Goal: Task Accomplishment & Management: Use online tool/utility

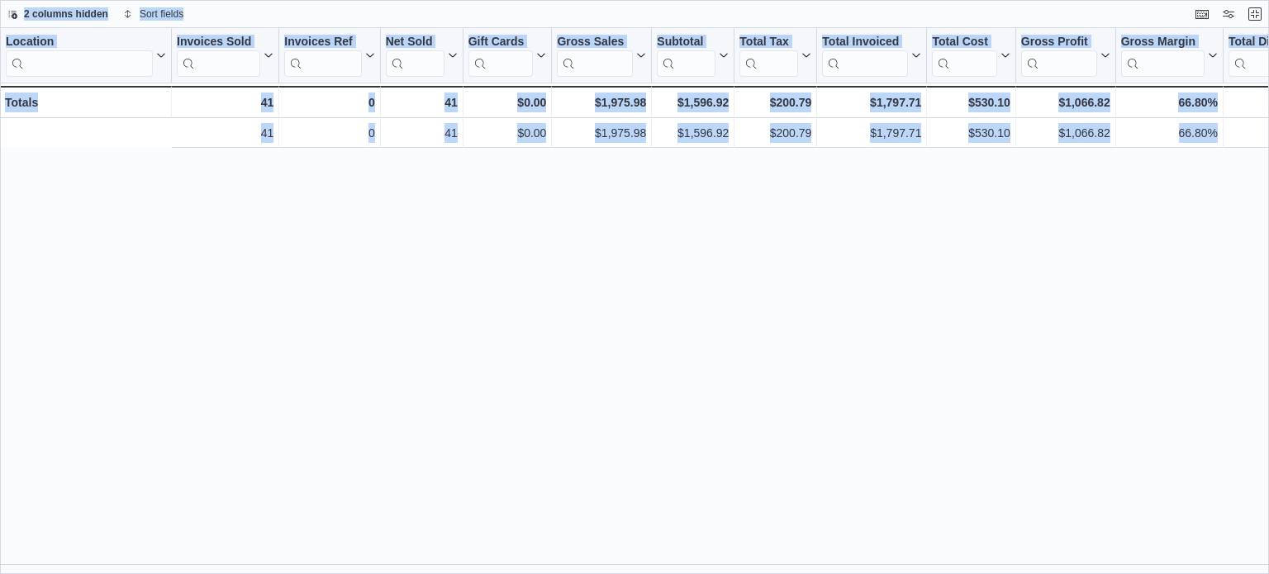
scroll to position [0, 373]
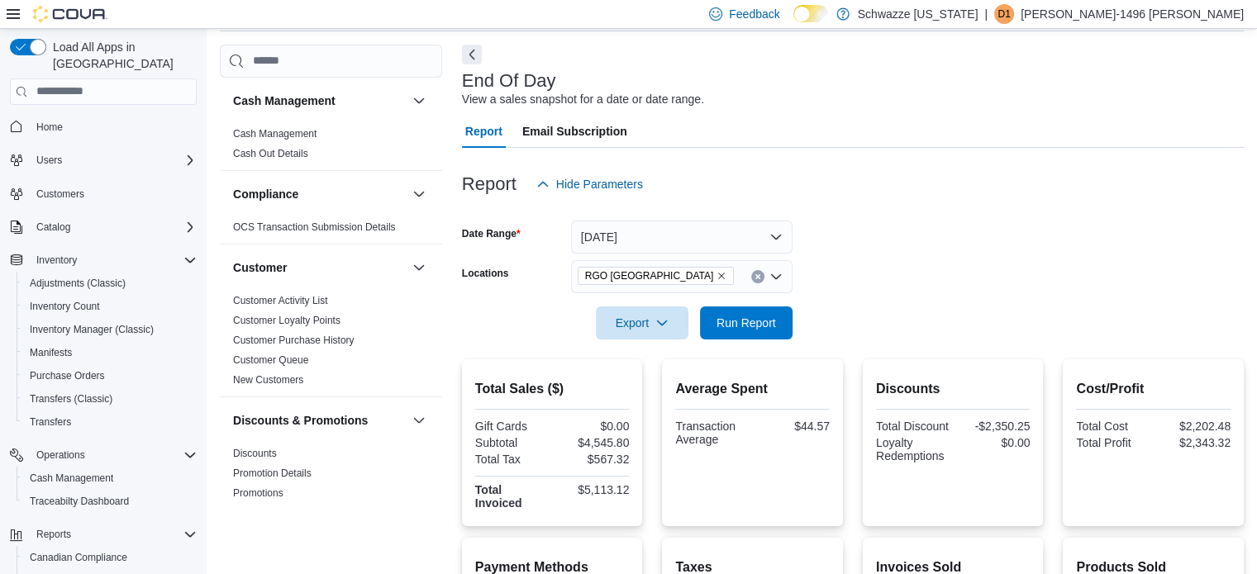
scroll to position [83, 0]
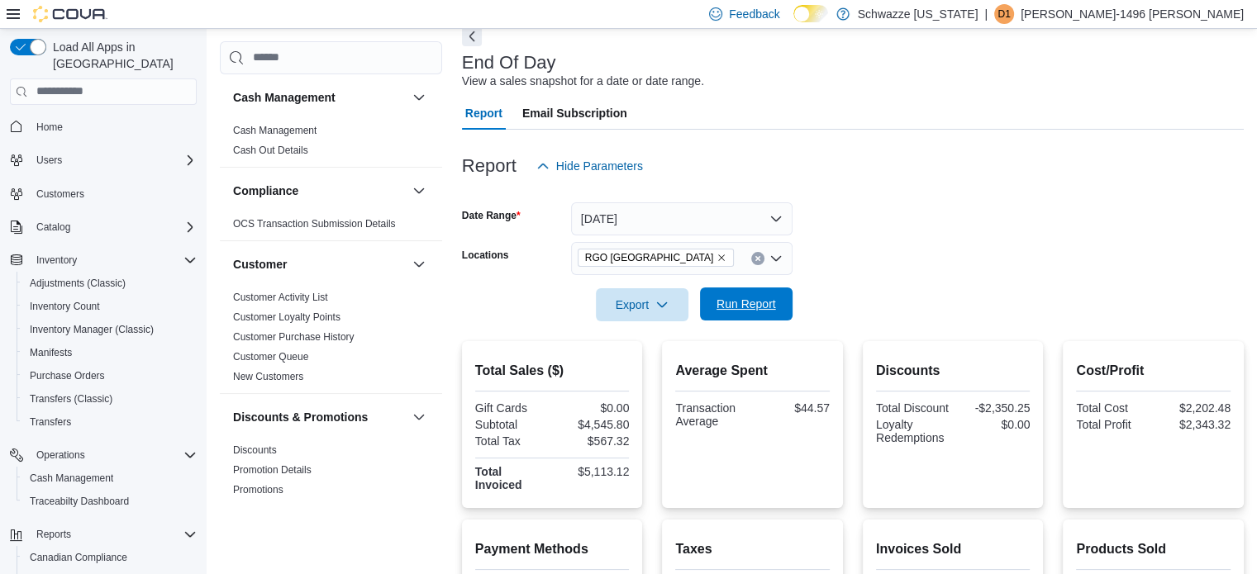
click at [742, 311] on span "Run Report" at bounding box center [746, 304] width 73 height 33
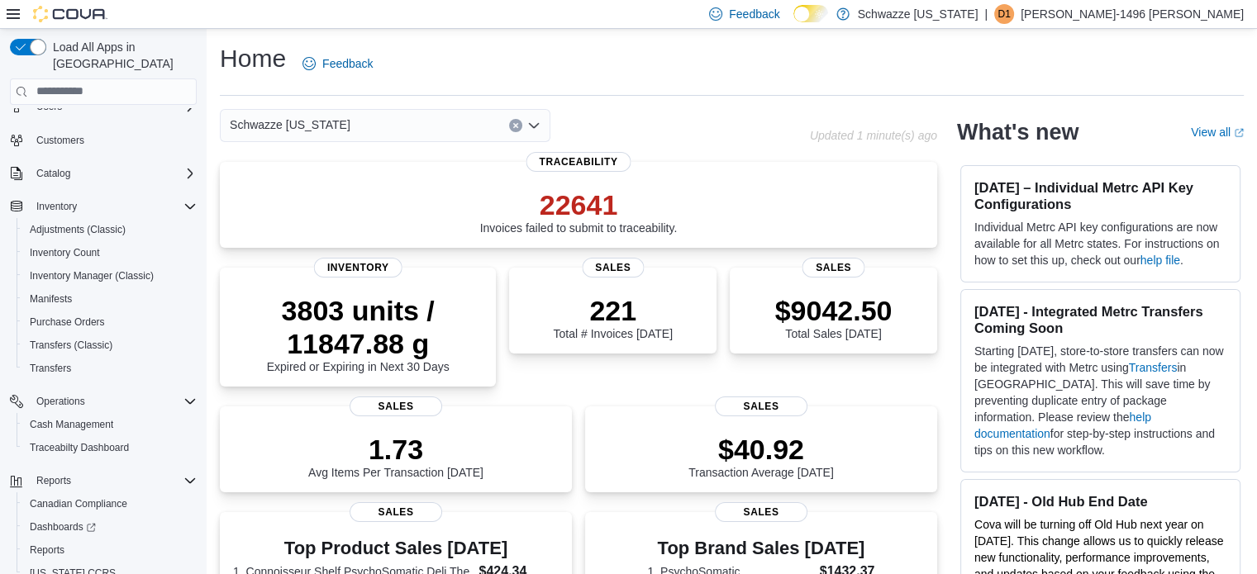
scroll to position [96, 0]
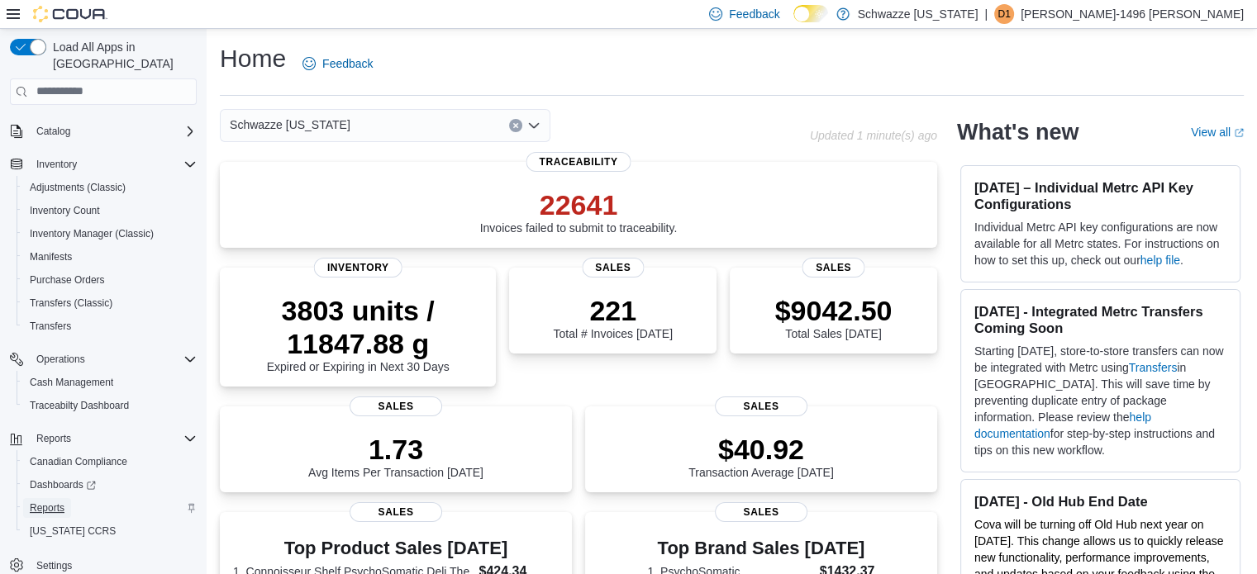
click at [49, 499] on span "Reports" at bounding box center [47, 508] width 35 height 20
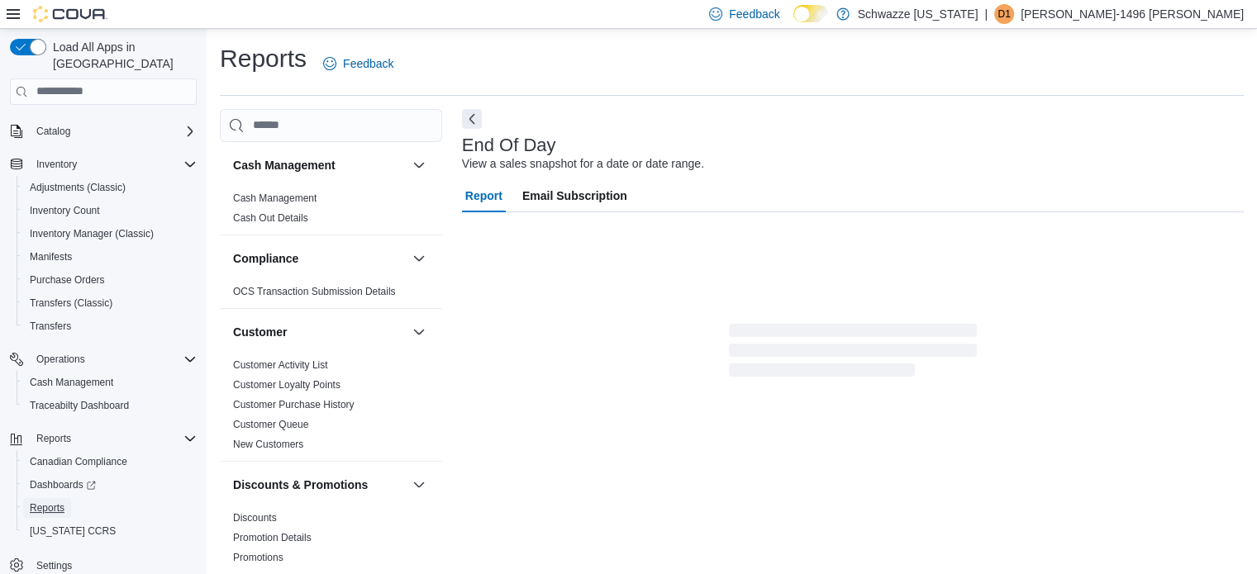
scroll to position [11, 0]
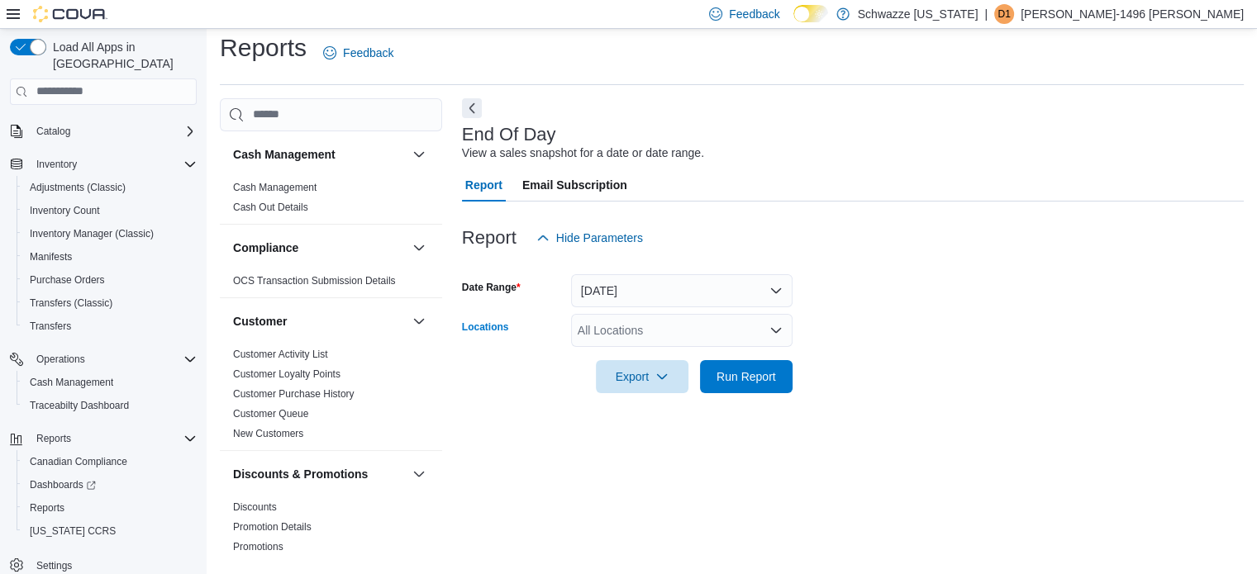
click at [668, 325] on div "All Locations" at bounding box center [681, 330] width 221 height 33
type input "*****"
click at [686, 363] on span "RGO [GEOGRAPHIC_DATA]" at bounding box center [690, 358] width 150 height 17
drag, startPoint x: 1032, startPoint y: 349, endPoint x: 909, endPoint y: 349, distance: 123.1
click at [1020, 349] on div at bounding box center [853, 353] width 782 height 13
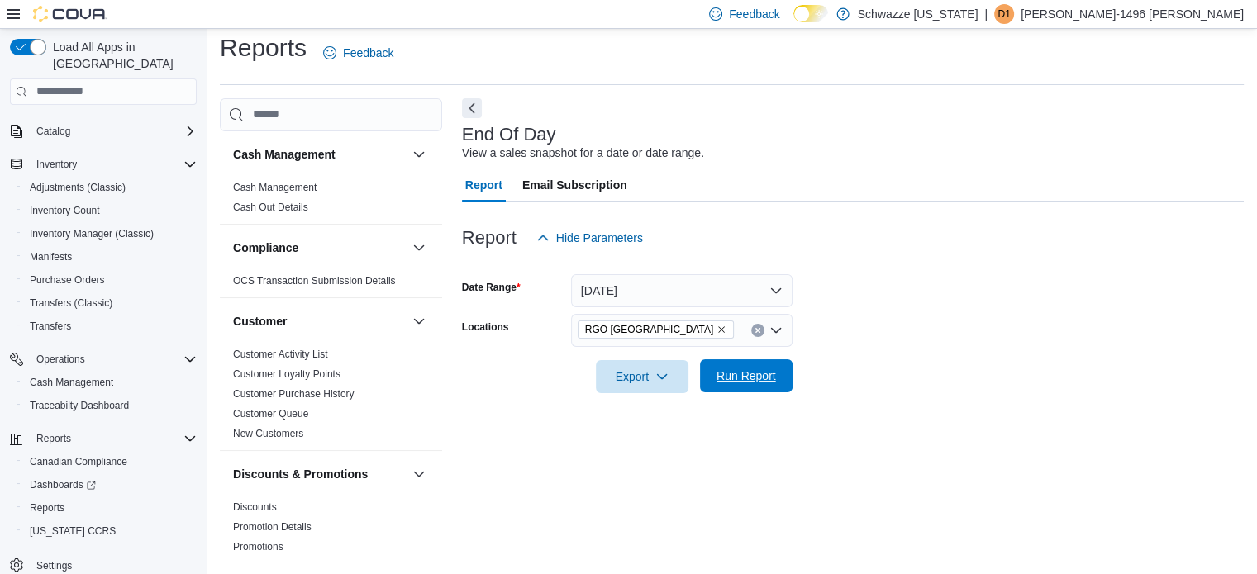
drag, startPoint x: 714, startPoint y: 381, endPoint x: 722, endPoint y: 376, distance: 9.6
click at [715, 381] on span "Run Report" at bounding box center [746, 375] width 73 height 33
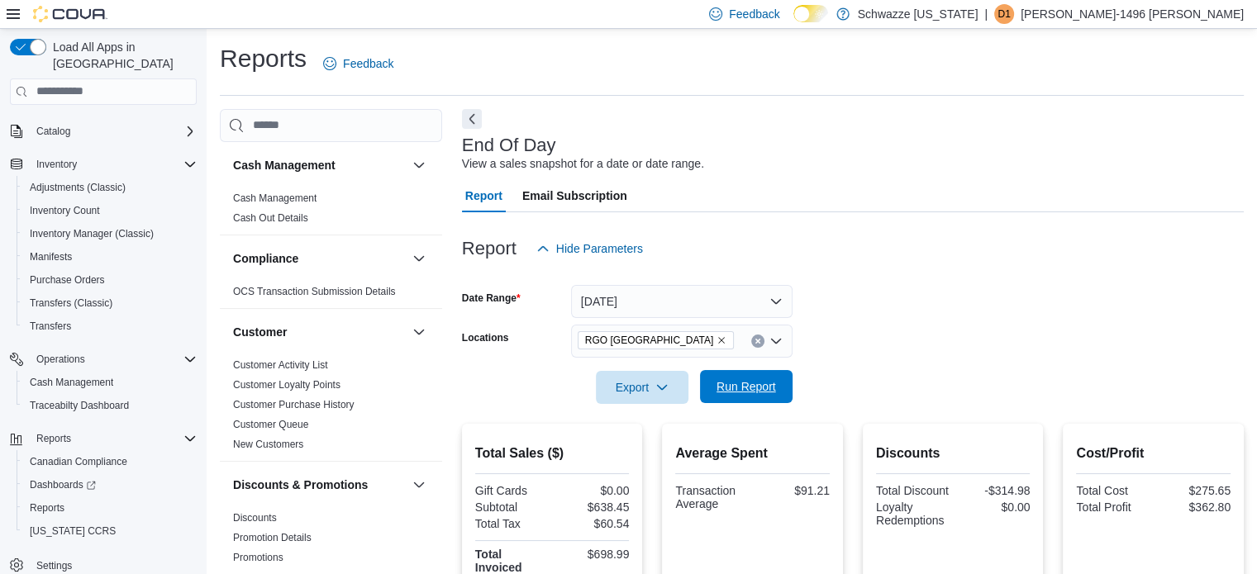
click at [765, 392] on span "Run Report" at bounding box center [745, 386] width 59 height 17
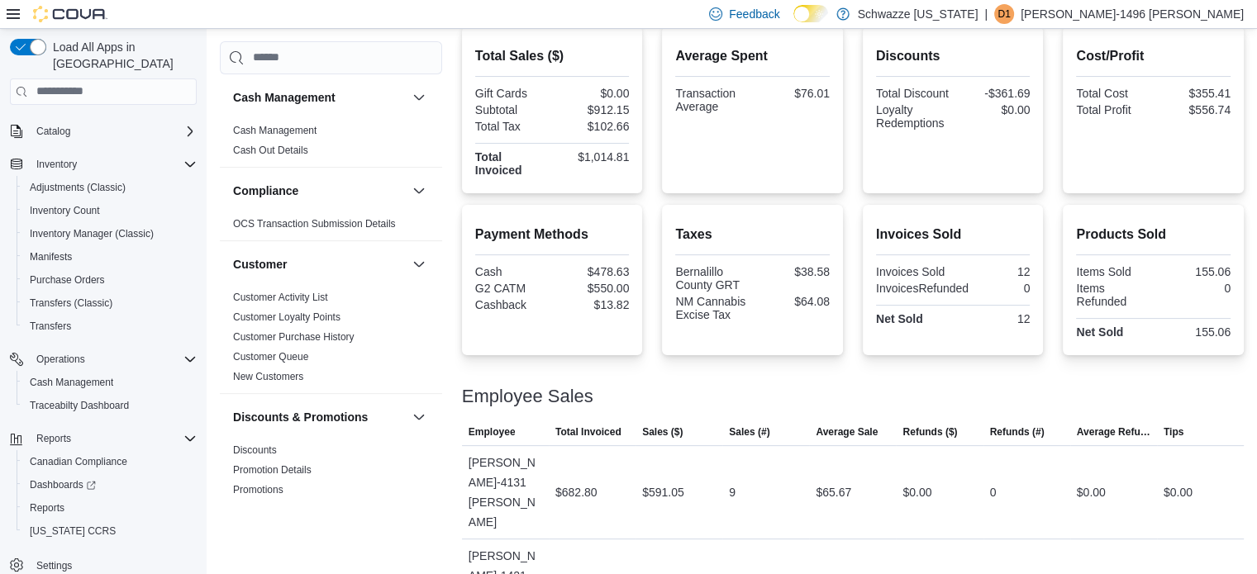
scroll to position [443, 0]
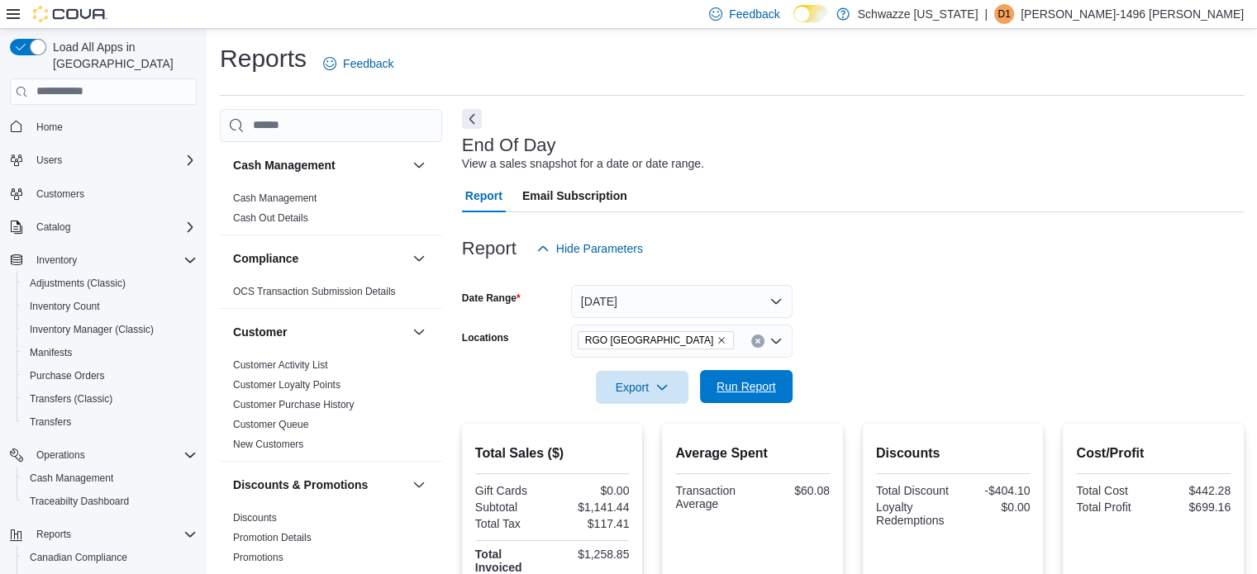
click at [765, 387] on span "Run Report" at bounding box center [745, 386] width 59 height 17
click at [763, 379] on span "Run Report" at bounding box center [745, 386] width 59 height 17
click at [716, 339] on icon "Remove RGO 6 Northeast Heights from selection in this group" at bounding box center [721, 340] width 10 height 10
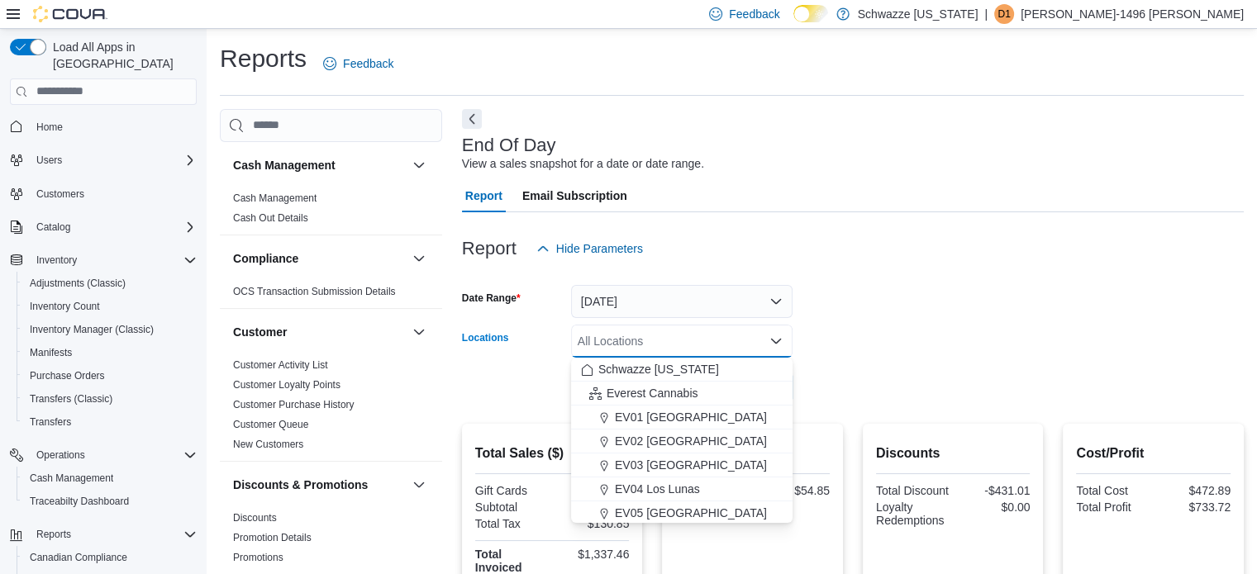
click at [710, 339] on div "All Locations Combo box. Selected. Combo box input. All Locations. Type some te…" at bounding box center [681, 341] width 221 height 33
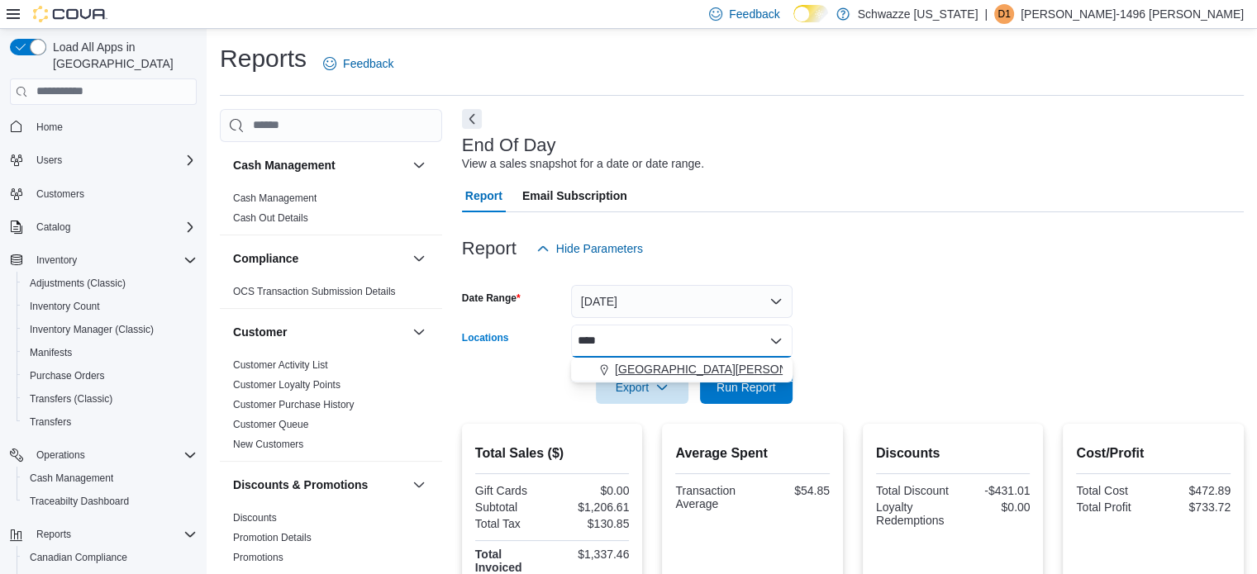
type input "****"
click at [675, 369] on span "EV09 Montano Plaza" at bounding box center [723, 369] width 216 height 17
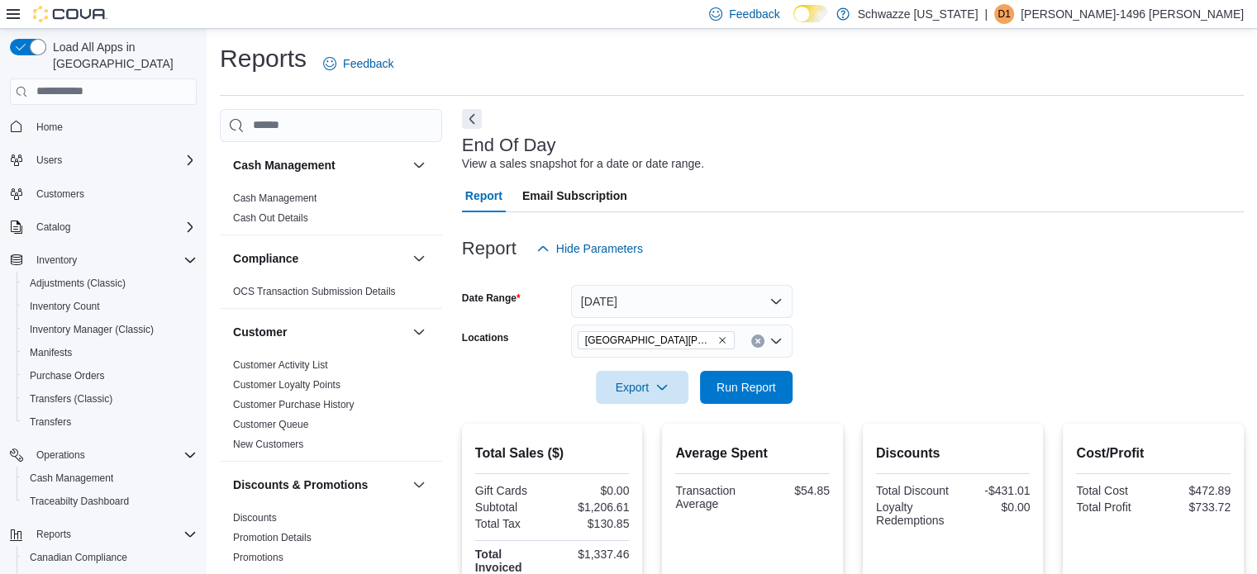
click at [943, 349] on form "Date Range Today Locations EV09 Montano Plaza Export Run Report" at bounding box center [853, 334] width 782 height 139
click at [740, 389] on span "Run Report" at bounding box center [745, 386] width 59 height 17
click at [717, 340] on icon "Remove EV09 Montano Plaza from selection in this group" at bounding box center [722, 340] width 10 height 10
click at [682, 340] on div "EV09 Montano Plaza" at bounding box center [681, 341] width 221 height 33
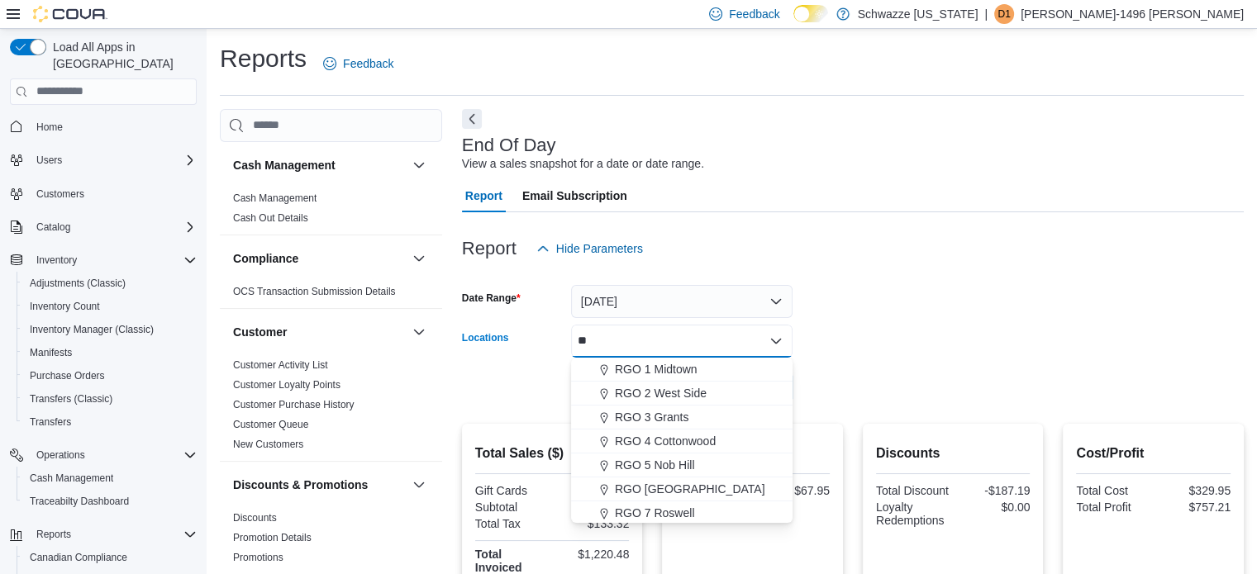
type input "*"
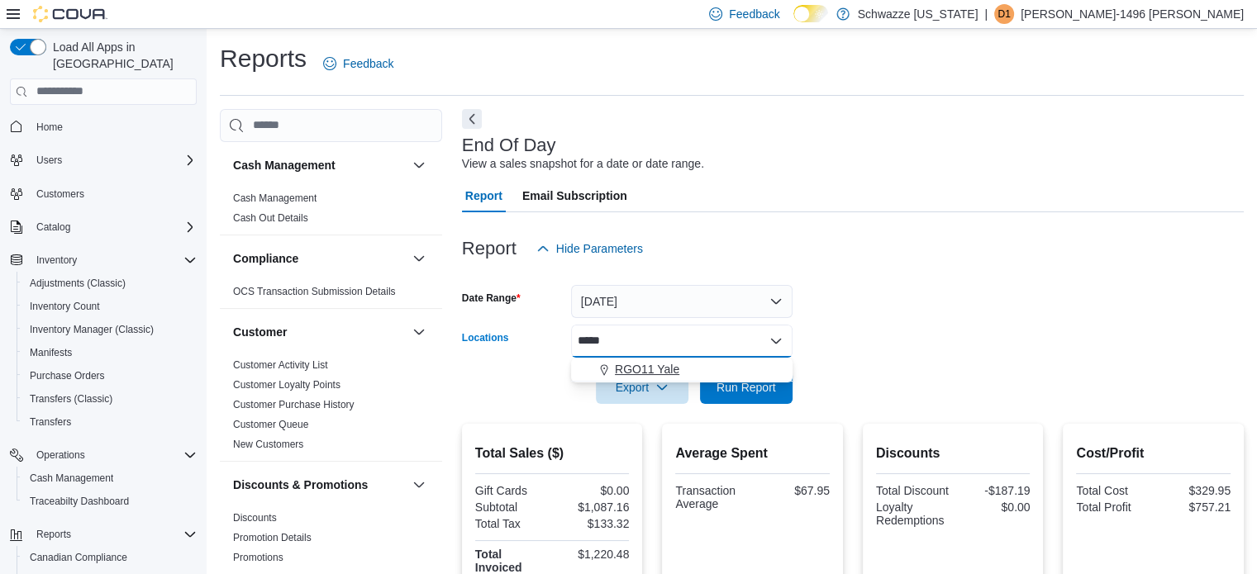
type input "*****"
click at [701, 374] on div "RGO11 Yale" at bounding box center [682, 369] width 202 height 17
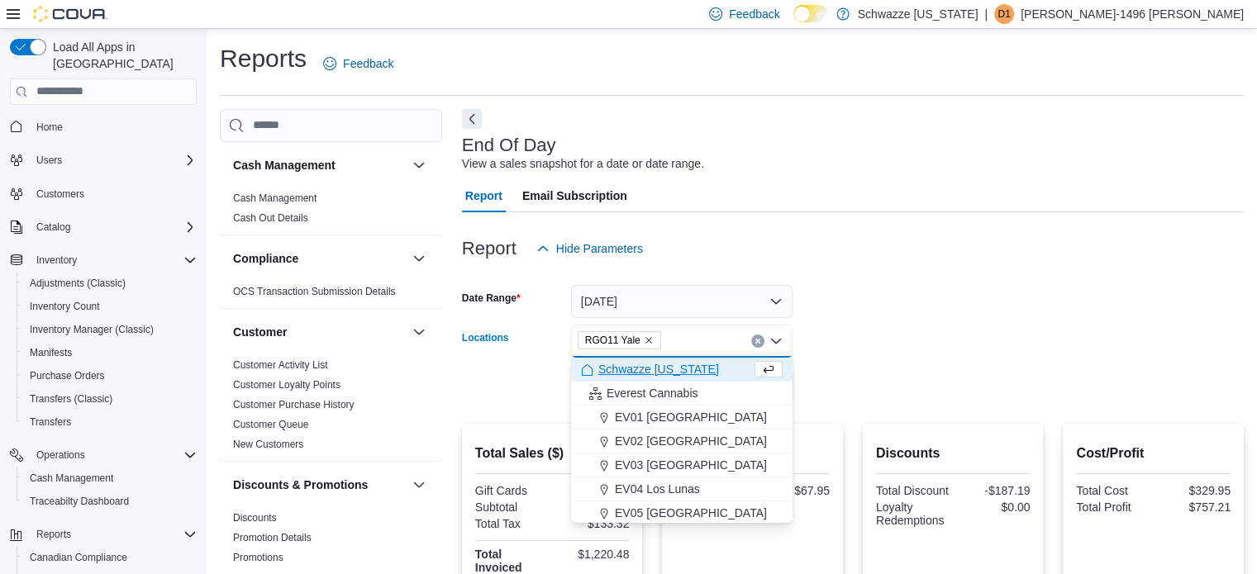
drag, startPoint x: 948, startPoint y: 372, endPoint x: 894, endPoint y: 382, distance: 55.4
click at [949, 372] on form "Date Range Today Locations RGO11 Yale Combo box. Selected. RGO11 Yale. Press Ba…" at bounding box center [853, 334] width 782 height 139
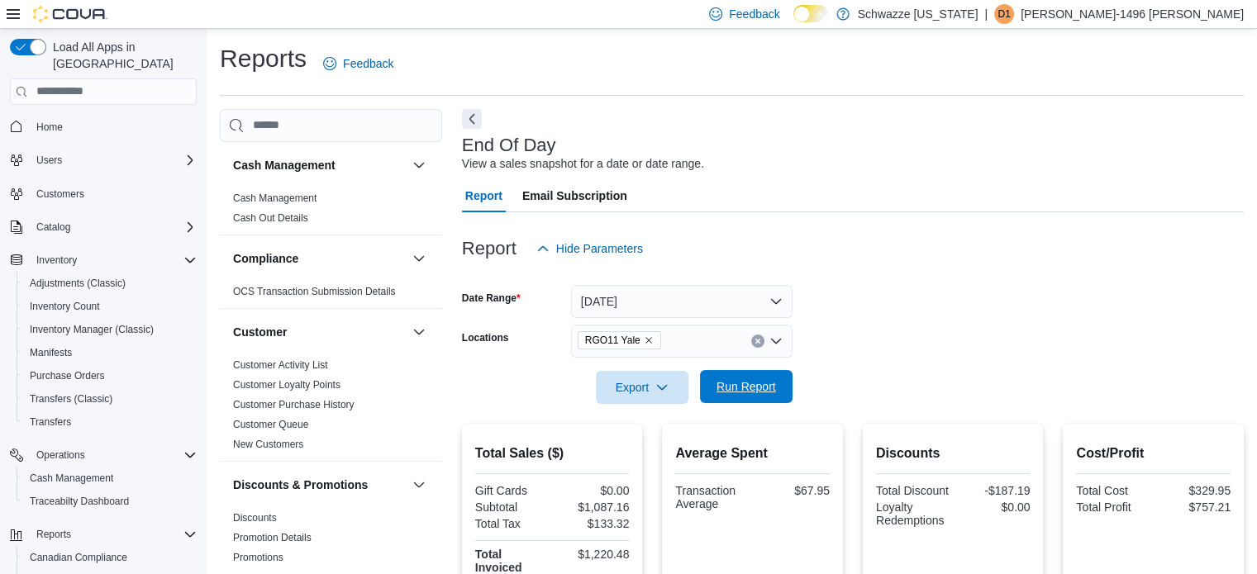
click at [726, 379] on span "Run Report" at bounding box center [745, 386] width 59 height 17
click at [645, 340] on icon "Remove RGO11 Yale from selection in this group" at bounding box center [648, 340] width 7 height 7
click at [642, 340] on div "RGO11 Yale" at bounding box center [681, 341] width 221 height 33
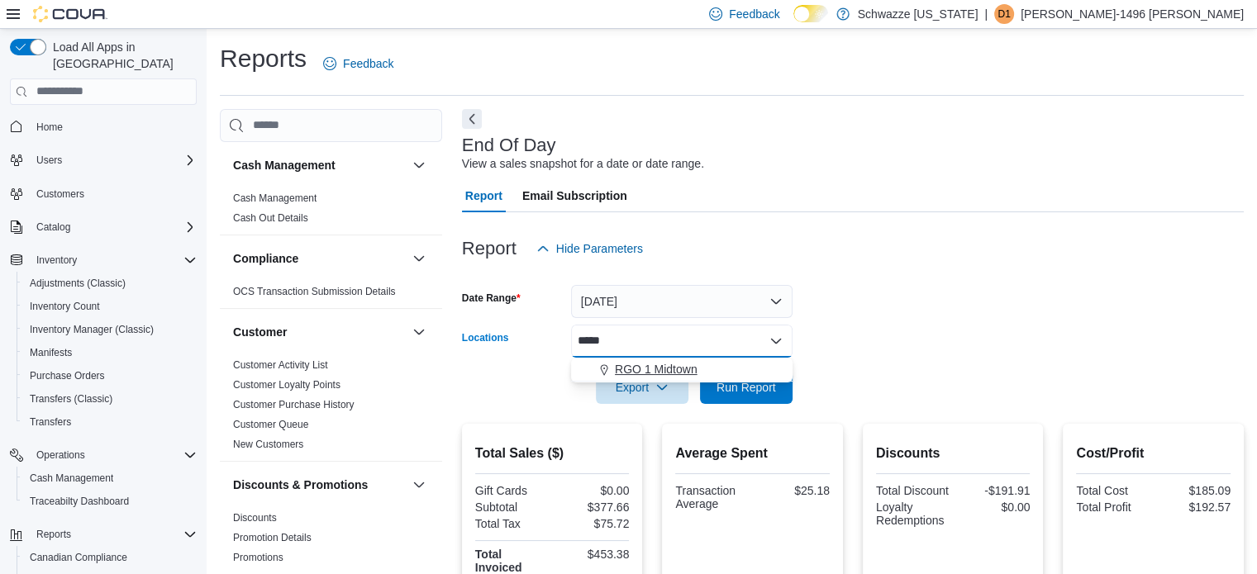
type input "*****"
click at [630, 366] on span "RGO 1 Midtown" at bounding box center [656, 369] width 83 height 17
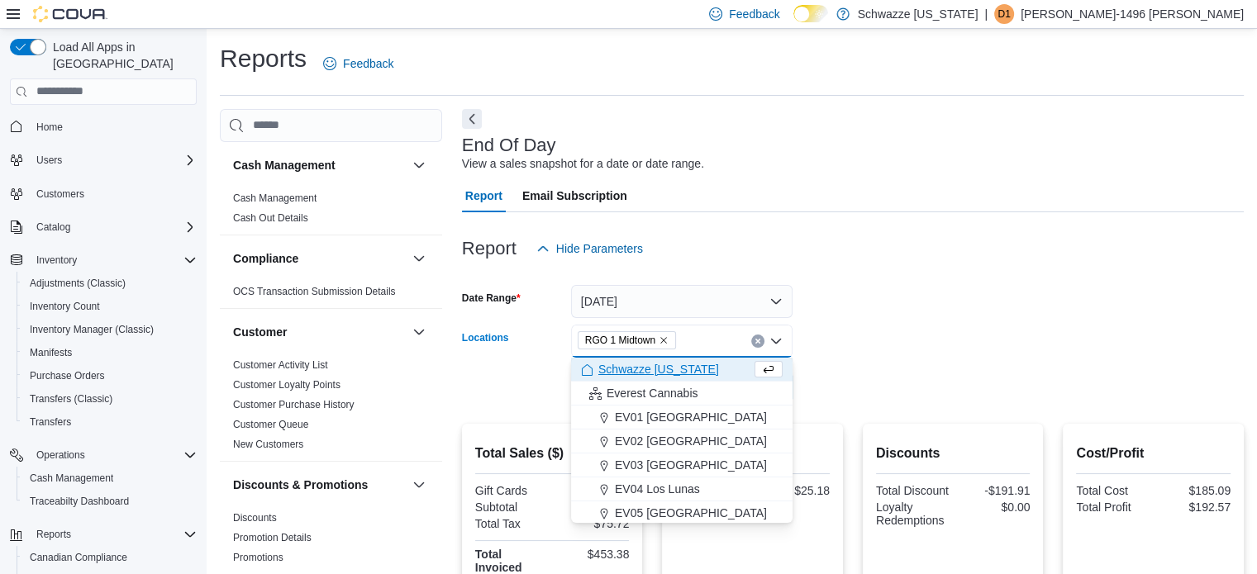
click at [1005, 325] on form "Date Range Today Locations RGO 1 Midtown Combo box. Selected. RGO 1 Midtown. Pr…" at bounding box center [853, 334] width 782 height 139
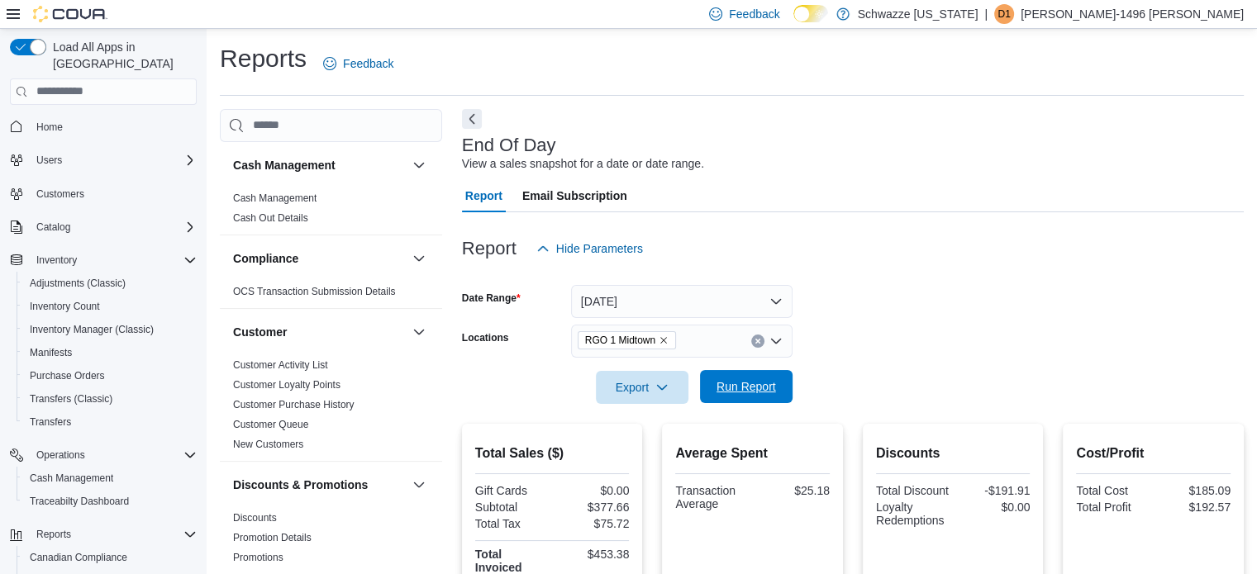
click at [757, 387] on span "Run Report" at bounding box center [745, 386] width 59 height 17
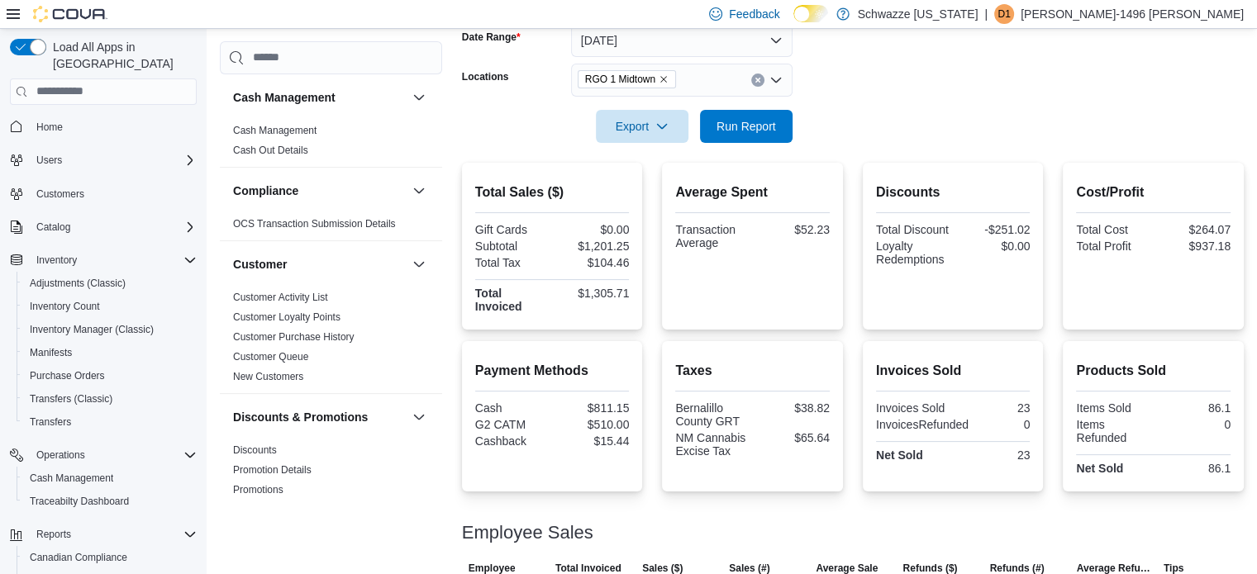
scroll to position [83, 0]
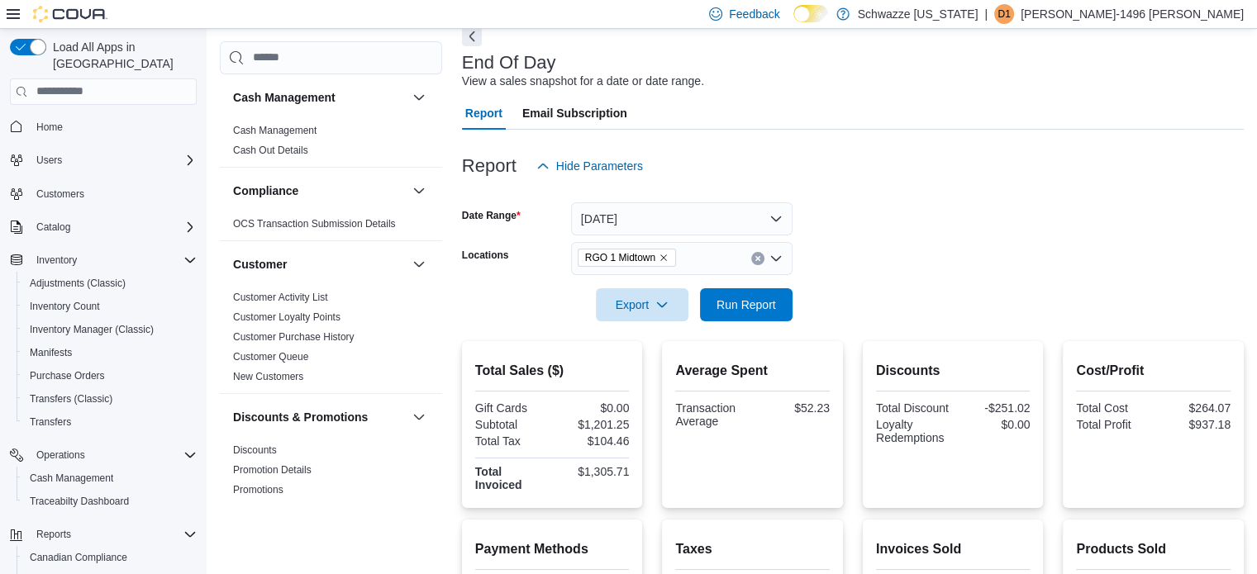
click at [664, 259] on icon "Remove RGO 1 Midtown from selection in this group" at bounding box center [663, 258] width 10 height 10
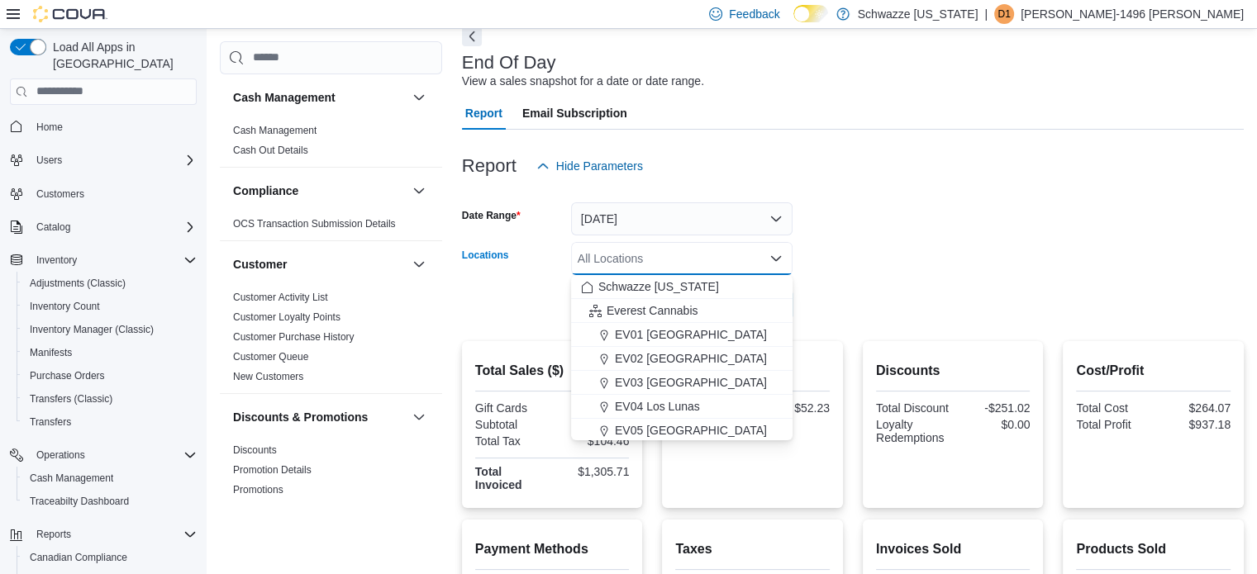
click at [664, 259] on div "All Locations Combo box. Selected. Combo box input. All Locations. Type some te…" at bounding box center [681, 258] width 221 height 33
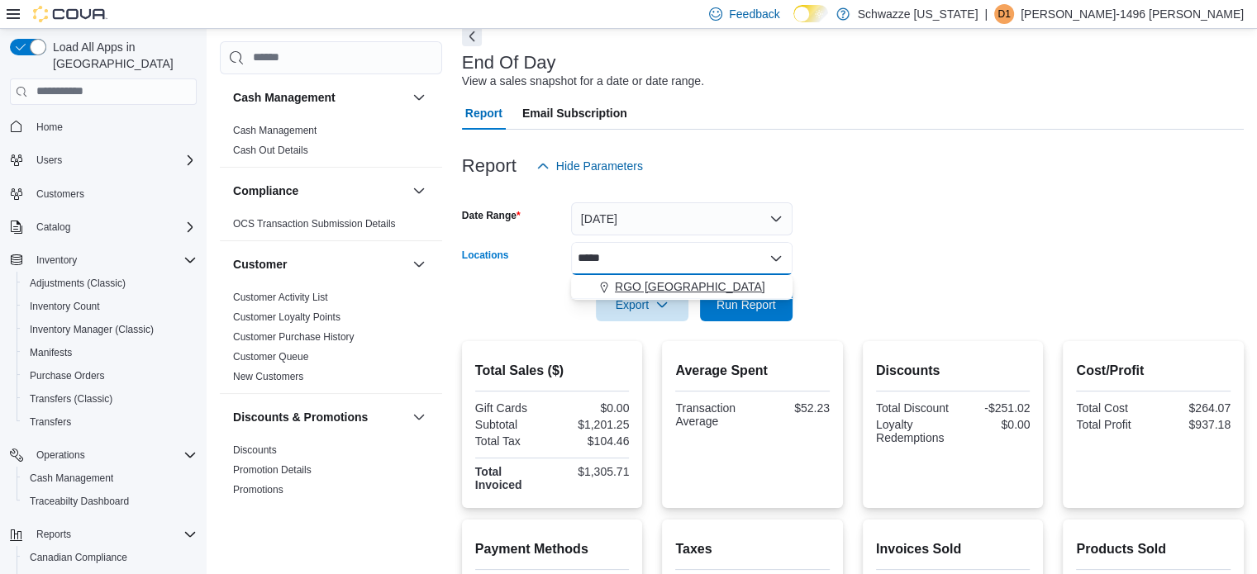
type input "*****"
click at [671, 291] on span "RGO 6 Northeast Heights" at bounding box center [690, 286] width 150 height 17
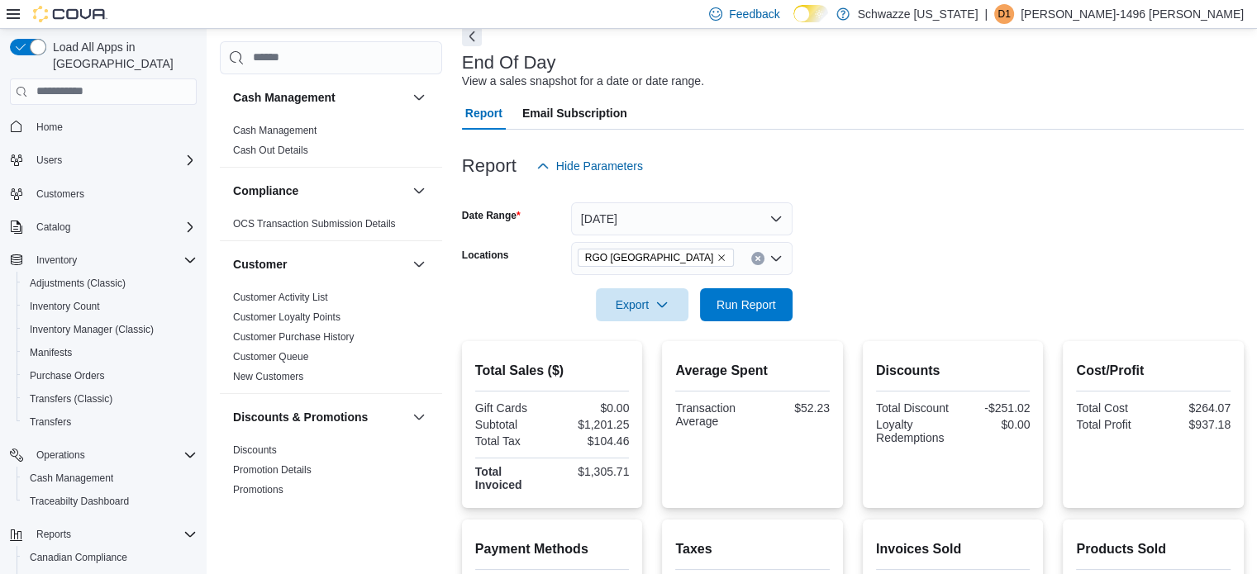
click at [869, 252] on form "Date Range Today Locations RGO 6 Northeast Heights Export Run Report" at bounding box center [853, 252] width 782 height 139
click at [742, 301] on span "Run Report" at bounding box center [745, 304] width 59 height 17
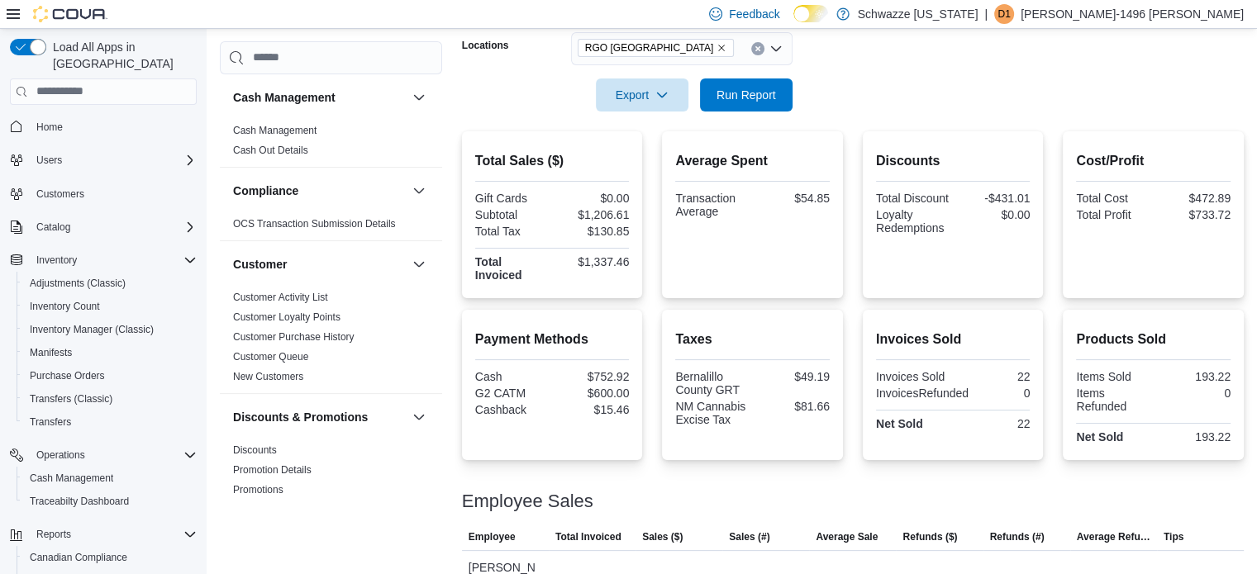
scroll to position [195, 0]
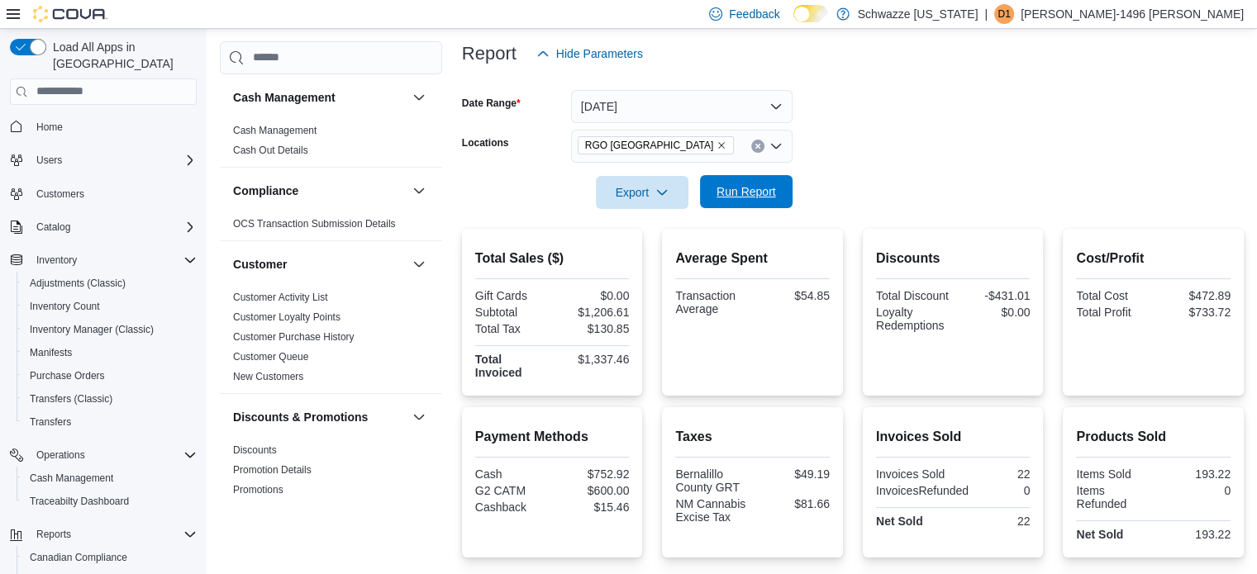
click at [772, 188] on span "Run Report" at bounding box center [745, 191] width 59 height 17
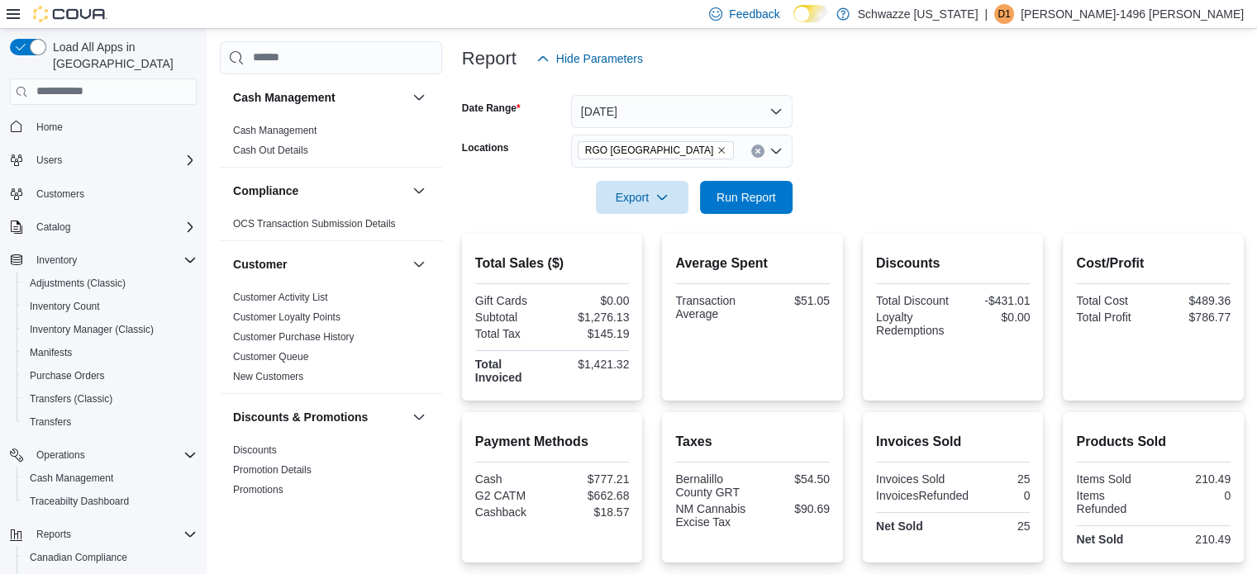
scroll to position [165, 0]
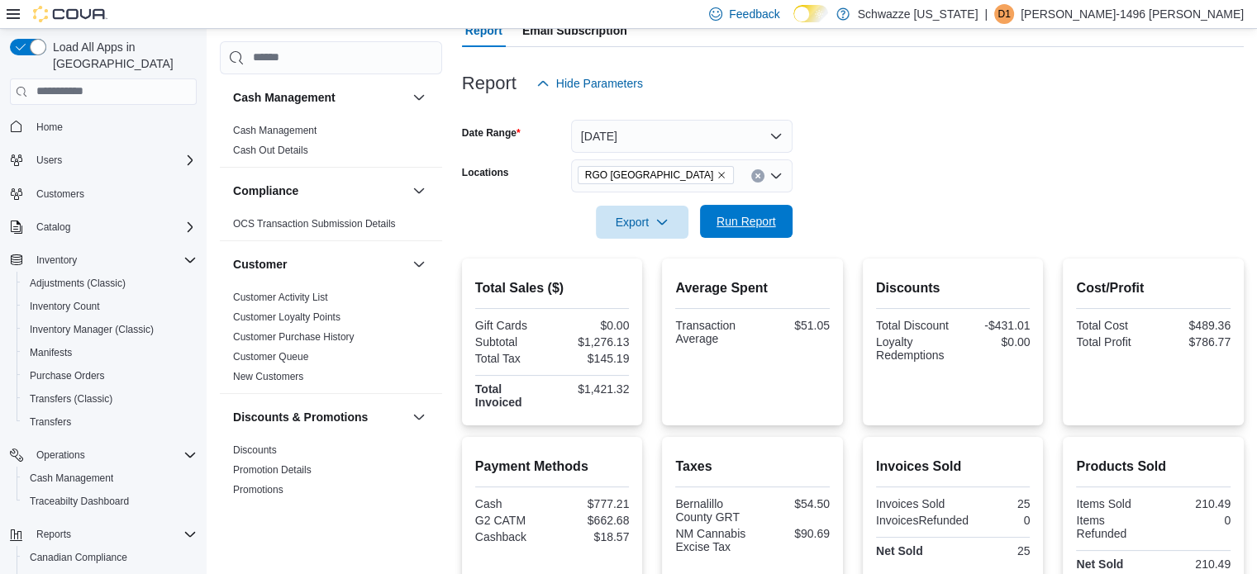
click at [736, 217] on span "Run Report" at bounding box center [745, 221] width 59 height 17
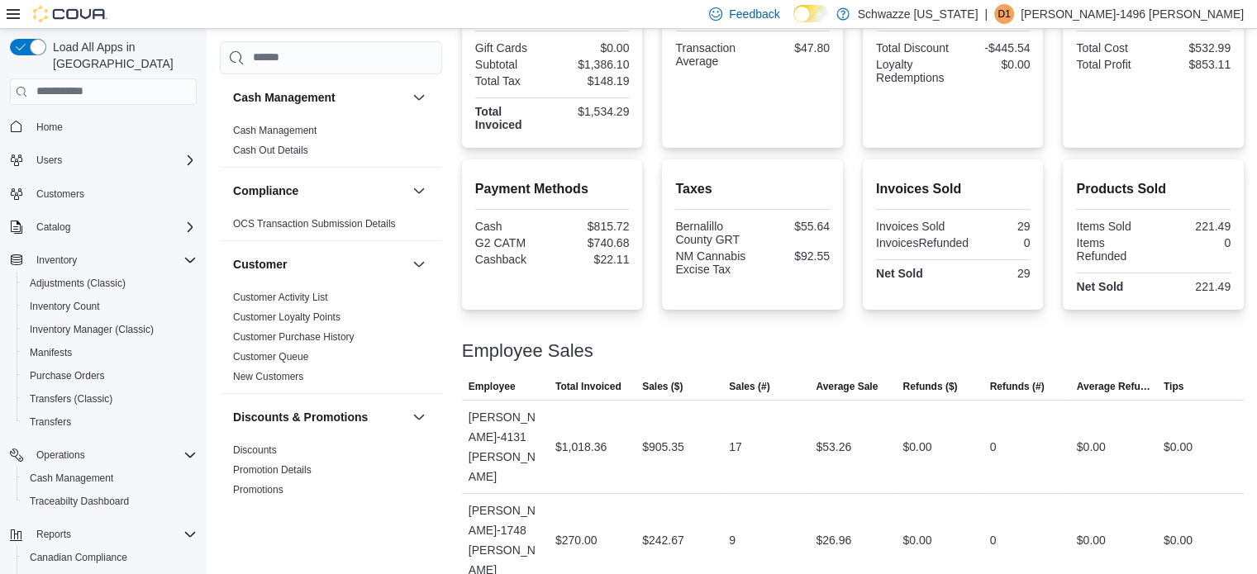
scroll to position [0, 0]
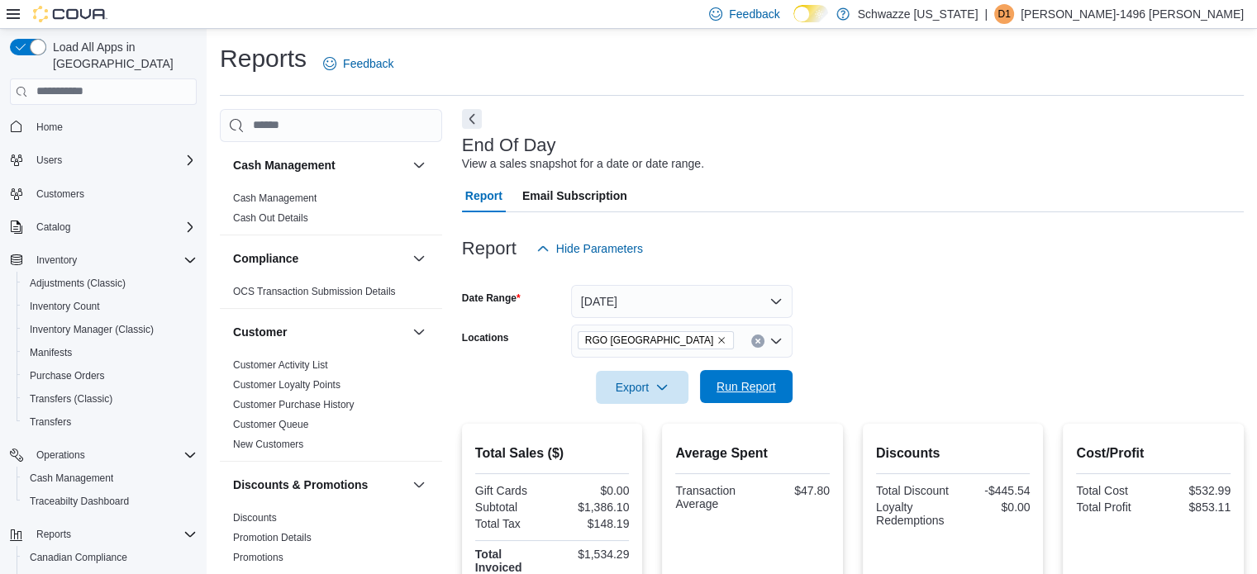
click at [706, 396] on button "Run Report" at bounding box center [746, 386] width 93 height 33
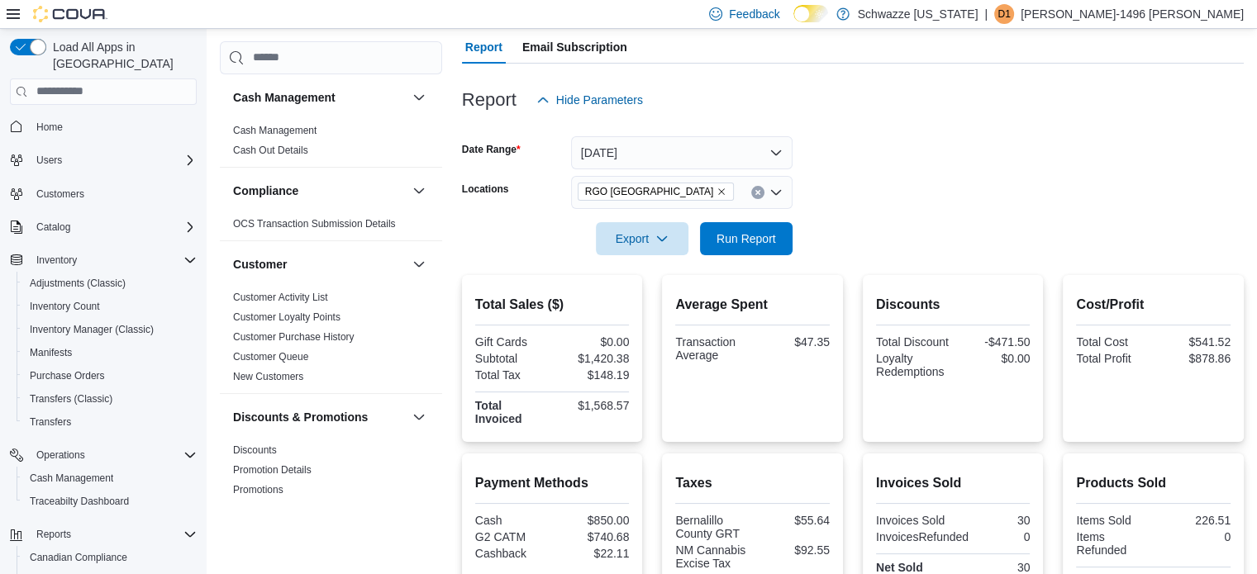
scroll to position [112, 0]
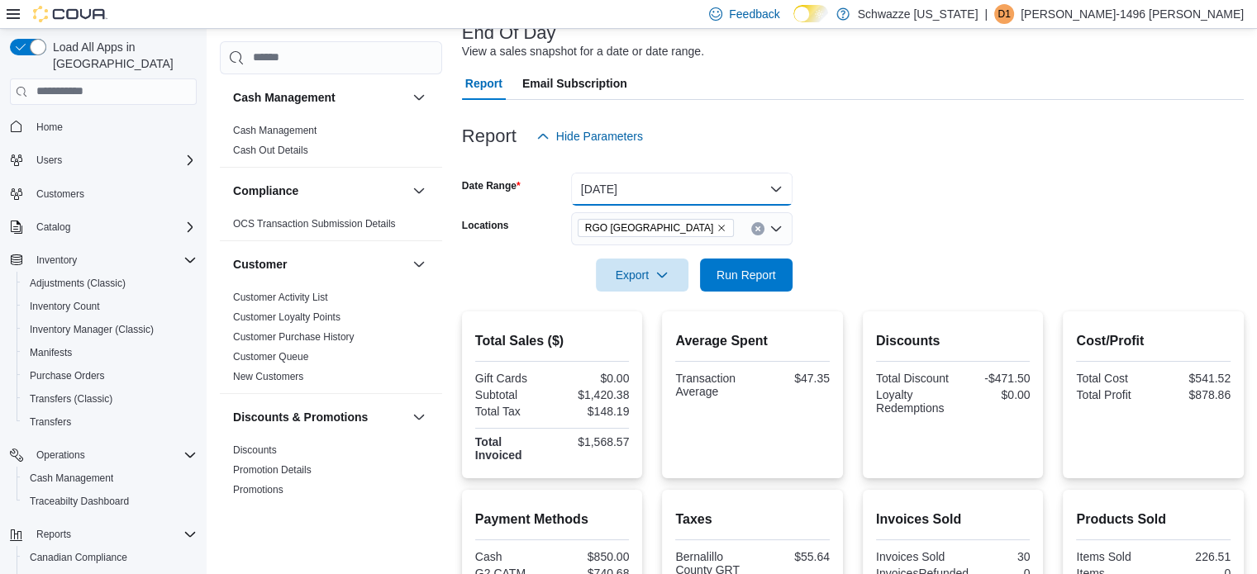
click at [660, 177] on button "Today" at bounding box center [681, 189] width 221 height 33
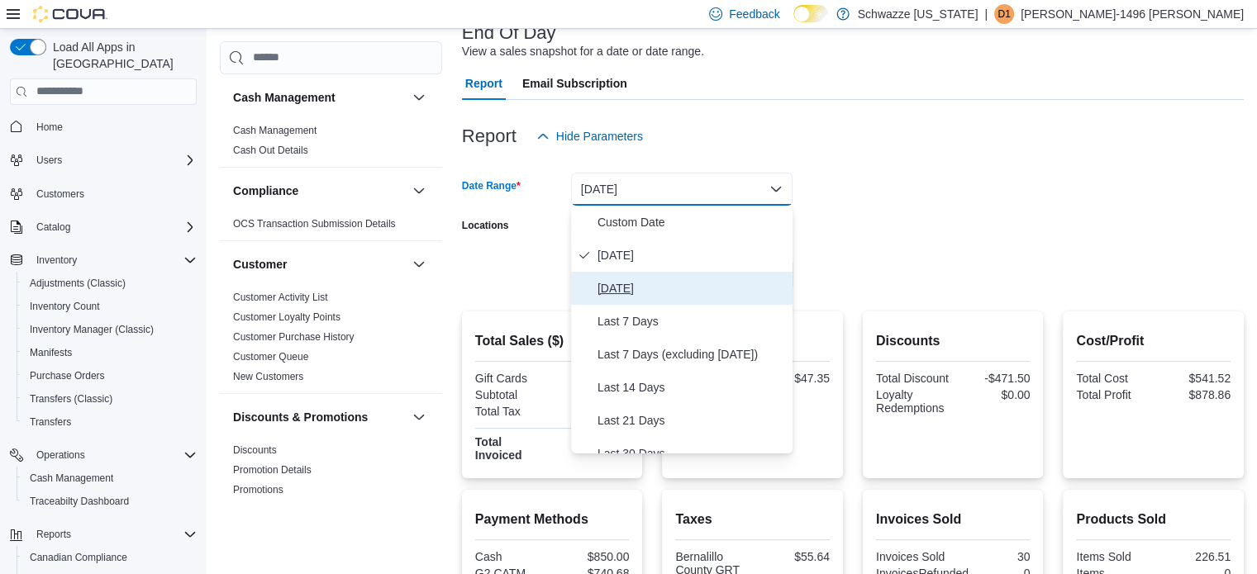
click at [657, 275] on button "Yesterday" at bounding box center [681, 288] width 221 height 33
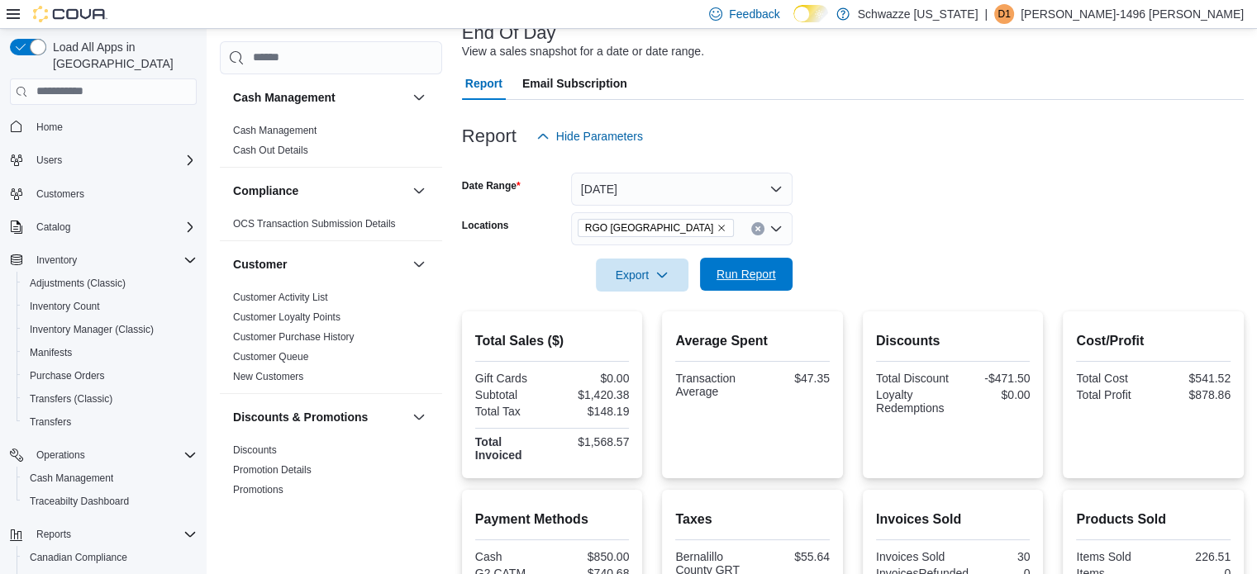
click at [731, 275] on span "Run Report" at bounding box center [745, 274] width 59 height 17
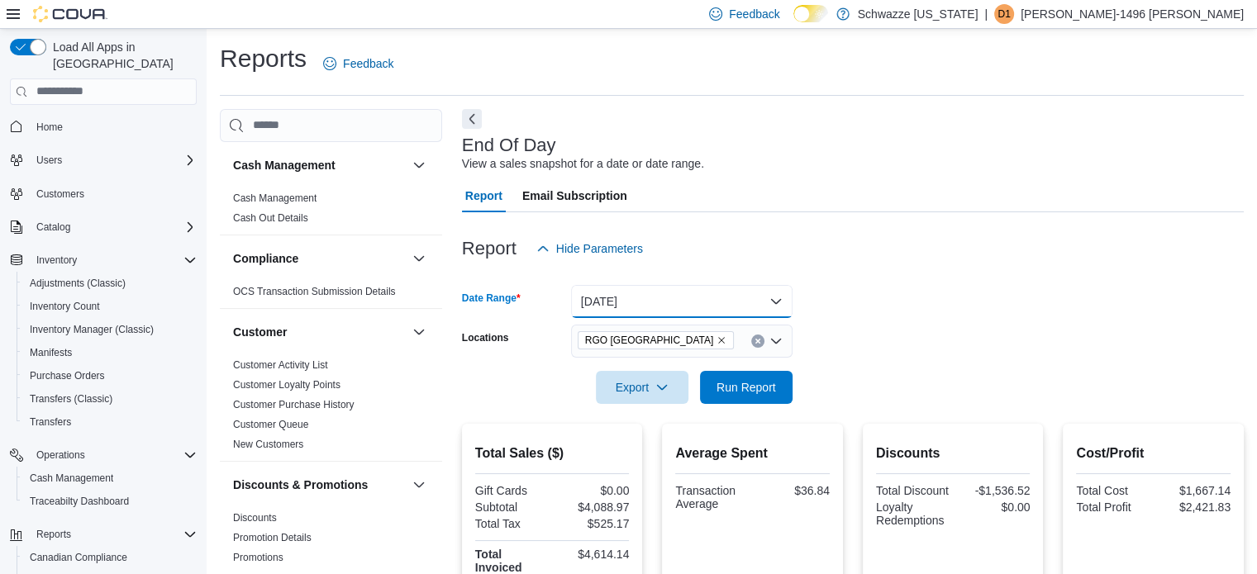
click at [727, 312] on button "Yesterday" at bounding box center [681, 301] width 221 height 33
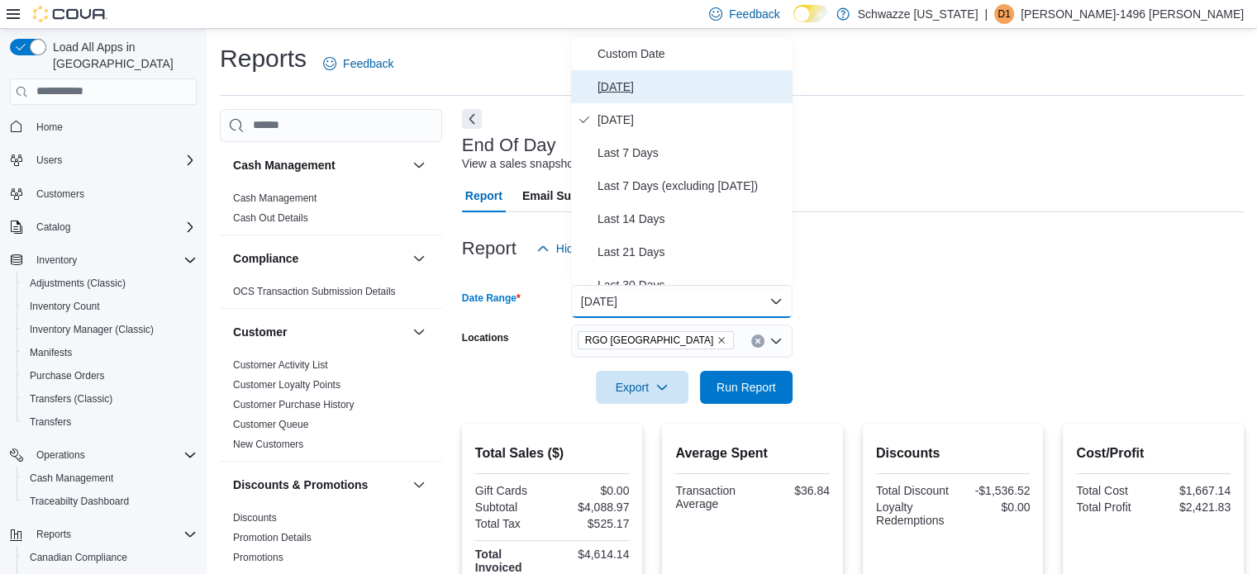
click at [690, 78] on span "Today" at bounding box center [691, 87] width 188 height 20
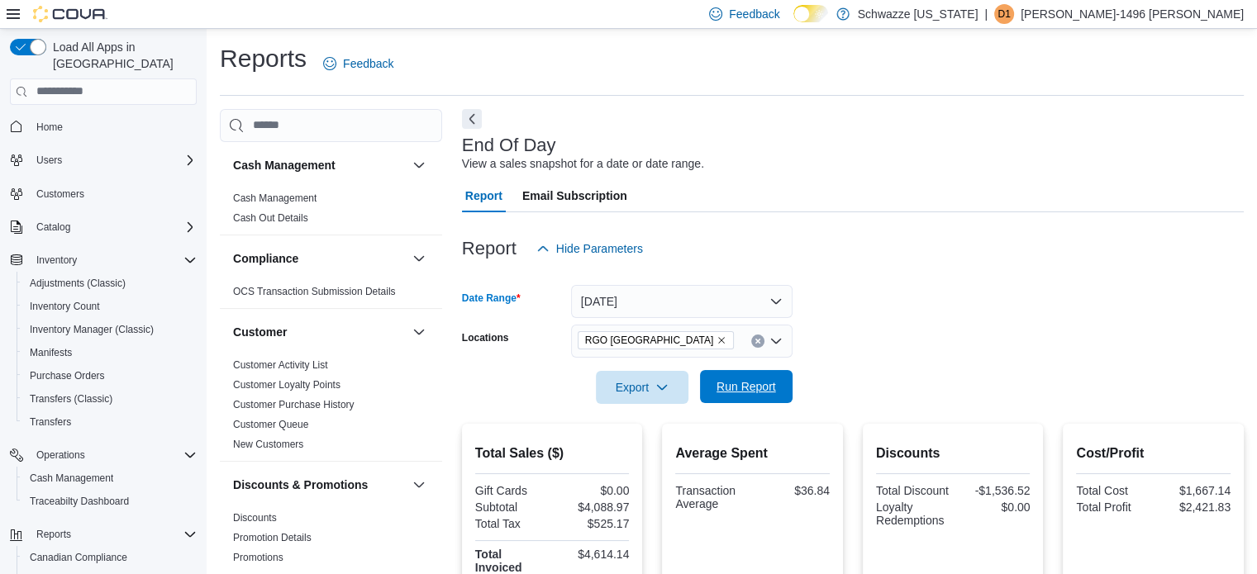
click at [760, 376] on span "Run Report" at bounding box center [746, 386] width 73 height 33
click at [768, 381] on span "Run Report" at bounding box center [745, 386] width 59 height 17
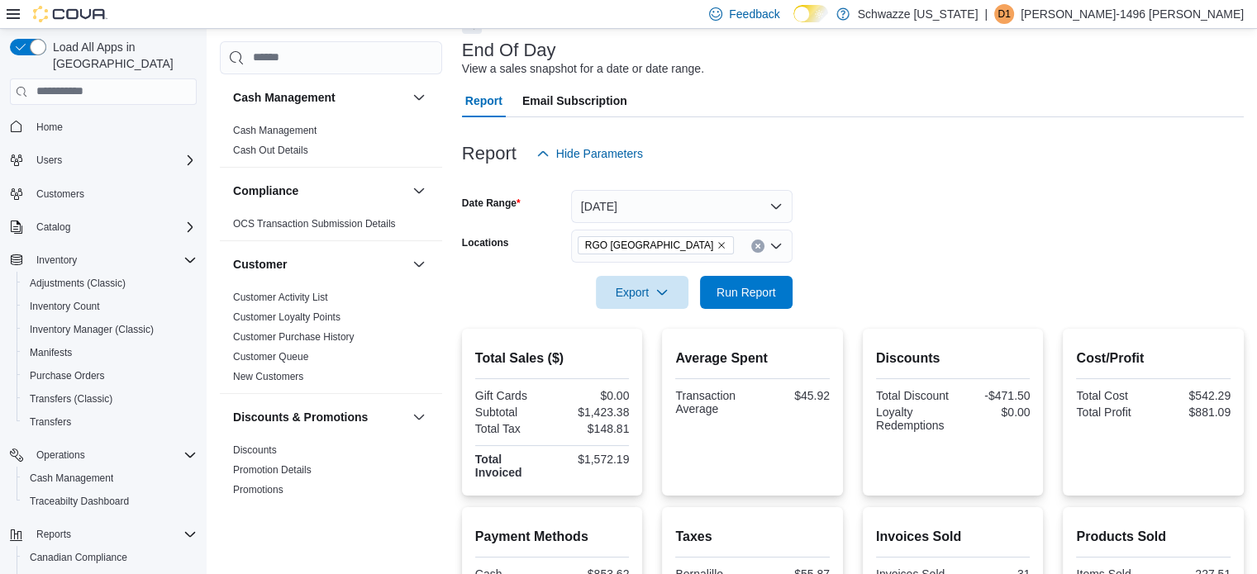
scroll to position [30, 0]
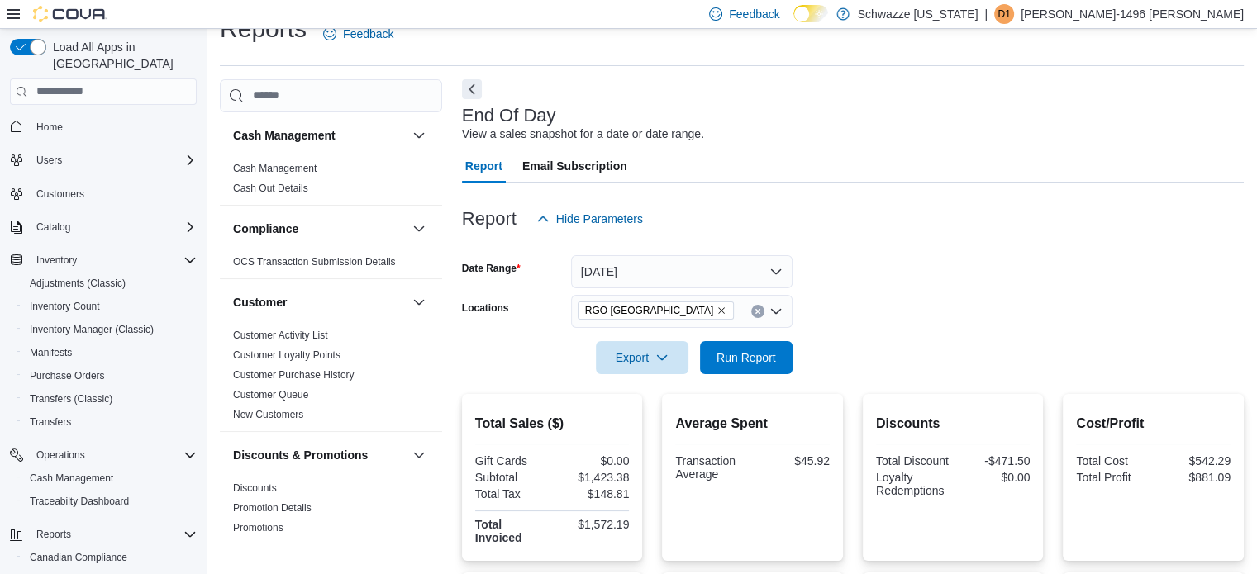
click at [716, 308] on icon "Remove RGO 6 Northeast Heights from selection in this group" at bounding box center [721, 311] width 10 height 10
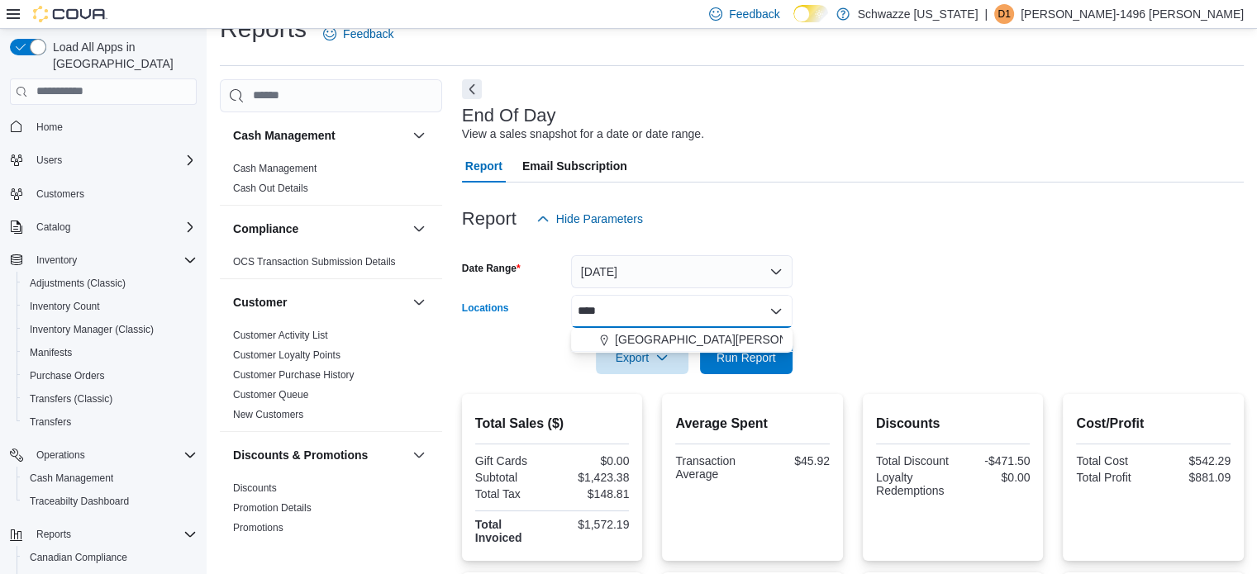
type input "****"
click at [672, 326] on div "**** Combo box. Selected. ev09. Selected. Combo box input. All Locations. Type …" at bounding box center [681, 311] width 221 height 33
click at [672, 338] on span "EV09 Montano Plaza" at bounding box center [723, 339] width 216 height 17
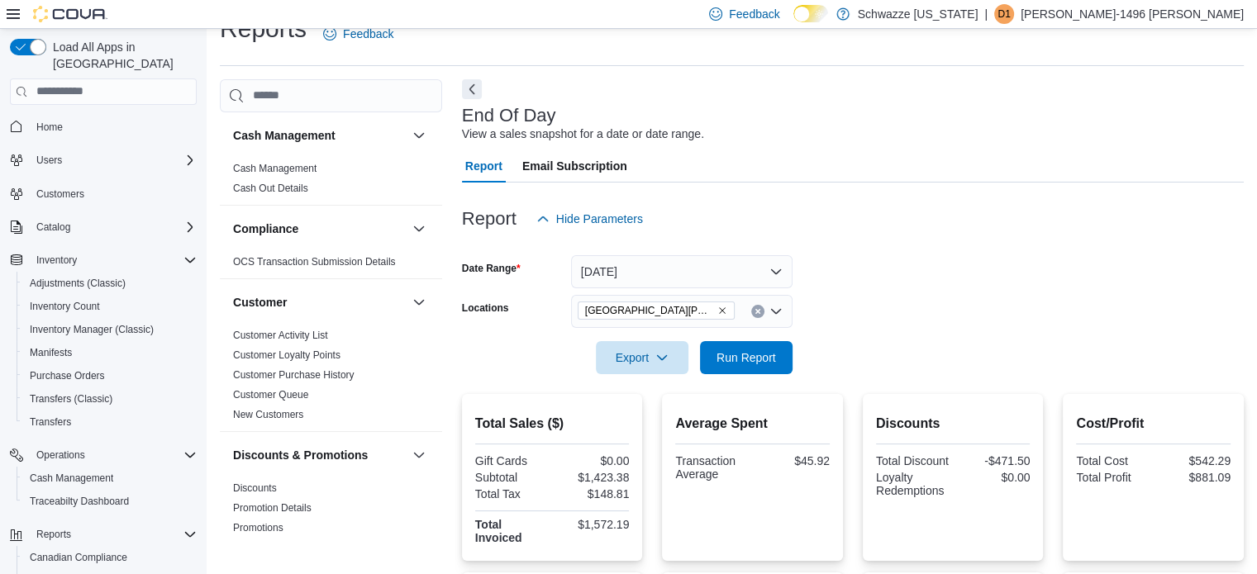
drag, startPoint x: 1118, startPoint y: 338, endPoint x: 950, endPoint y: 338, distance: 167.7
click at [1119, 338] on div at bounding box center [853, 334] width 782 height 13
click at [763, 354] on span "Run Report" at bounding box center [745, 357] width 59 height 17
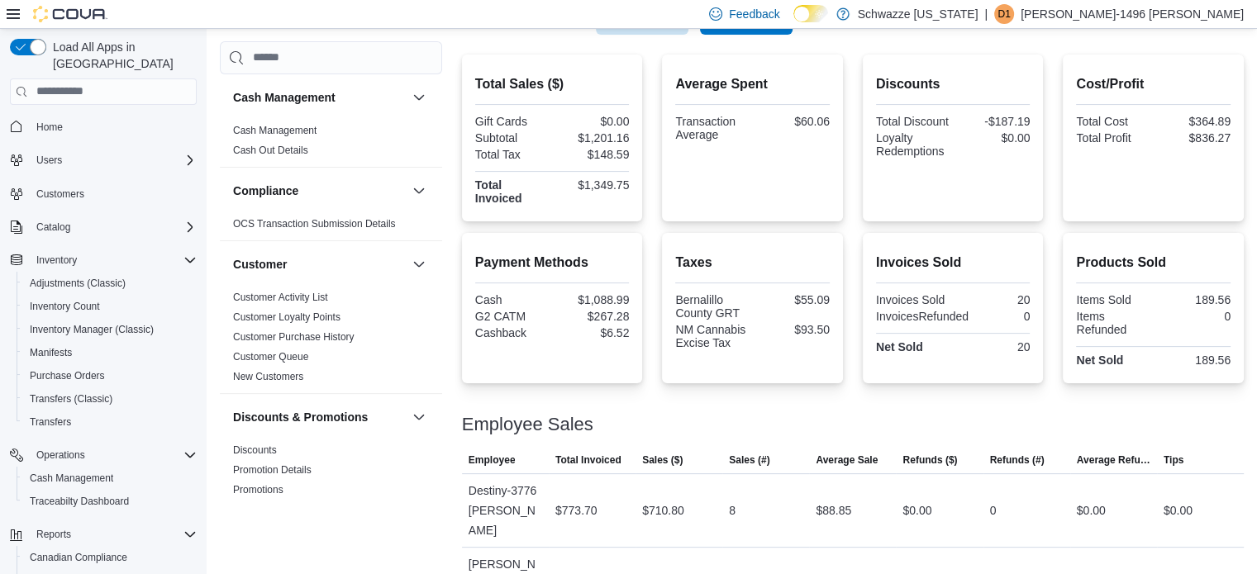
scroll to position [278, 0]
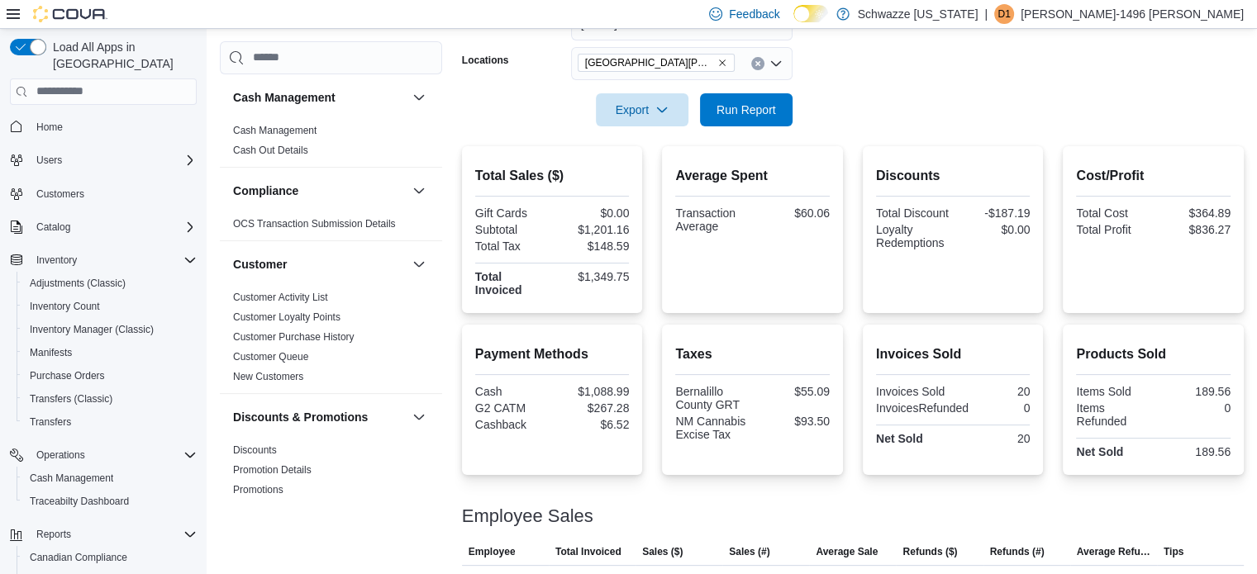
click at [719, 62] on icon "Remove EV09 Montano Plaza from selection in this group" at bounding box center [722, 62] width 7 height 7
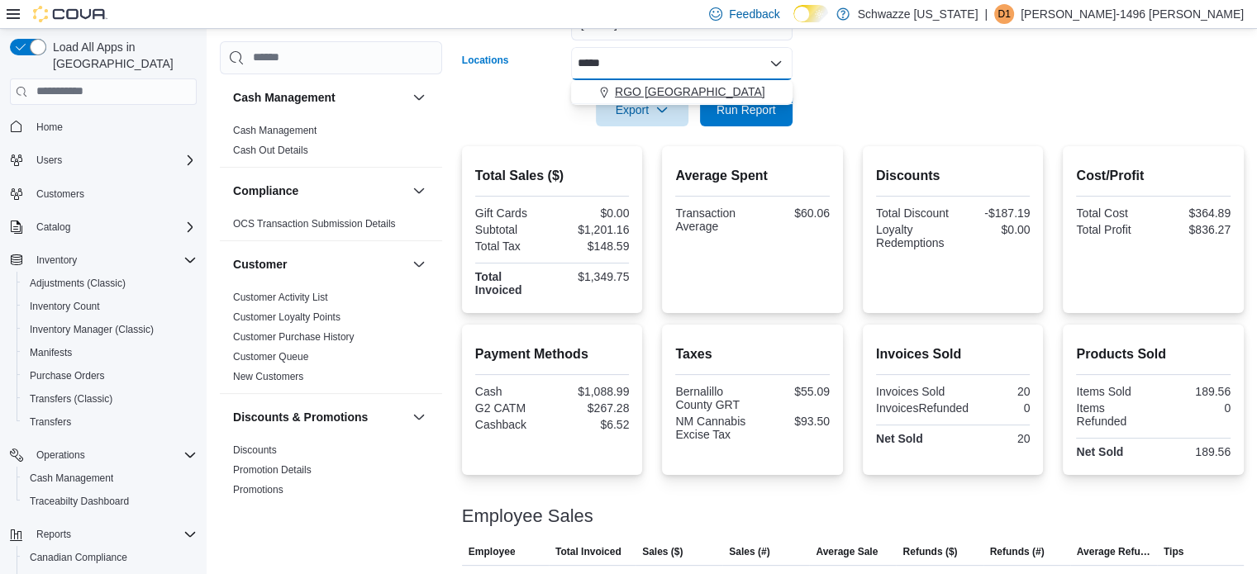
type input "*****"
click at [691, 94] on span "RGO 6 Northeast Heights" at bounding box center [690, 91] width 150 height 17
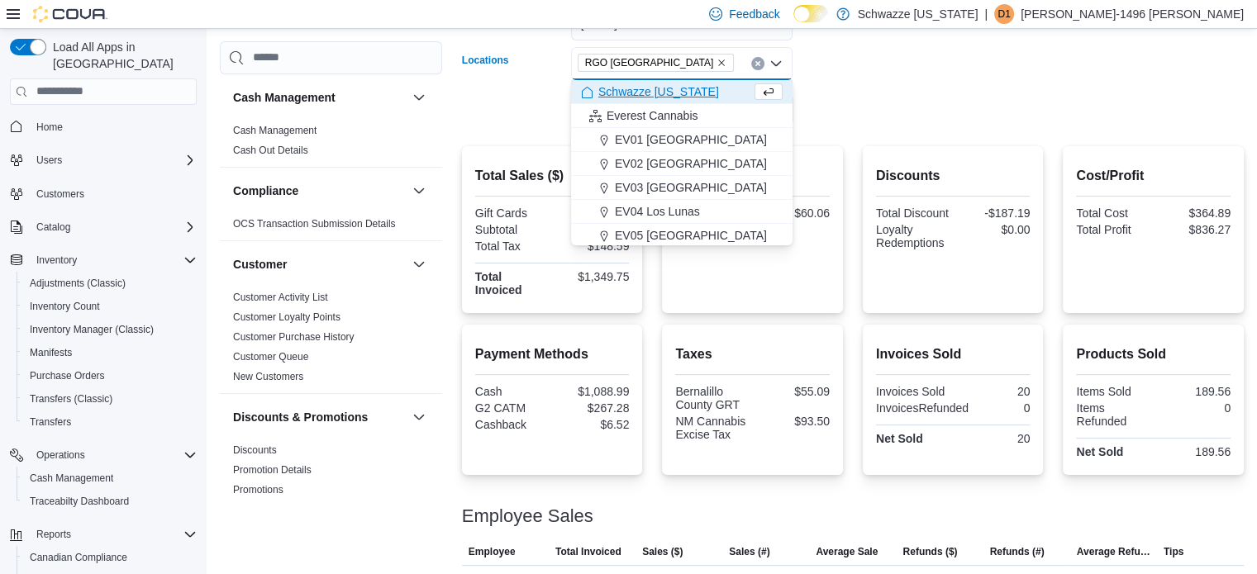
click at [885, 84] on div at bounding box center [853, 86] width 782 height 13
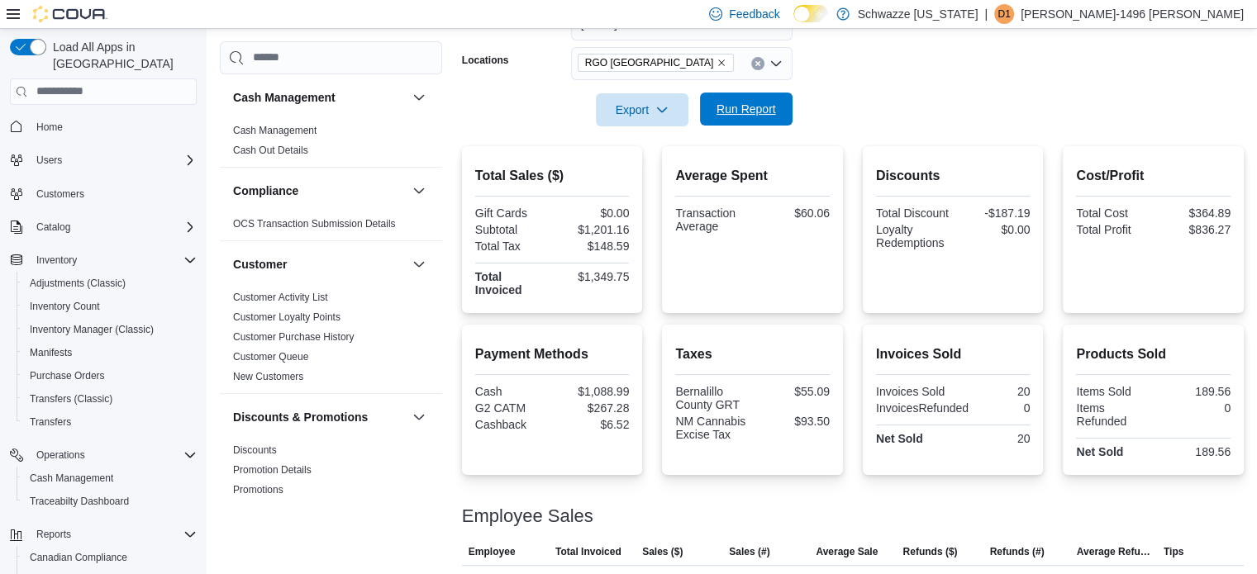
click at [769, 107] on span "Run Report" at bounding box center [745, 109] width 59 height 17
click at [716, 62] on icon "Remove RGO 6 Northeast Heights from selection in this group" at bounding box center [721, 63] width 10 height 10
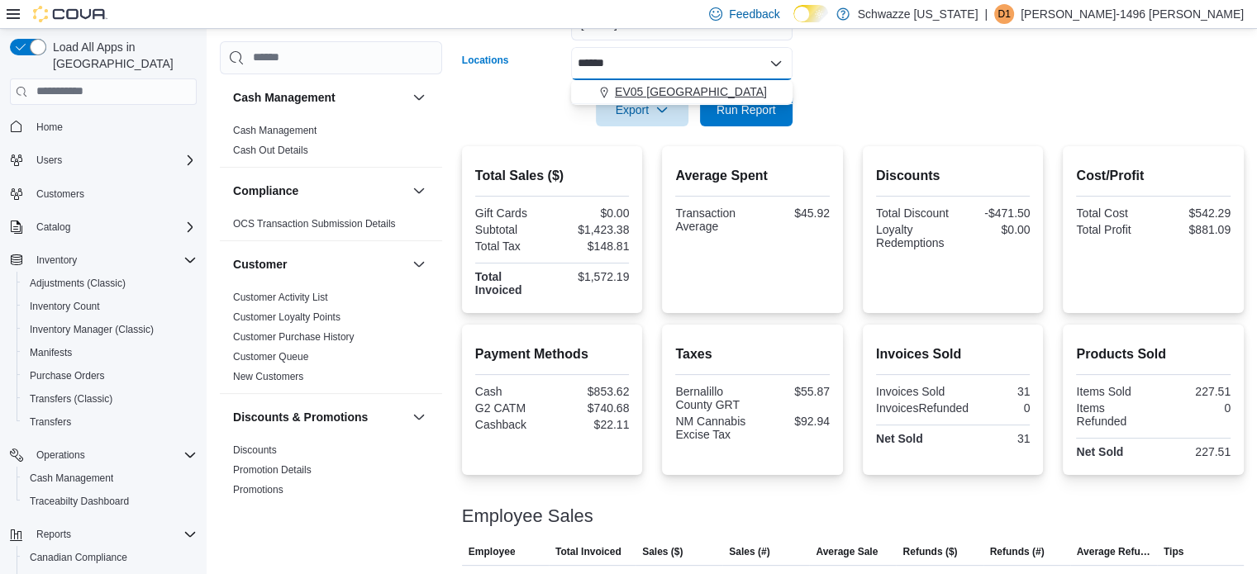
type input "******"
click at [702, 92] on div "EV05 Uptown" at bounding box center [682, 91] width 202 height 17
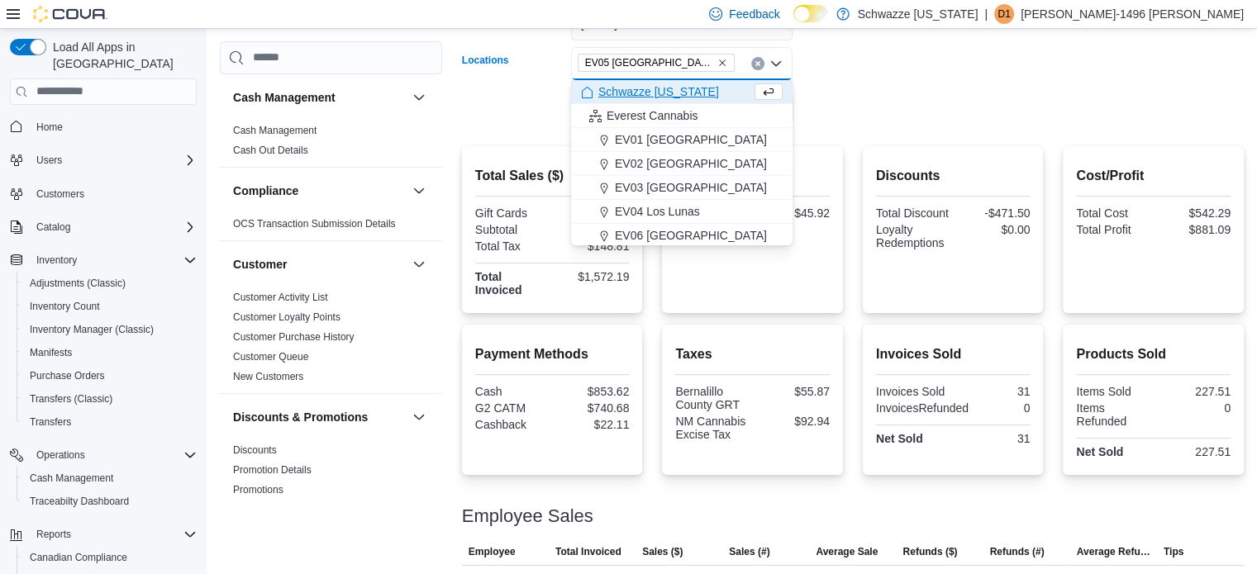
click at [978, 128] on div at bounding box center [853, 136] width 782 height 20
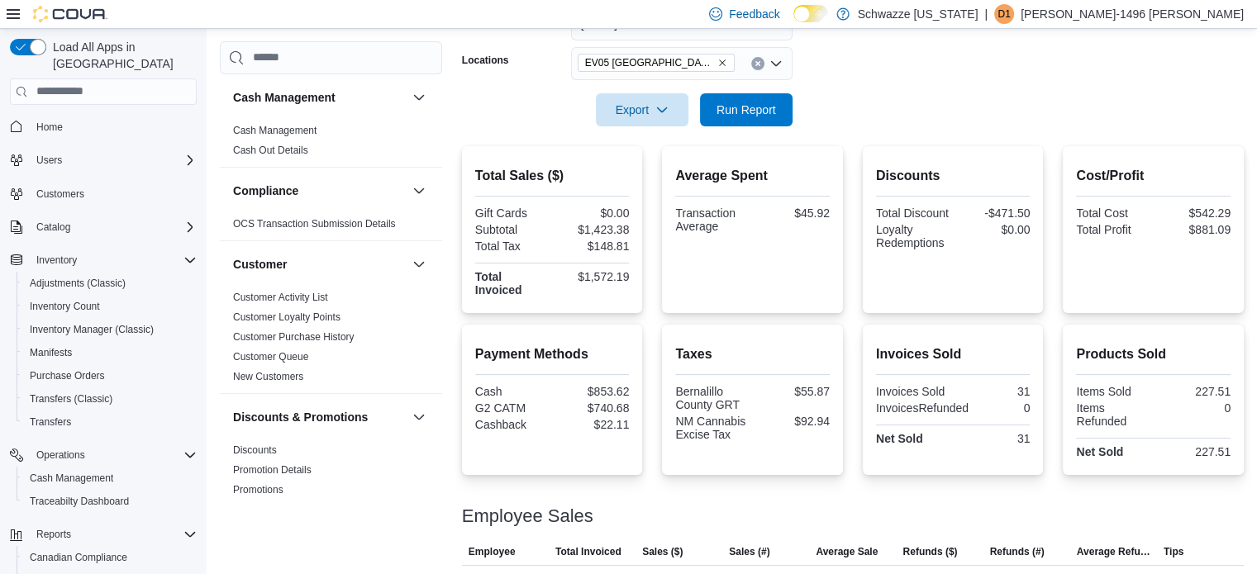
click at [748, 89] on div at bounding box center [853, 86] width 782 height 13
click at [748, 108] on span "Run Report" at bounding box center [745, 109] width 59 height 17
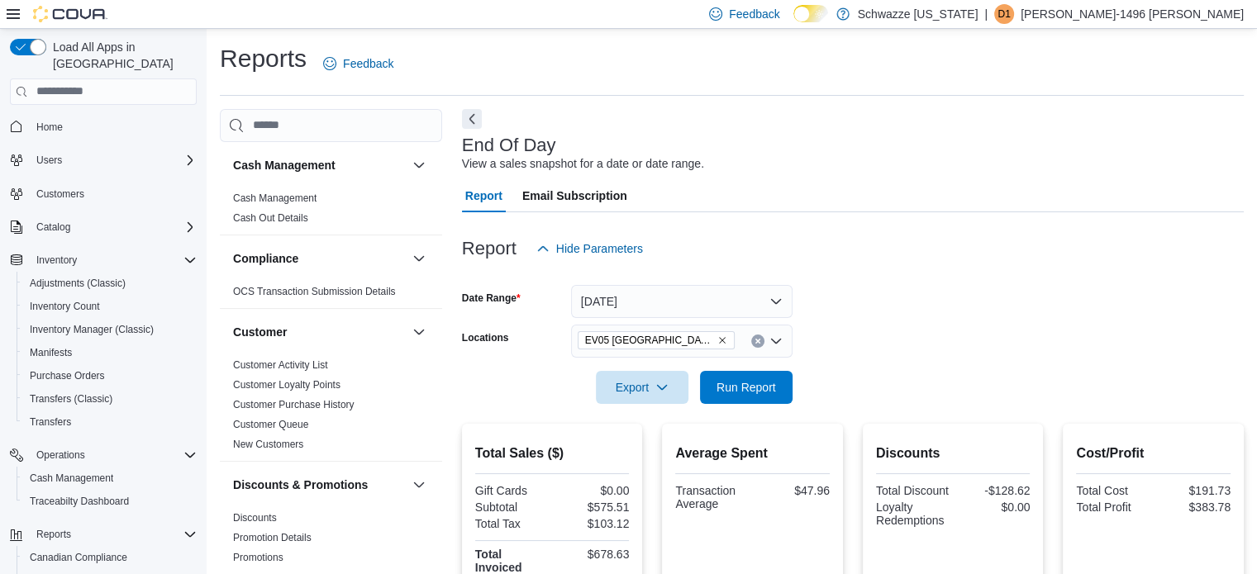
click at [717, 340] on icon "Remove EV05 Uptown from selection in this group" at bounding box center [722, 340] width 10 height 10
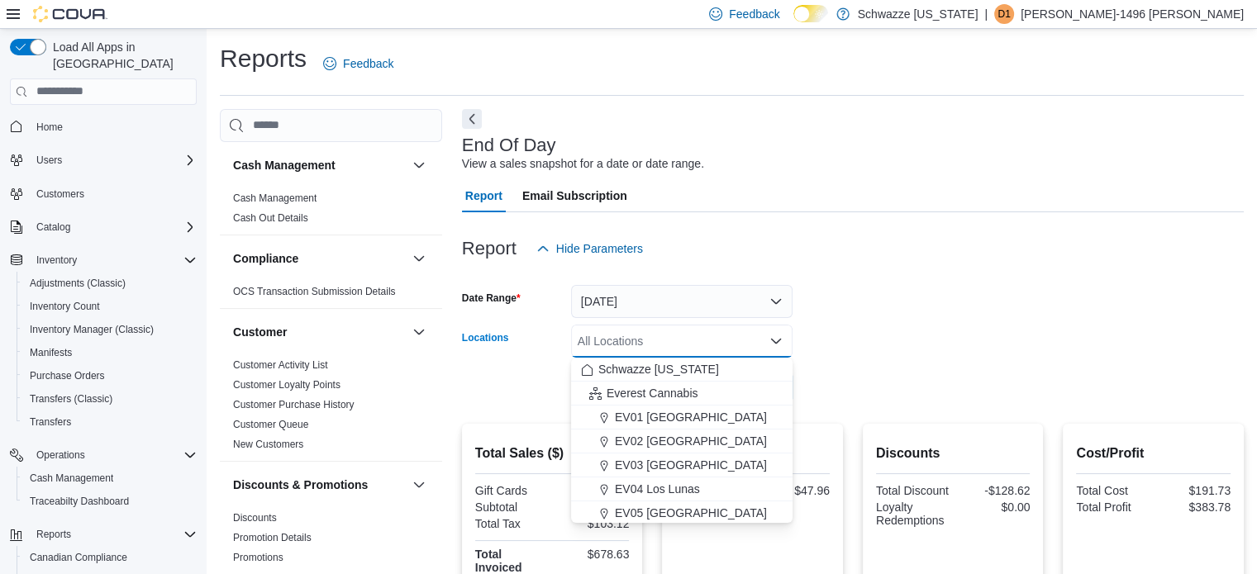
type input "*"
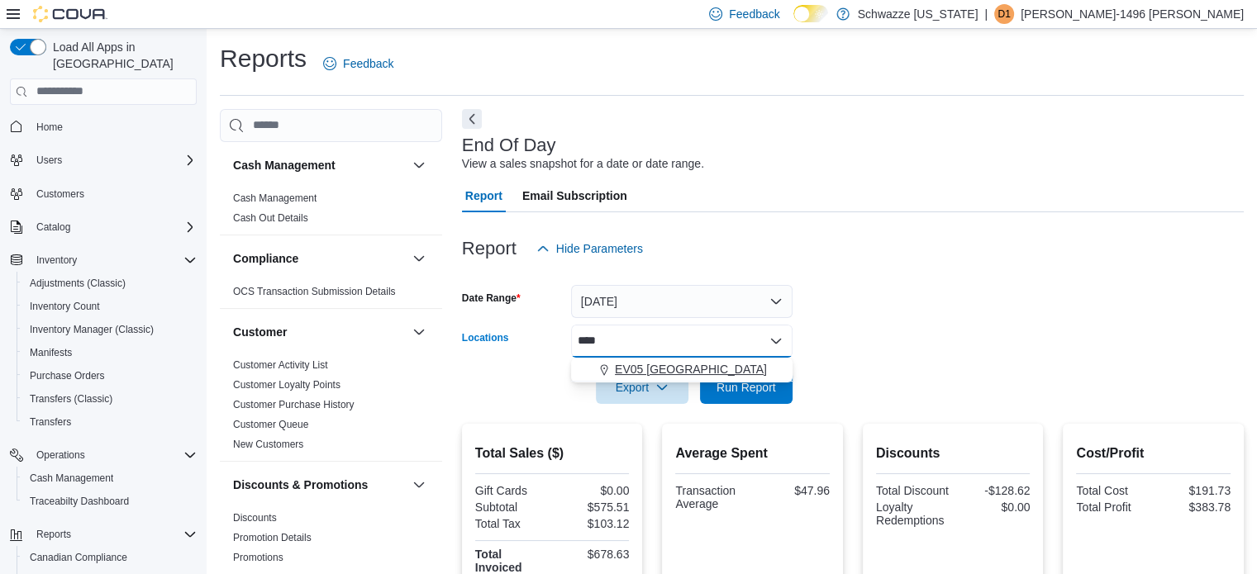
type input "****"
click at [651, 358] on button "EV05 Uptown" at bounding box center [681, 370] width 221 height 24
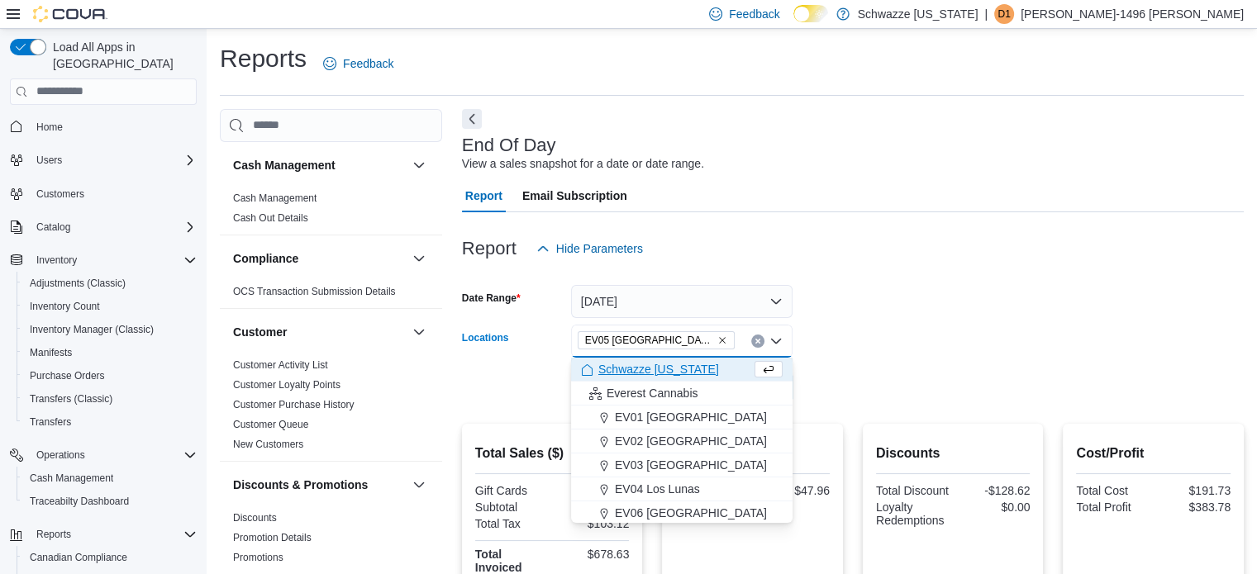
click at [664, 318] on form "Date Range Today Locations EV05 Uptown Combo box. Selected. EV05 Uptown. Press …" at bounding box center [853, 334] width 782 height 139
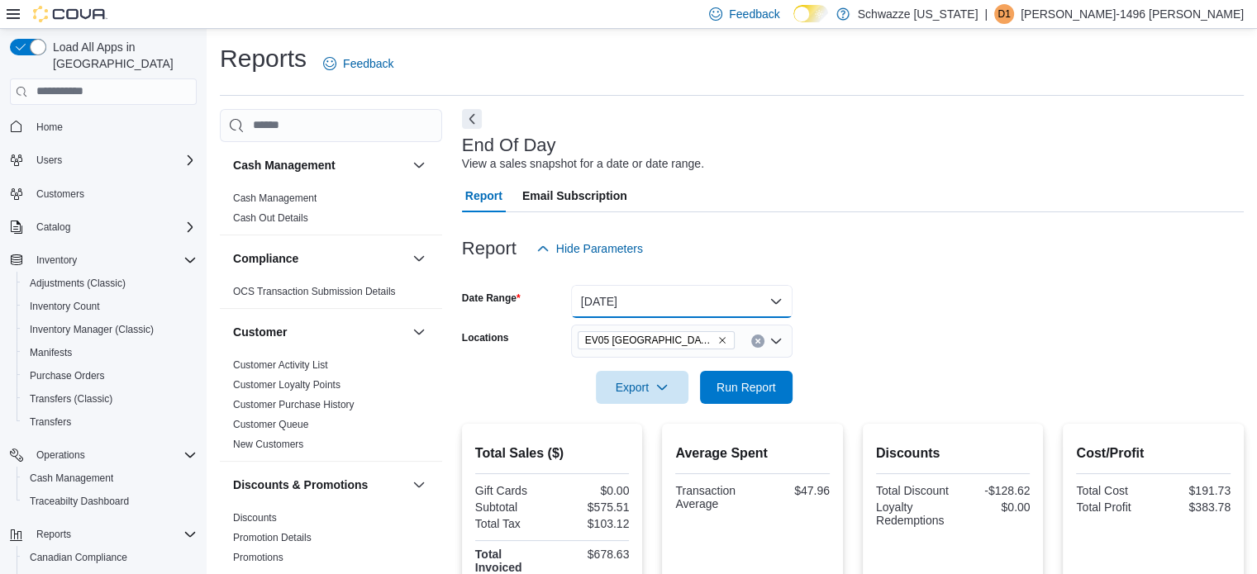
click at [681, 307] on button "Today" at bounding box center [681, 301] width 221 height 33
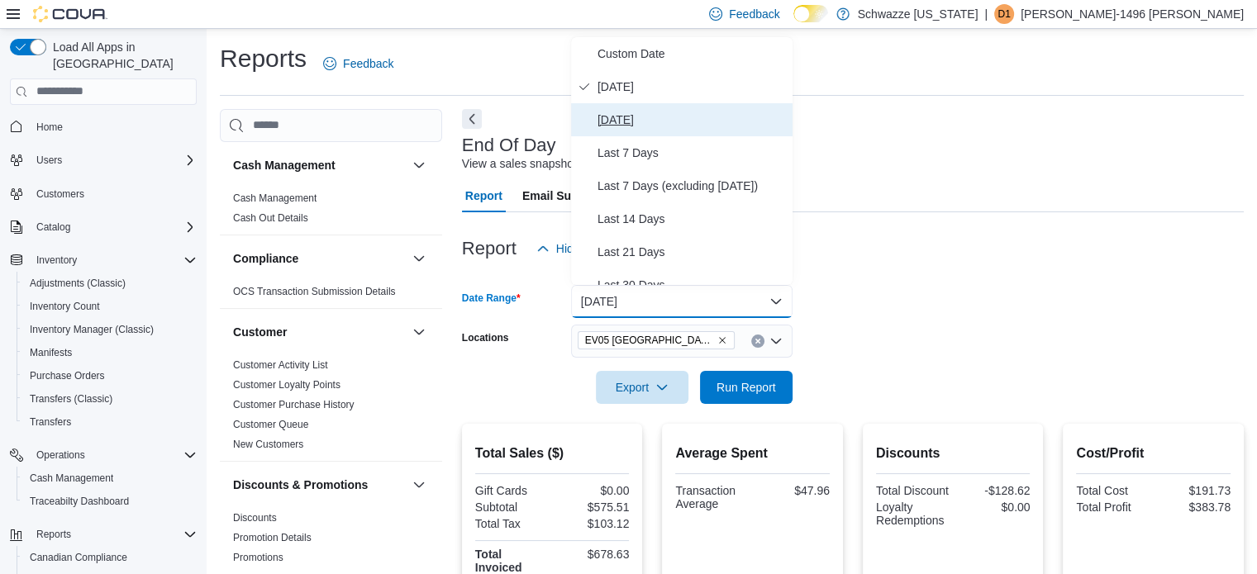
click at [679, 116] on span "Yesterday" at bounding box center [691, 120] width 188 height 20
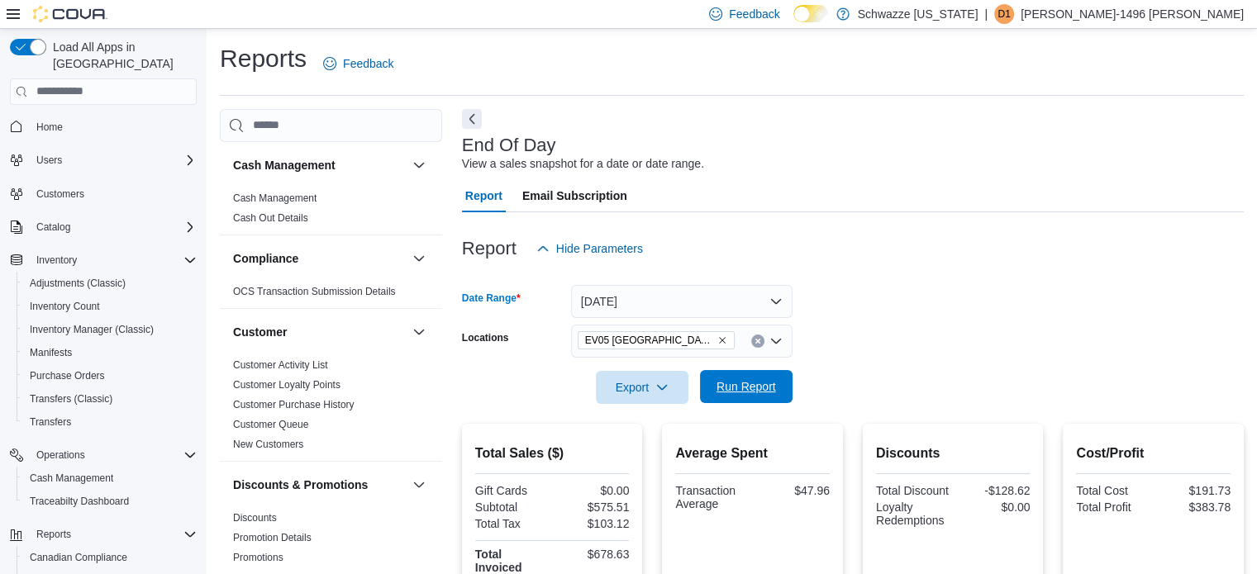
click at [730, 383] on span "Run Report" at bounding box center [745, 386] width 59 height 17
click at [672, 310] on button "Yesterday" at bounding box center [681, 301] width 221 height 33
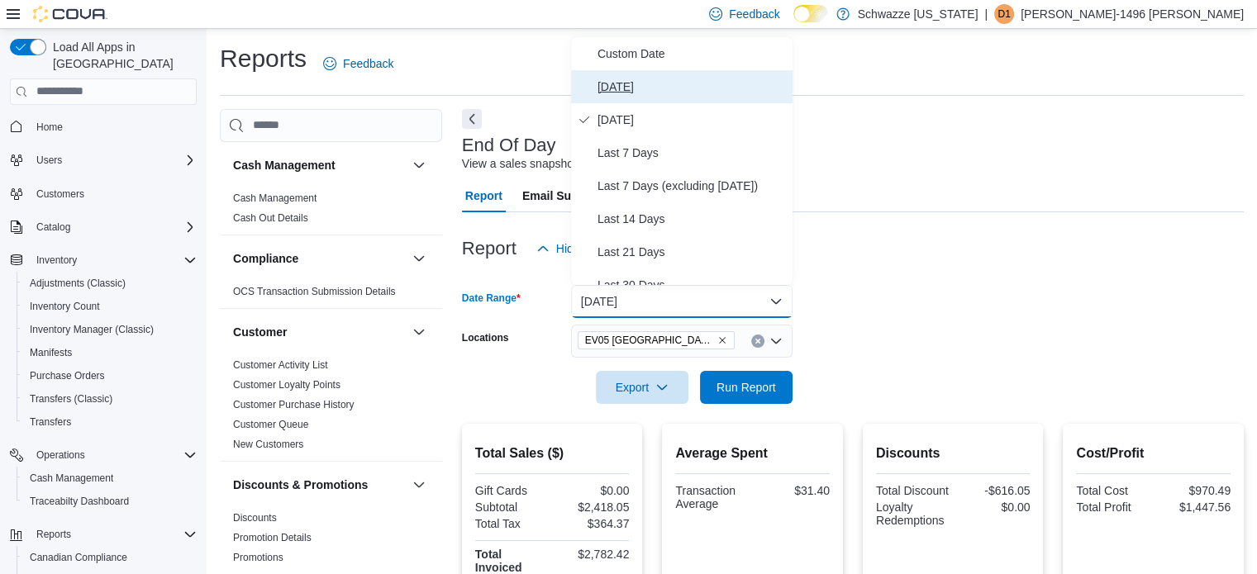
click at [682, 71] on button "Today" at bounding box center [681, 86] width 221 height 33
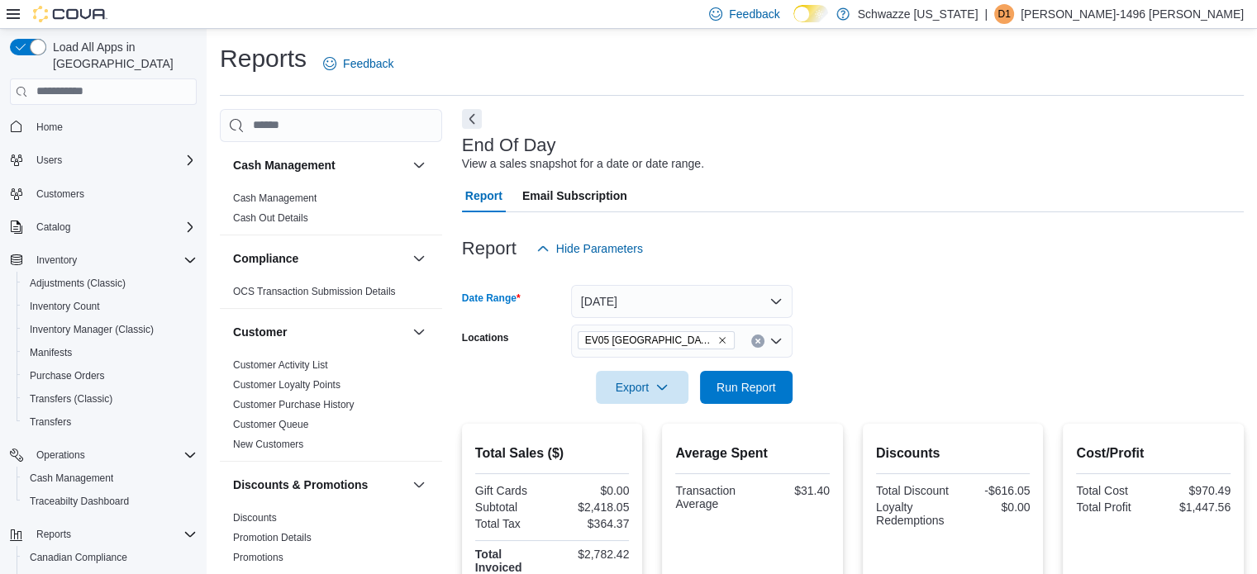
click at [717, 336] on icon "Remove EV05 Uptown from selection in this group" at bounding box center [722, 340] width 10 height 10
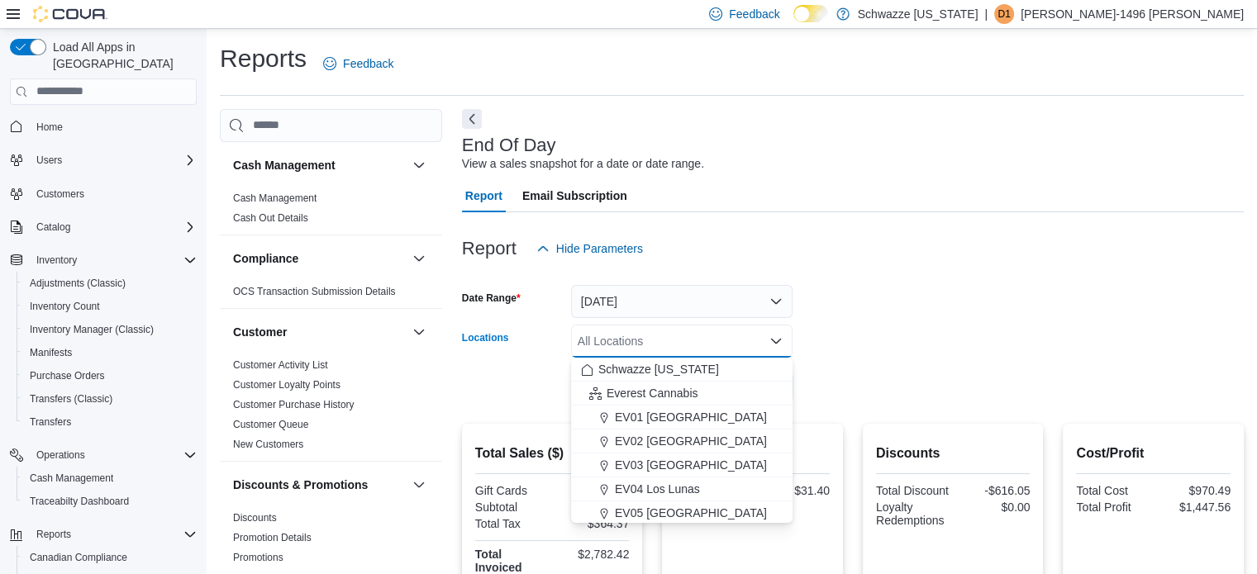
click at [654, 336] on div "All Locations Combo box. Selected. Combo box input. All Locations. Type some te…" at bounding box center [681, 341] width 221 height 33
type input "*"
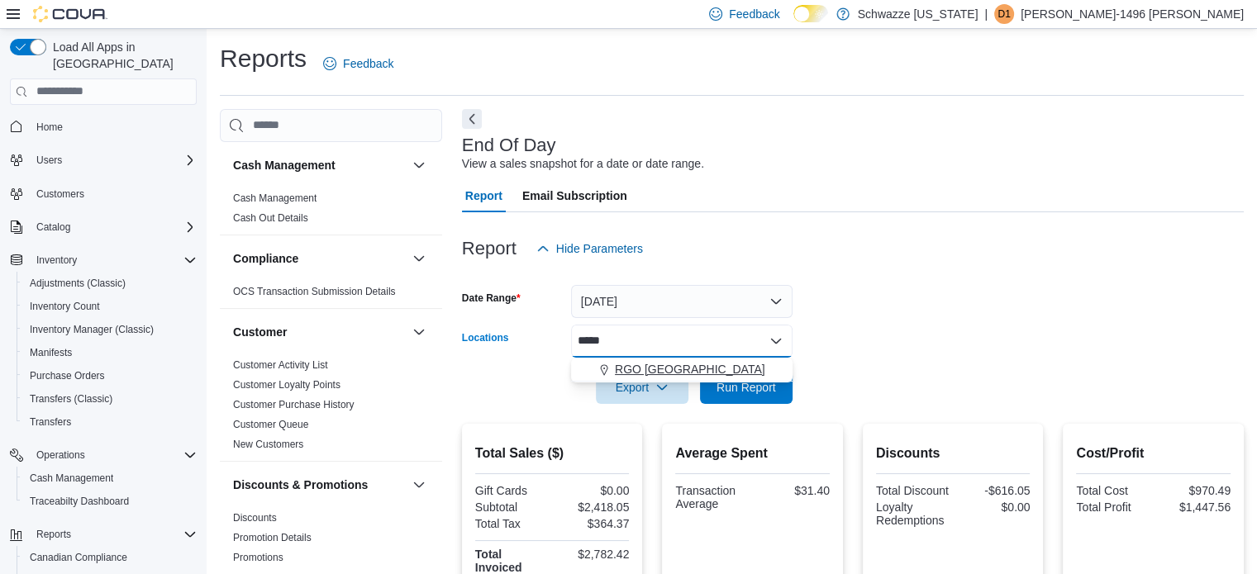
type input "*****"
click at [655, 364] on span "RGO 6 Northeast Heights" at bounding box center [690, 369] width 150 height 17
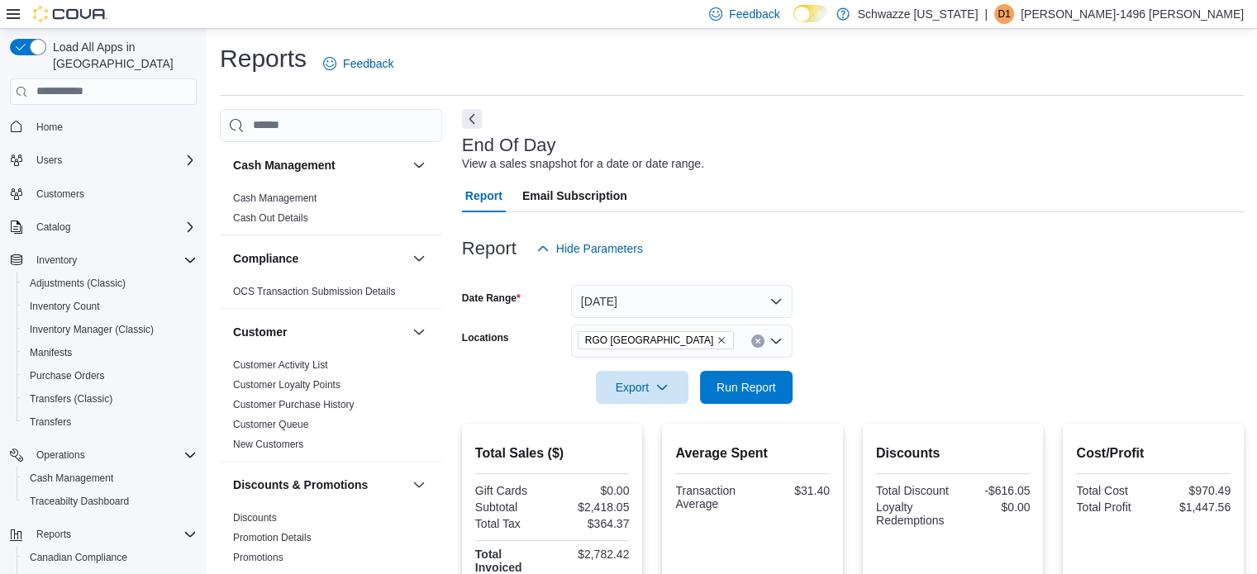
click at [900, 384] on form "Date Range Today Locations RGO 6 Northeast Heights Export Run Report" at bounding box center [853, 334] width 782 height 139
click at [731, 371] on span "Run Report" at bounding box center [746, 386] width 73 height 33
click at [716, 342] on icon "Remove RGO 6 Northeast Heights from selection in this group" at bounding box center [721, 340] width 10 height 10
click at [708, 342] on div "RGO 6 Northeast Heights" at bounding box center [681, 341] width 221 height 33
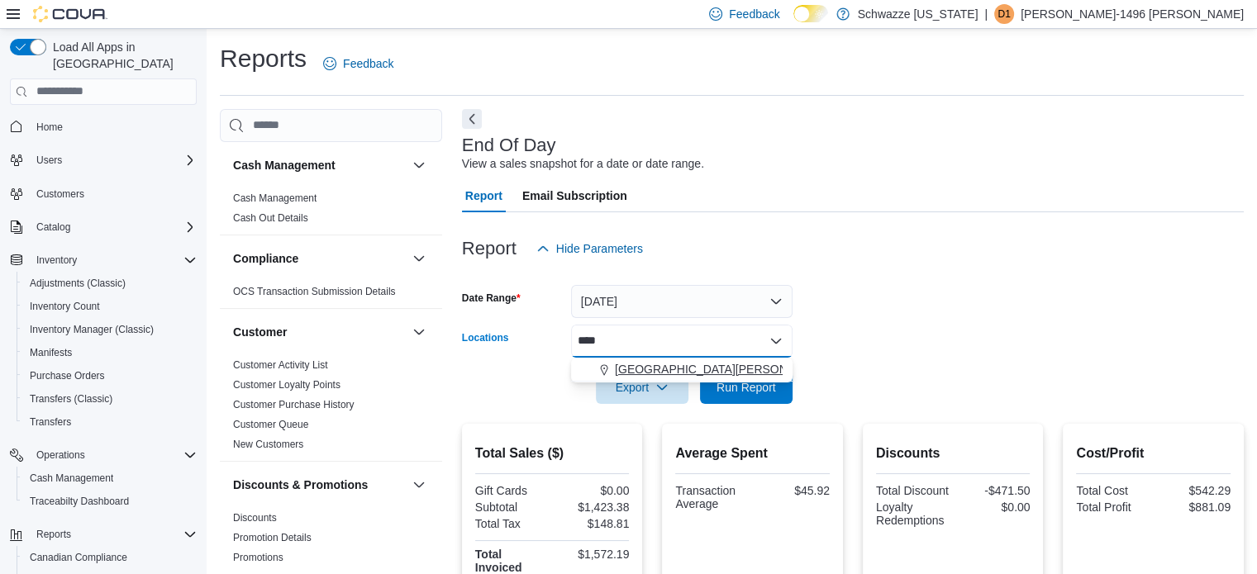
type input "****"
click at [715, 362] on span "EV09 Montano Plaza" at bounding box center [723, 369] width 216 height 17
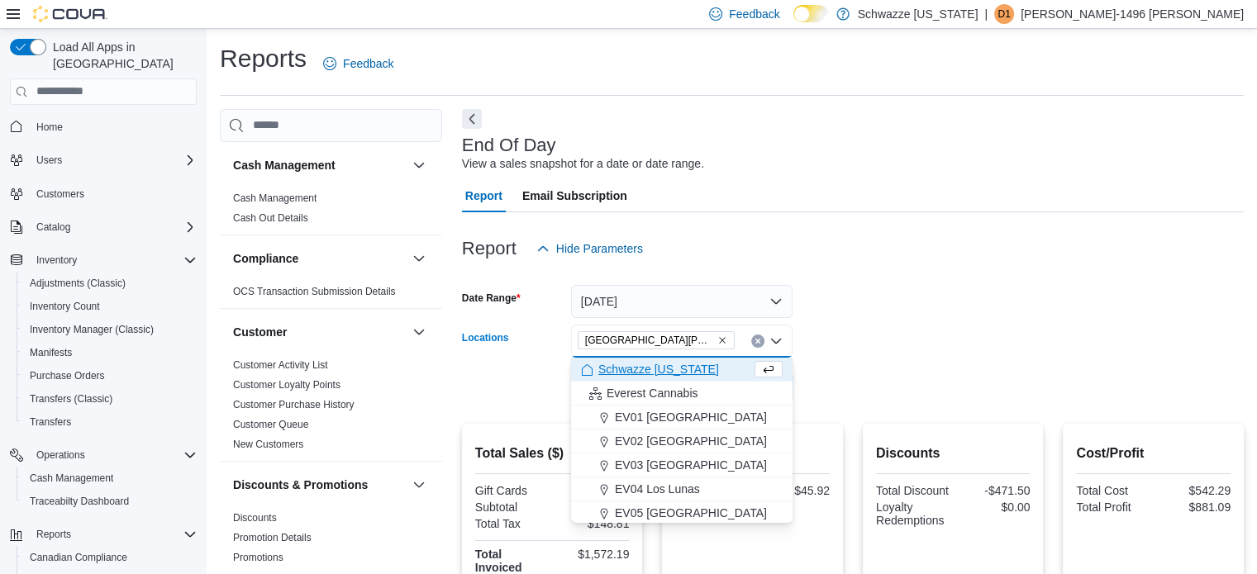
click at [859, 368] on div at bounding box center [853, 364] width 782 height 13
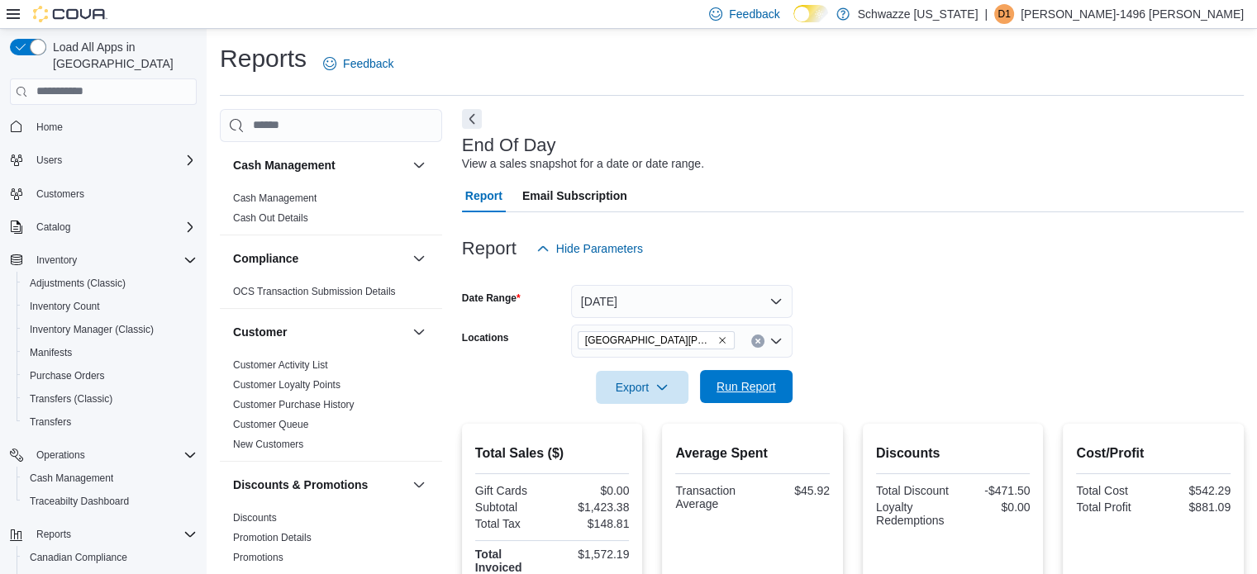
click at [749, 376] on span "Run Report" at bounding box center [746, 386] width 73 height 33
click at [717, 340] on icon "Remove EV09 Montano Plaza from selection in this group" at bounding box center [722, 340] width 10 height 10
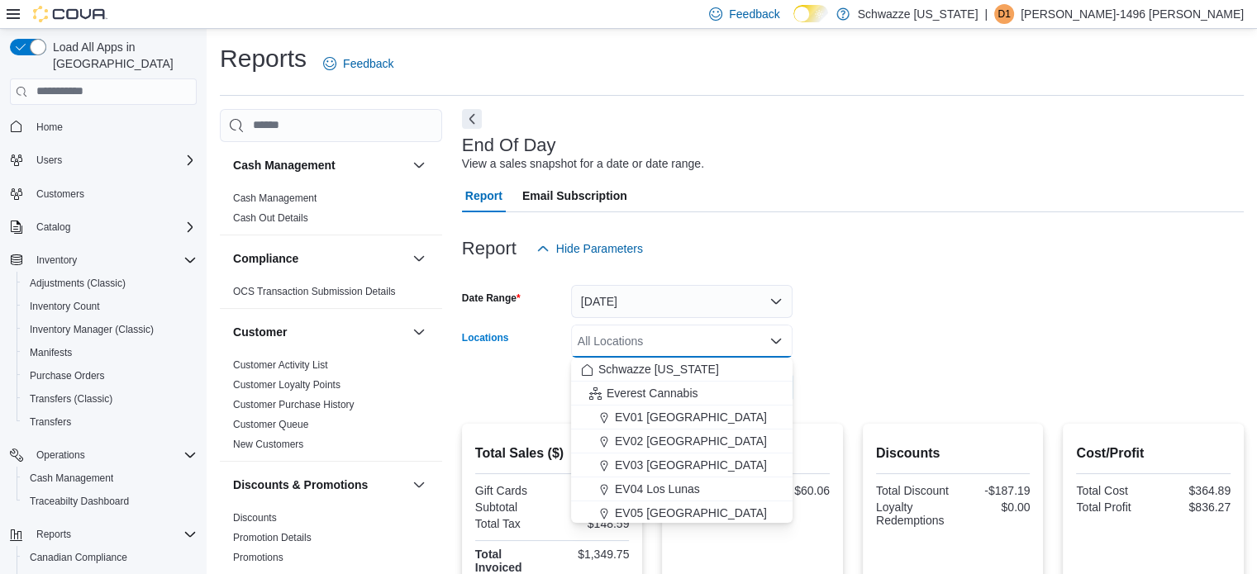
click at [688, 340] on div "All Locations Combo box. Selected. Combo box input. All Locations. Type some te…" at bounding box center [681, 341] width 221 height 33
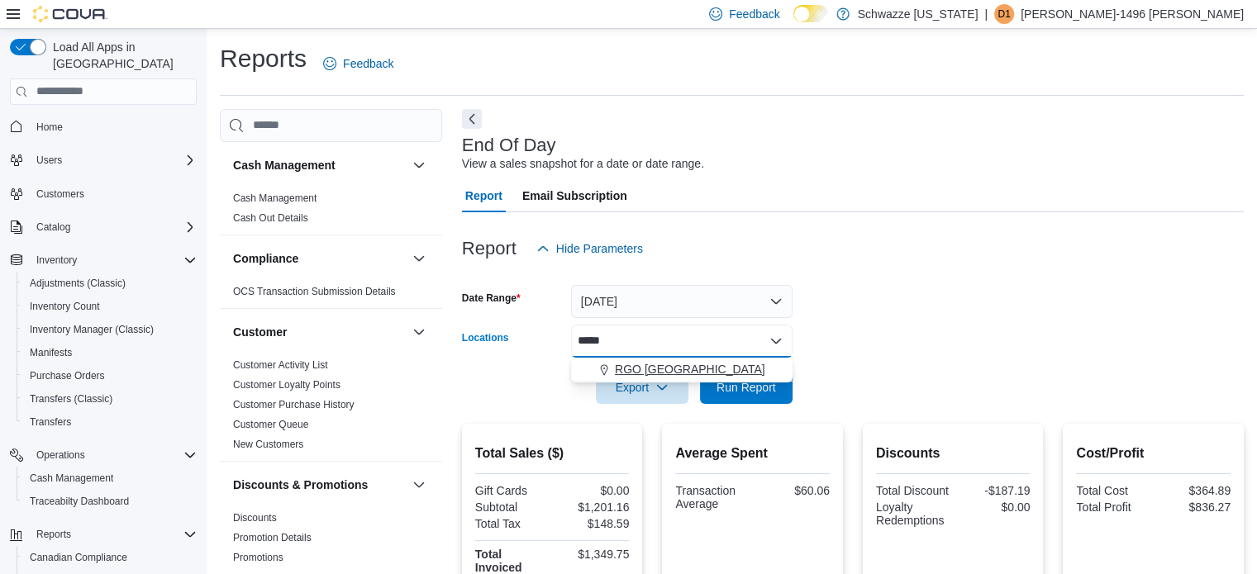
type input "*****"
click at [706, 362] on span "RGO 6 Northeast Heights" at bounding box center [690, 369] width 150 height 17
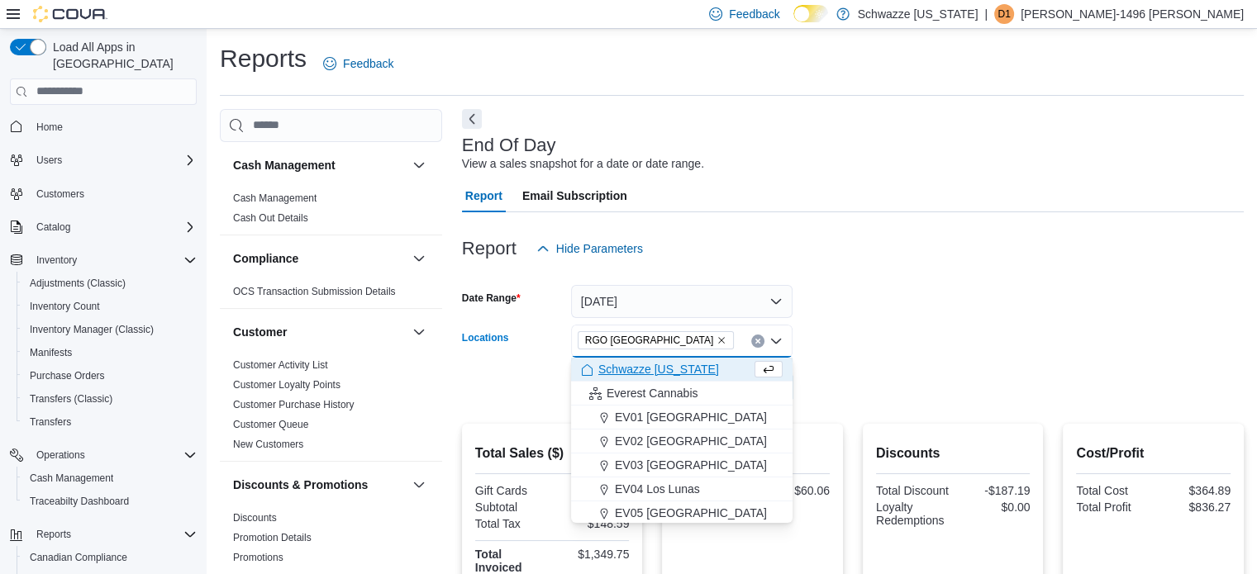
click at [839, 385] on form "Date Range Today Locations RGO 6 Northeast Heights Combo box. Selected. RGO 6 N…" at bounding box center [853, 334] width 782 height 139
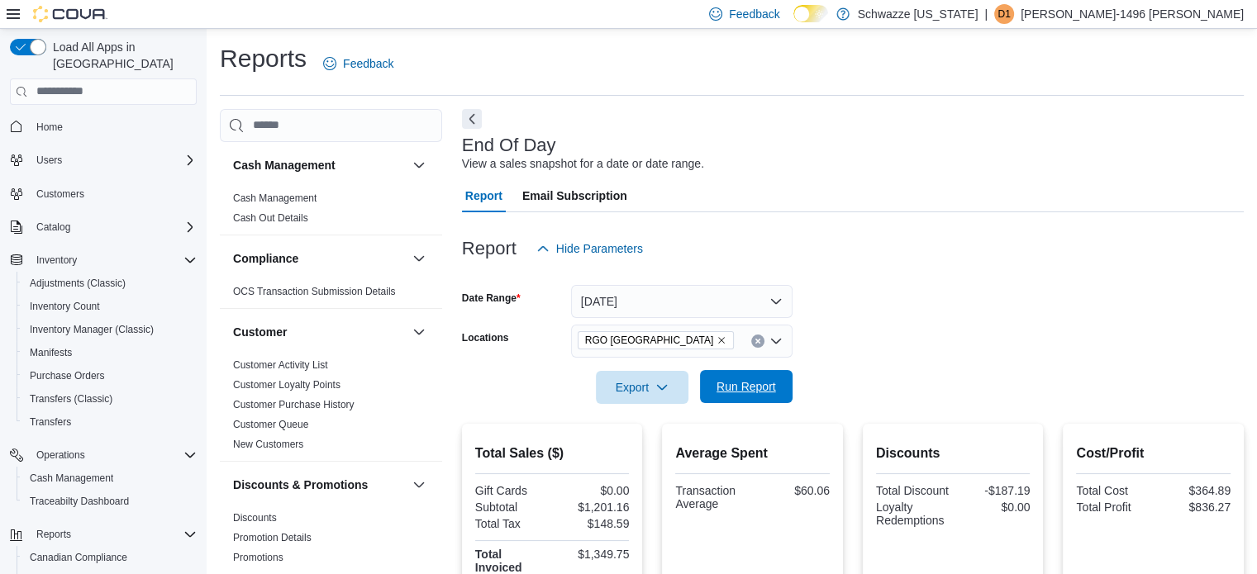
click at [769, 378] on span "Run Report" at bounding box center [746, 386] width 73 height 33
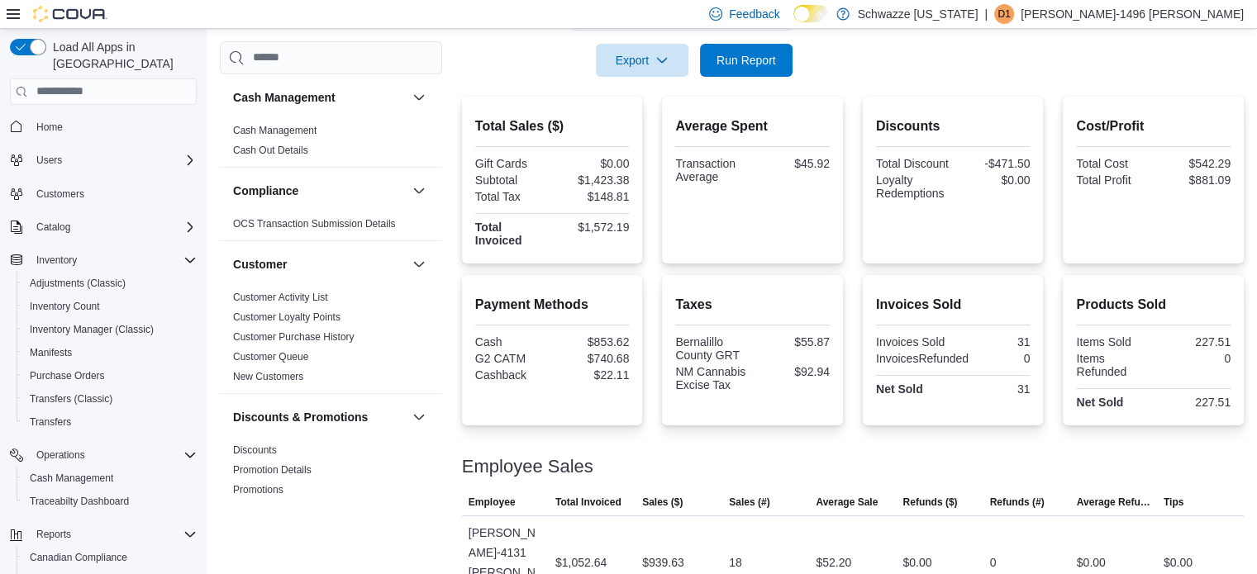
scroll to position [278, 0]
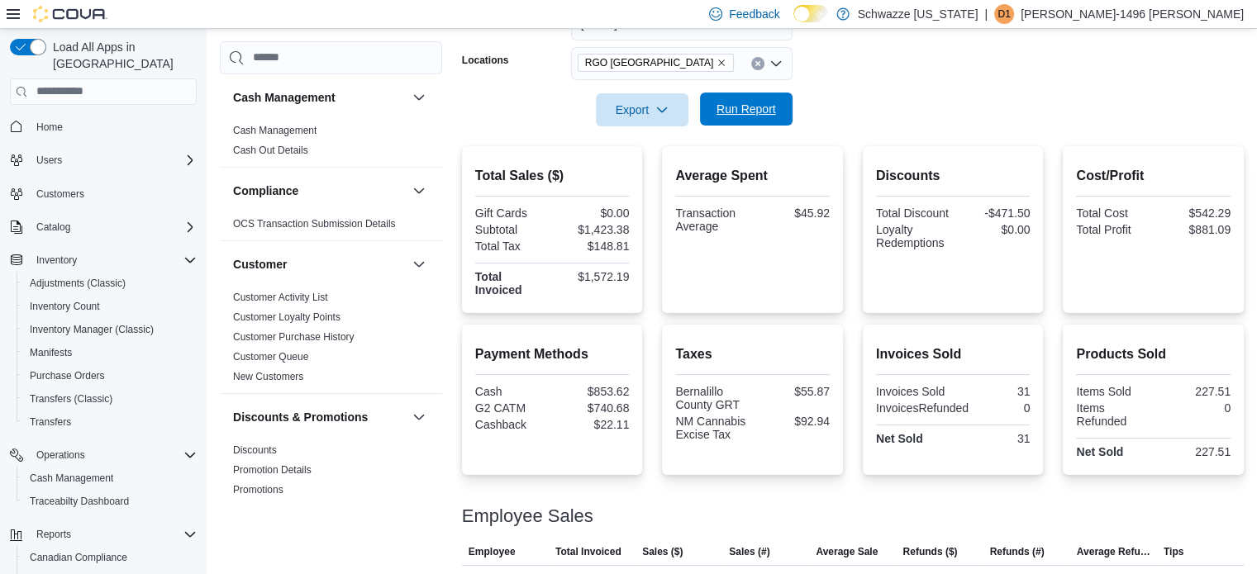
click at [730, 112] on span "Run Report" at bounding box center [745, 109] width 59 height 17
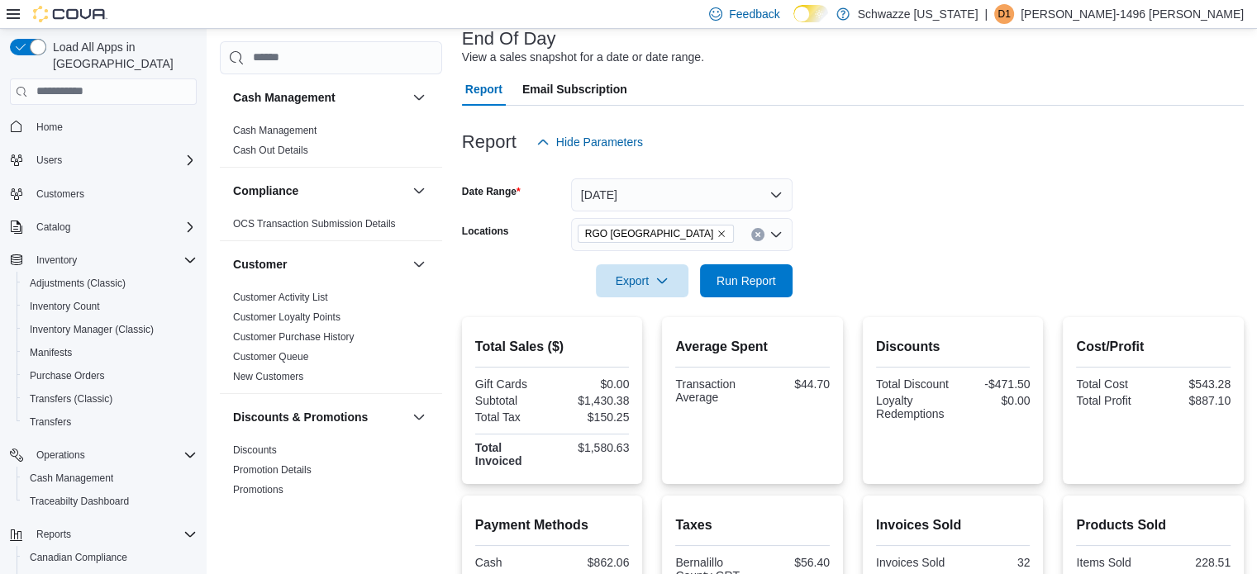
scroll to position [0, 0]
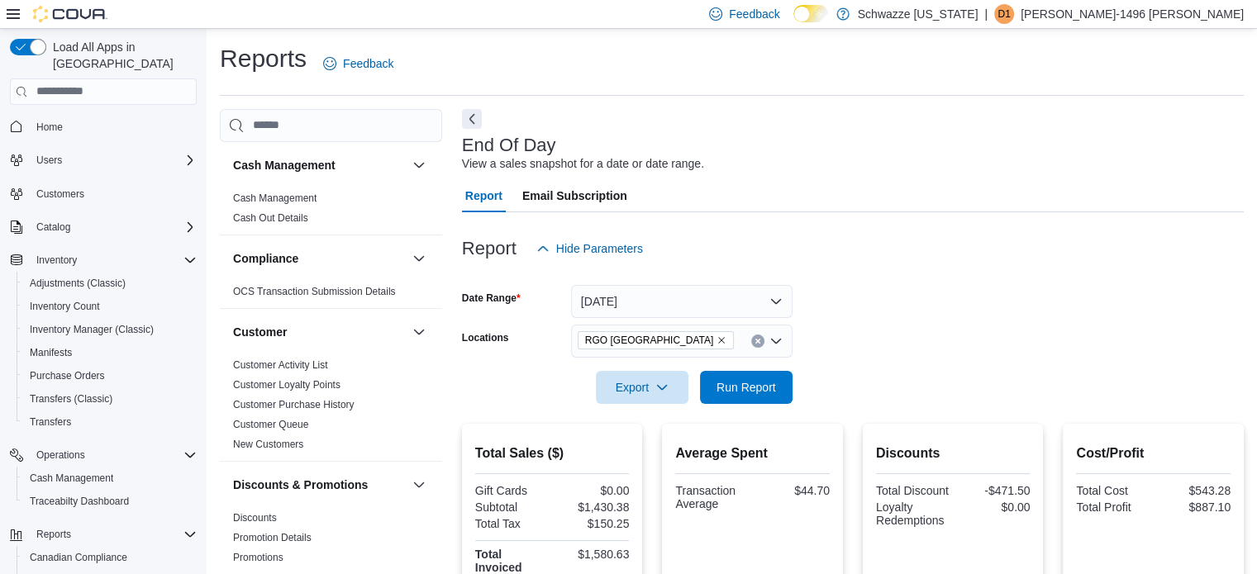
click at [718, 341] on icon "Remove RGO 6 Northeast Heights from selection in this group" at bounding box center [721, 340] width 7 height 7
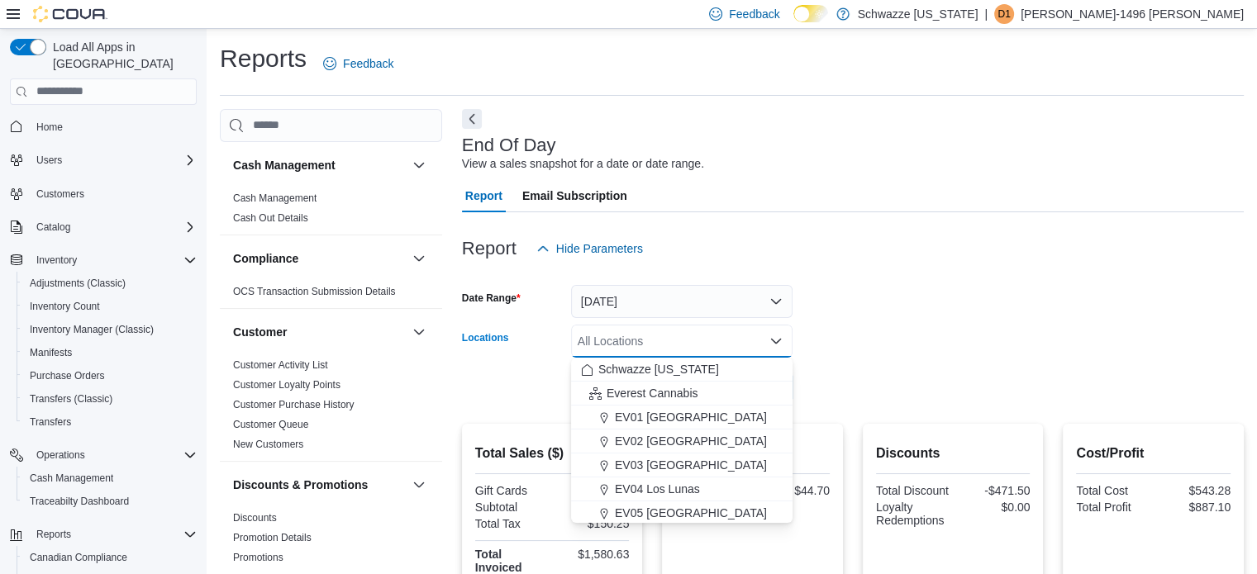
click at [708, 341] on div "All Locations" at bounding box center [681, 341] width 221 height 33
type input "*"
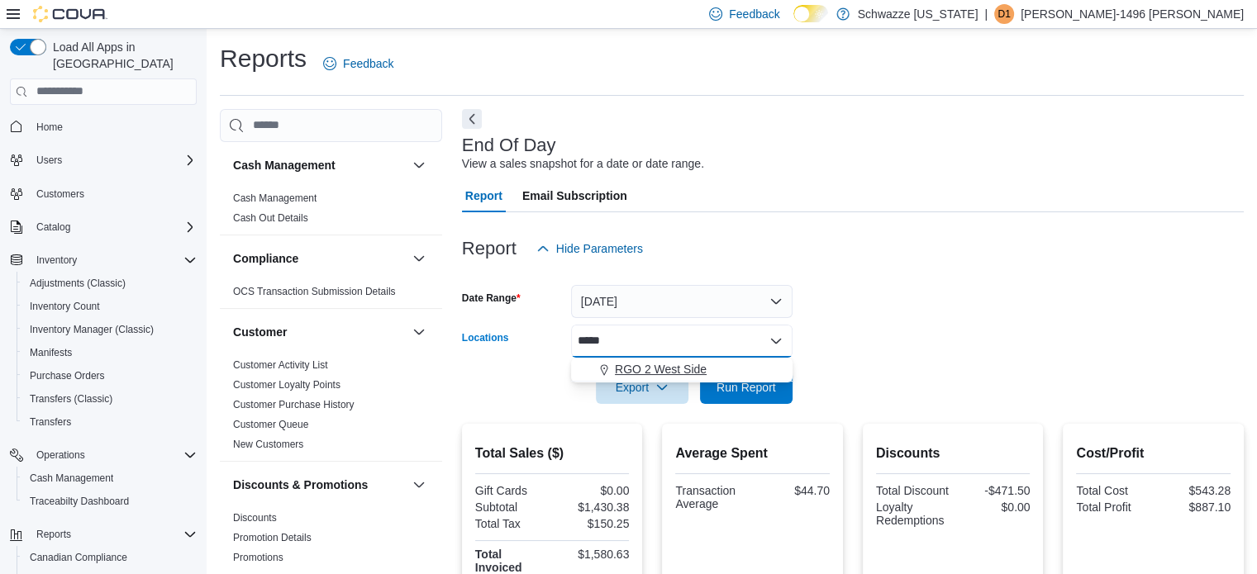
type input "*****"
click at [695, 379] on button "RGO 2 West Side" at bounding box center [681, 370] width 221 height 24
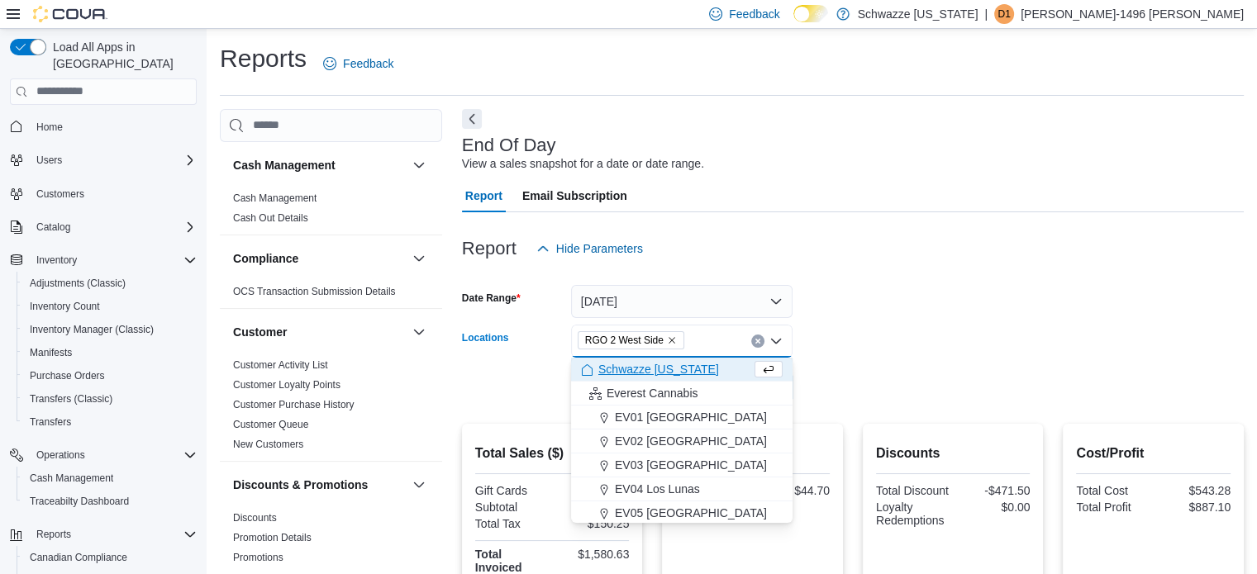
click at [798, 389] on form "Date Range Today Locations RGO 2 West Side Combo box. Selected. RGO 2 West Side…" at bounding box center [853, 334] width 782 height 139
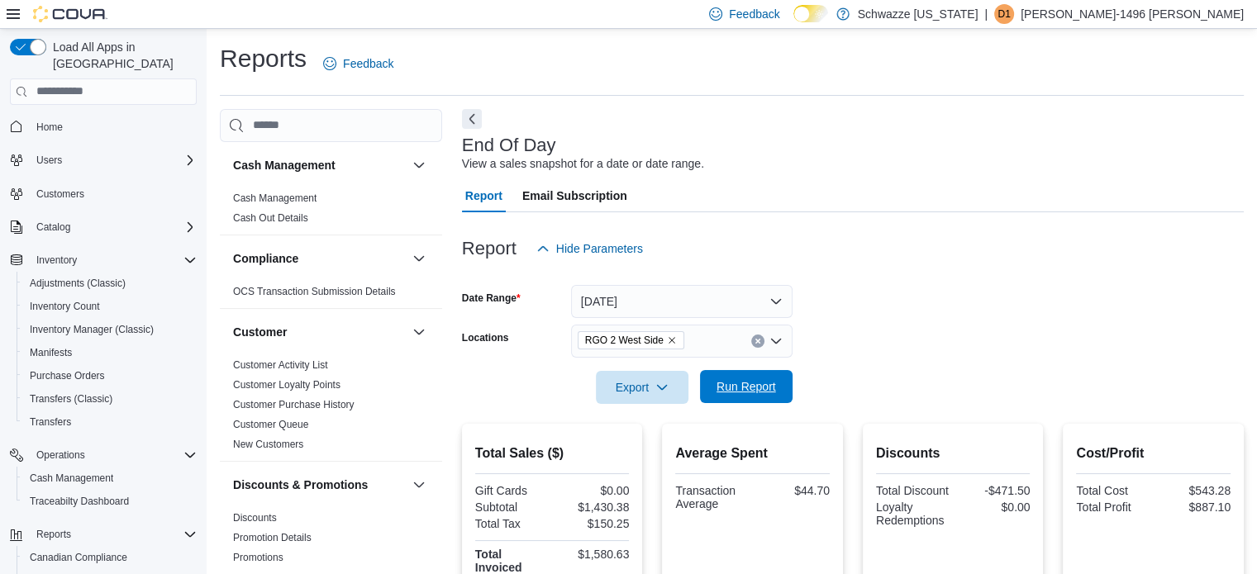
click at [780, 387] on span "Run Report" at bounding box center [746, 386] width 73 height 33
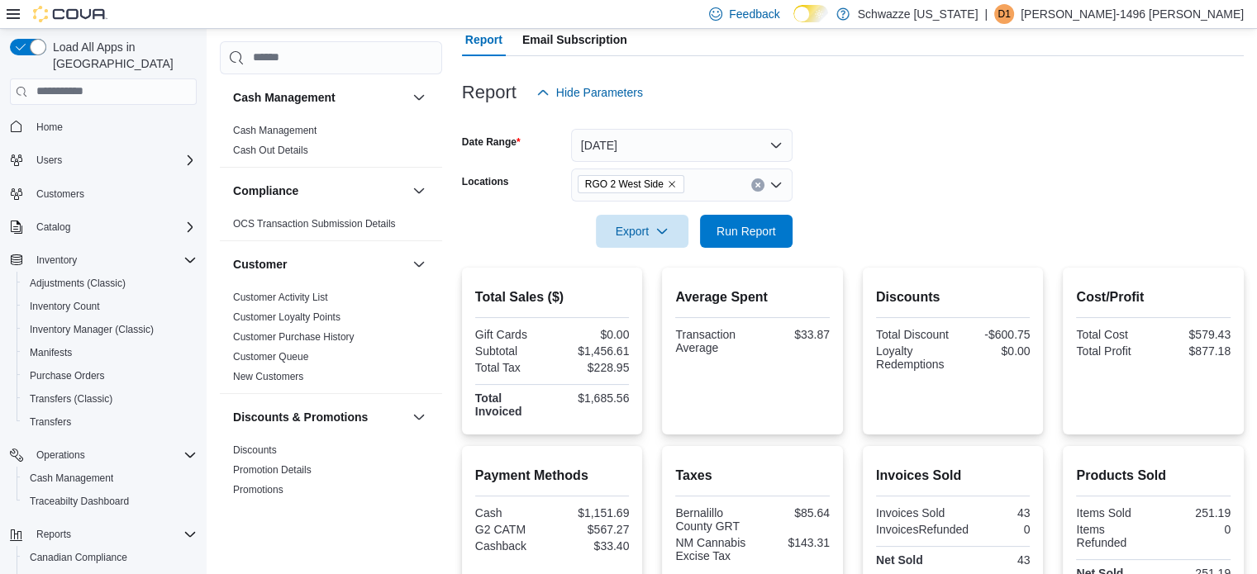
scroll to position [278, 0]
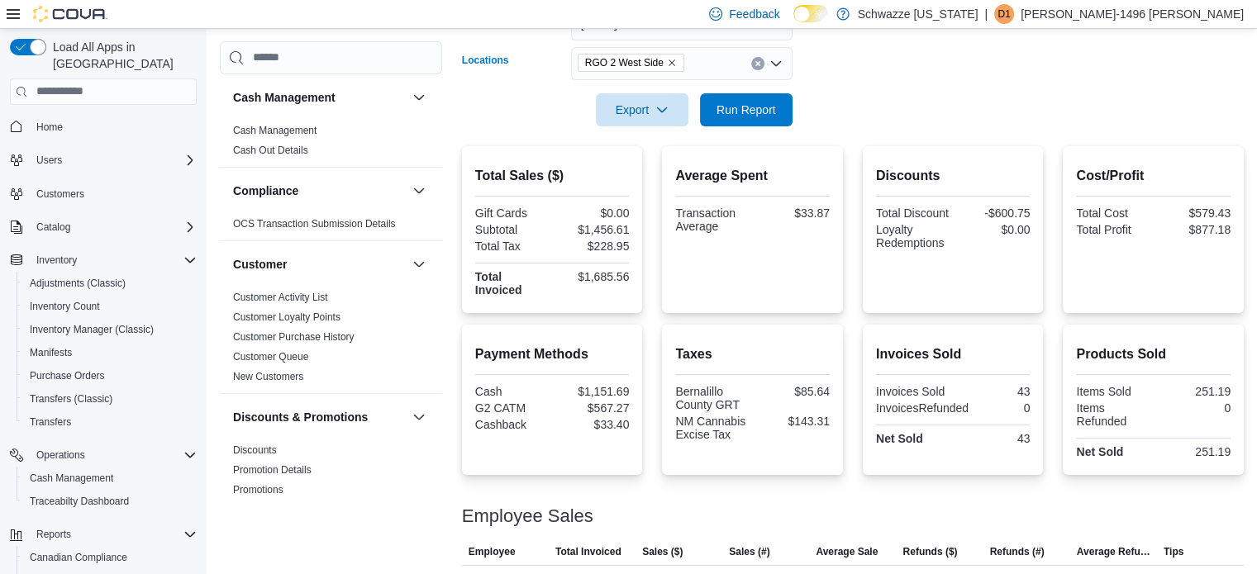
click at [669, 62] on icon "Remove RGO 2 West Side from selection in this group" at bounding box center [672, 63] width 10 height 10
click at [669, 62] on div "RGO 2 West Side" at bounding box center [681, 63] width 221 height 33
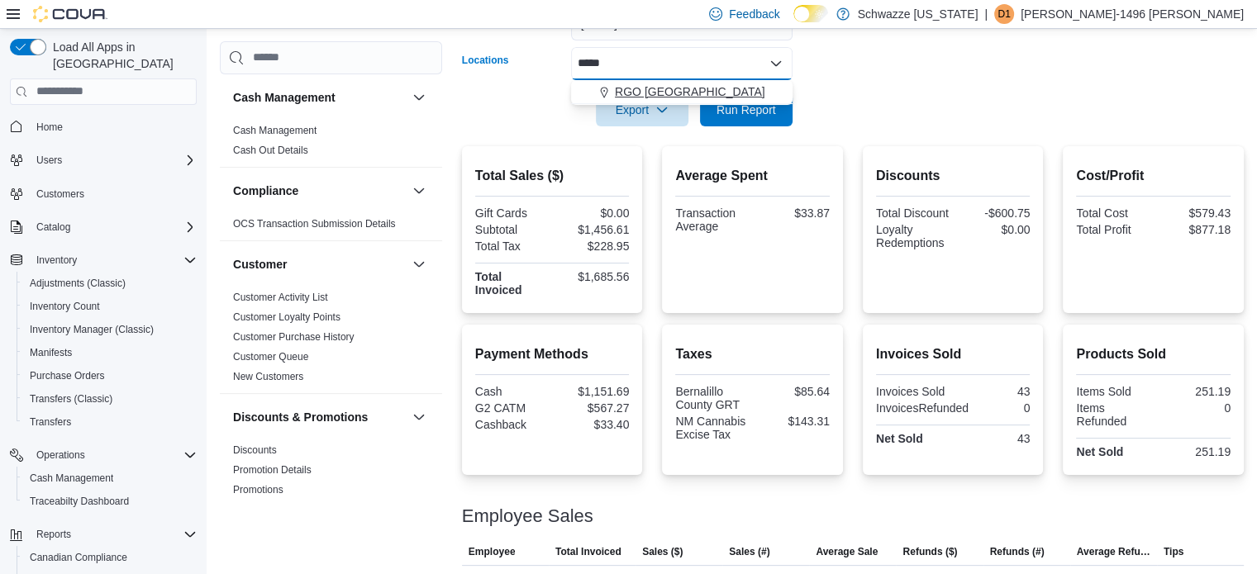
type input "*****"
click at [674, 83] on span "RGO 6 Northeast Heights" at bounding box center [690, 91] width 150 height 17
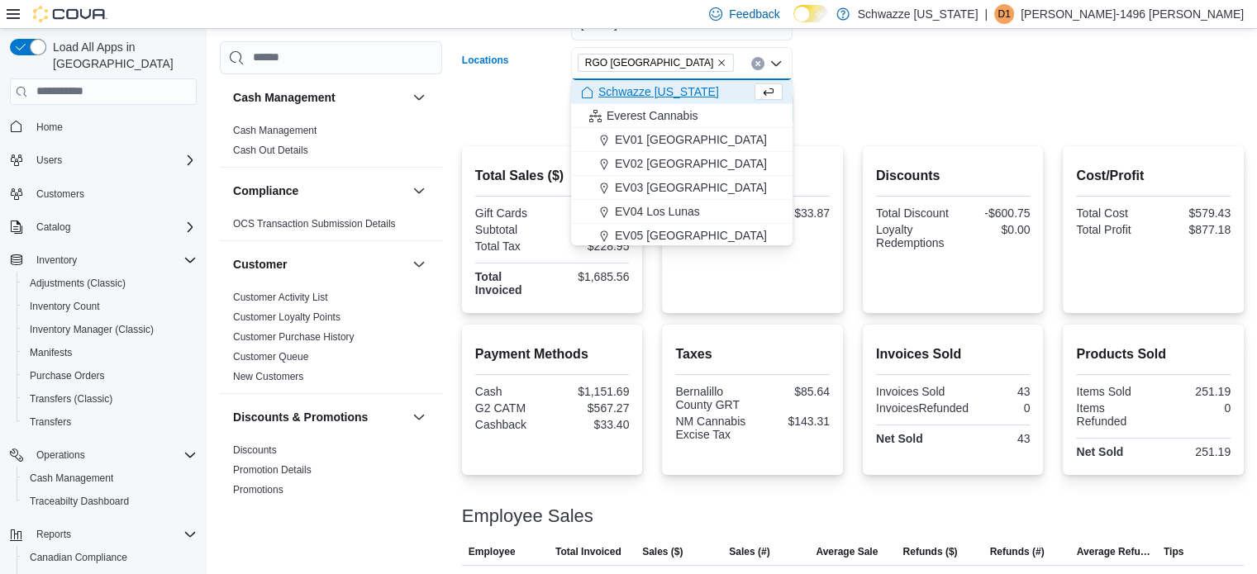
click at [959, 81] on div at bounding box center [853, 86] width 782 height 13
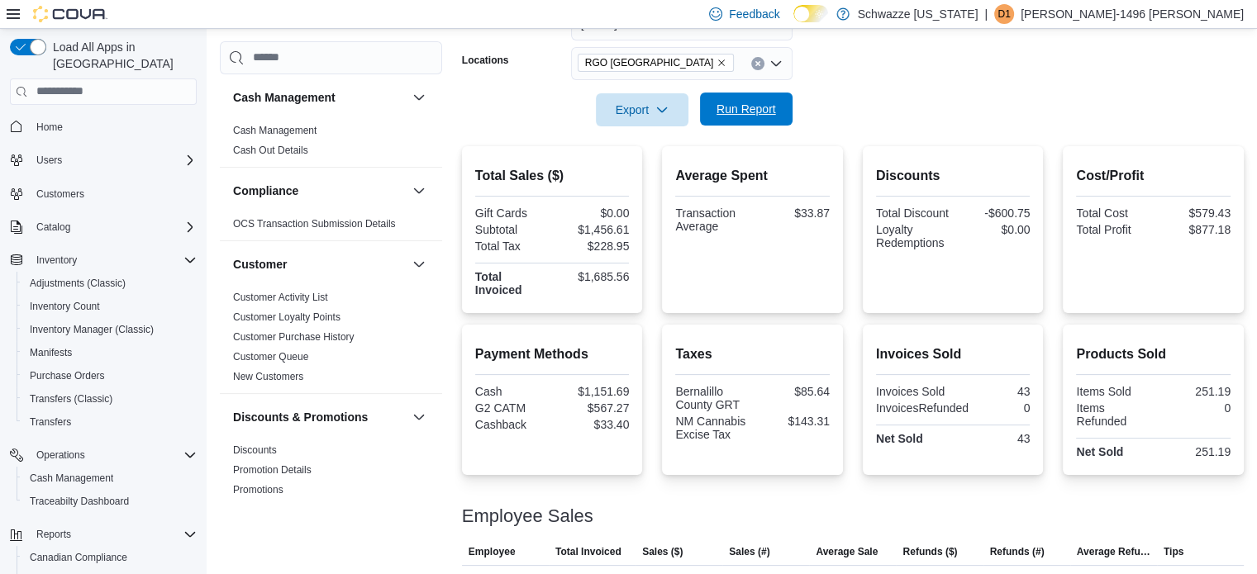
click at [779, 106] on span "Run Report" at bounding box center [746, 109] width 73 height 33
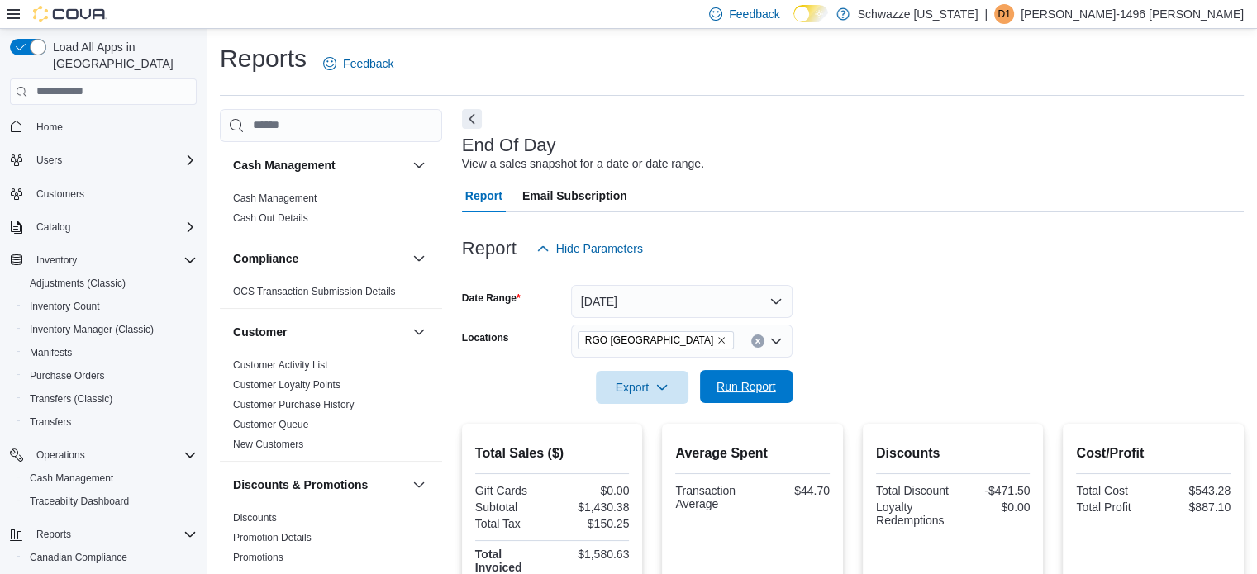
click at [733, 372] on span "Run Report" at bounding box center [746, 386] width 73 height 33
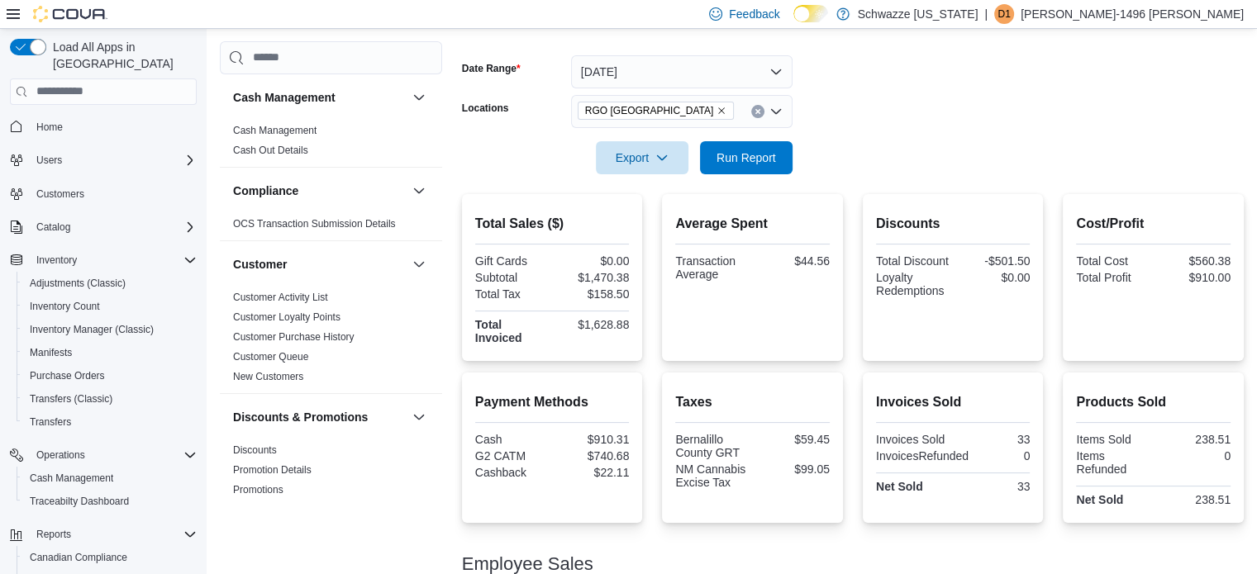
scroll to position [112, 0]
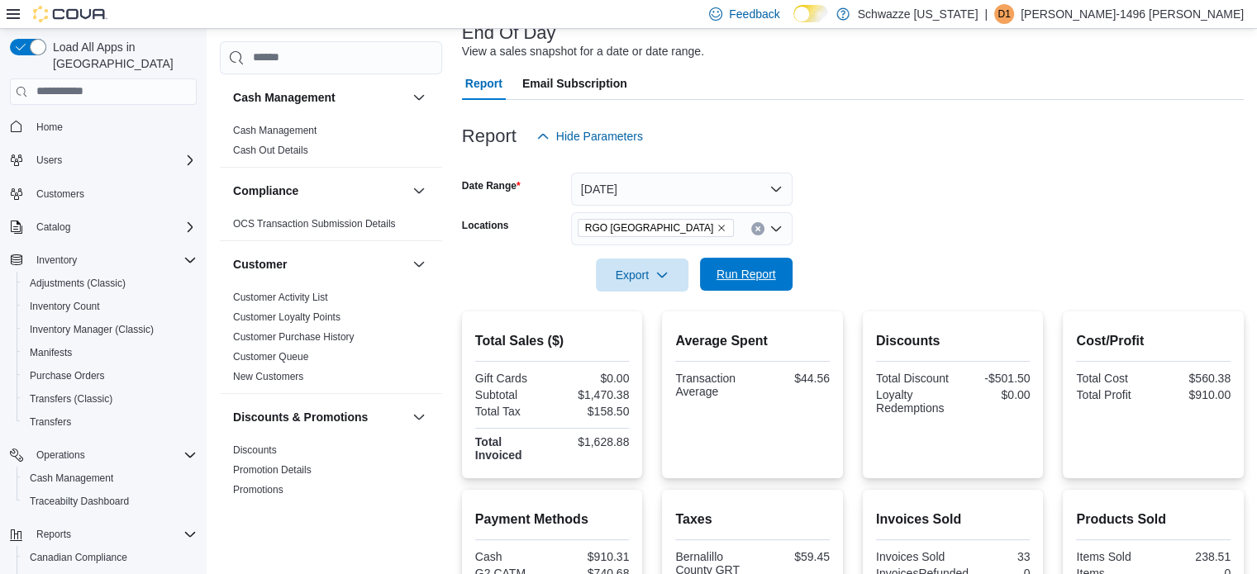
click at [720, 268] on span "Run Report" at bounding box center [745, 274] width 59 height 17
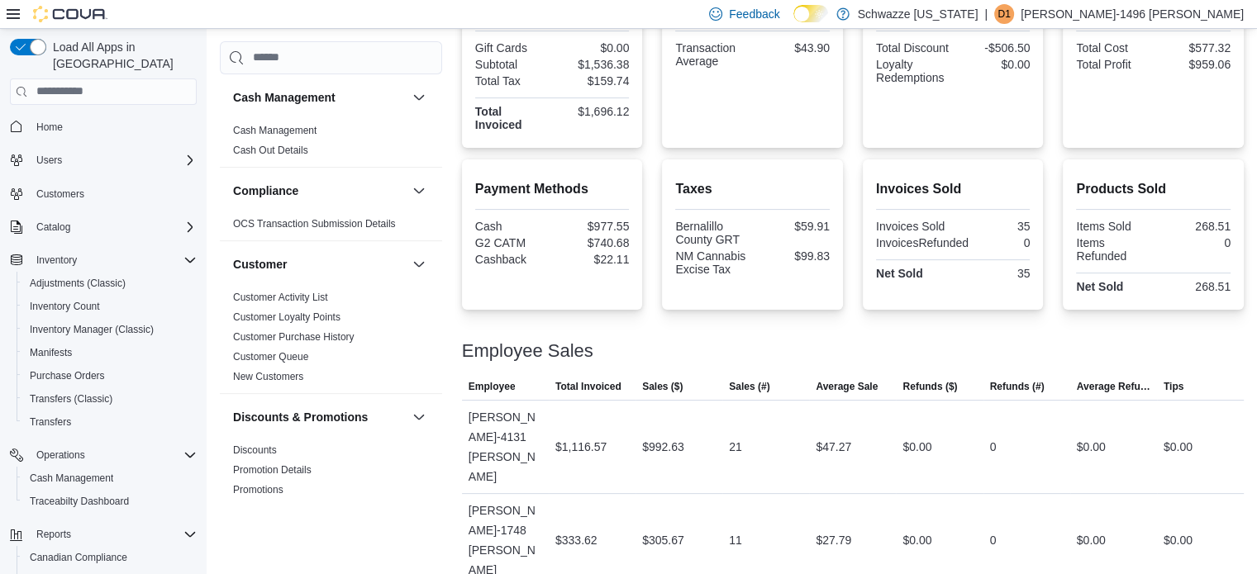
scroll to position [0, 0]
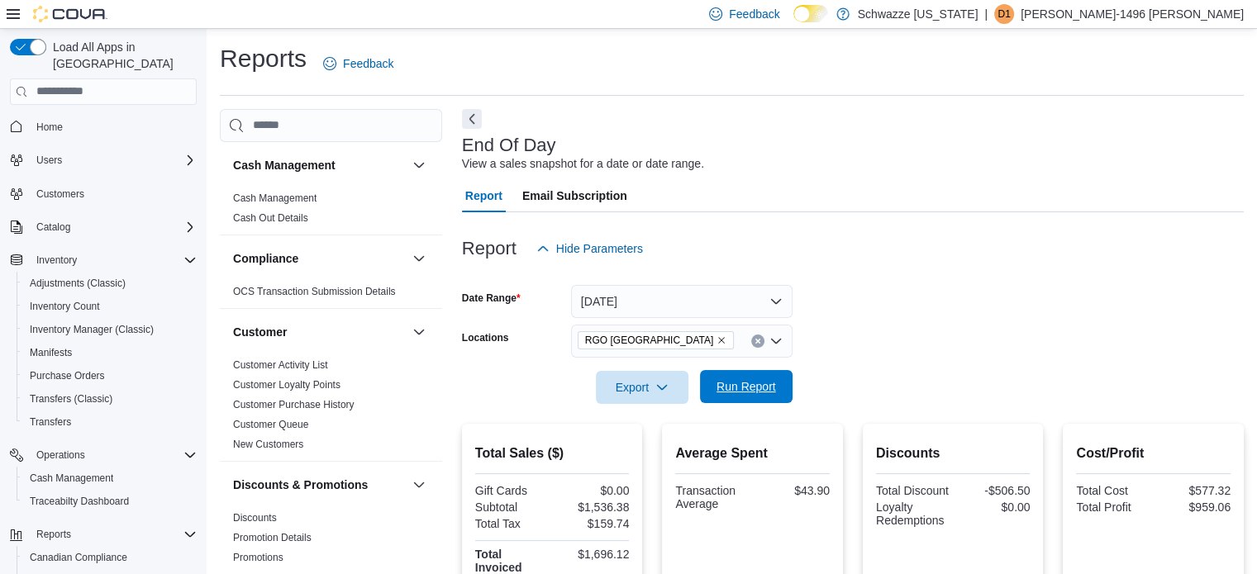
click at [762, 390] on span "Run Report" at bounding box center [745, 386] width 59 height 17
click at [763, 389] on span "Run Report" at bounding box center [745, 386] width 59 height 17
click at [736, 396] on span "Run Report" at bounding box center [746, 386] width 73 height 33
click at [716, 340] on icon "Remove RGO 6 Northeast Heights from selection in this group" at bounding box center [721, 340] width 10 height 10
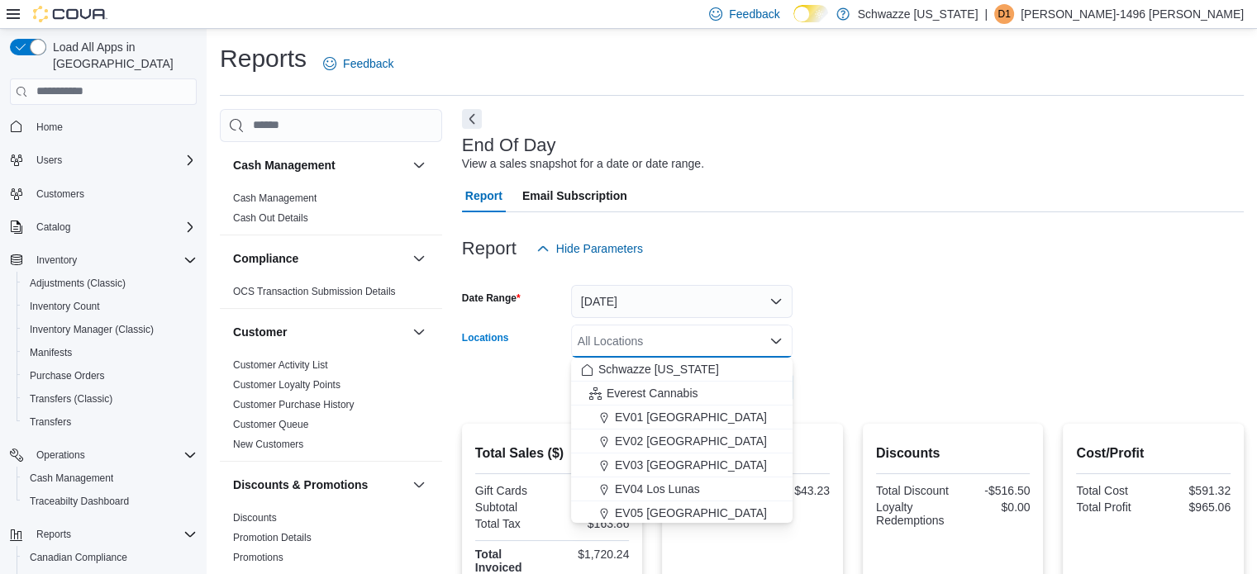
click at [706, 340] on div "All Locations Combo box. Selected. Combo box input. All Locations. Type some te…" at bounding box center [681, 341] width 221 height 33
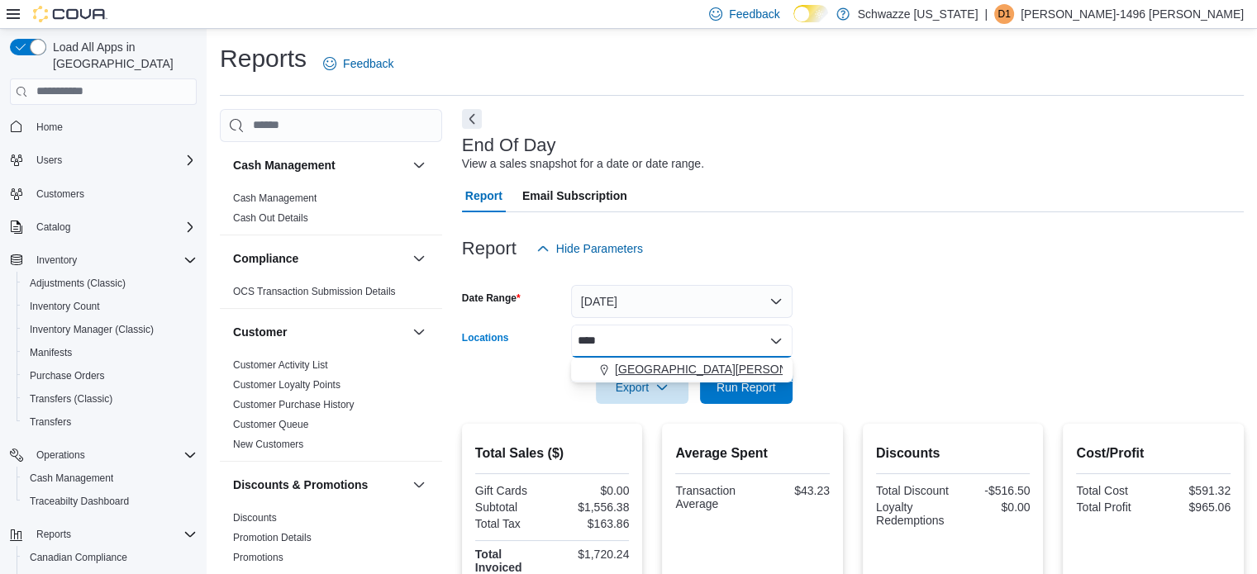
type input "****"
click at [705, 368] on span "EV09 Montano Plaza" at bounding box center [723, 369] width 216 height 17
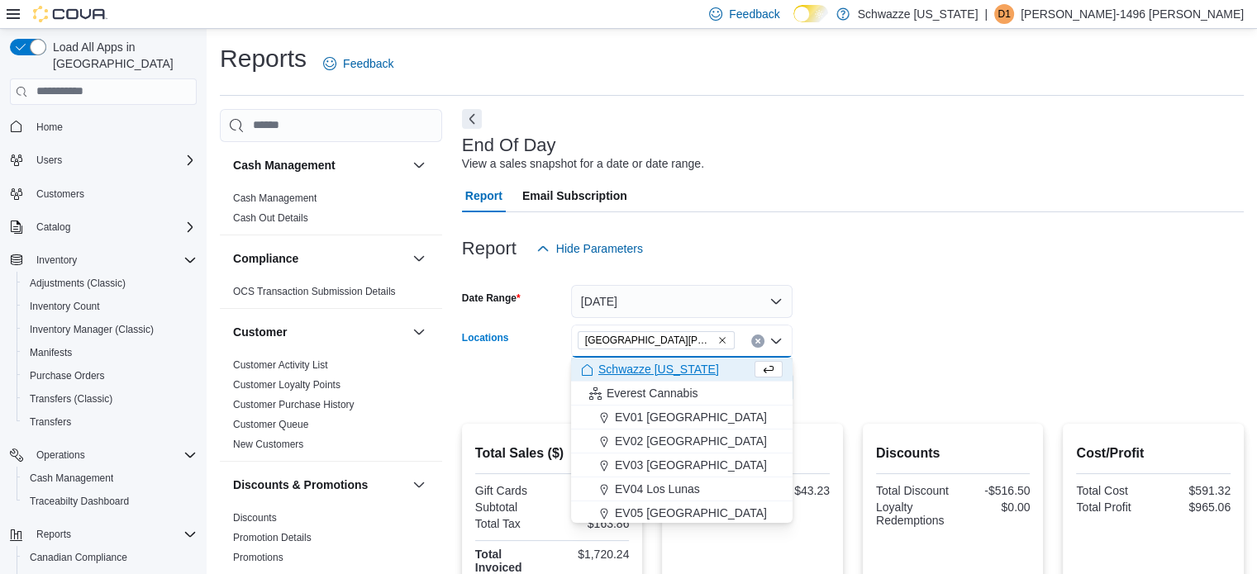
click at [925, 334] on form "Date Range Today Locations EV09 Montano Plaza Combo box. Selected. EV09 Montano…" at bounding box center [853, 334] width 782 height 139
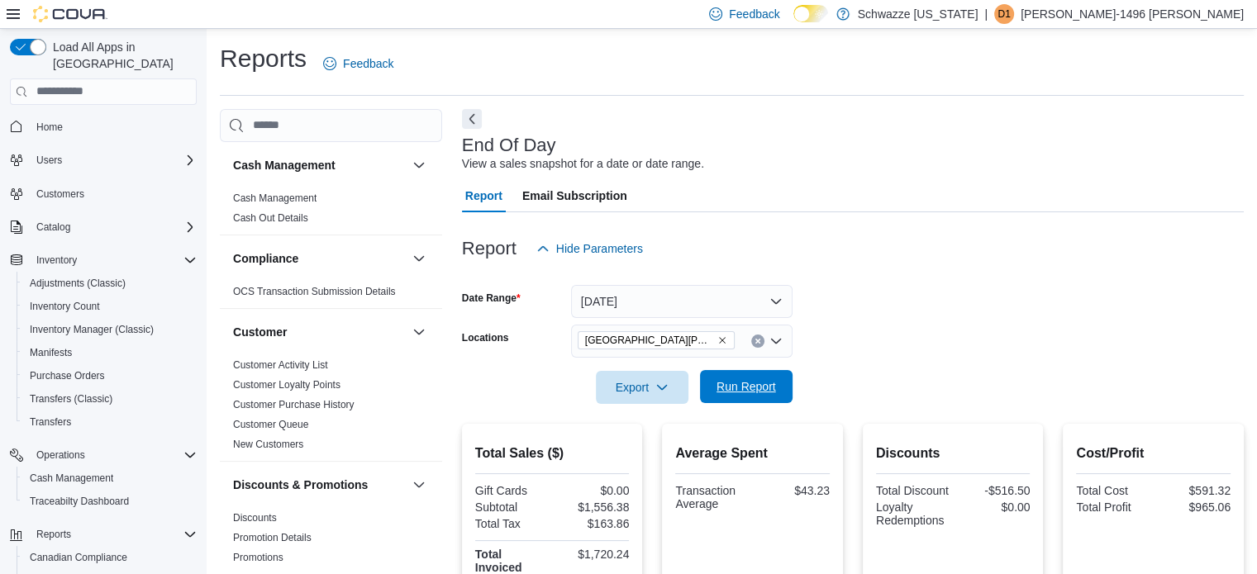
click at [756, 384] on span "Run Report" at bounding box center [745, 386] width 59 height 17
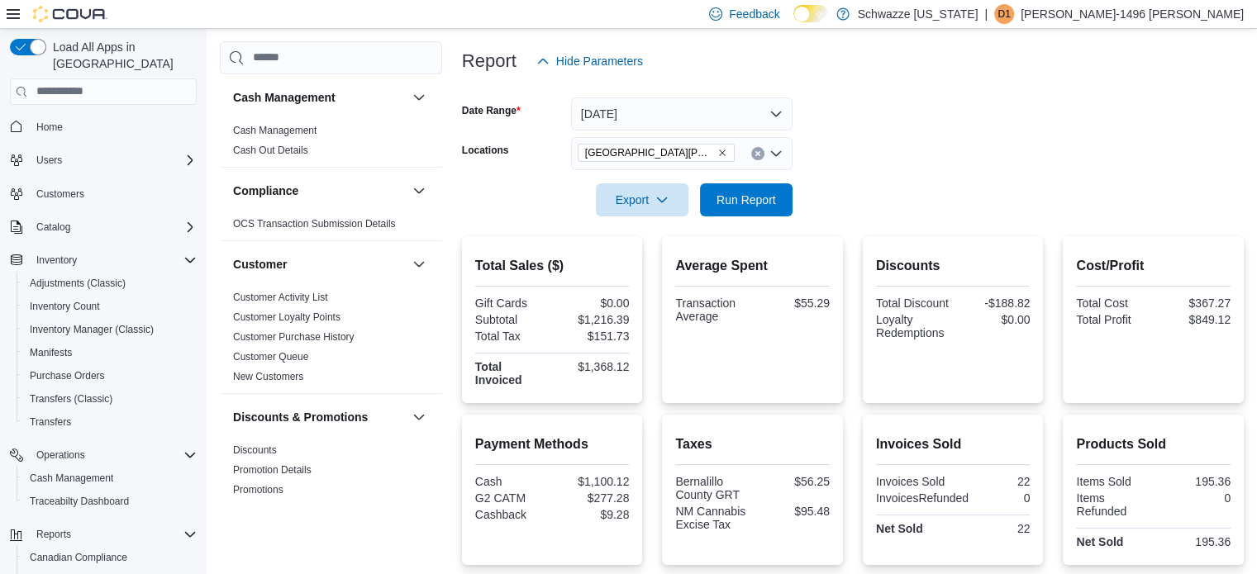
scroll to position [30, 0]
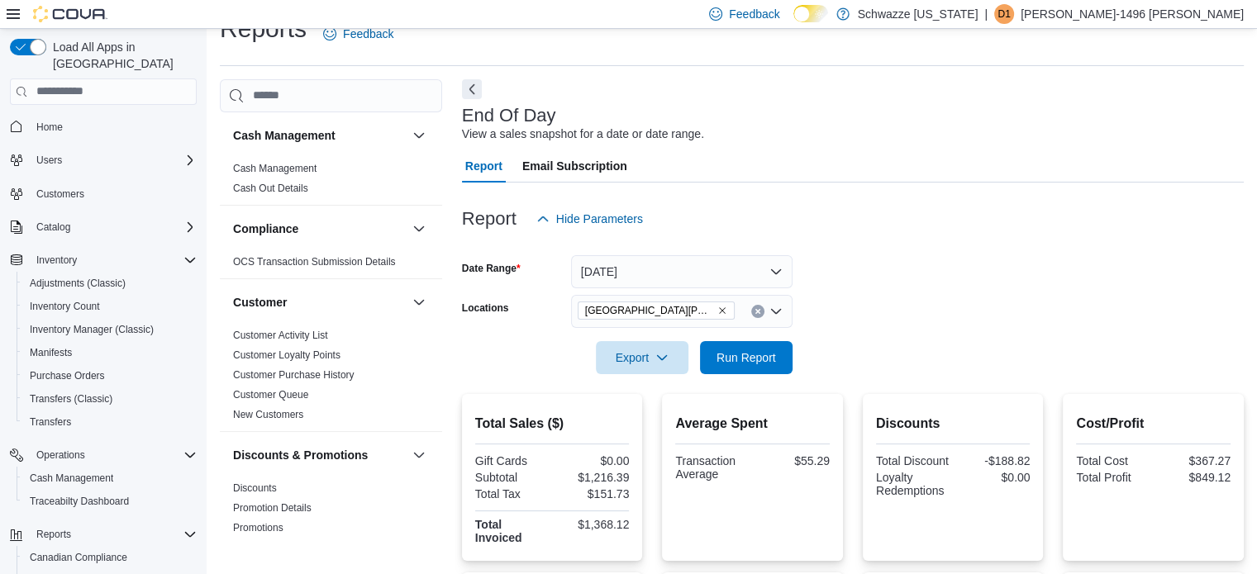
click at [686, 304] on span "EV09 Montano Plaza" at bounding box center [656, 310] width 142 height 17
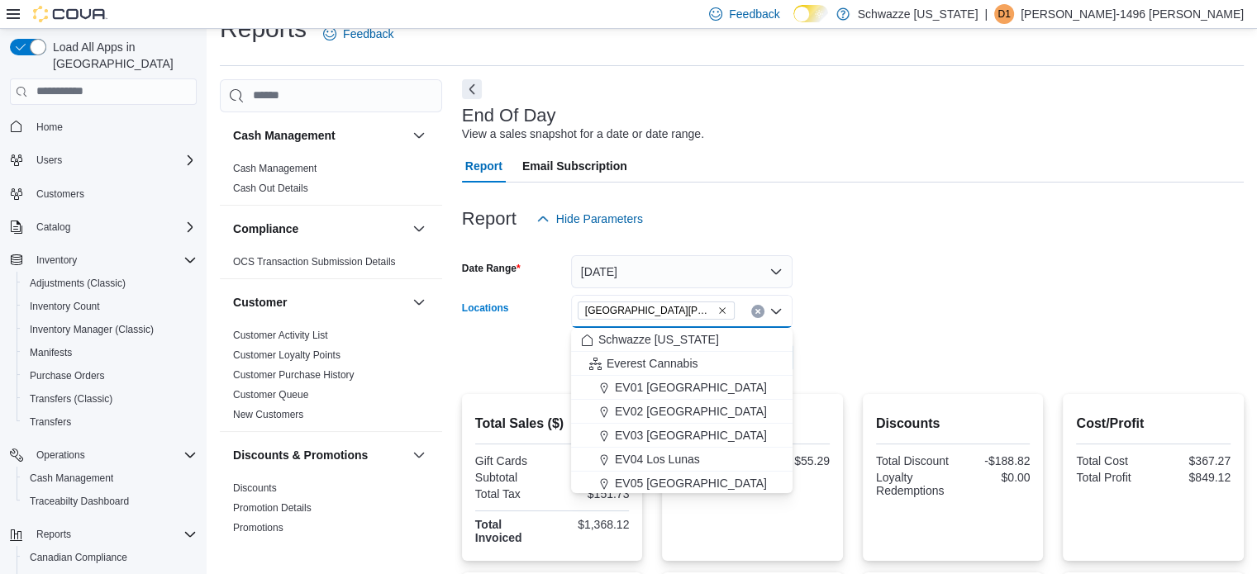
click at [717, 306] on icon "Remove EV09 Montano Plaza from selection in this group" at bounding box center [722, 311] width 10 height 10
click at [686, 306] on div "All Locations Combo box. Selected. Combo box input. All Locations. Type some te…" at bounding box center [681, 311] width 221 height 33
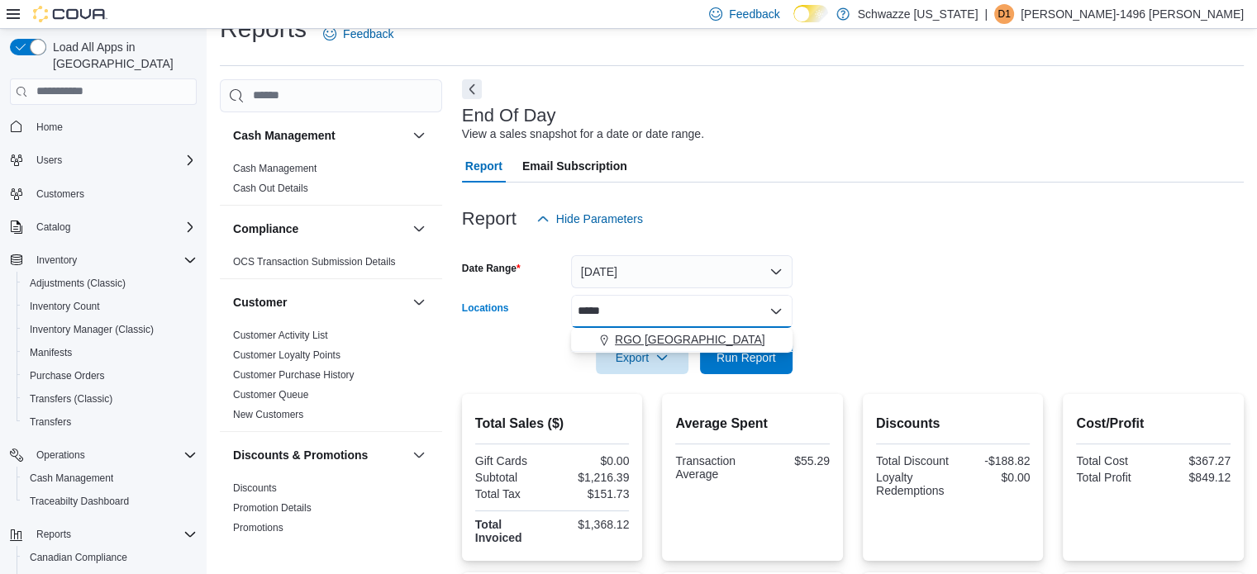
type input "*****"
click at [694, 343] on span "RGO 6 Northeast Heights" at bounding box center [690, 339] width 150 height 17
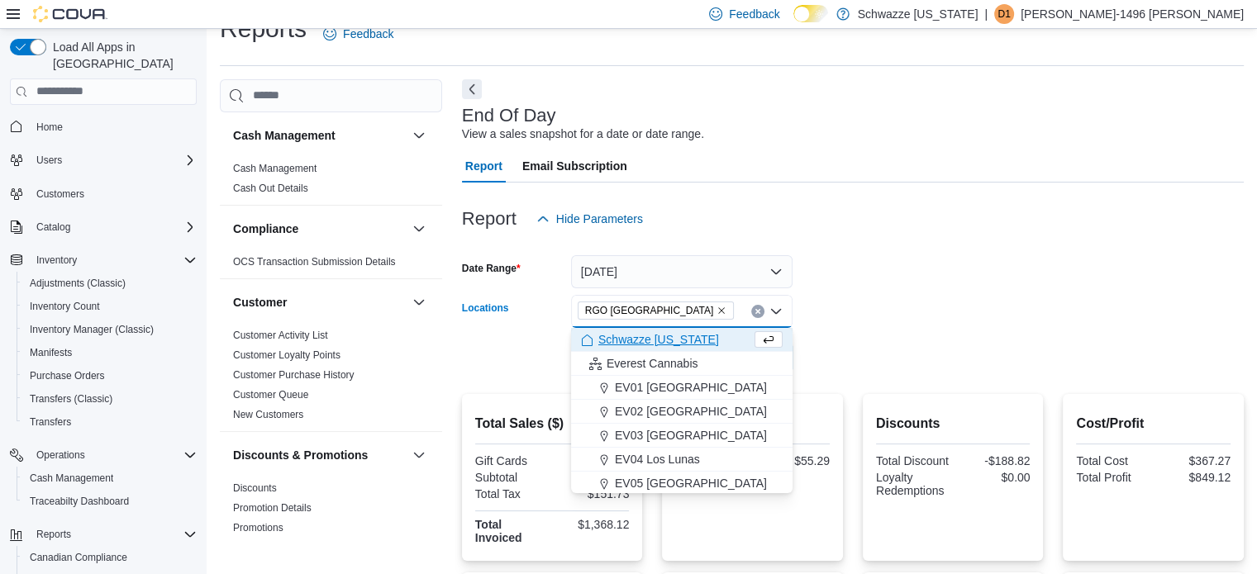
drag, startPoint x: 965, startPoint y: 329, endPoint x: 814, endPoint y: 339, distance: 151.5
click at [966, 329] on div at bounding box center [853, 334] width 782 height 13
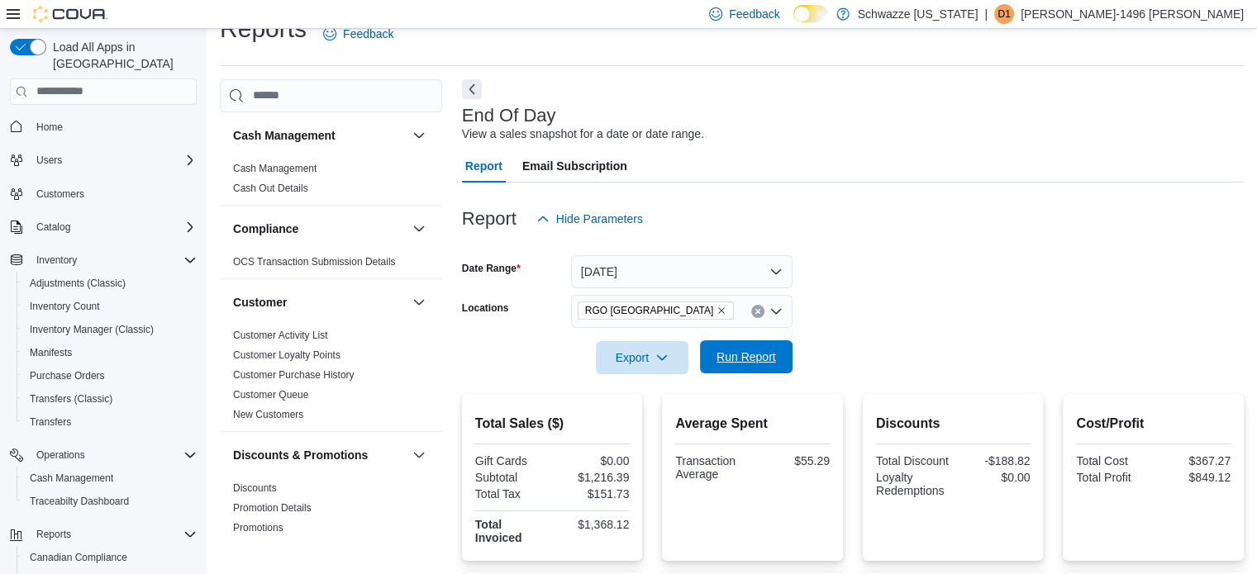
click at [749, 351] on span "Run Report" at bounding box center [745, 357] width 59 height 17
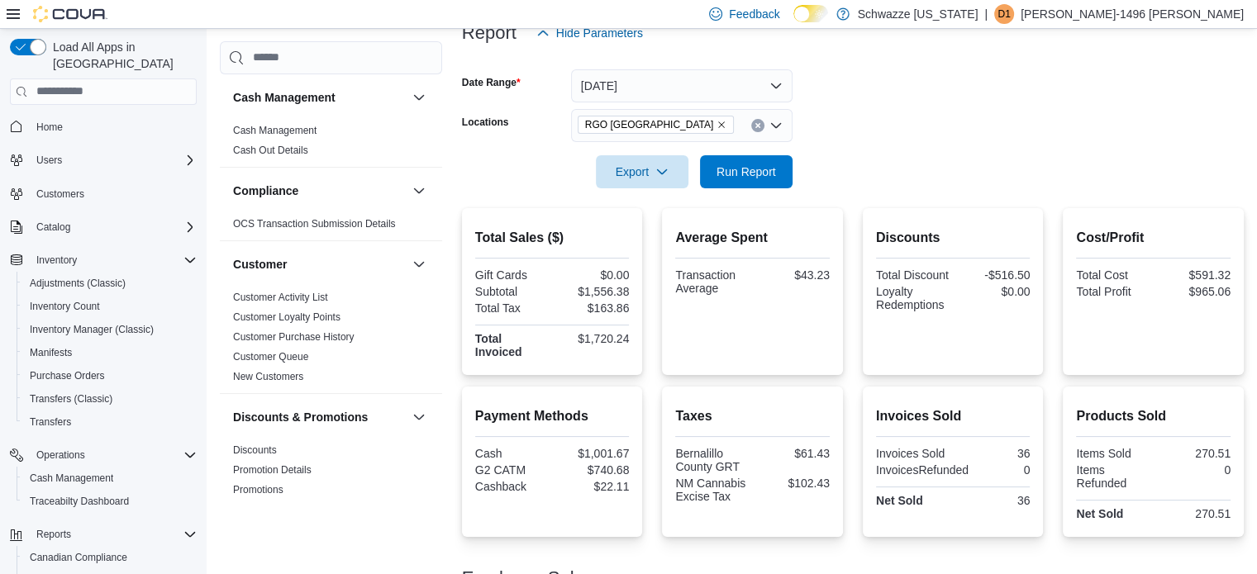
scroll to position [443, 0]
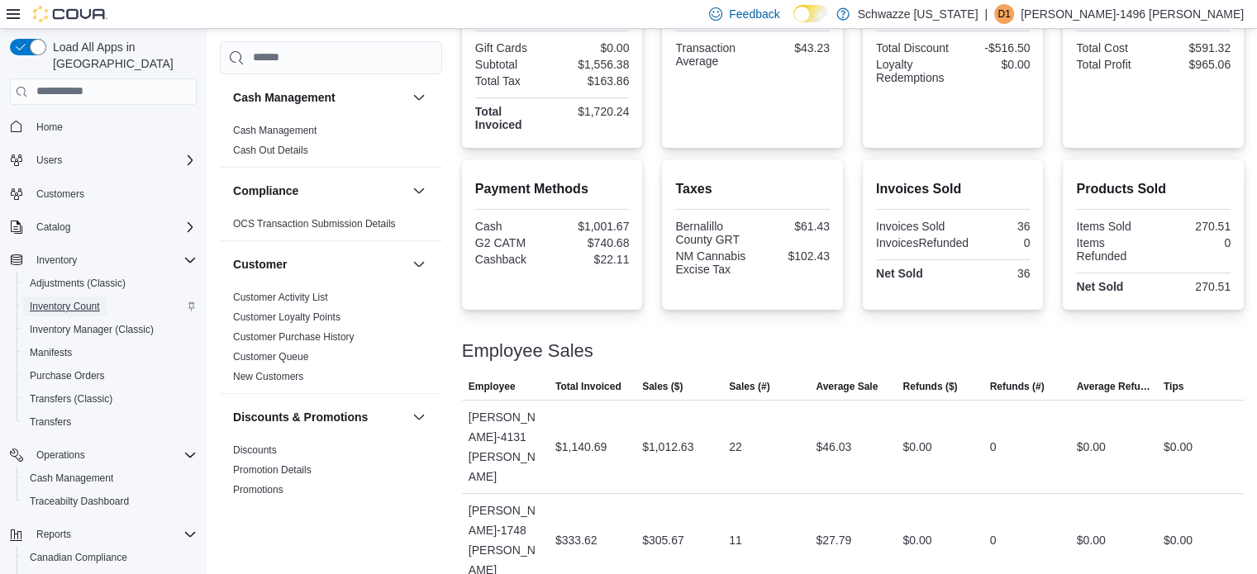
click at [55, 300] on span "Inventory Count" at bounding box center [65, 306] width 70 height 13
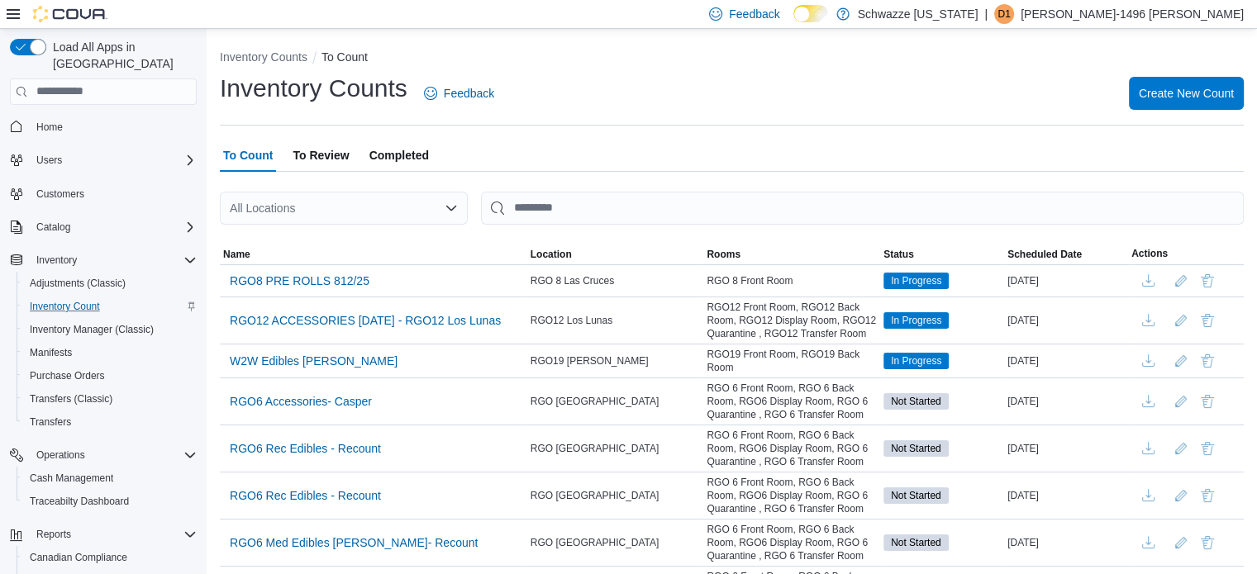
click at [280, 207] on div "All Locations" at bounding box center [344, 208] width 248 height 33
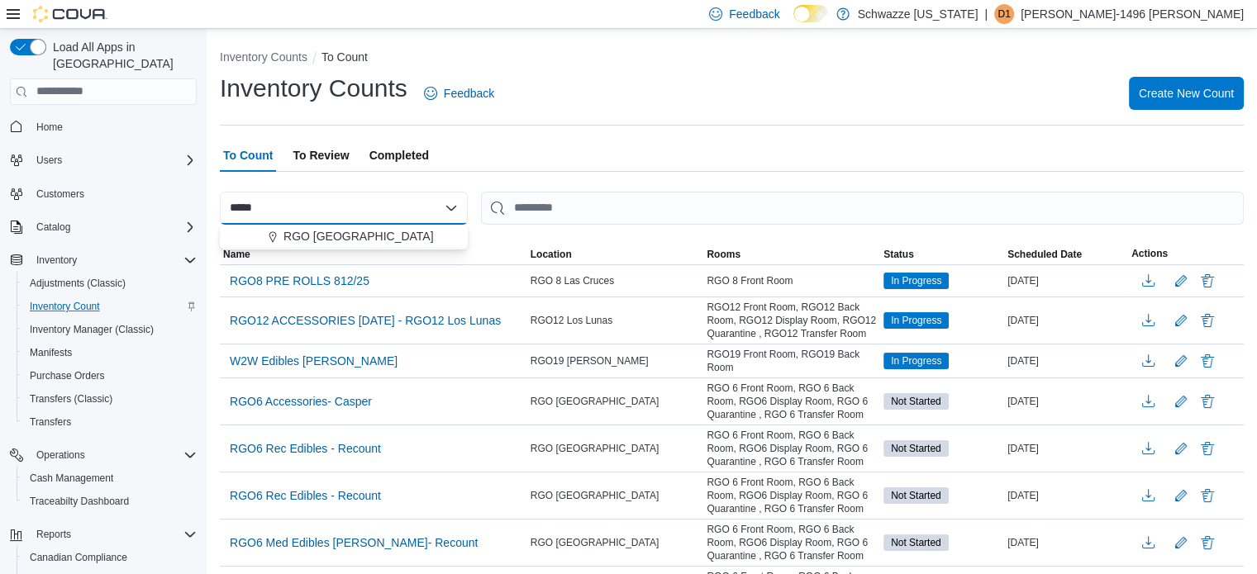
type input "*****"
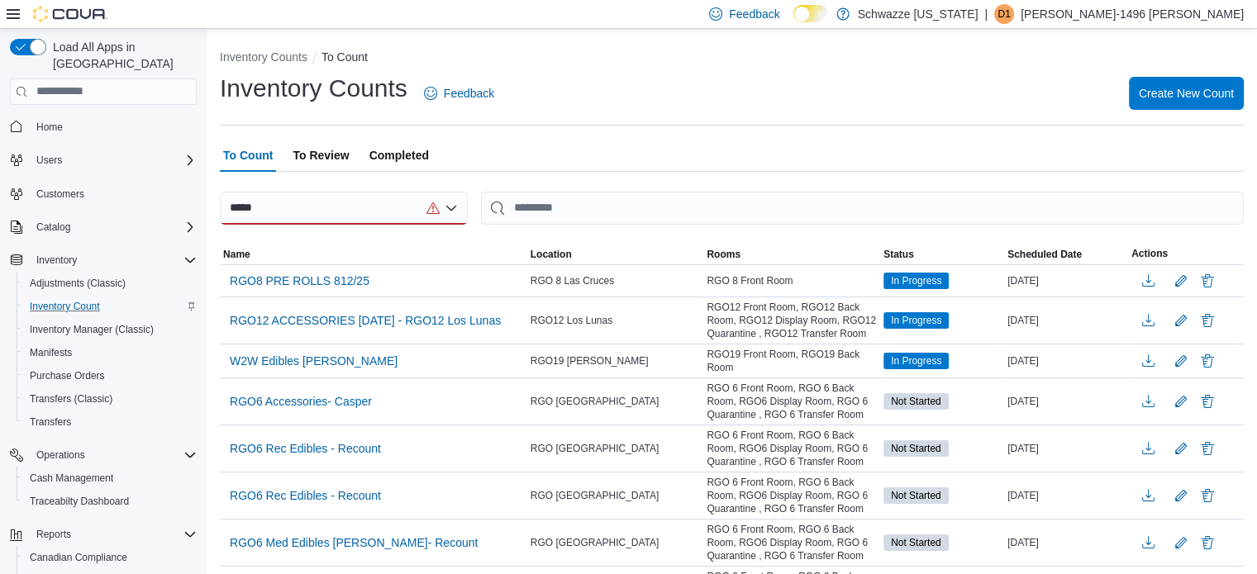
click at [315, 211] on div "*****" at bounding box center [344, 208] width 248 height 33
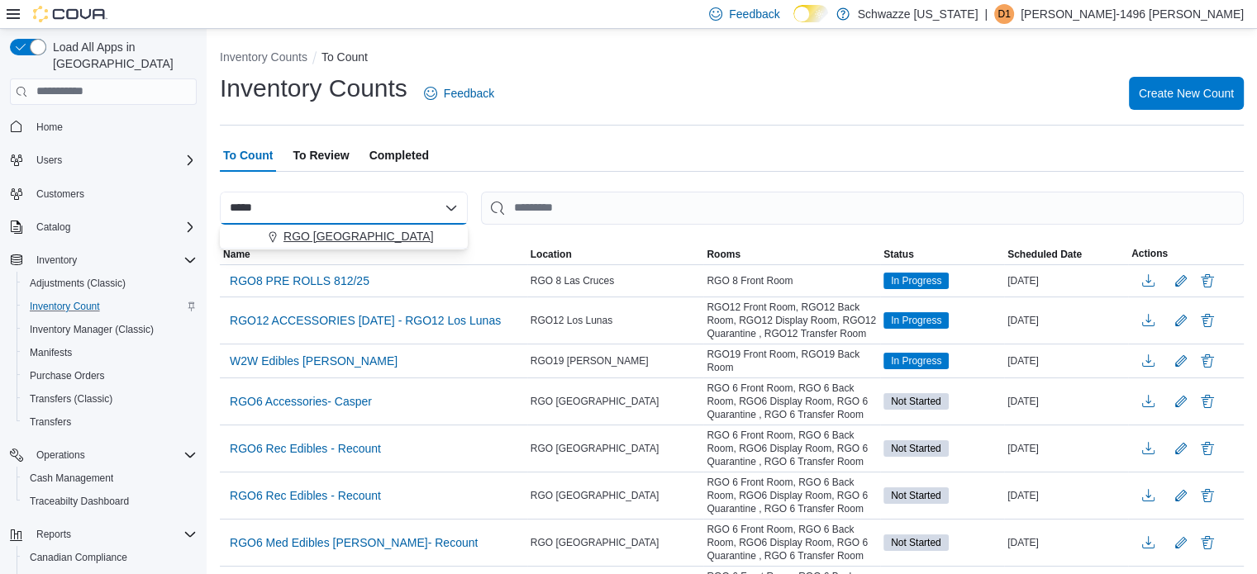
click at [321, 234] on span "RGO 6 Northeast Heights" at bounding box center [358, 236] width 150 height 17
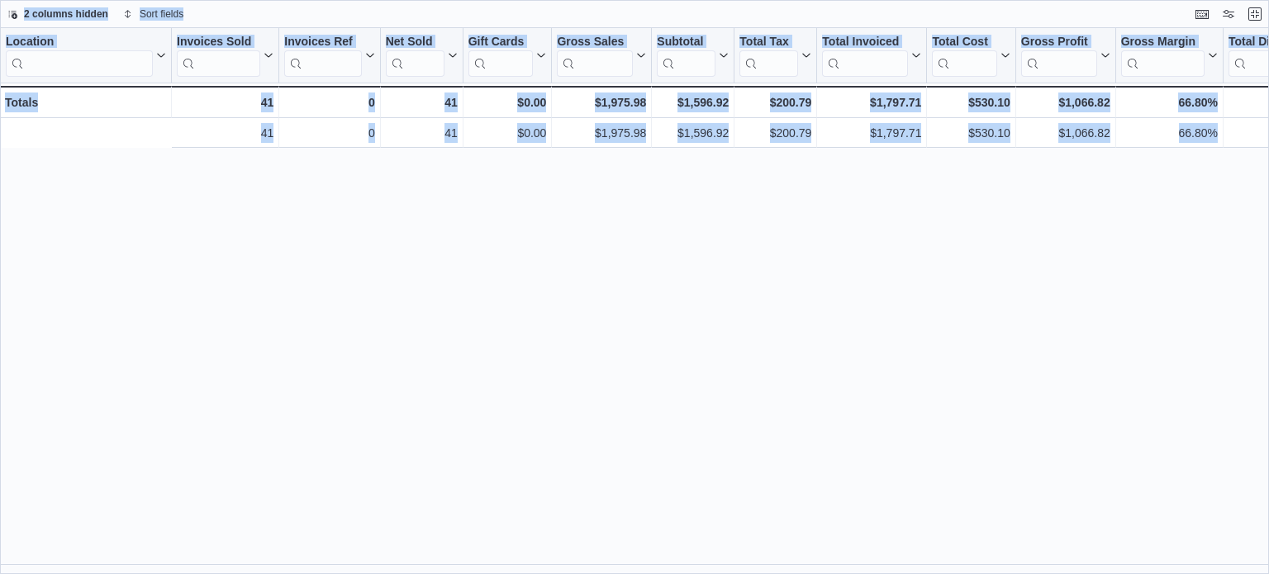
scroll to position [0, 373]
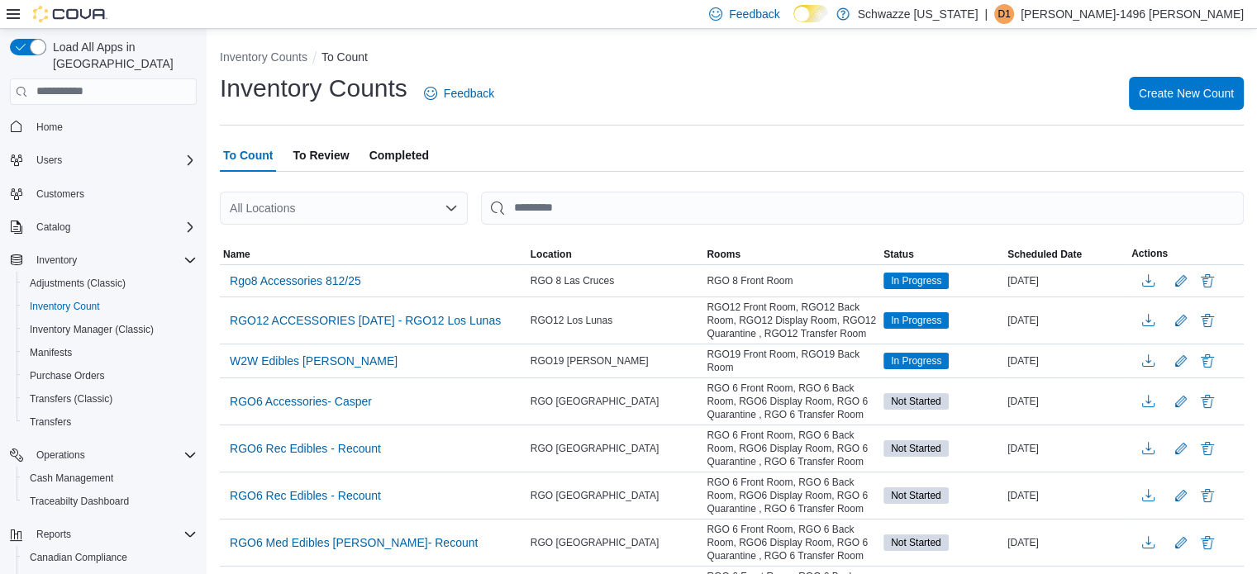
click at [308, 209] on div "All Locations" at bounding box center [344, 208] width 248 height 33
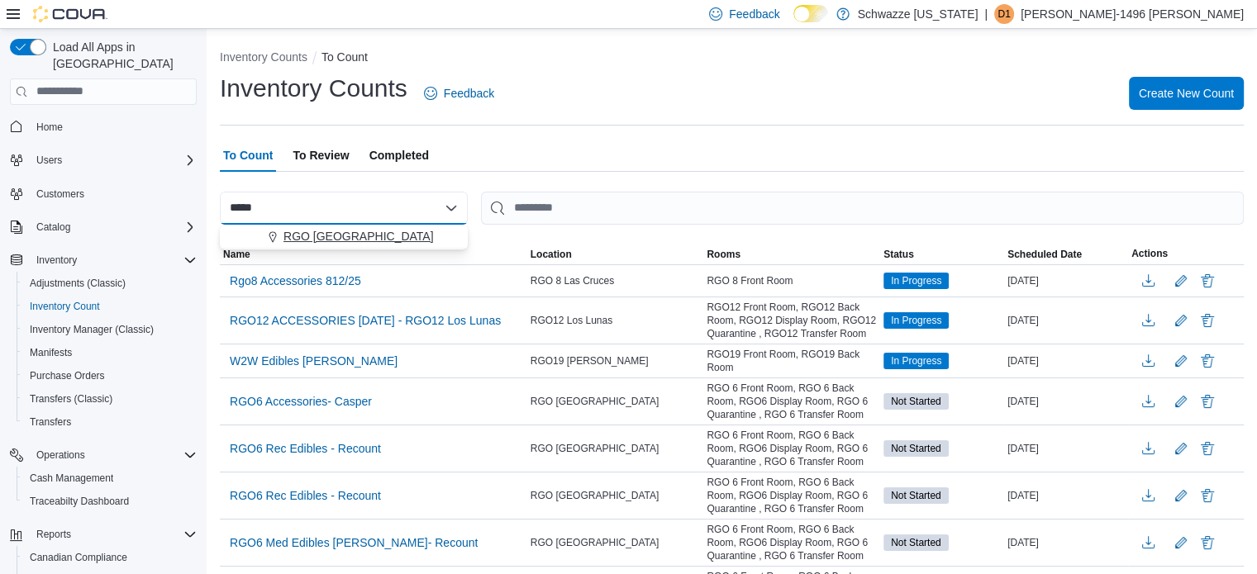
type input "*****"
click at [354, 231] on span "RGO [GEOGRAPHIC_DATA]" at bounding box center [358, 236] width 150 height 17
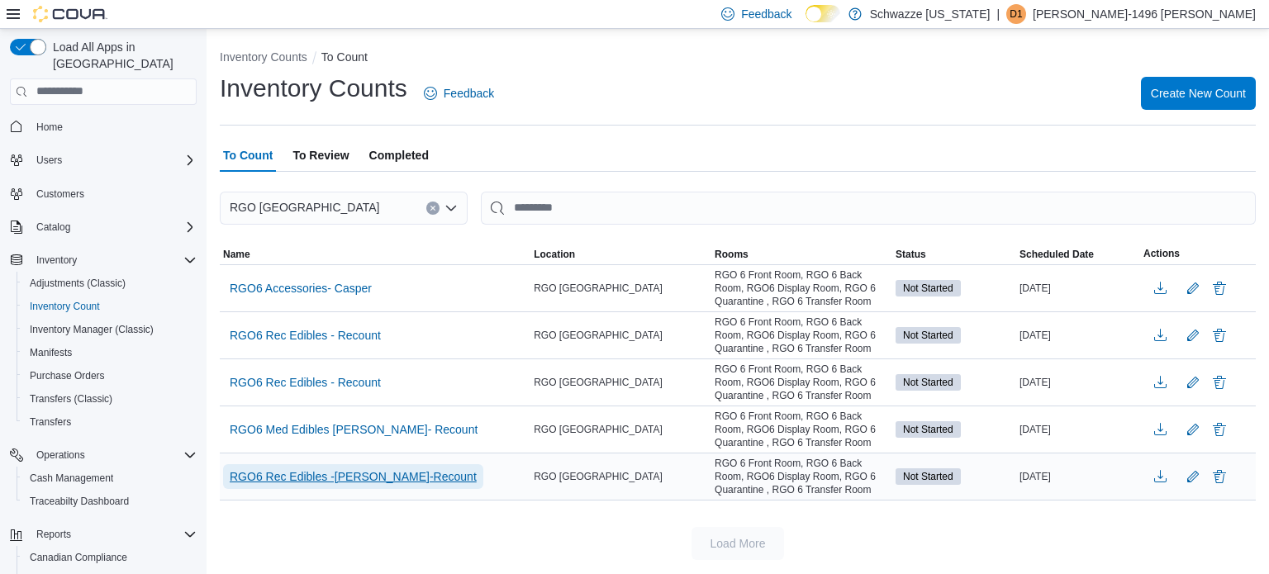
click at [383, 475] on span "RGO6 Rec Edibles -Katie-Recount" at bounding box center [353, 476] width 247 height 17
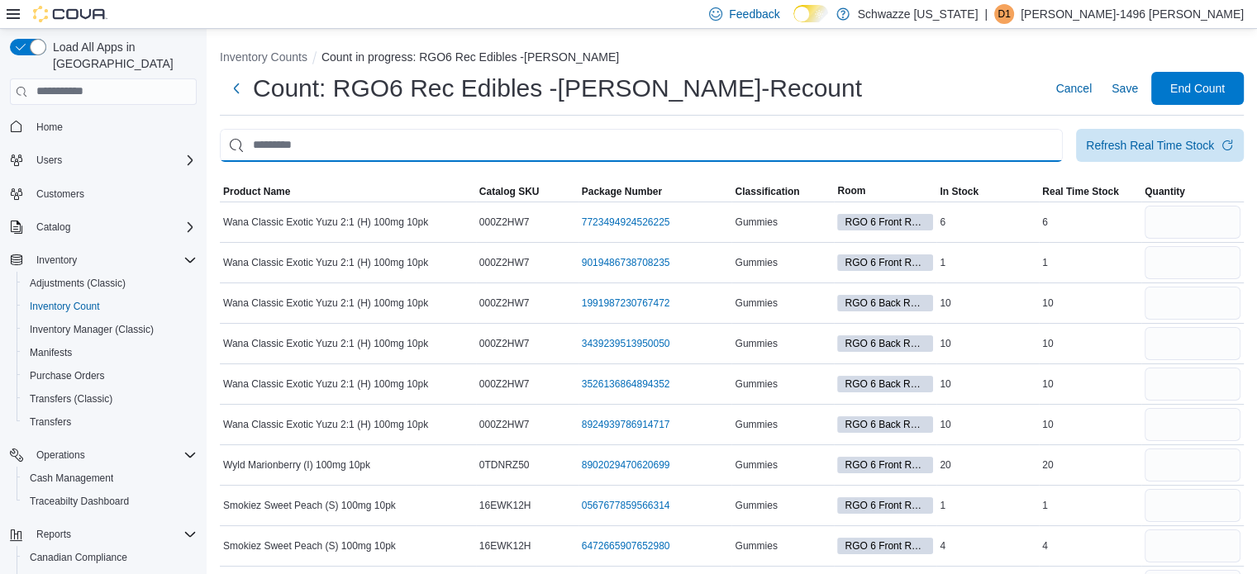
click at [359, 135] on input "This is a search bar. After typing your query, hit enter to filter the results …" at bounding box center [641, 145] width 843 height 33
type input "****"
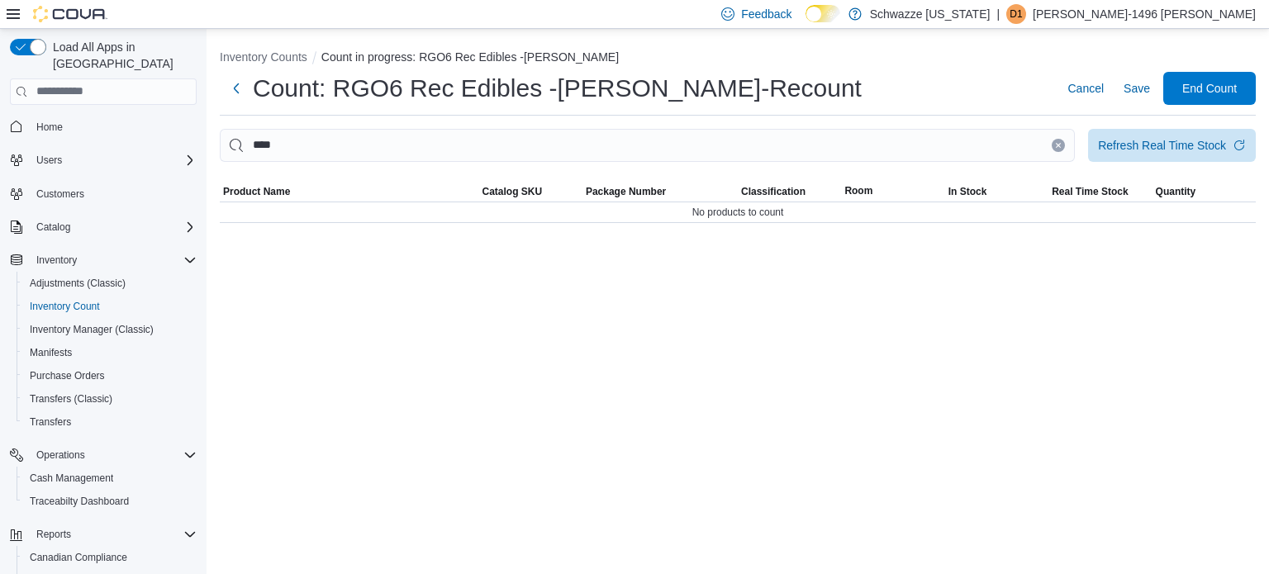
click at [1059, 149] on button "Clear input" at bounding box center [1058, 145] width 13 height 13
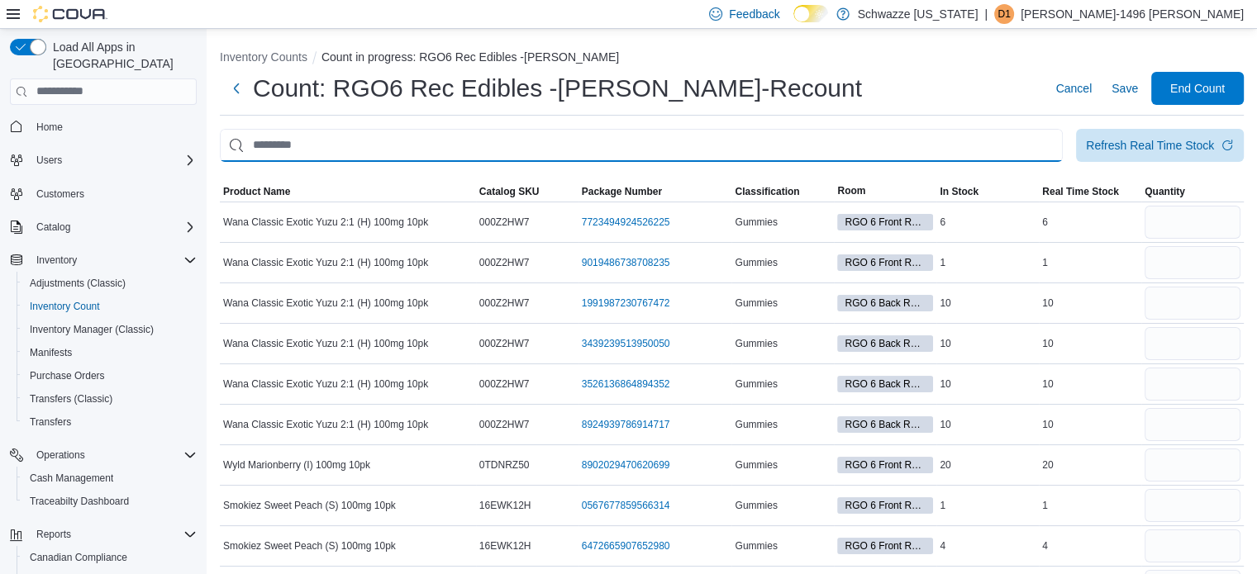
click at [571, 143] on input "This is a search bar. After typing your query, hit enter to filter the results …" at bounding box center [641, 145] width 843 height 33
type input "****"
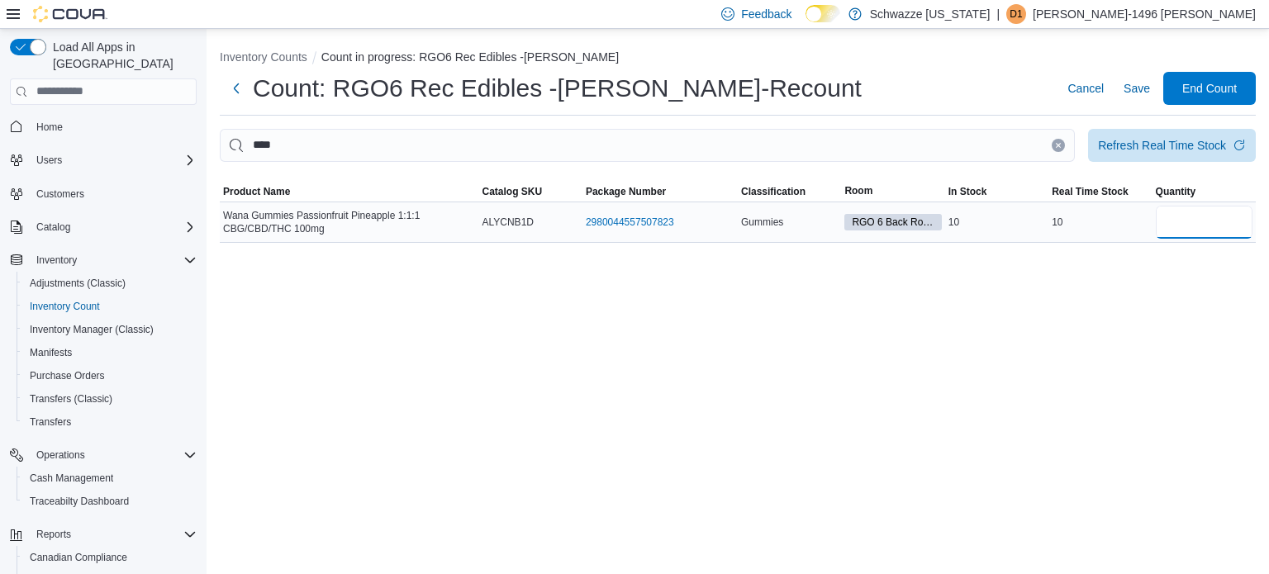
click at [1195, 207] on input "number" at bounding box center [1204, 222] width 97 height 33
type input "**"
click at [1053, 396] on div "Inventory Counts Count in progress: RGO6 Rec Edibles -Katie-Recount Count: RGO6…" at bounding box center [738, 301] width 1062 height 545
click at [1053, 145] on button "Clear input" at bounding box center [1058, 145] width 13 height 13
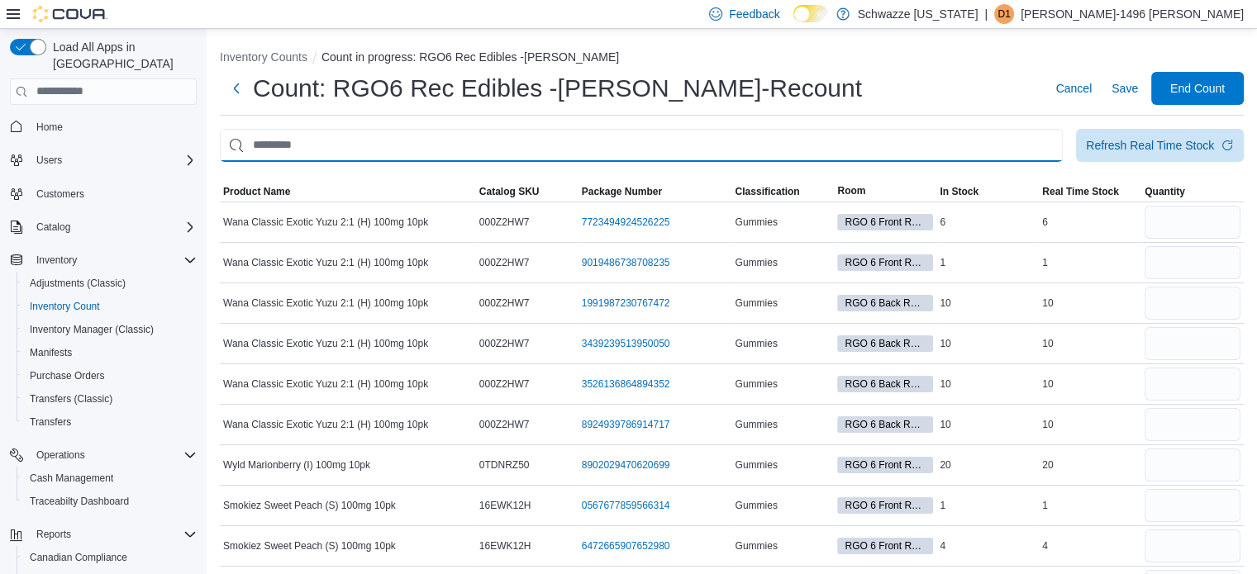
click at [915, 151] on input "This is a search bar. After typing your query, hit enter to filter the results …" at bounding box center [641, 145] width 843 height 33
type input "****"
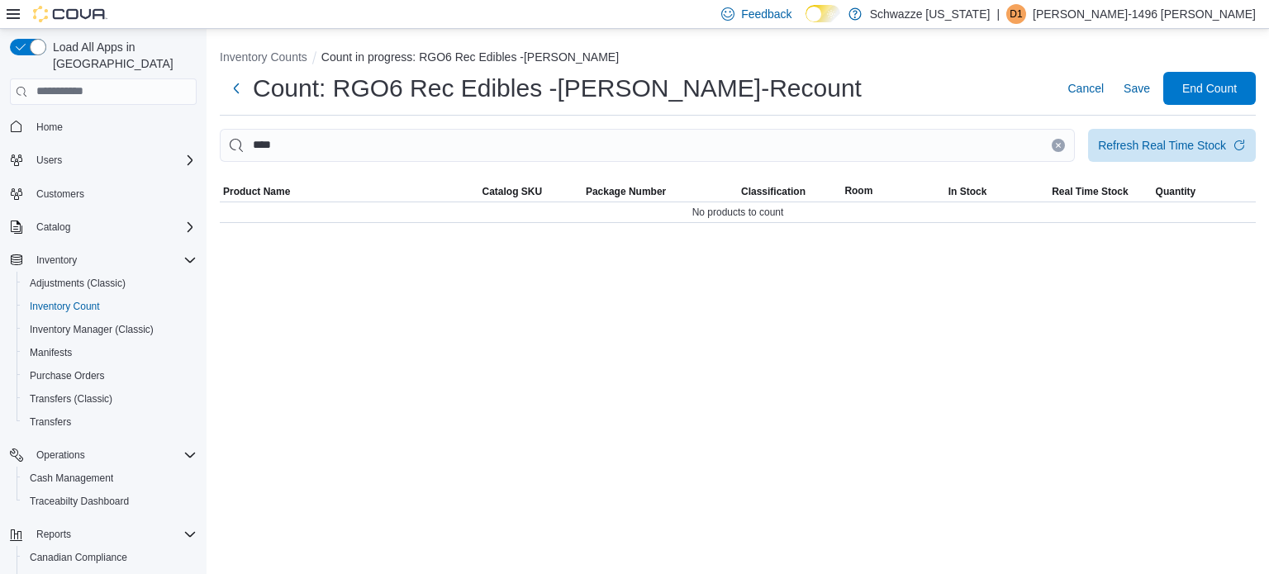
click at [1059, 143] on icon "Clear input" at bounding box center [1058, 145] width 7 height 7
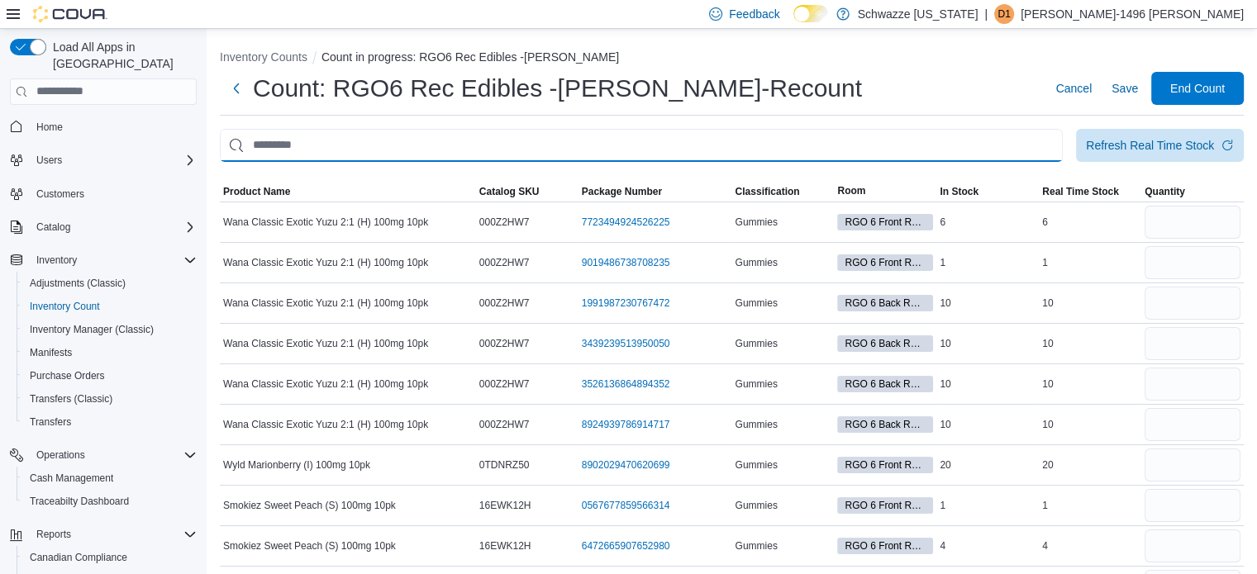
click at [968, 148] on input "This is a search bar. After typing your query, hit enter to filter the results …" at bounding box center [641, 145] width 843 height 33
type input "****"
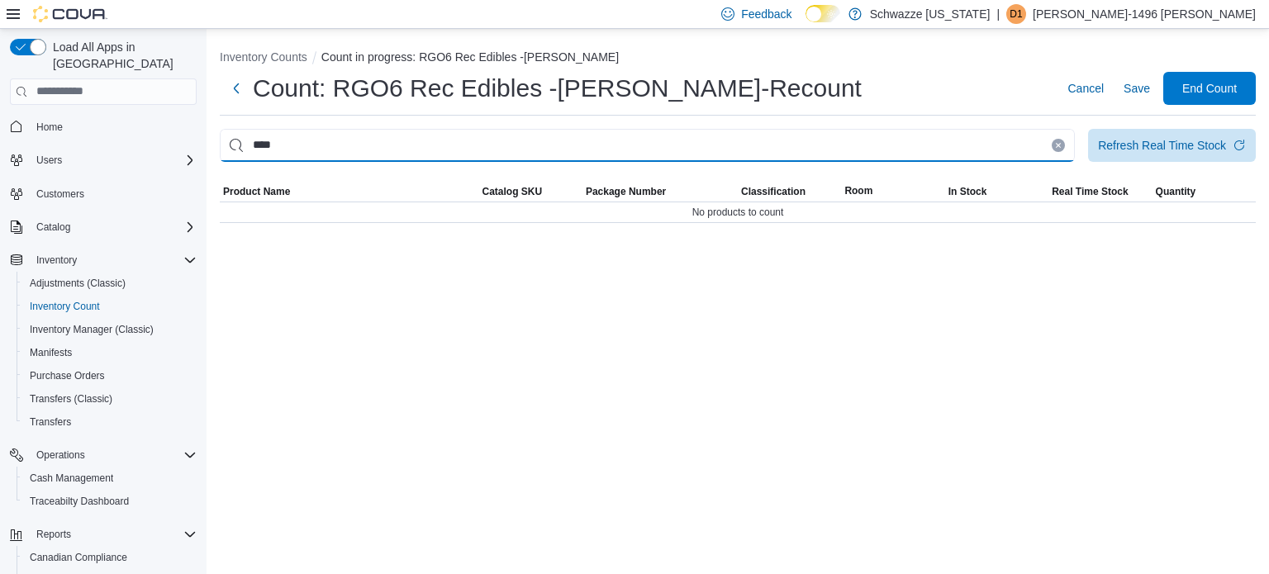
click at [1057, 137] on input "****" at bounding box center [647, 145] width 855 height 33
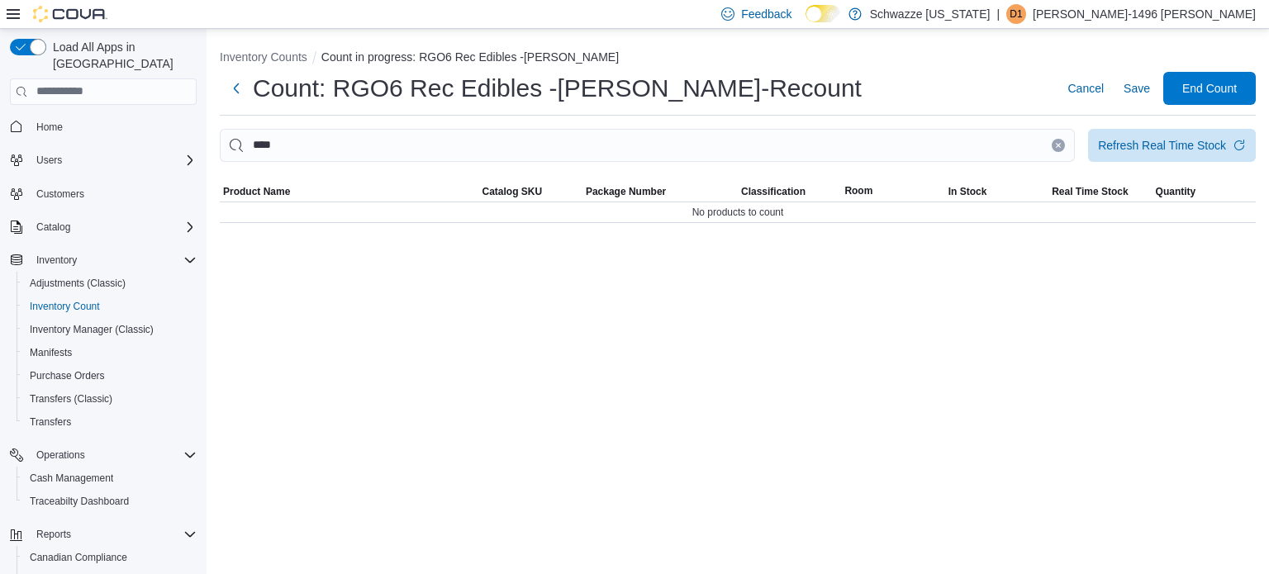
click at [1062, 143] on button "Clear input" at bounding box center [1058, 145] width 13 height 13
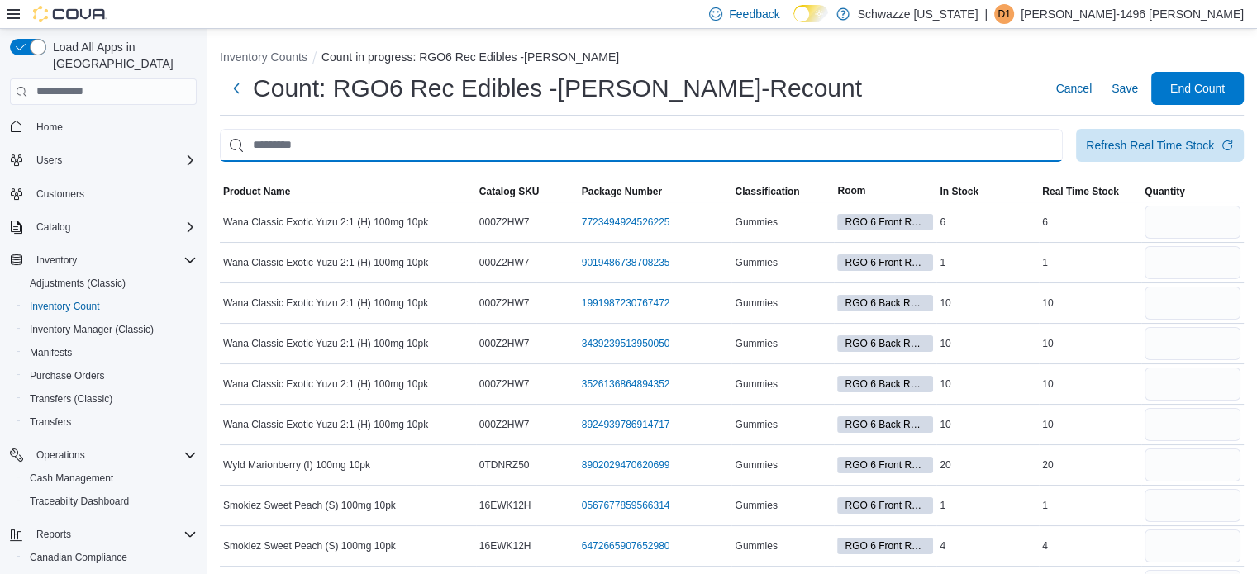
click at [1021, 145] on input "This is a search bar. After typing your query, hit enter to filter the results …" at bounding box center [641, 145] width 843 height 33
type input "****"
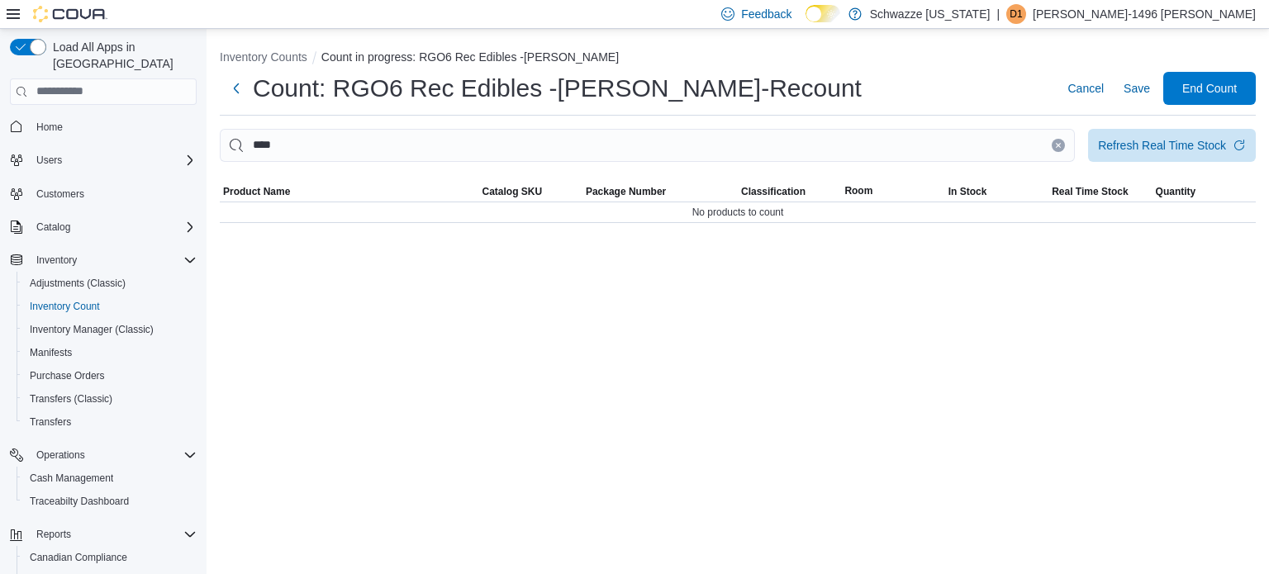
click at [1053, 143] on button "Clear input" at bounding box center [1058, 145] width 13 height 13
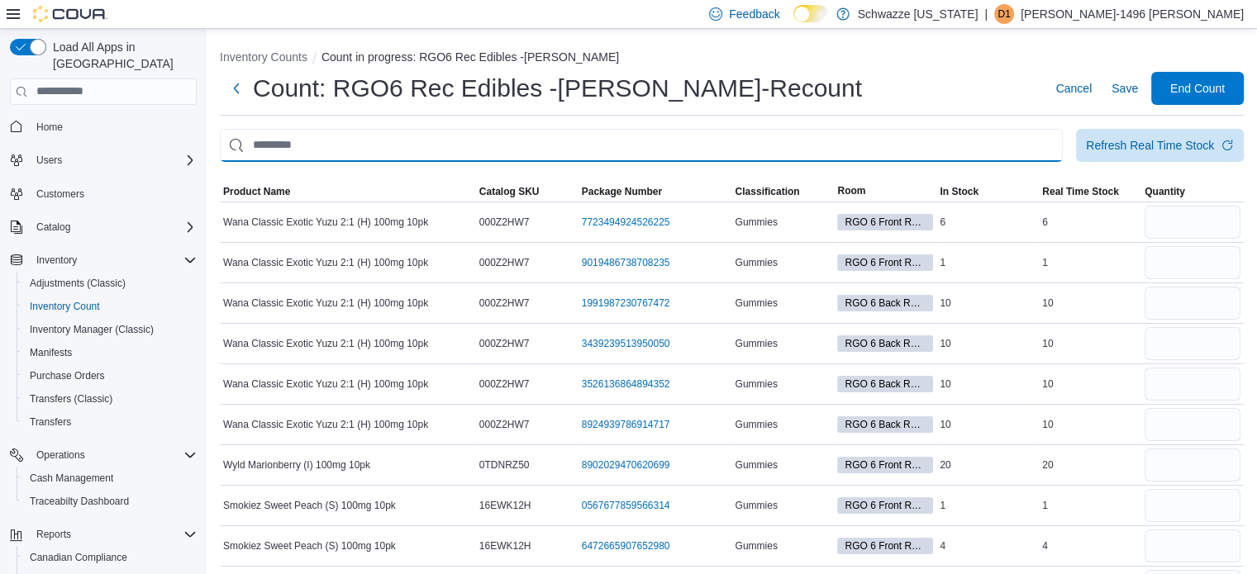
click at [1049, 143] on input "This is a search bar. After typing your query, hit enter to filter the results …" at bounding box center [641, 145] width 843 height 33
type input "****"
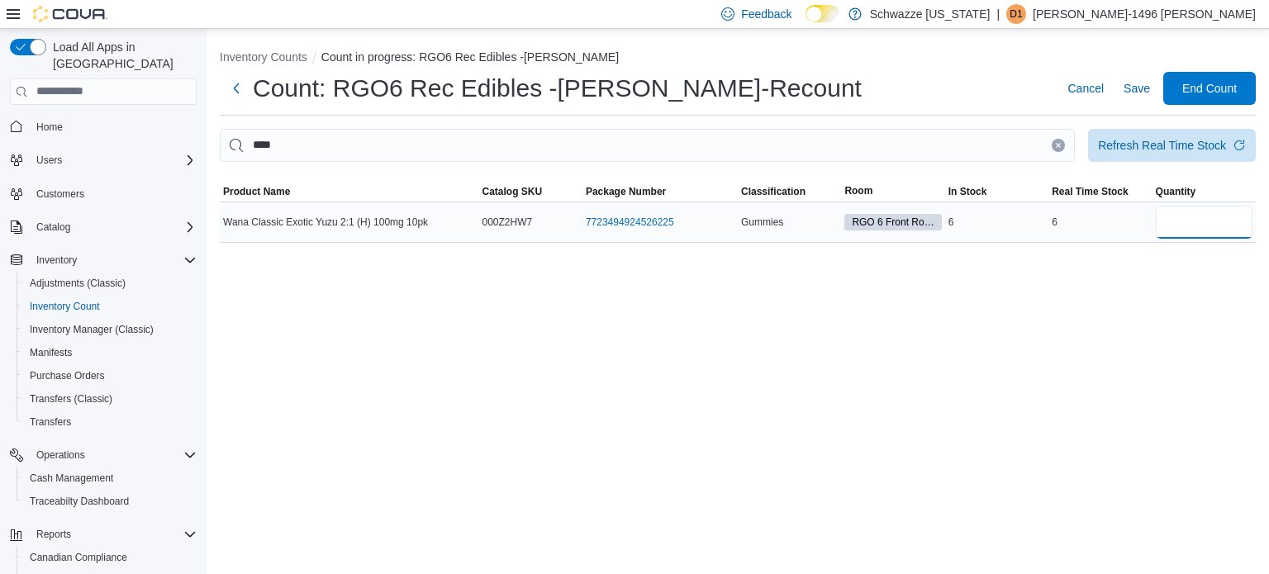
click at [1185, 217] on input "number" at bounding box center [1204, 222] width 97 height 33
type input "*"
click at [1054, 147] on button "Clear input" at bounding box center [1058, 145] width 13 height 13
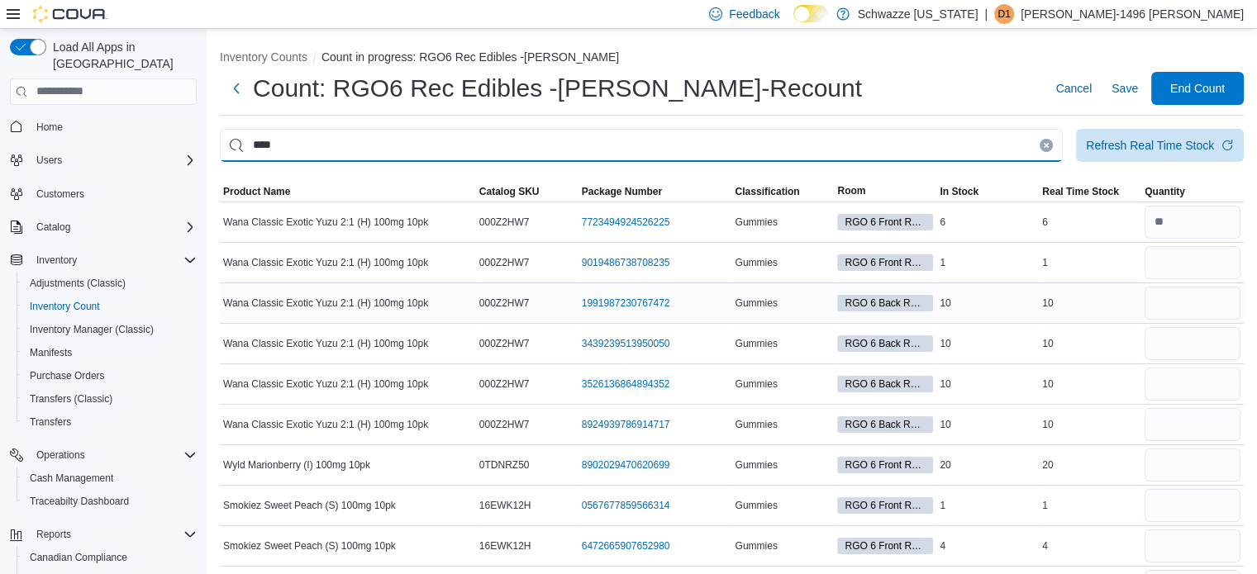
type input "****"
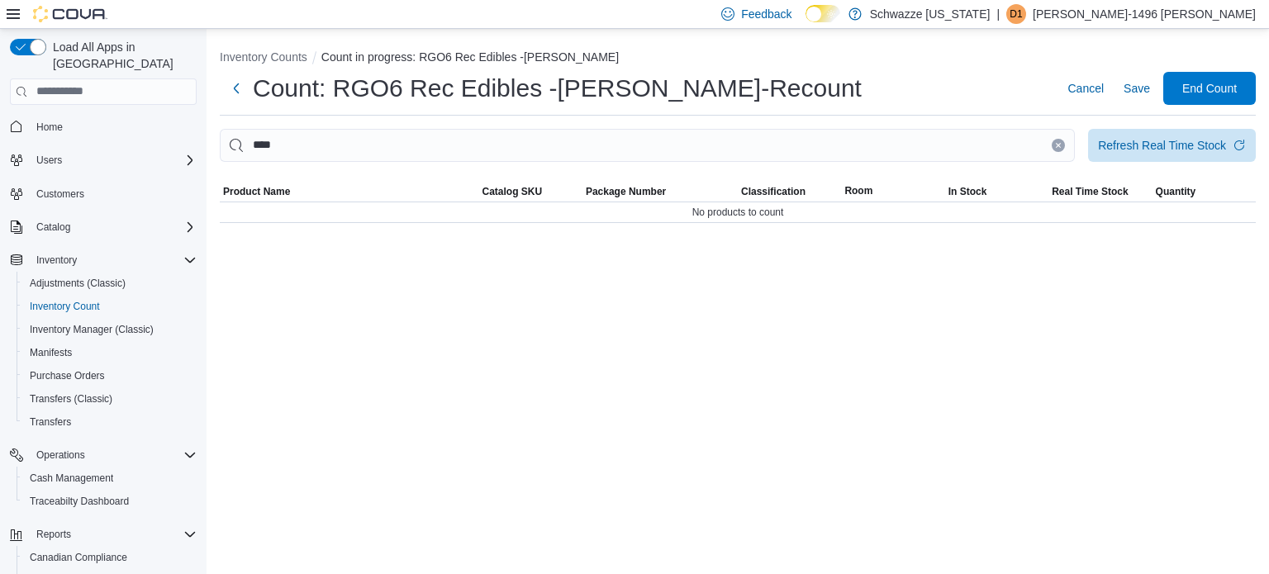
click at [1062, 144] on button "Clear input" at bounding box center [1058, 145] width 13 height 13
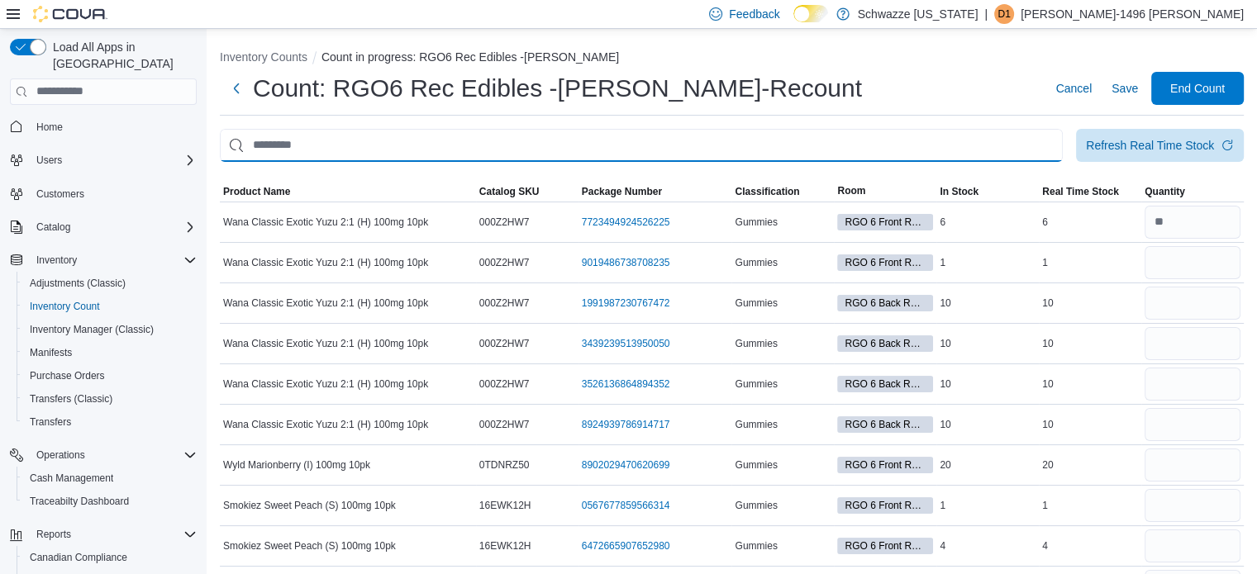
click at [998, 144] on input "This is a search bar. After typing your query, hit enter to filter the results …" at bounding box center [641, 145] width 843 height 33
type input "****"
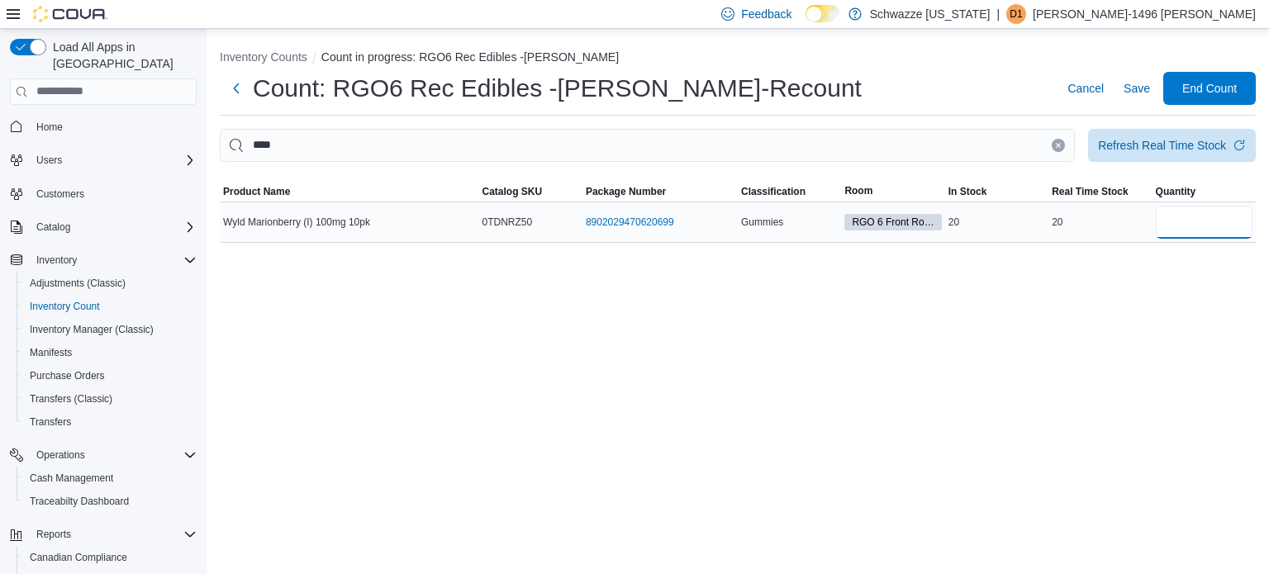
click at [1168, 211] on input "number" at bounding box center [1204, 222] width 97 height 33
type input "**"
click at [1060, 145] on icon "Clear input" at bounding box center [1058, 145] width 7 height 7
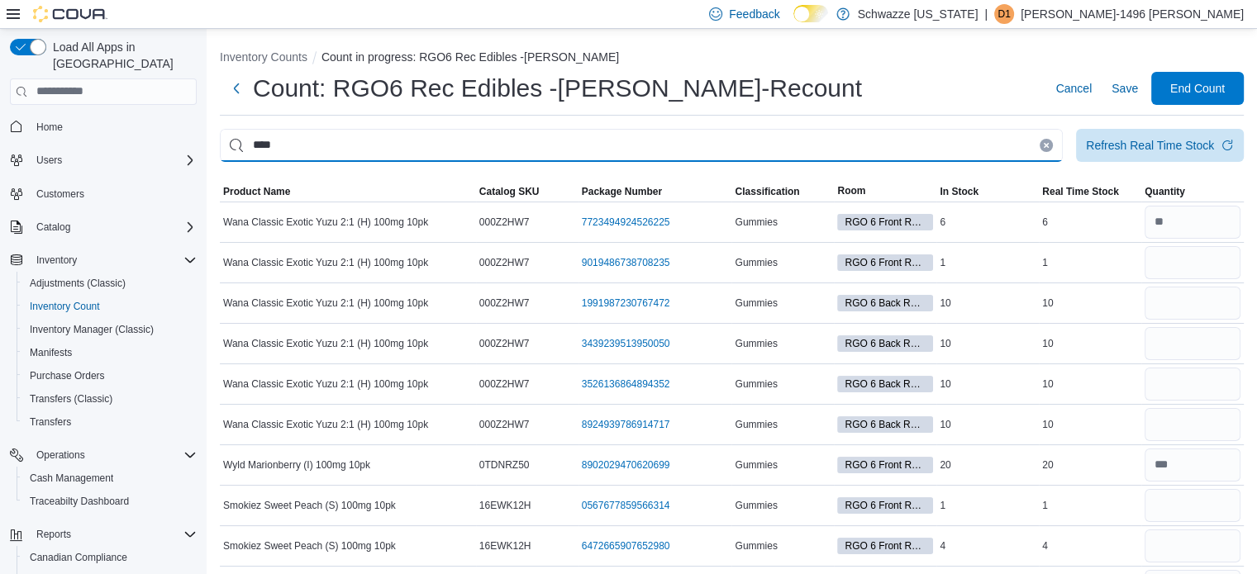
type input "****"
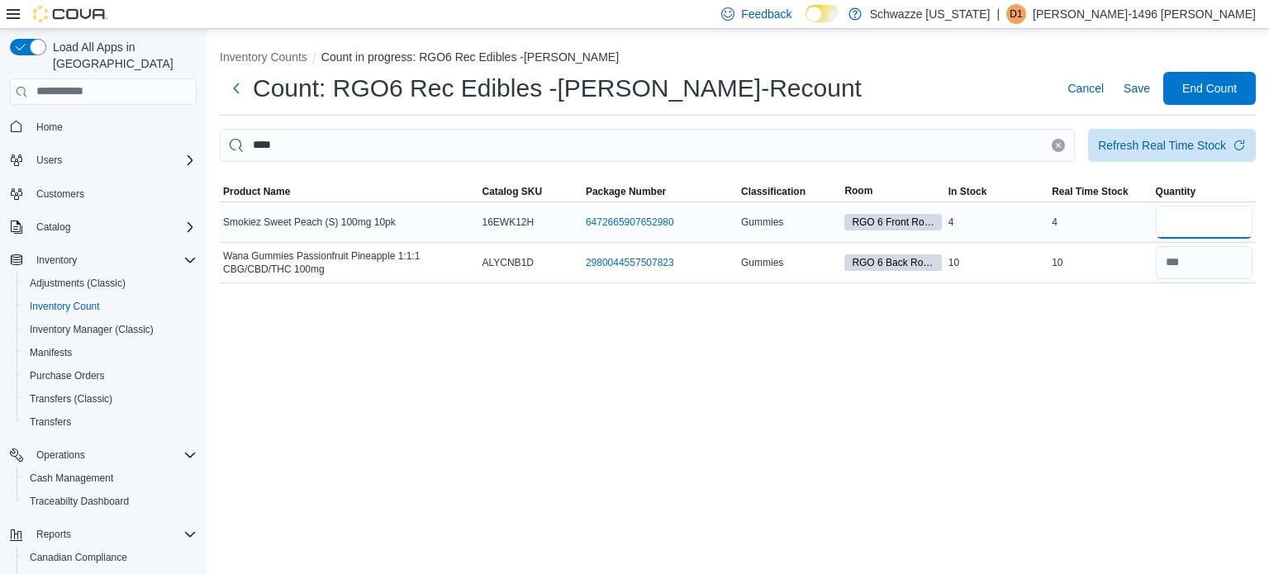
click at [1211, 222] on input "number" at bounding box center [1204, 222] width 97 height 33
type input "*"
click at [1061, 147] on icon "Clear input" at bounding box center [1058, 145] width 7 height 7
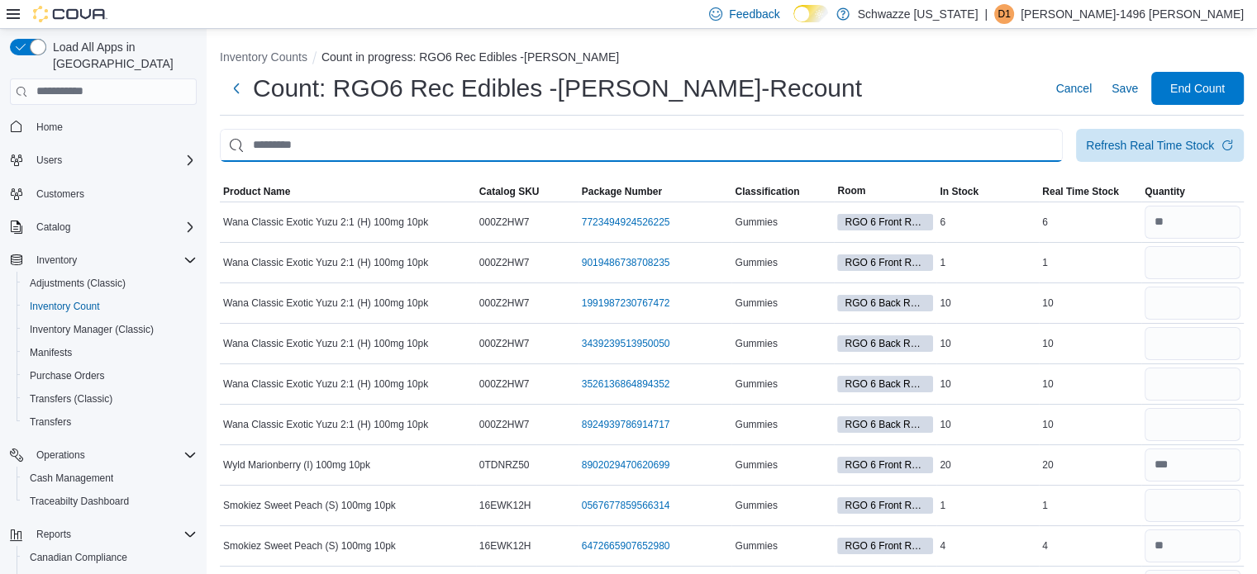
click at [625, 140] on input "This is a search bar. After typing your query, hit enter to filter the results …" at bounding box center [641, 145] width 843 height 33
type input "****"
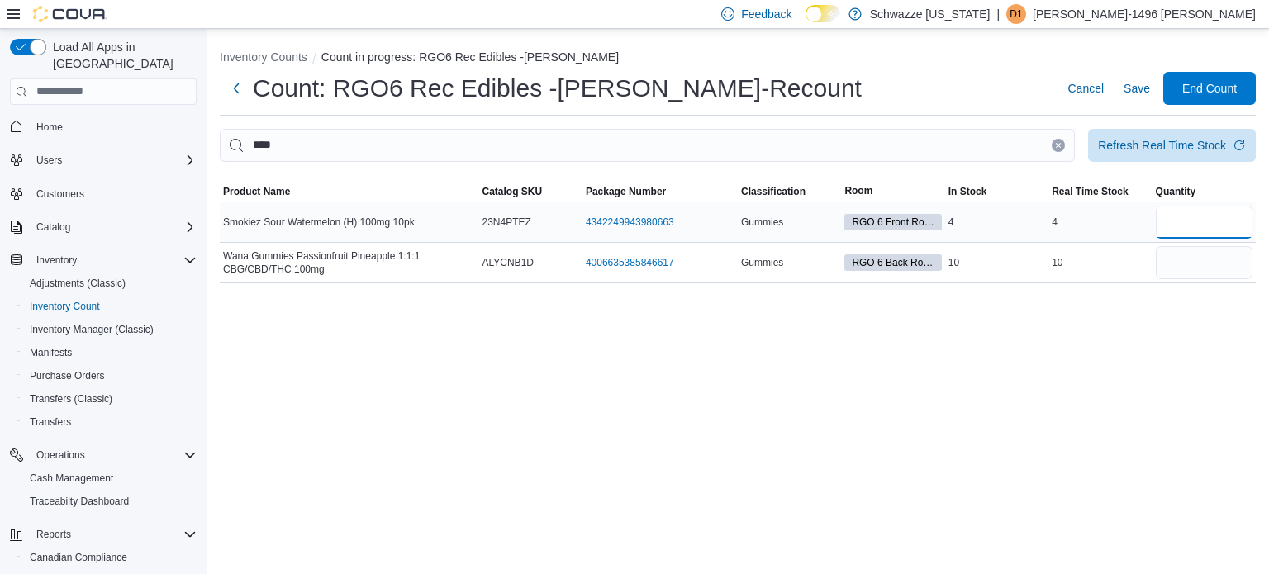
click at [1210, 214] on input "number" at bounding box center [1204, 222] width 97 height 33
type input "*"
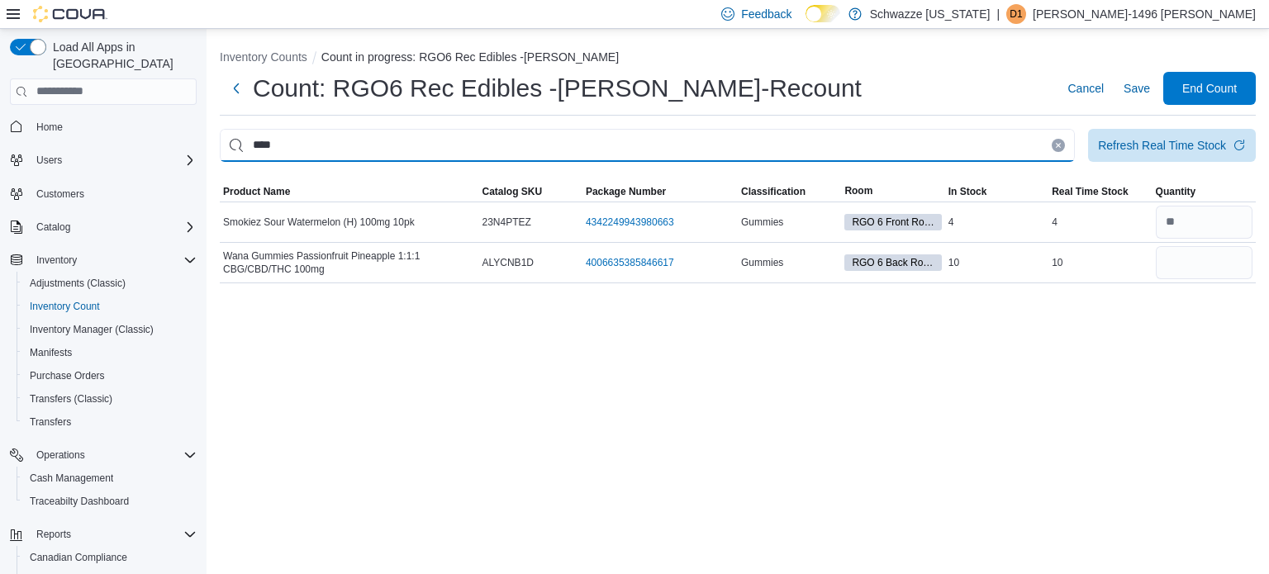
click at [1055, 151] on input "****" at bounding box center [647, 145] width 855 height 33
click at [1064, 142] on input "****" at bounding box center [647, 145] width 855 height 33
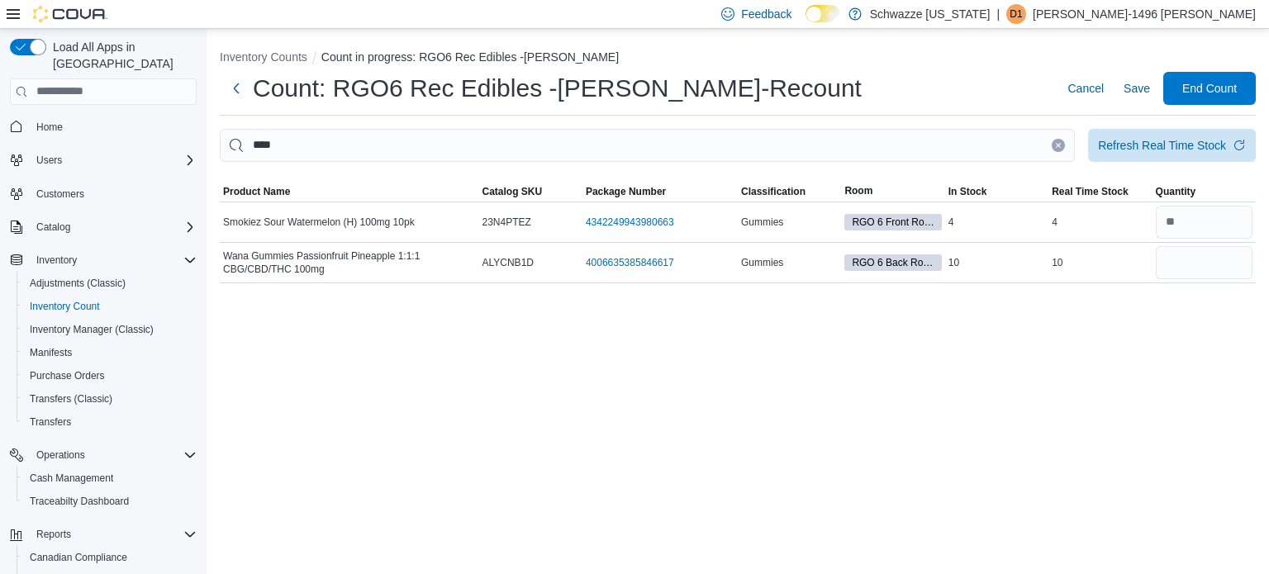
click at [1061, 143] on icon "Clear input" at bounding box center [1059, 145] width 4 height 4
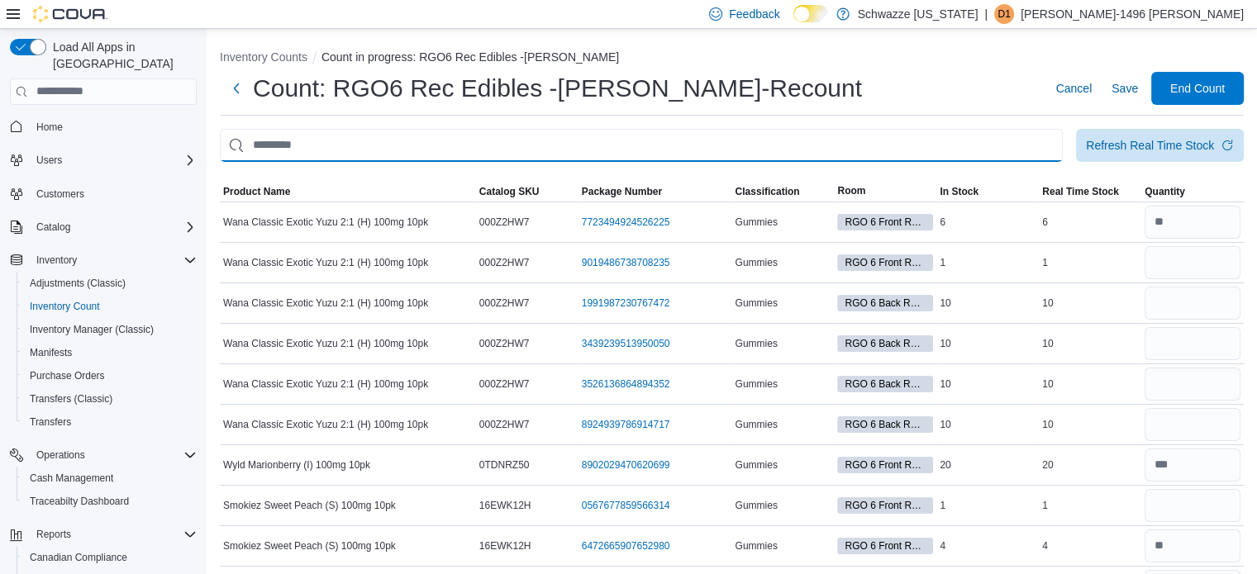
click at [973, 131] on input "This is a search bar. After typing your query, hit enter to filter the results …" at bounding box center [641, 145] width 843 height 33
click at [988, 150] on input "This is a search bar. After typing your query, hit enter to filter the results …" at bounding box center [641, 145] width 843 height 33
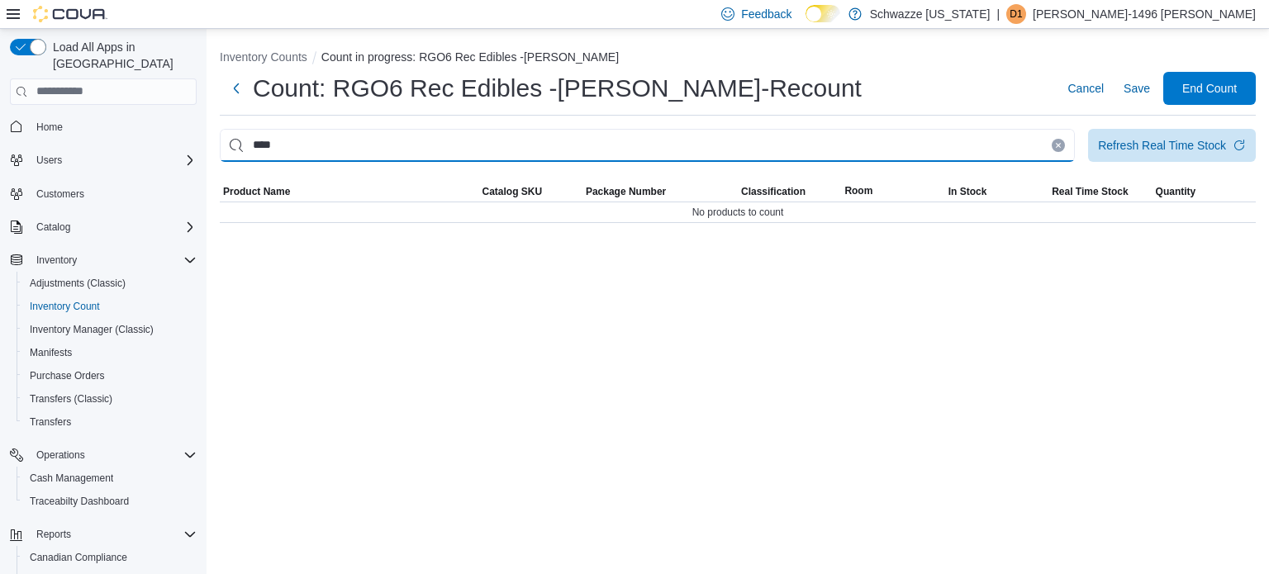
type input "****"
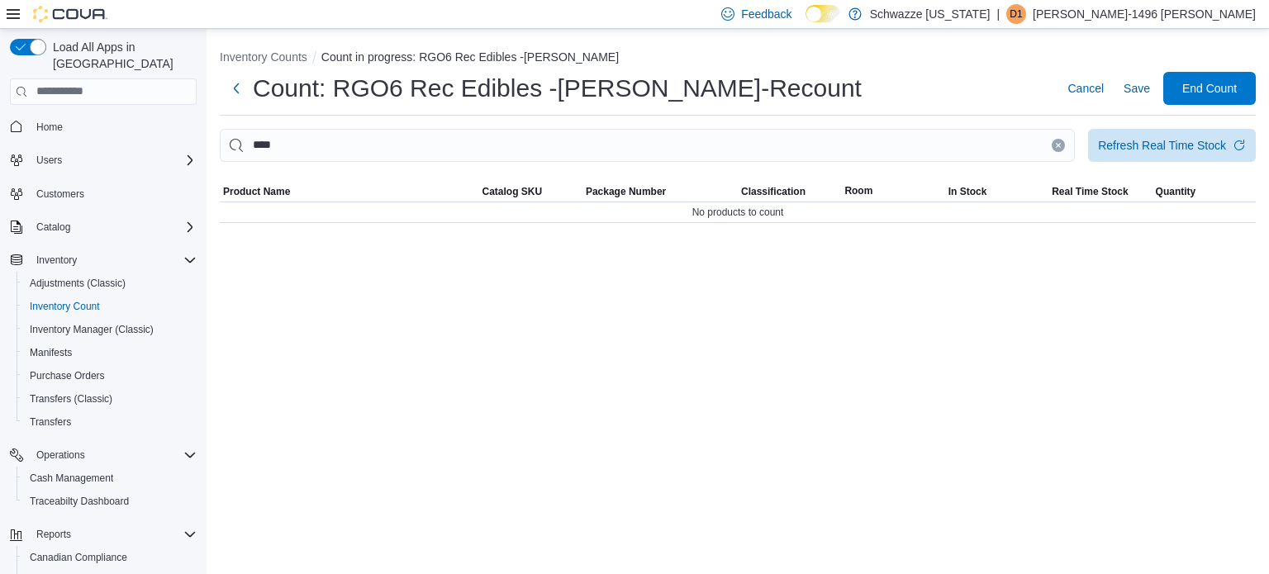
click at [1060, 144] on icon "Clear input" at bounding box center [1059, 145] width 4 height 4
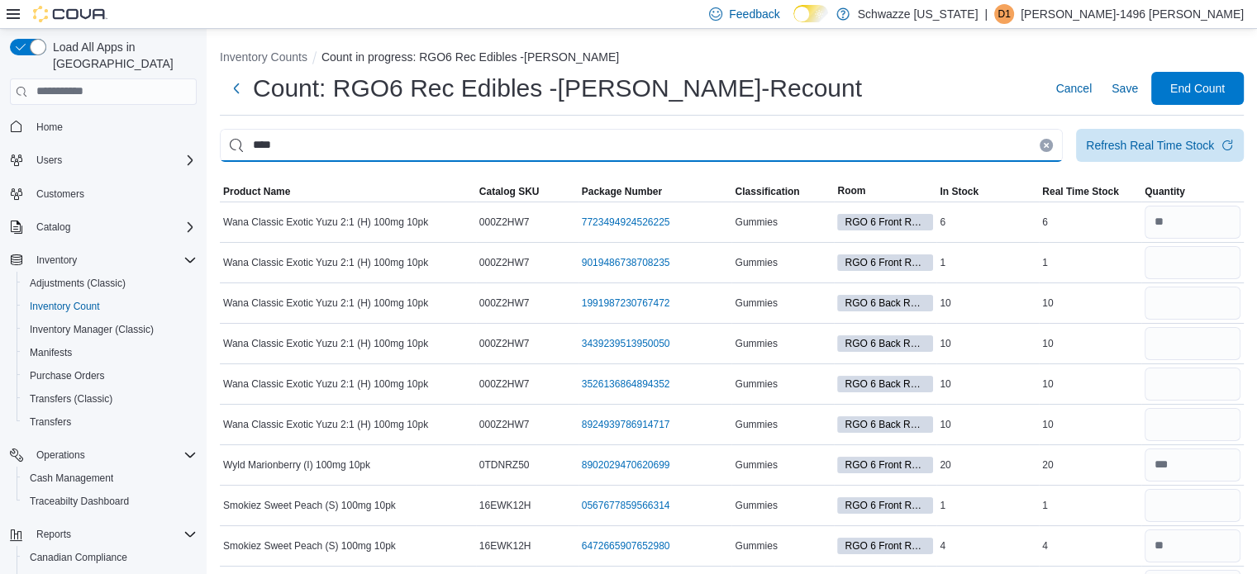
type input "****"
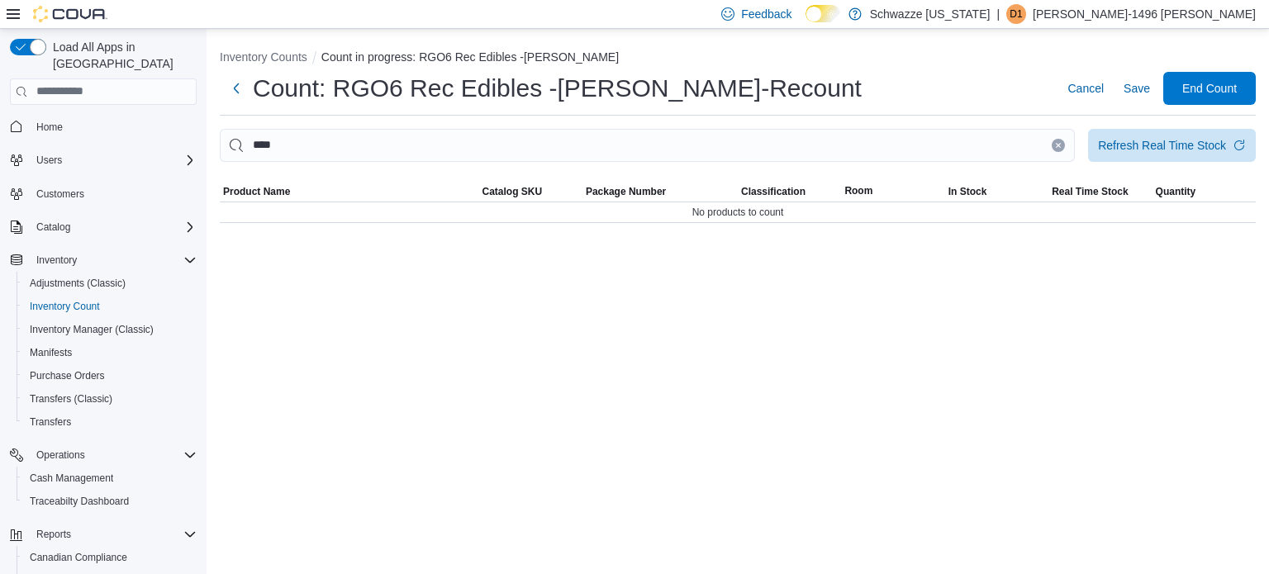
click at [1061, 142] on icon "Clear input" at bounding box center [1058, 145] width 7 height 7
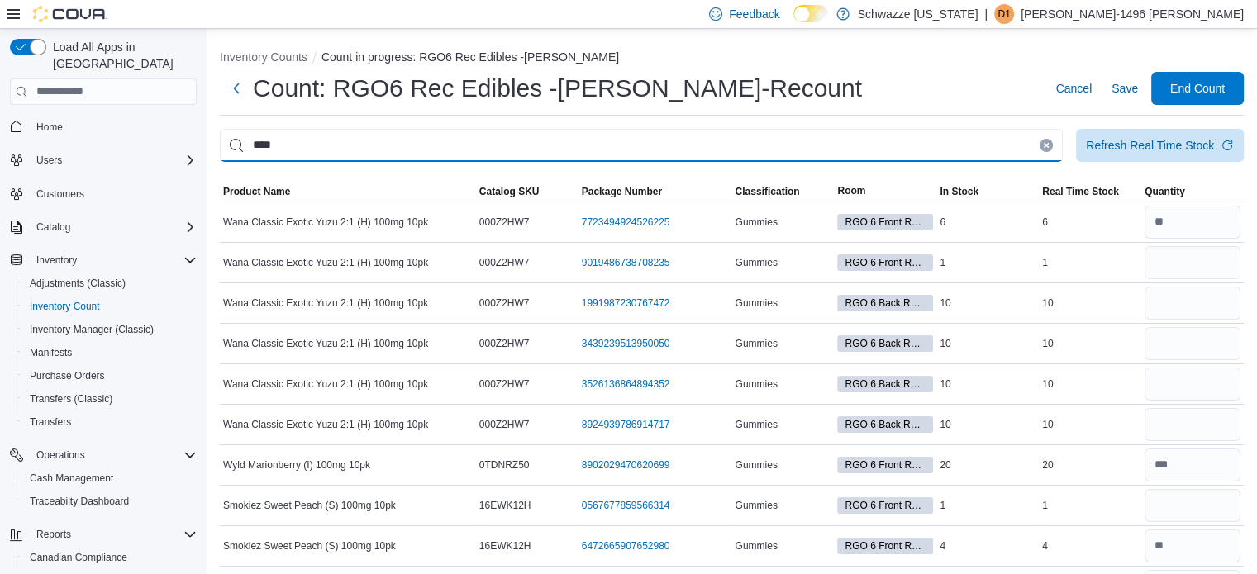
type input "****"
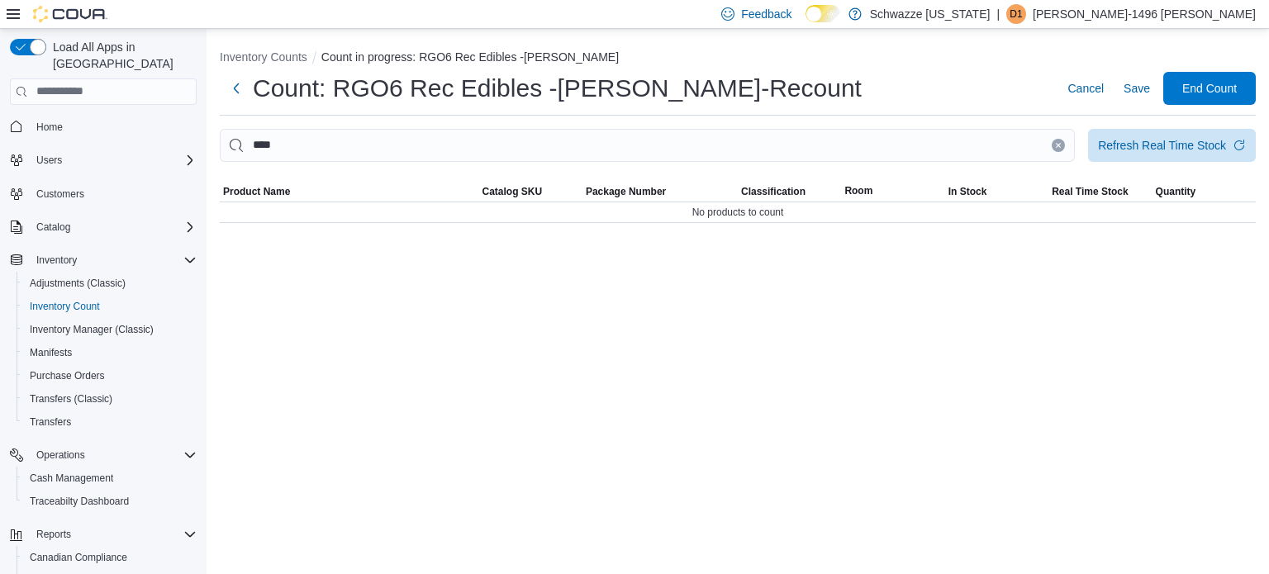
click at [1053, 145] on button "Clear input" at bounding box center [1058, 145] width 13 height 13
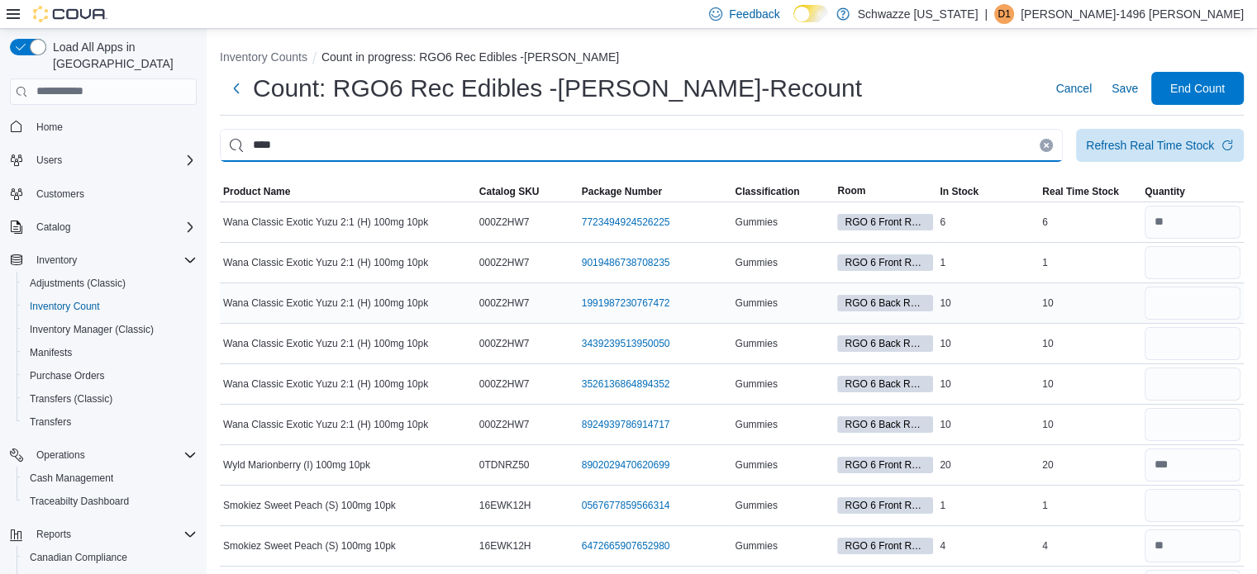
type input "****"
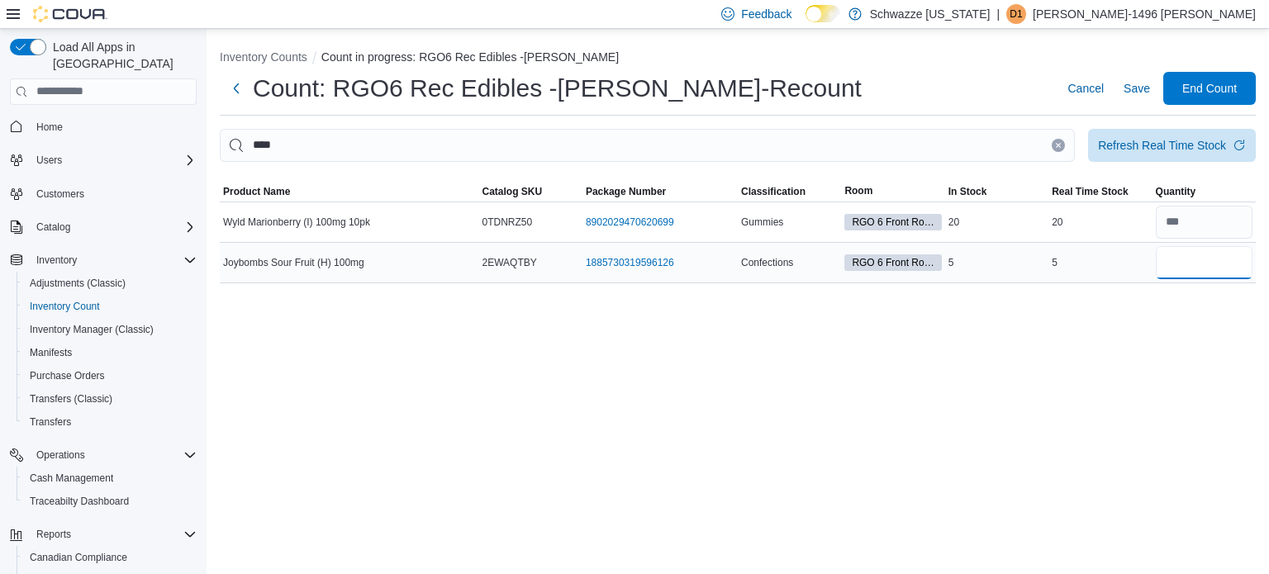
click at [1219, 254] on input "number" at bounding box center [1204, 262] width 97 height 33
type input "*"
click at [1057, 143] on icon "Clear input" at bounding box center [1058, 145] width 7 height 7
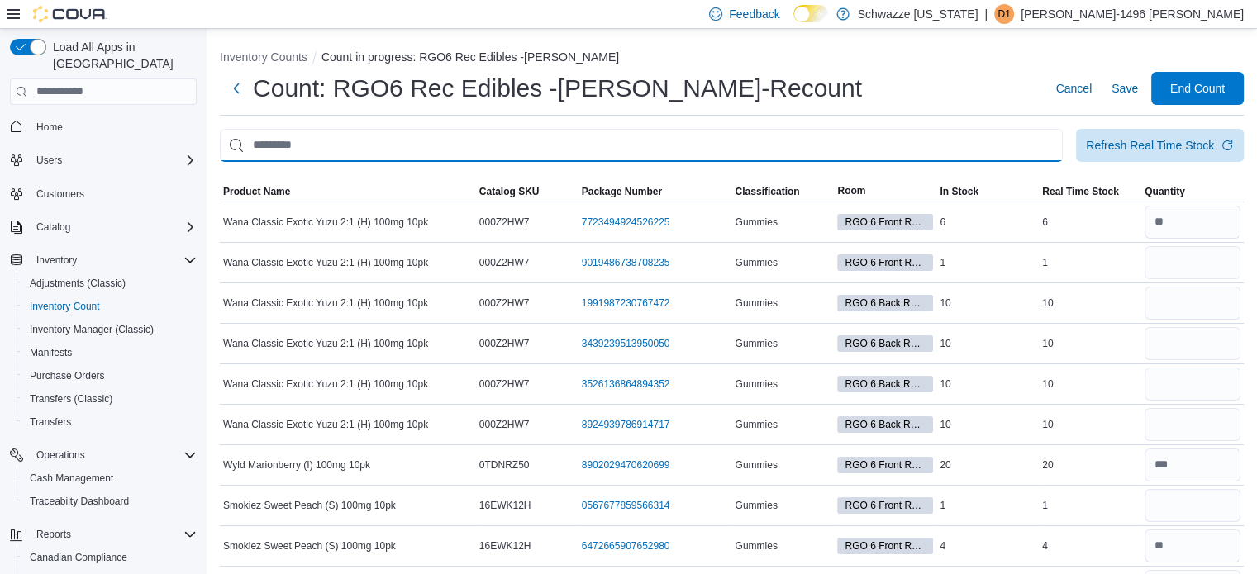
click at [790, 134] on input "This is a search bar. After typing your query, hit enter to filter the results …" at bounding box center [641, 145] width 843 height 33
type input "****"
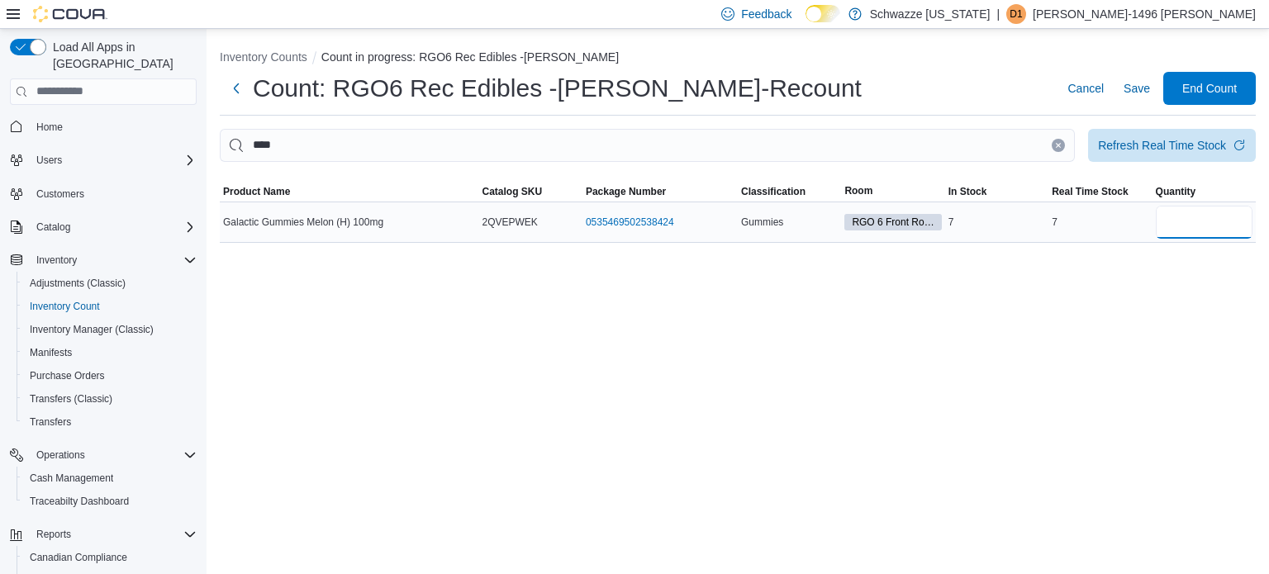
click at [1186, 237] on input "number" at bounding box center [1204, 222] width 97 height 33
type input "*"
click at [1057, 142] on icon "Clear input" at bounding box center [1058, 145] width 7 height 7
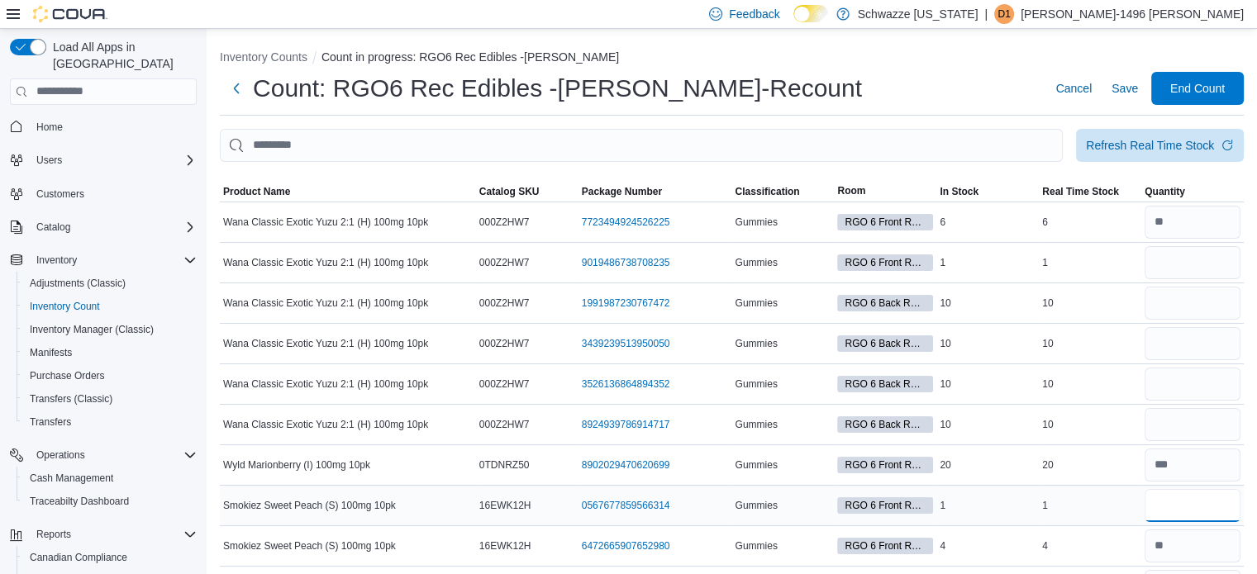
click at [1173, 504] on input "number" at bounding box center [1192, 505] width 96 height 33
type input "*"
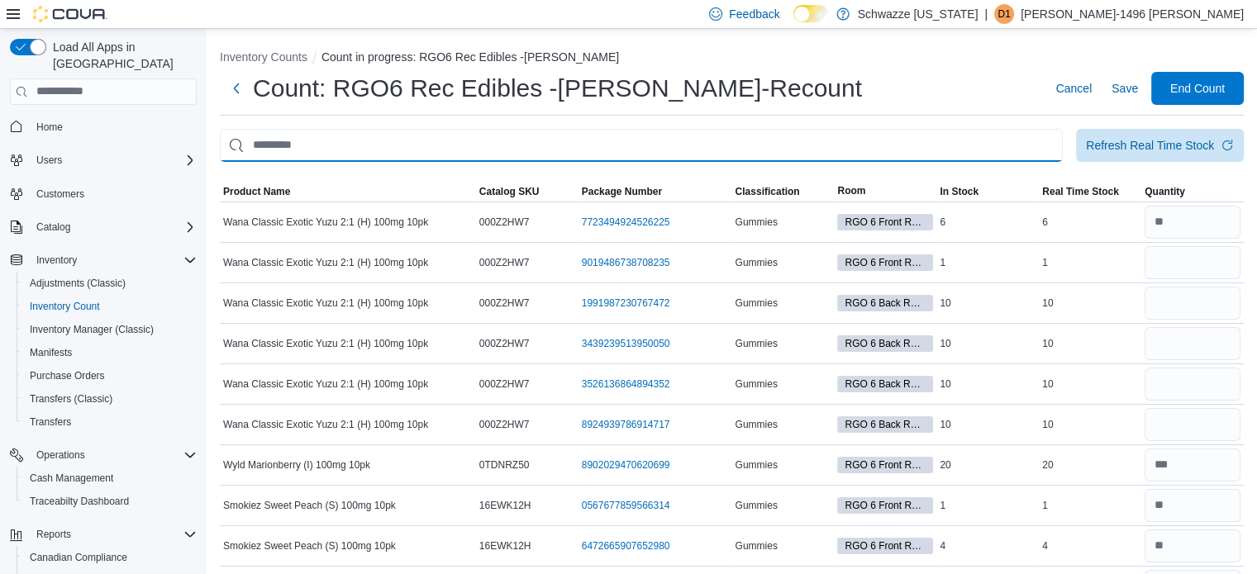
click at [1009, 151] on input "This is a search bar. After typing your query, hit enter to filter the results …" at bounding box center [641, 145] width 843 height 33
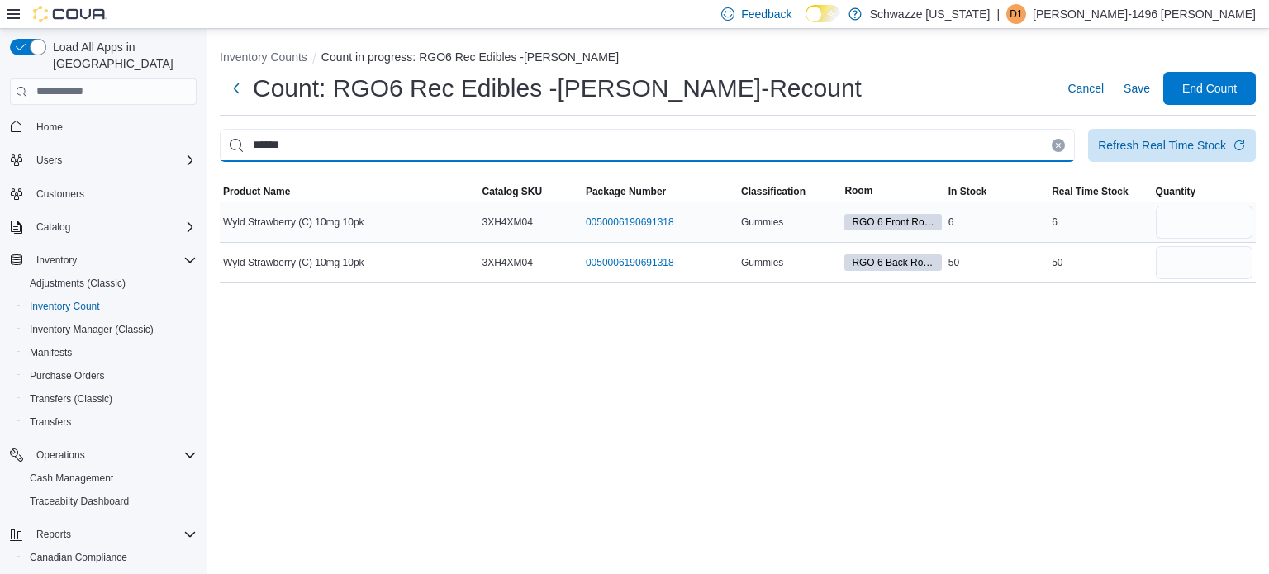
type input "******"
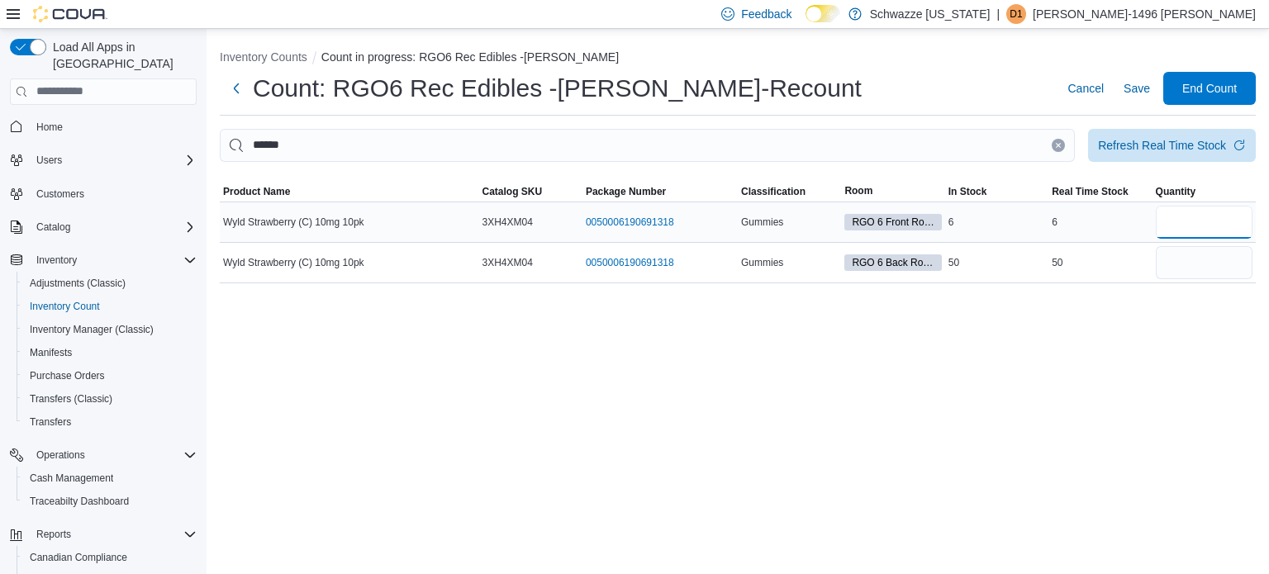
click at [1190, 217] on input "number" at bounding box center [1204, 222] width 97 height 33
type input "**"
click at [1055, 142] on icon "Clear input" at bounding box center [1058, 145] width 7 height 7
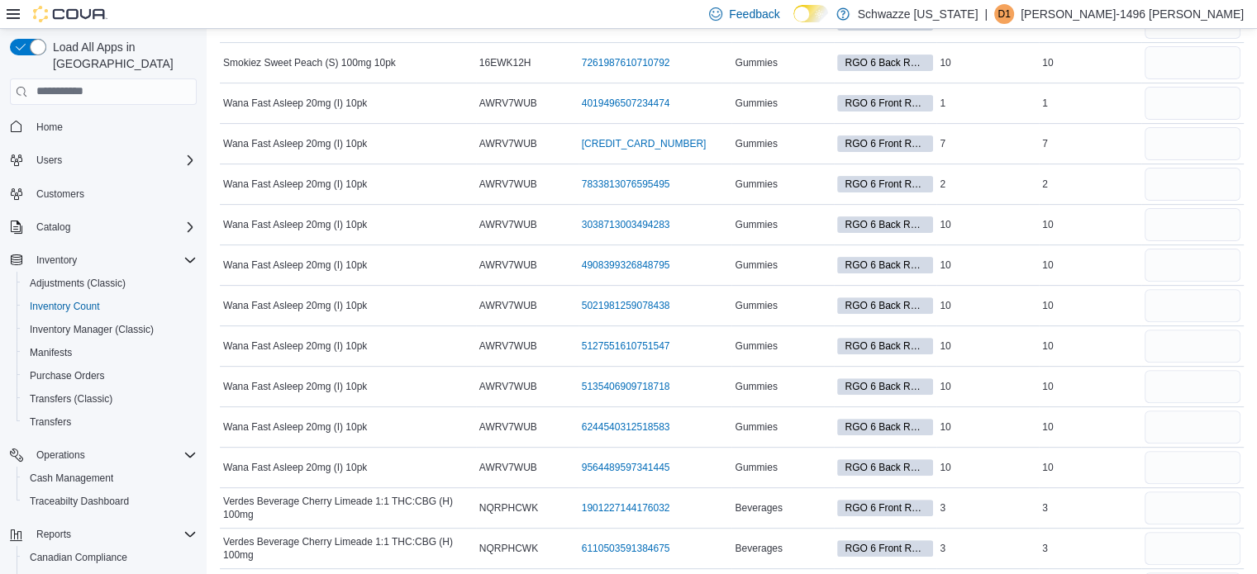
scroll to position [496, 0]
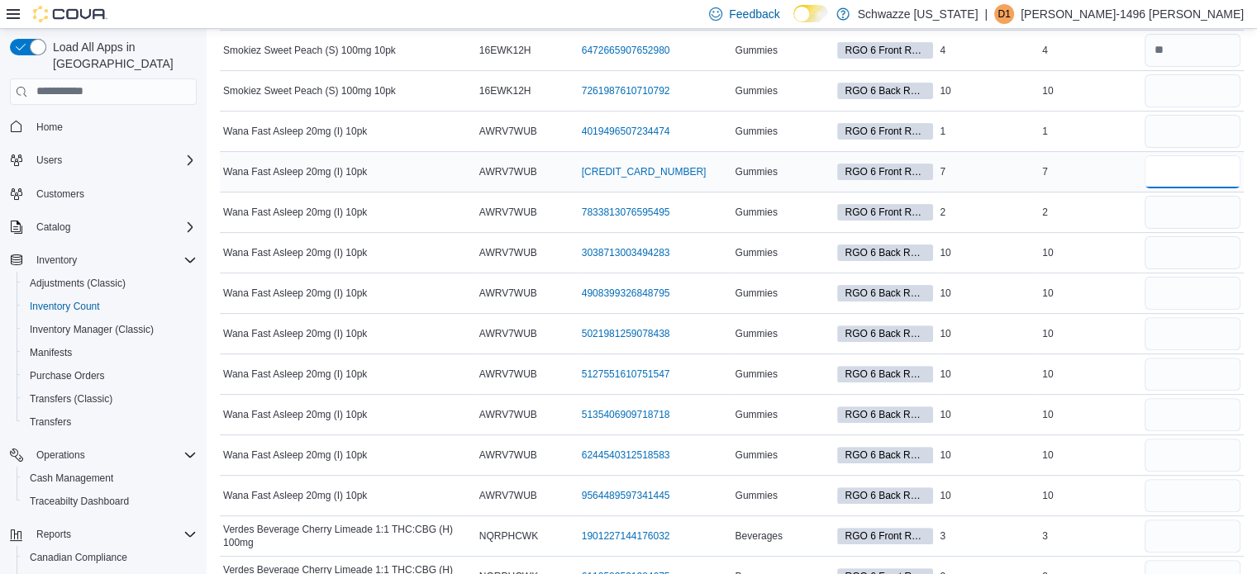
click at [1240, 174] on input "number" at bounding box center [1192, 171] width 96 height 33
type input "*"
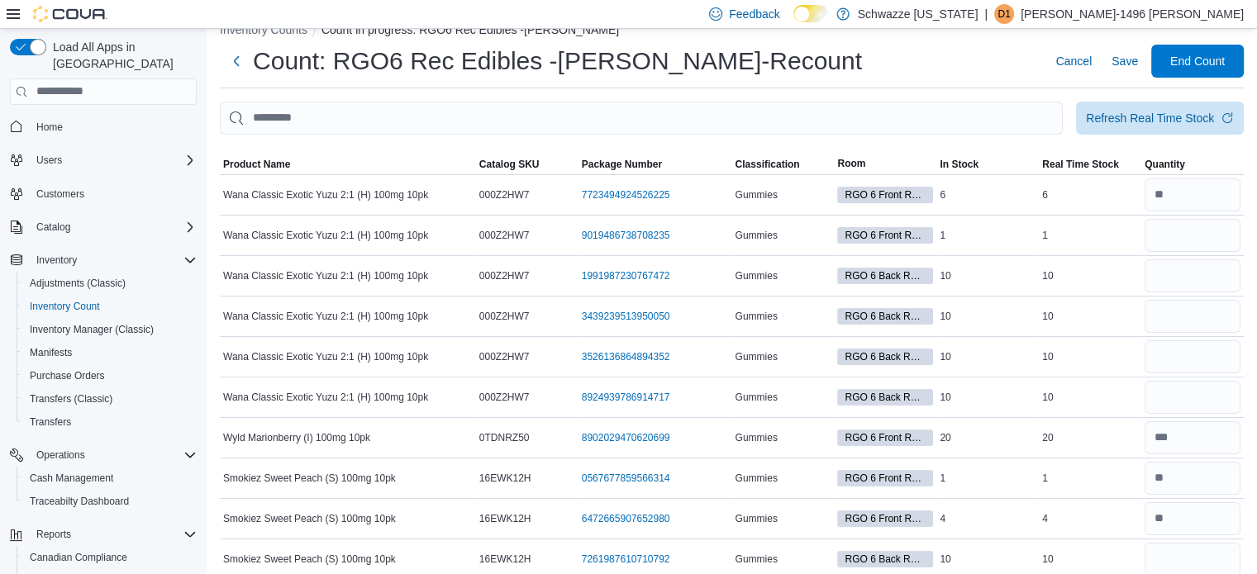
scroll to position [0, 0]
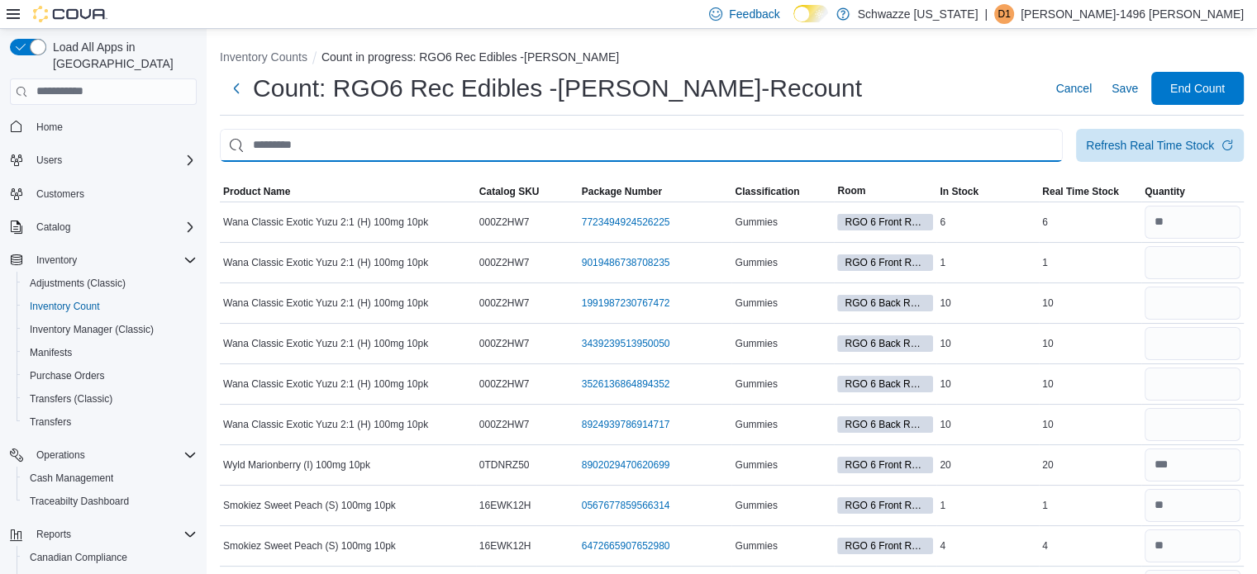
click at [961, 147] on input "This is a search bar. After typing your query, hit enter to filter the results …" at bounding box center [641, 145] width 843 height 33
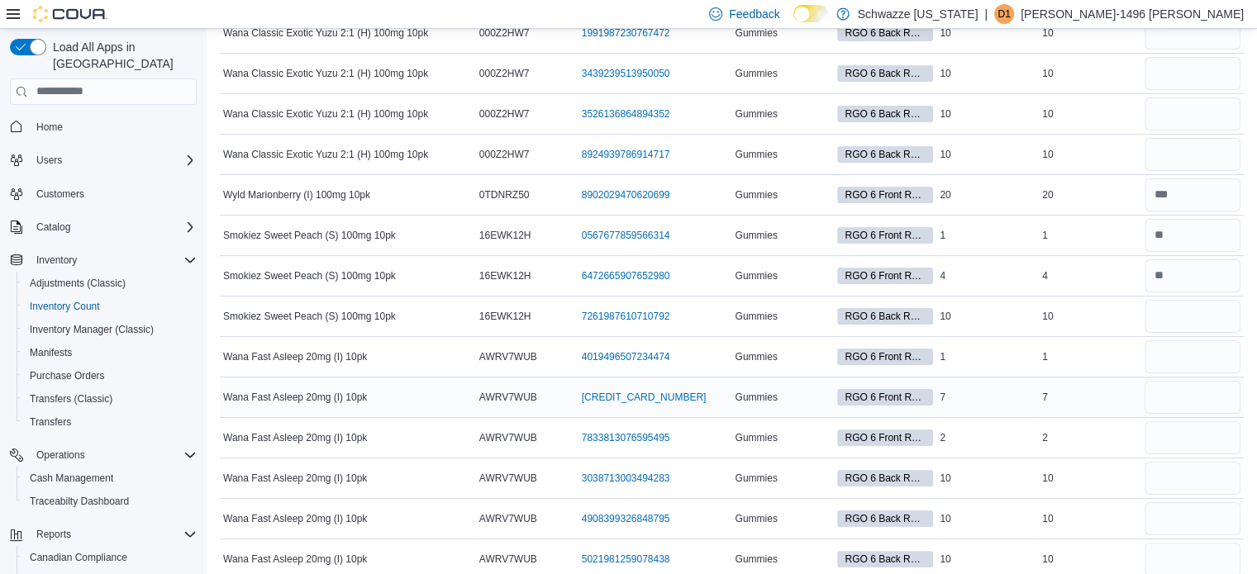
scroll to position [413, 0]
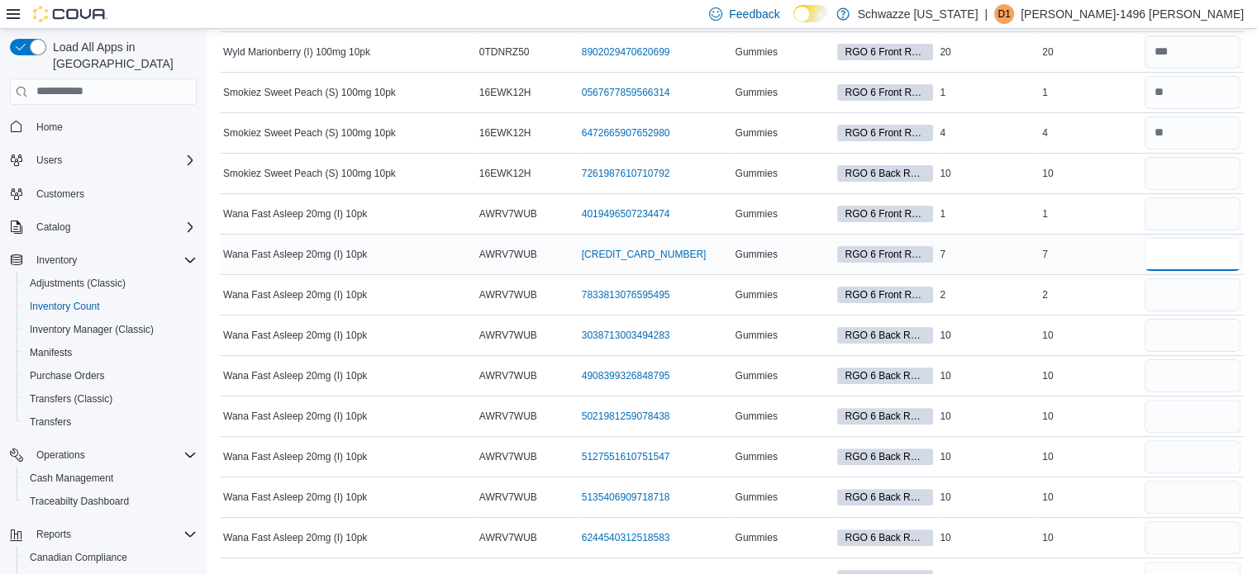
click at [1183, 255] on input "number" at bounding box center [1192, 254] width 96 height 33
type input "*"
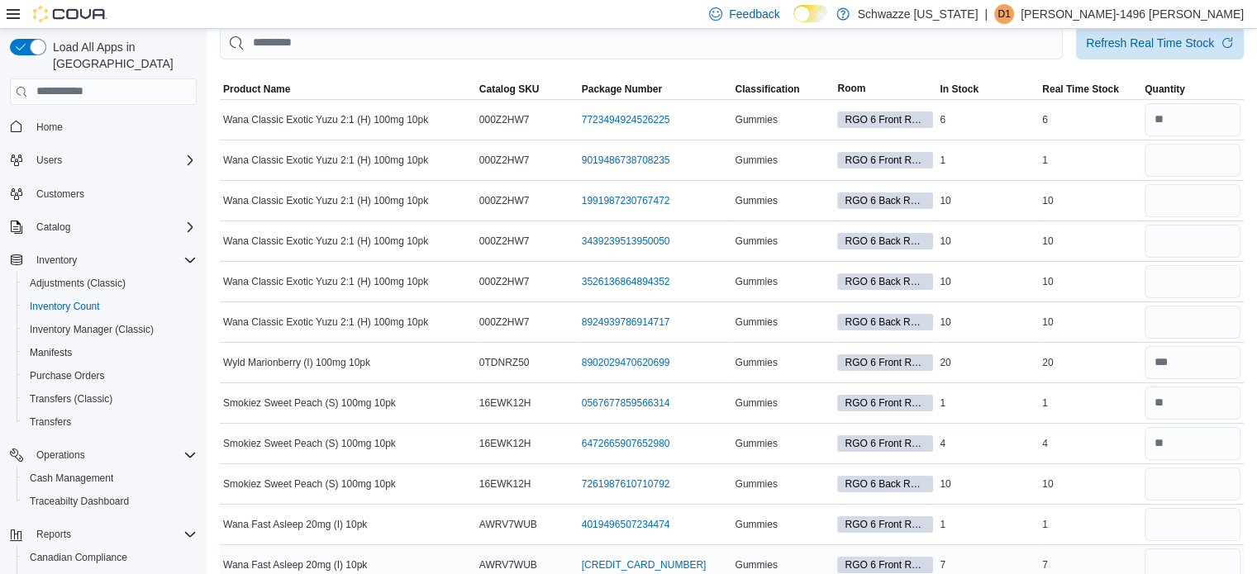
scroll to position [0, 0]
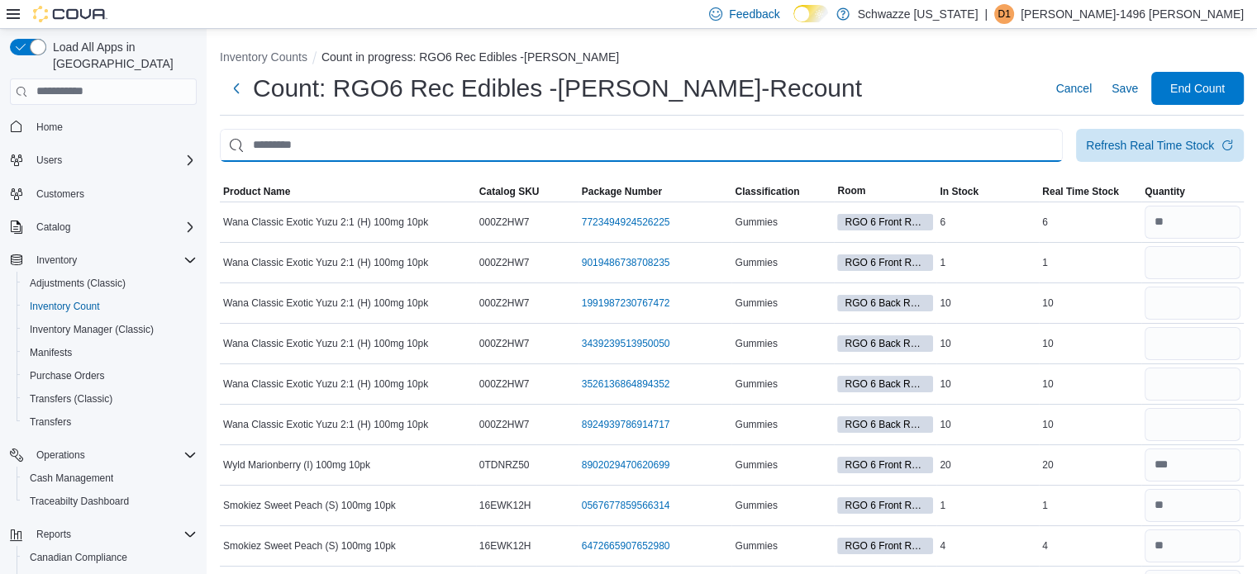
click at [977, 141] on input "This is a search bar. After typing your query, hit enter to filter the results …" at bounding box center [641, 145] width 843 height 33
type input "****"
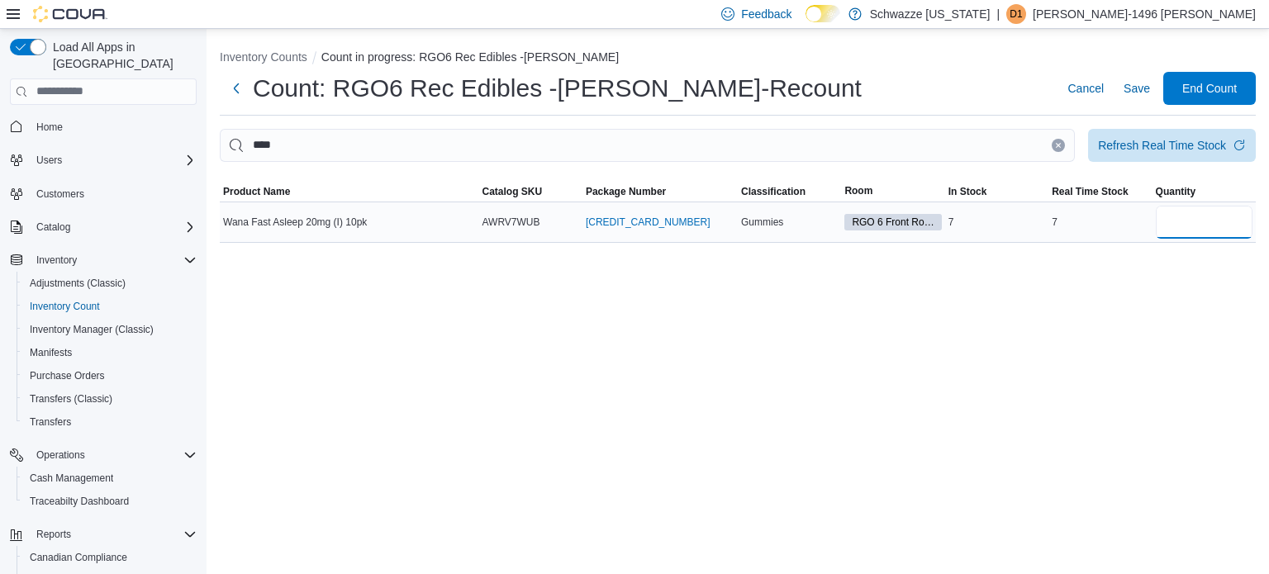
click at [1180, 232] on input "number" at bounding box center [1204, 222] width 97 height 33
type input "*"
click at [1052, 147] on button "Clear input" at bounding box center [1058, 145] width 13 height 13
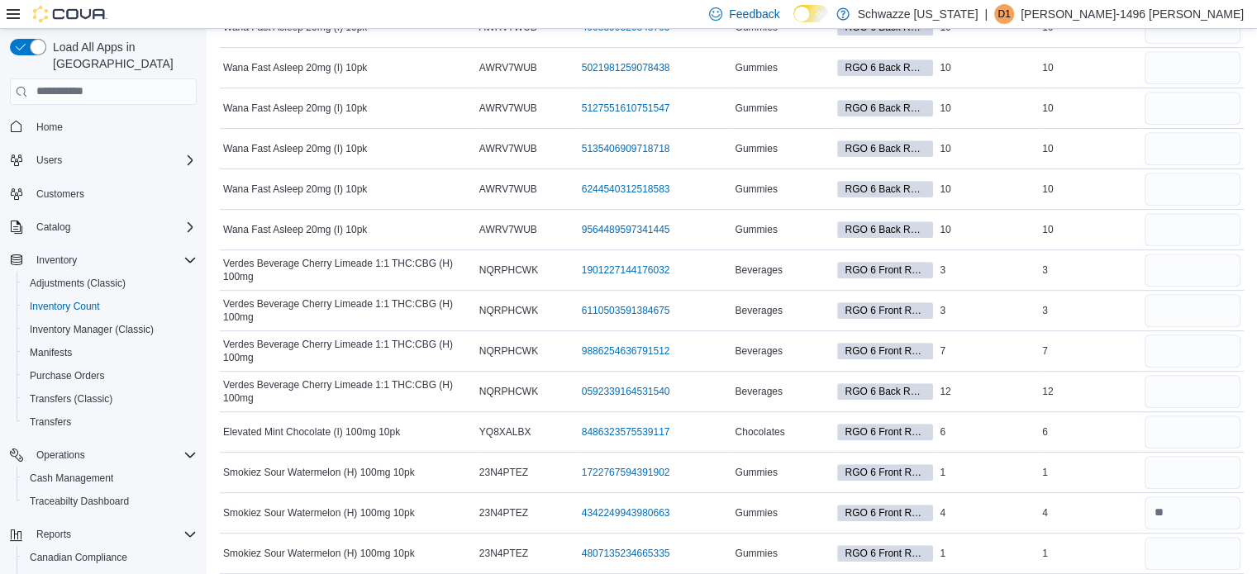
scroll to position [1157, 0]
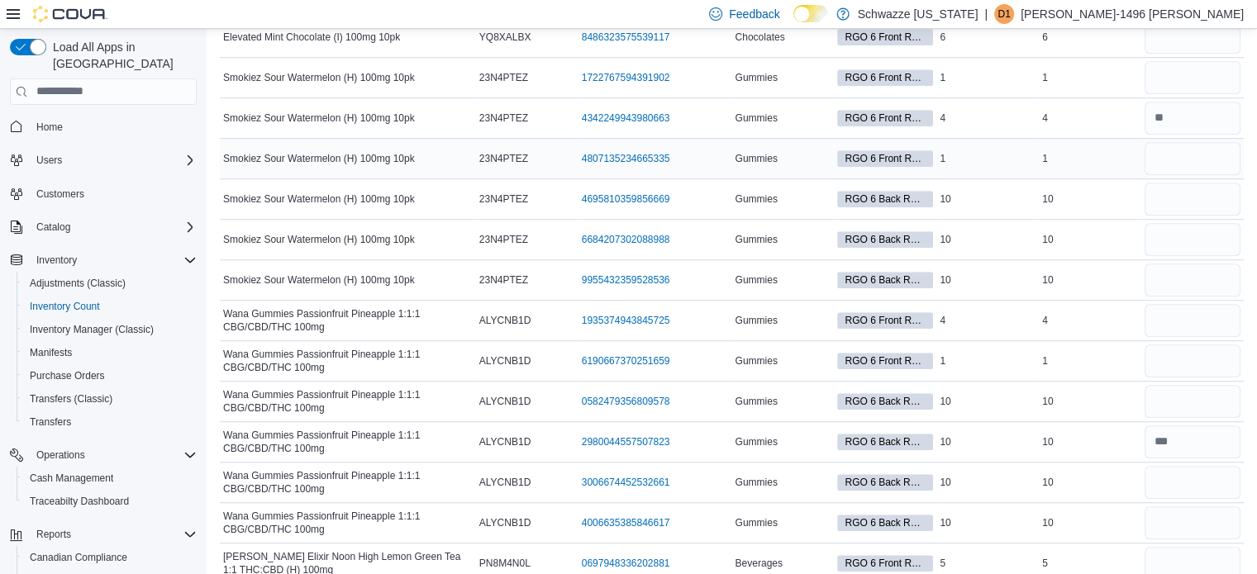
click at [1185, 139] on div at bounding box center [1192, 159] width 102 height 40
click at [1186, 155] on input "number" at bounding box center [1192, 158] width 96 height 33
click at [1189, 114] on input "number" at bounding box center [1192, 118] width 96 height 33
type input "*"
click at [1196, 158] on input "number" at bounding box center [1192, 158] width 96 height 33
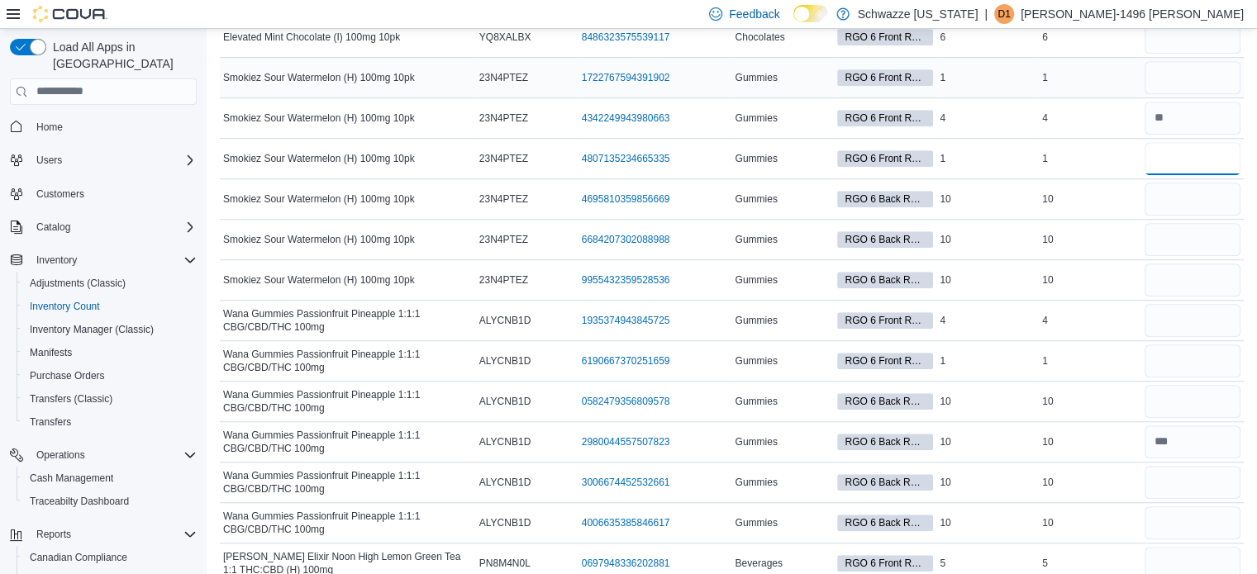
type input "*"
click at [1205, 63] on input "number" at bounding box center [1192, 77] width 96 height 33
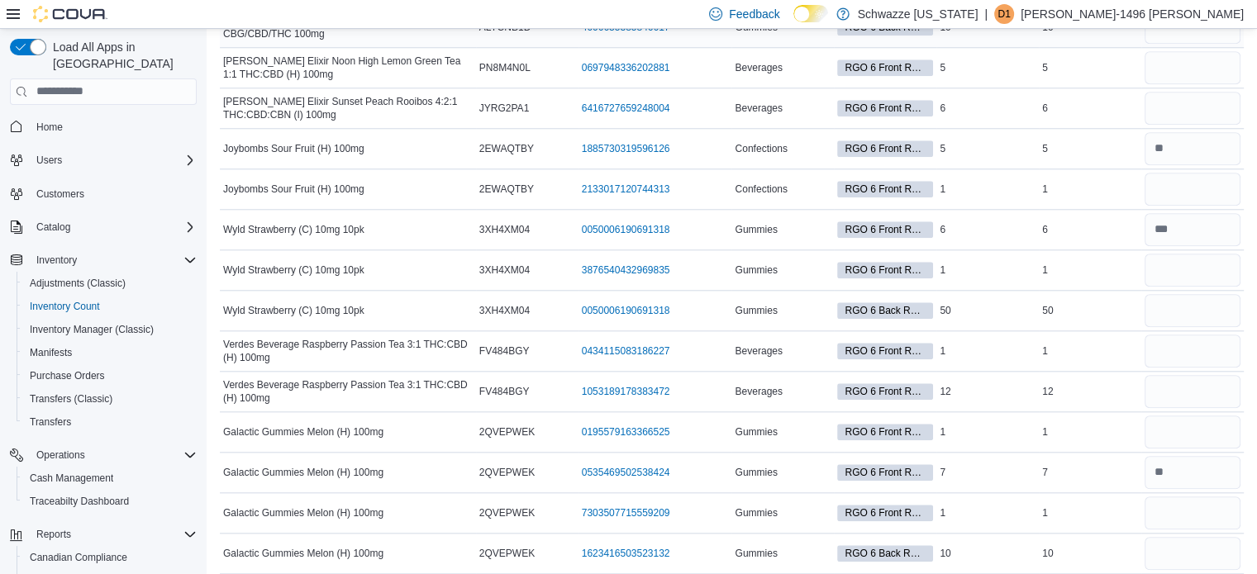
scroll to position [1777, 0]
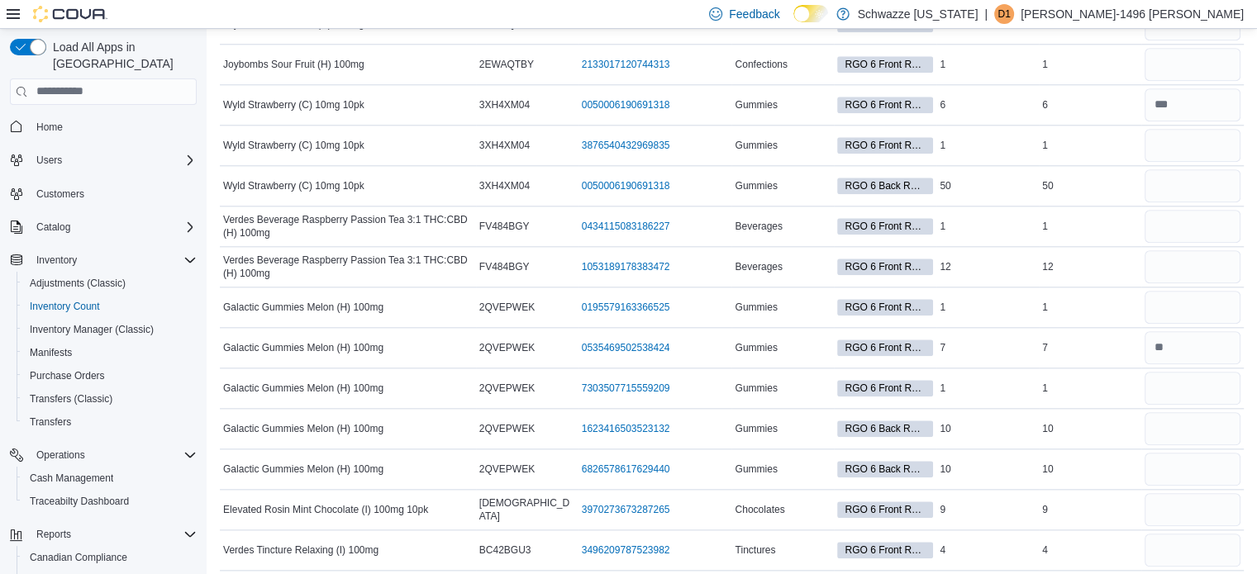
type input "*"
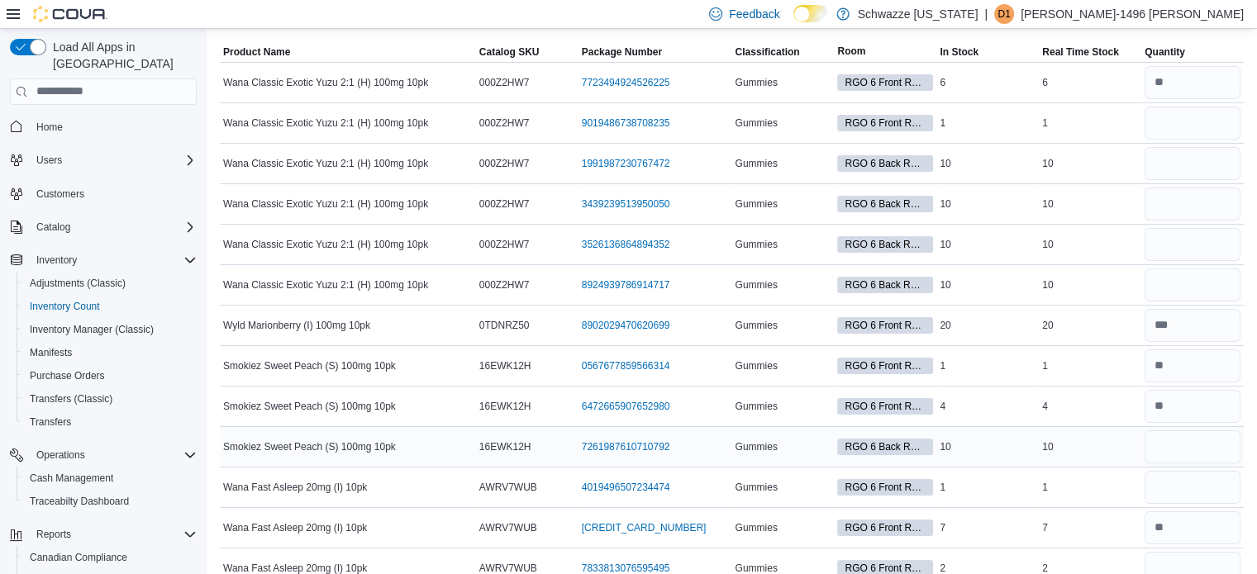
scroll to position [0, 0]
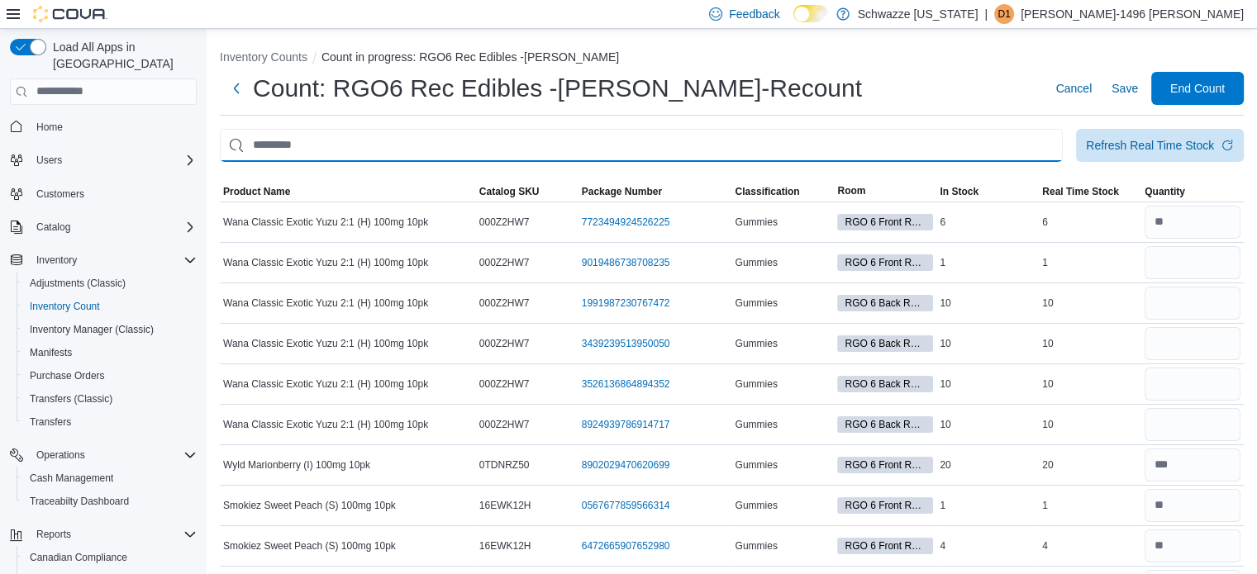
click at [563, 145] on input "This is a search bar. After typing your query, hit enter to filter the results …" at bounding box center [641, 145] width 843 height 33
type input "****"
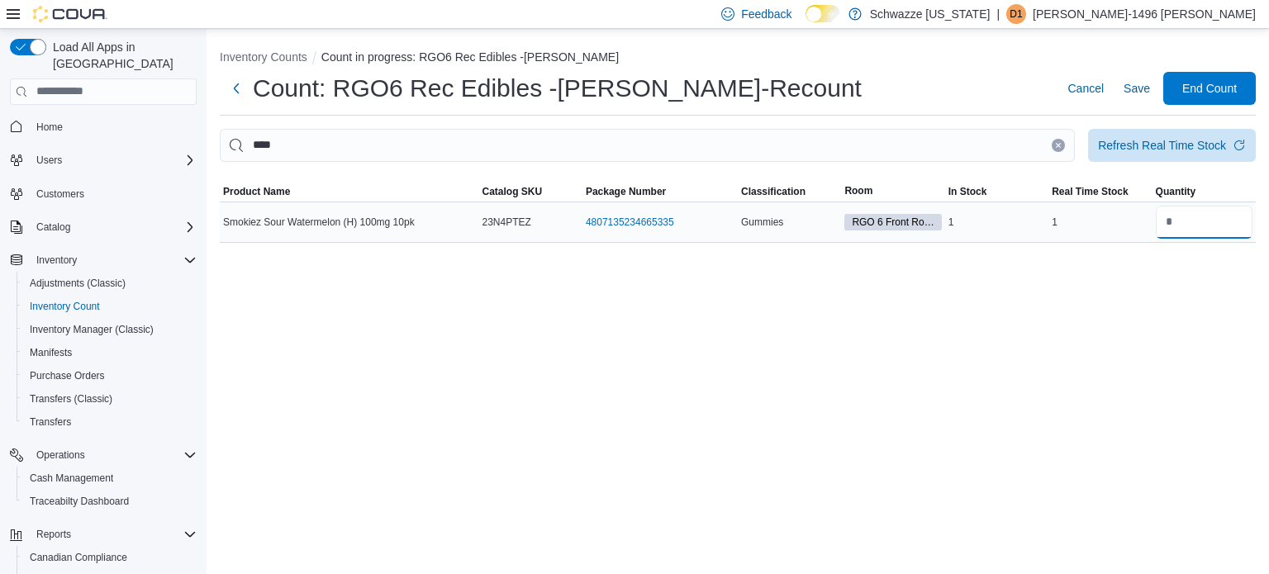
click at [1176, 230] on input "number" at bounding box center [1204, 222] width 97 height 33
type input "*"
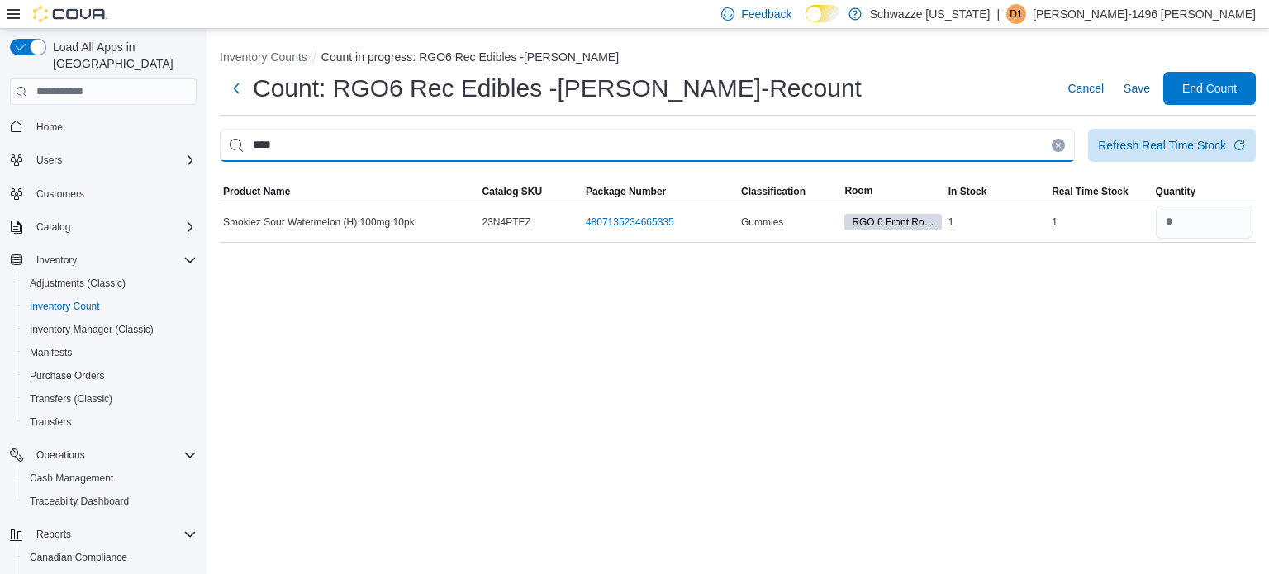
click at [1051, 148] on input "****" at bounding box center [647, 145] width 855 height 33
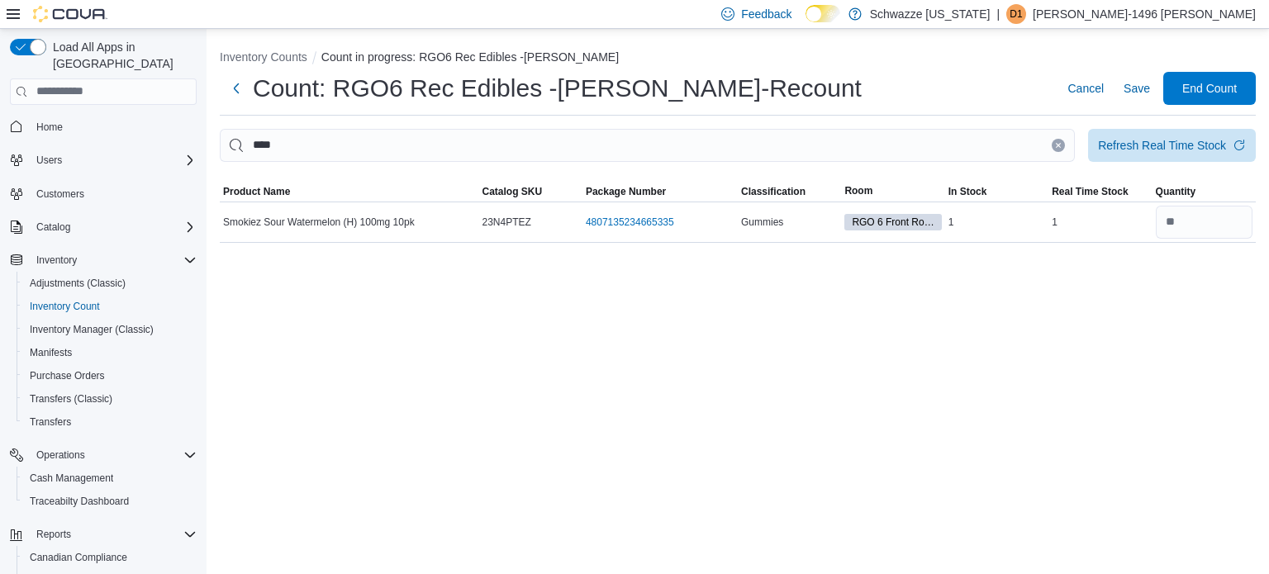
click at [1053, 141] on button "Clear input" at bounding box center [1058, 145] width 13 height 13
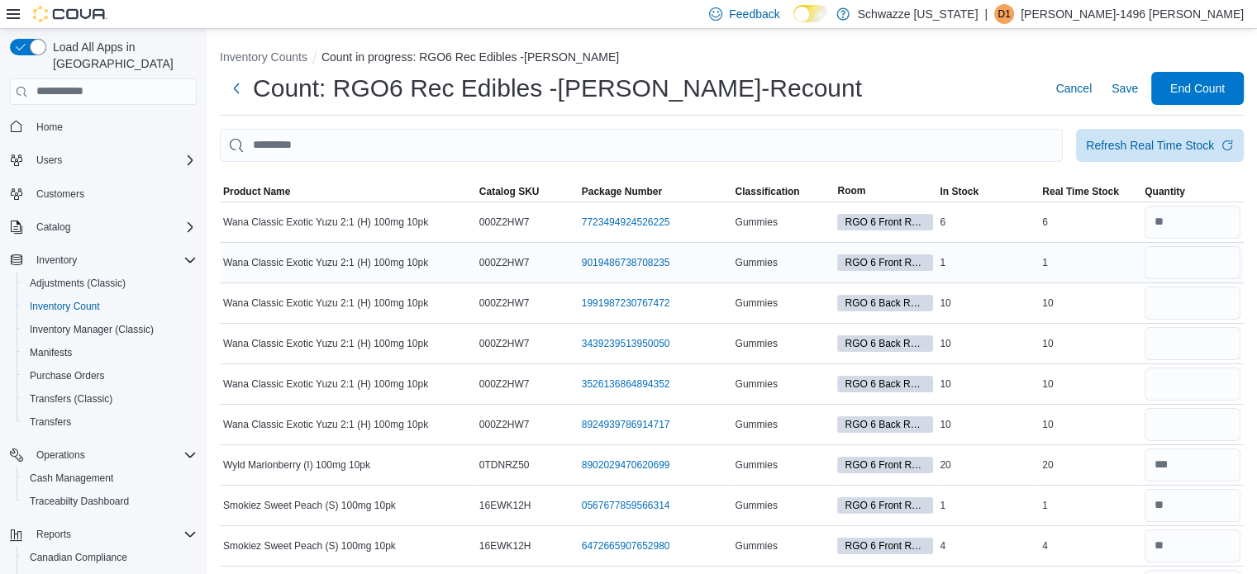
click at [1171, 281] on div at bounding box center [1192, 263] width 102 height 40
click at [1171, 292] on input "number" at bounding box center [1192, 303] width 96 height 33
type input "**"
click at [1173, 329] on input "number" at bounding box center [1192, 343] width 96 height 33
type input "**"
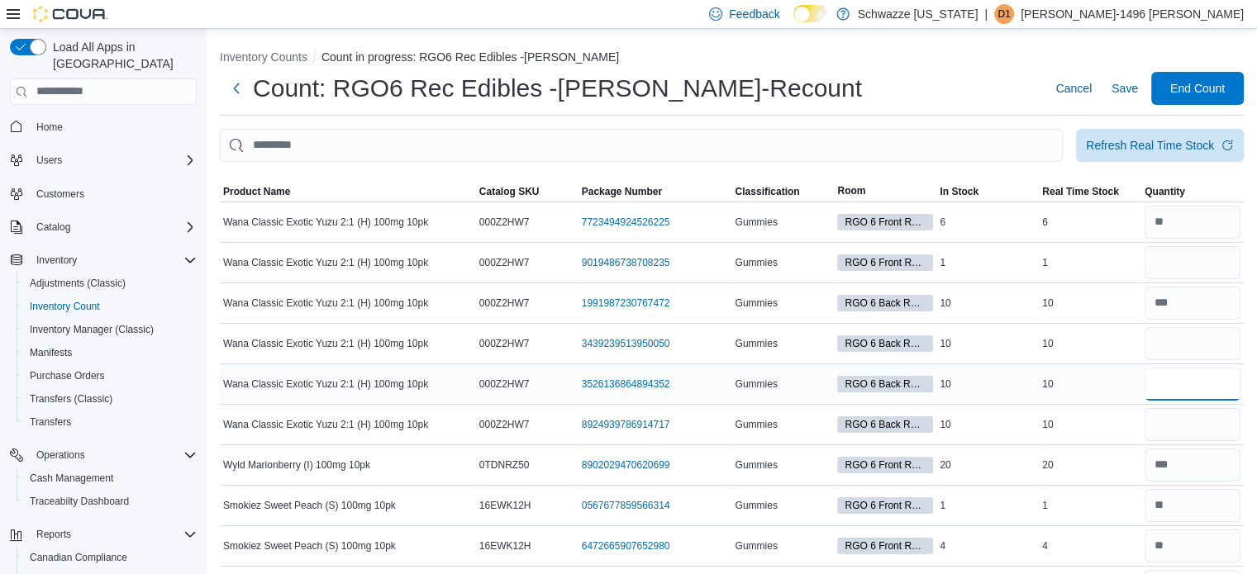
click at [1177, 396] on input "number" at bounding box center [1192, 384] width 96 height 33
type input "**"
click at [1177, 422] on input "number" at bounding box center [1192, 424] width 96 height 33
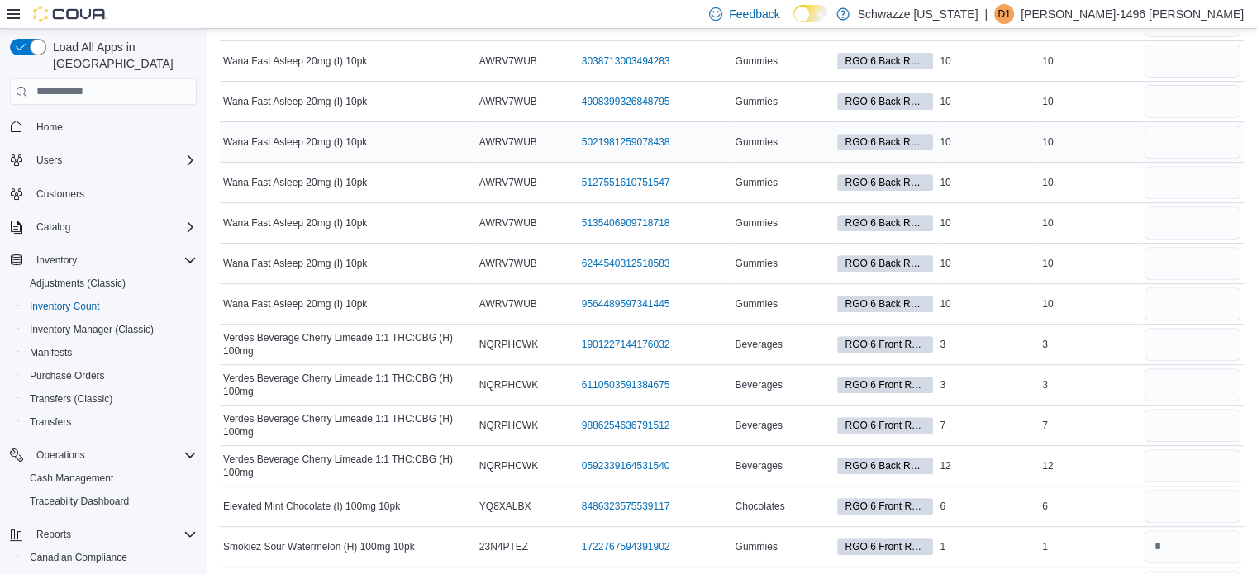
scroll to position [661, 0]
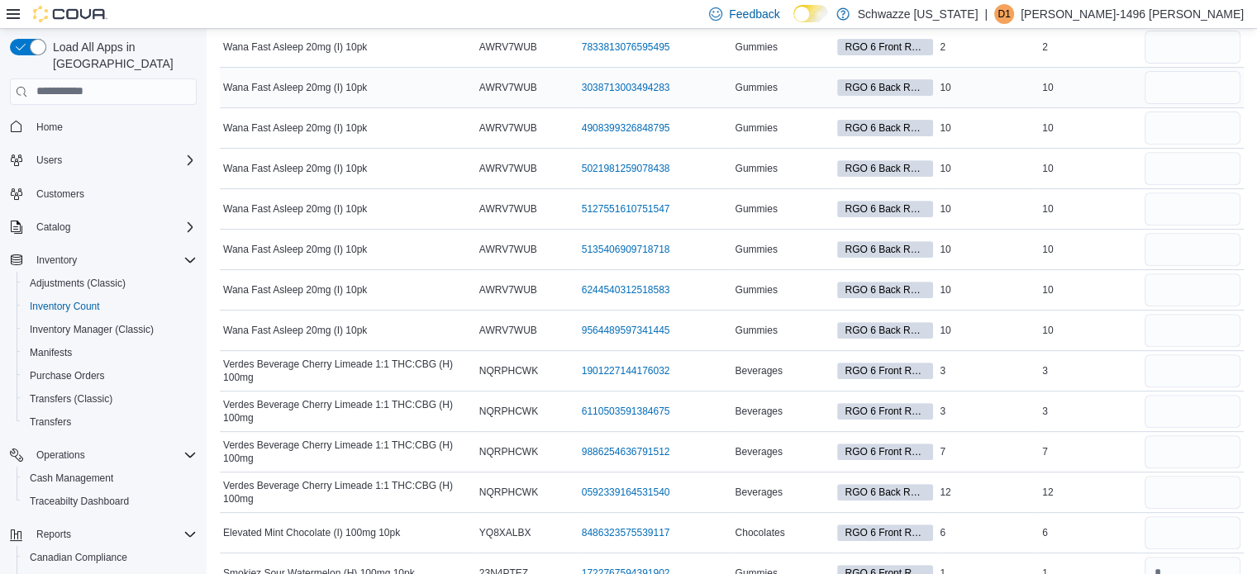
type input "**"
click at [1181, 92] on input "number" at bounding box center [1192, 87] width 96 height 33
type input "**"
click at [1182, 125] on input "number" at bounding box center [1192, 128] width 96 height 33
type input "**"
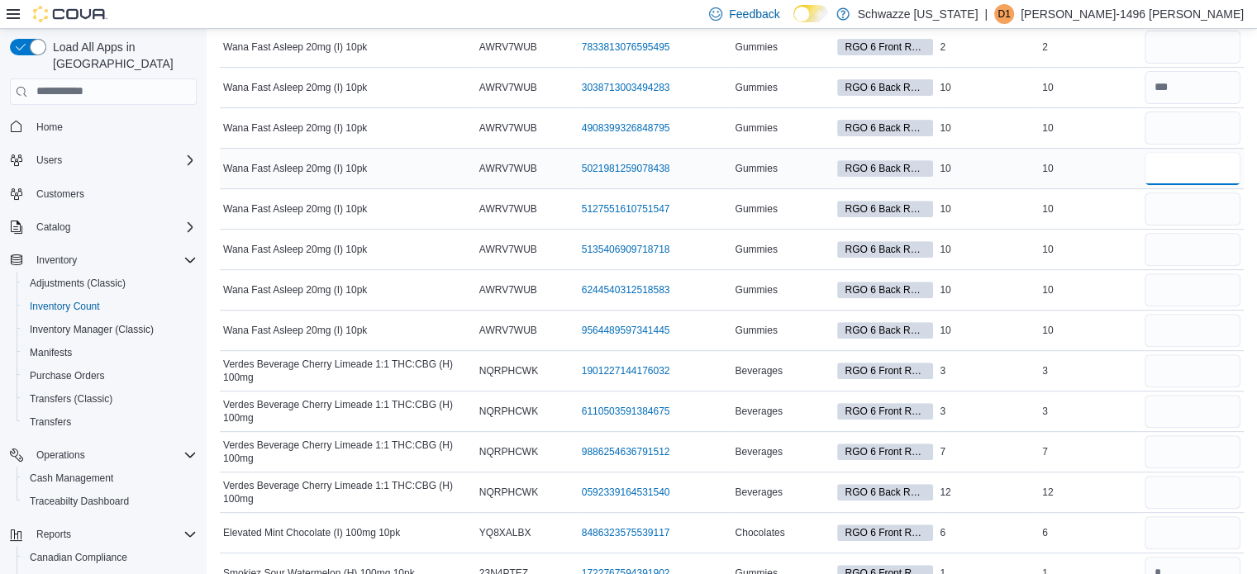
click at [1181, 154] on input "number" at bounding box center [1192, 168] width 96 height 33
type input "**"
click at [1176, 201] on input "number" at bounding box center [1192, 208] width 96 height 33
type input "**"
click at [1179, 250] on input "number" at bounding box center [1192, 249] width 96 height 33
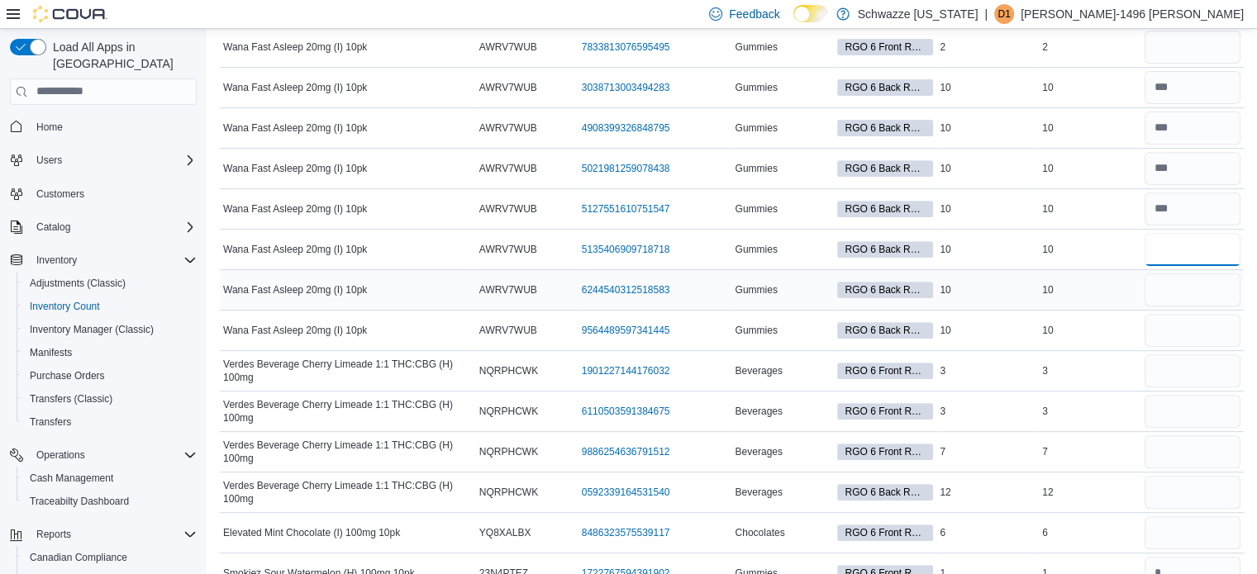
type input "**"
click at [1181, 285] on input "number" at bounding box center [1192, 289] width 96 height 33
type input "**"
click at [1181, 328] on input "number" at bounding box center [1192, 330] width 96 height 33
type input "**"
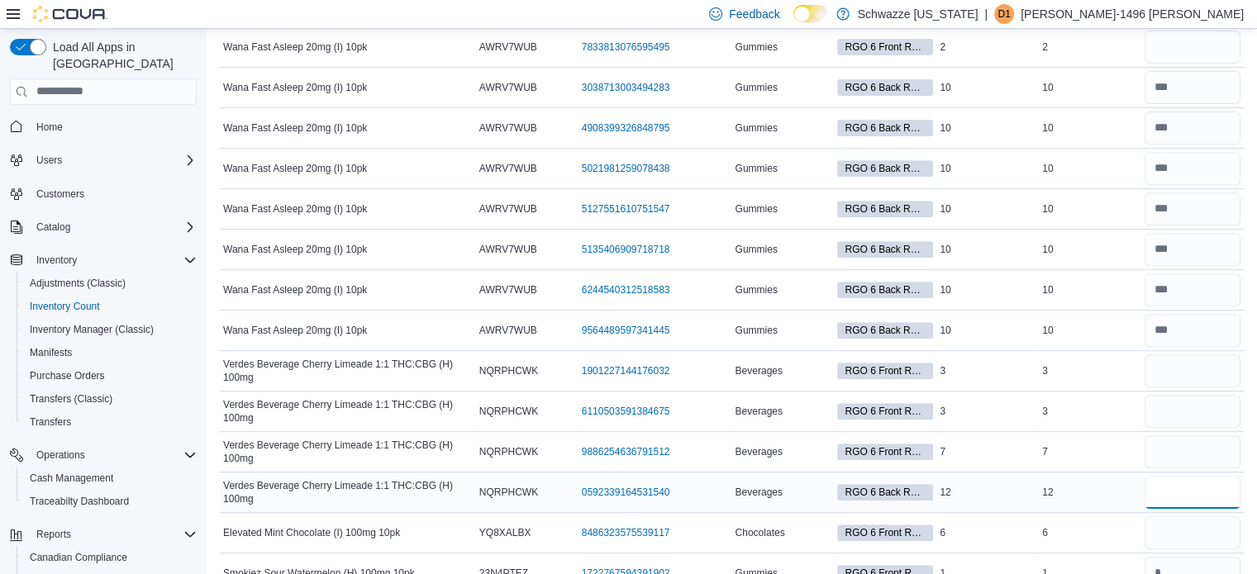
click at [1192, 492] on input "number" at bounding box center [1192, 492] width 96 height 33
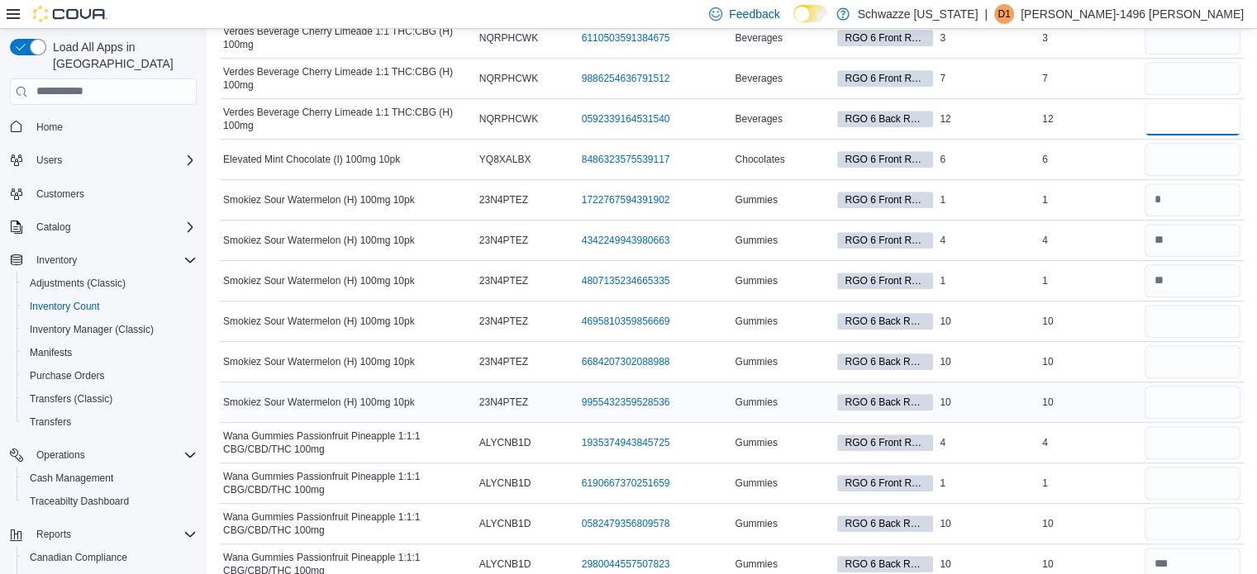
scroll to position [1074, 0]
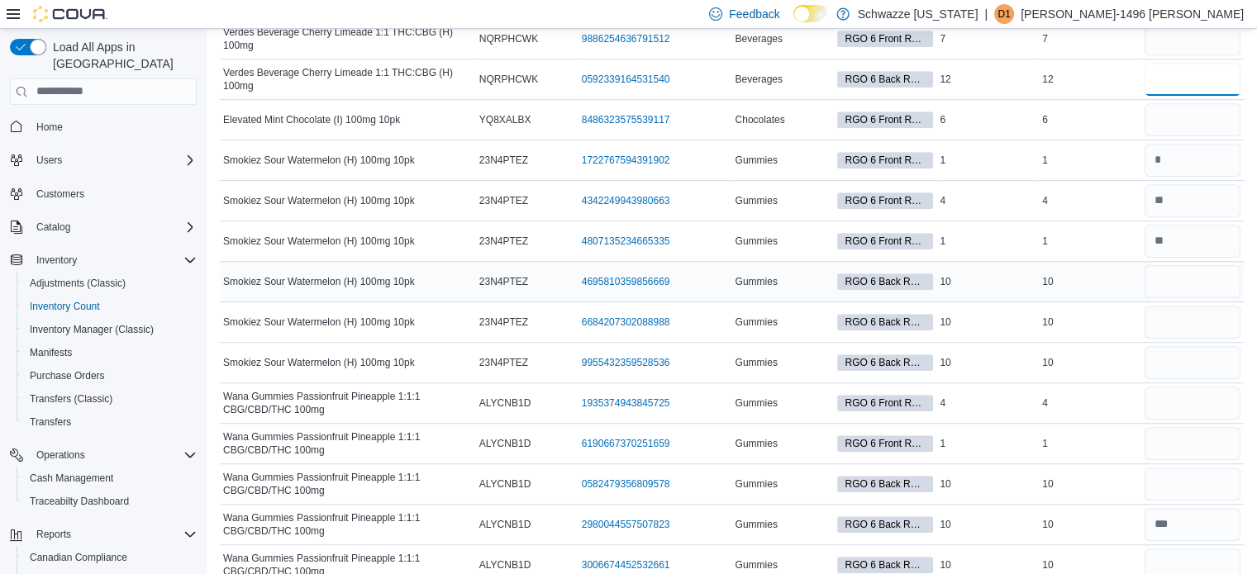
type input "**"
click at [1186, 279] on input "number" at bounding box center [1192, 281] width 96 height 33
type input "**"
click at [1187, 306] on input "number" at bounding box center [1192, 322] width 96 height 33
type input "**"
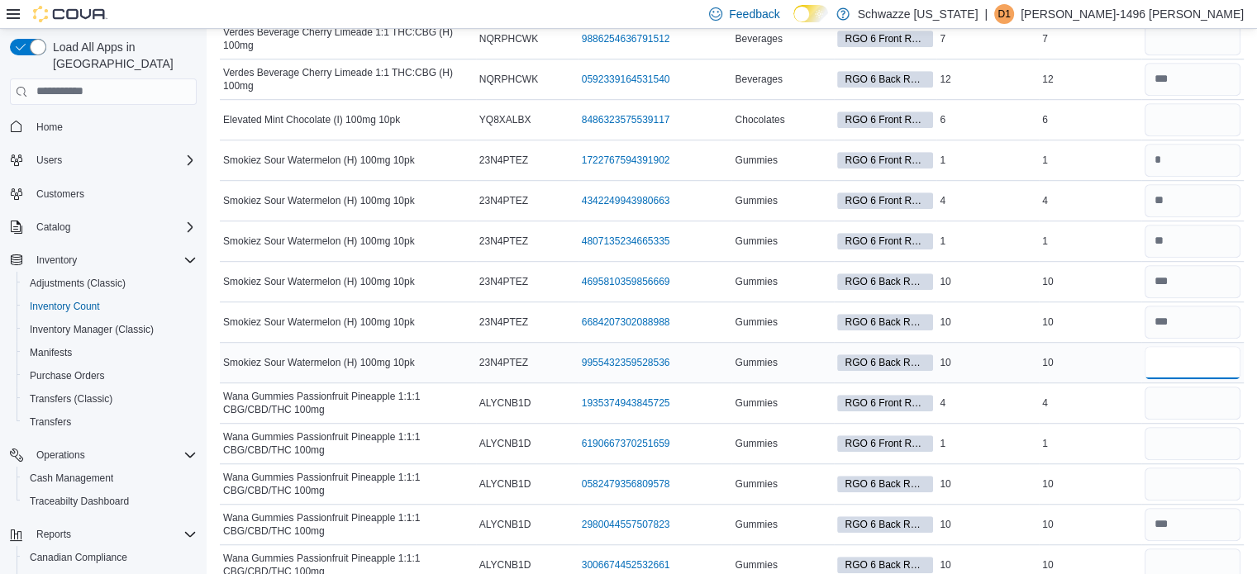
click at [1189, 369] on input "number" at bounding box center [1192, 362] width 96 height 33
type input "**"
click at [1191, 468] on input "number" at bounding box center [1192, 484] width 96 height 33
type input "**"
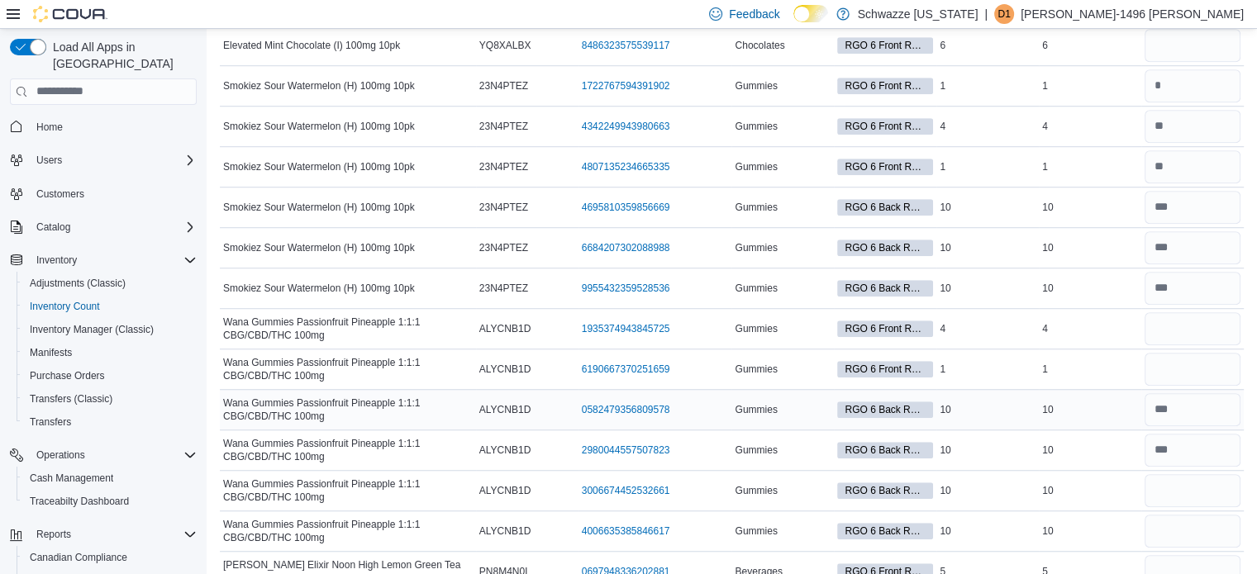
scroll to position [1157, 0]
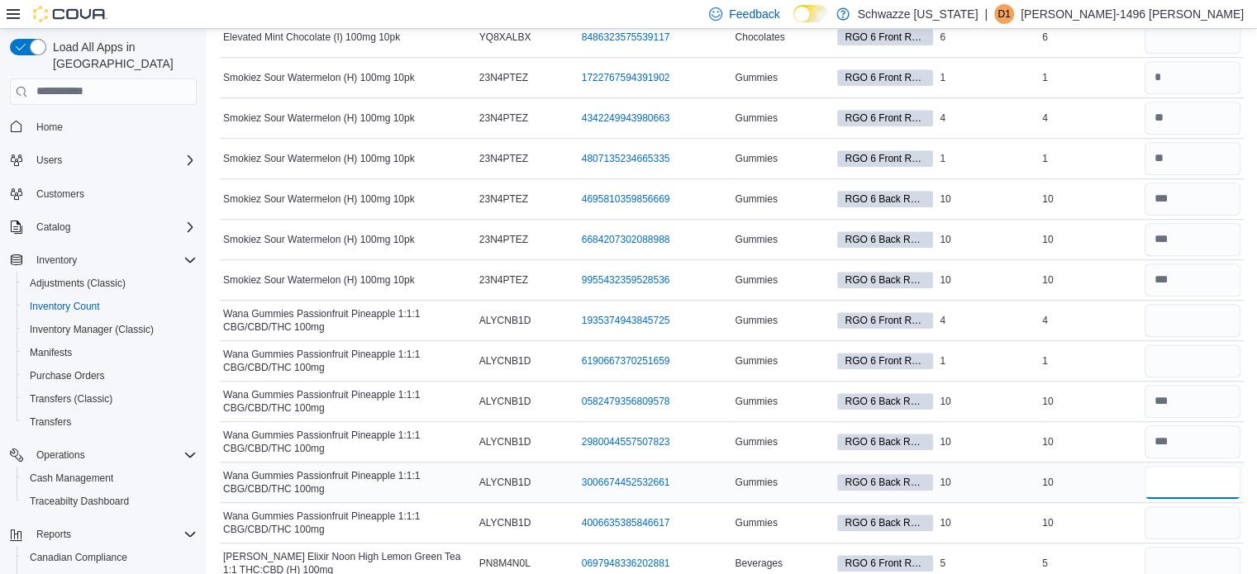
click at [1186, 475] on input "number" at bounding box center [1192, 482] width 96 height 33
type input "**"
click at [1191, 506] on input "number" at bounding box center [1192, 522] width 96 height 33
type input "**"
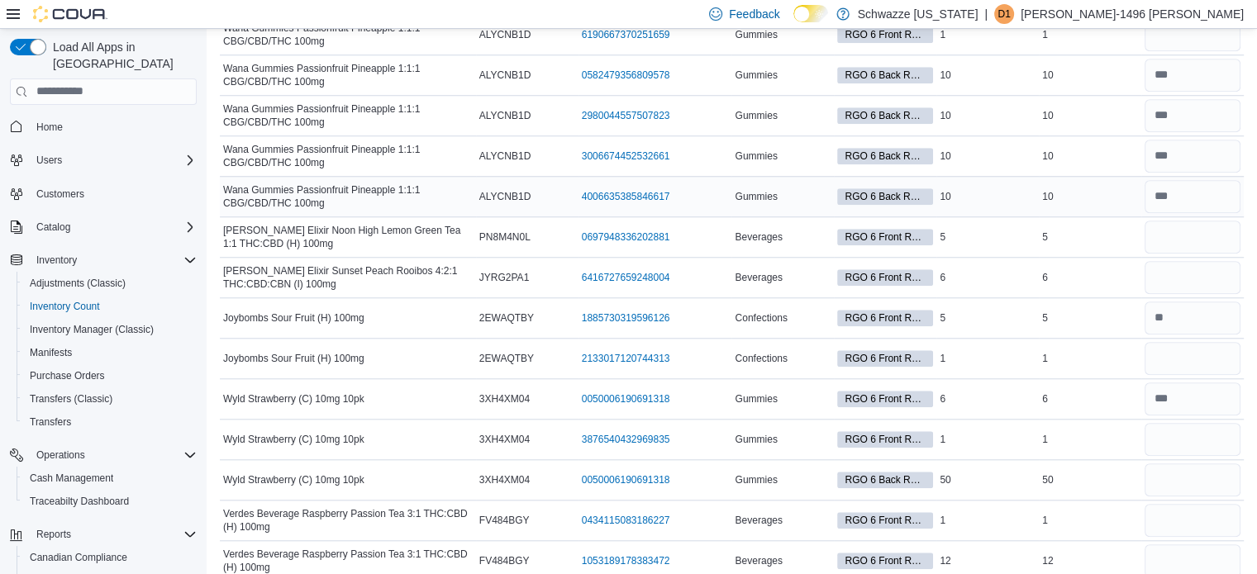
scroll to position [1487, 0]
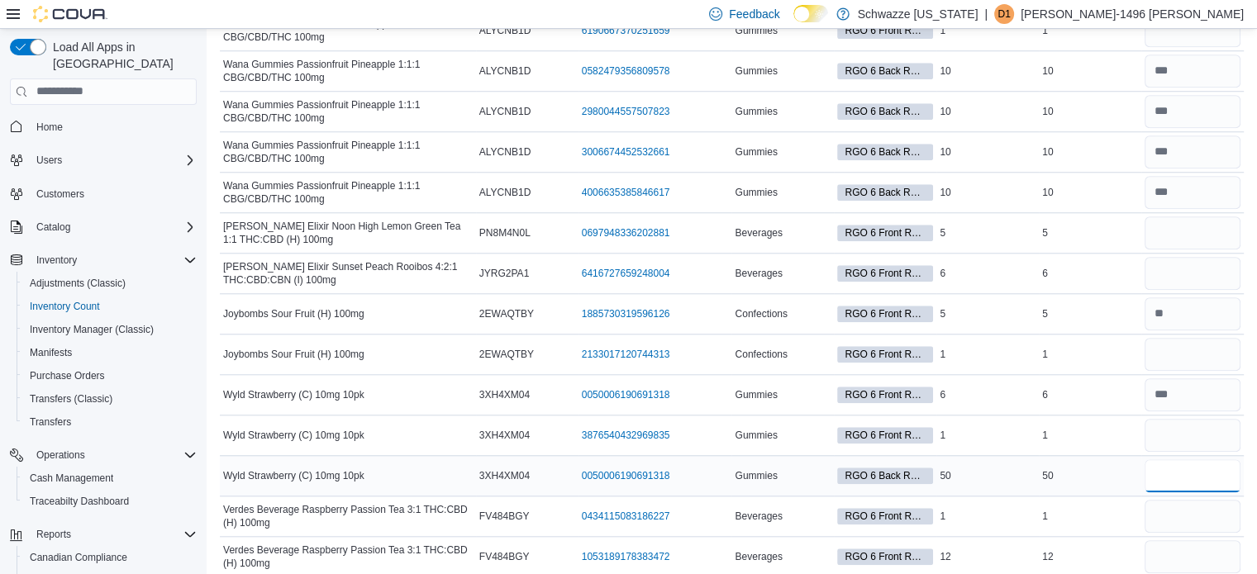
click at [1193, 475] on input "number" at bounding box center [1192, 475] width 96 height 33
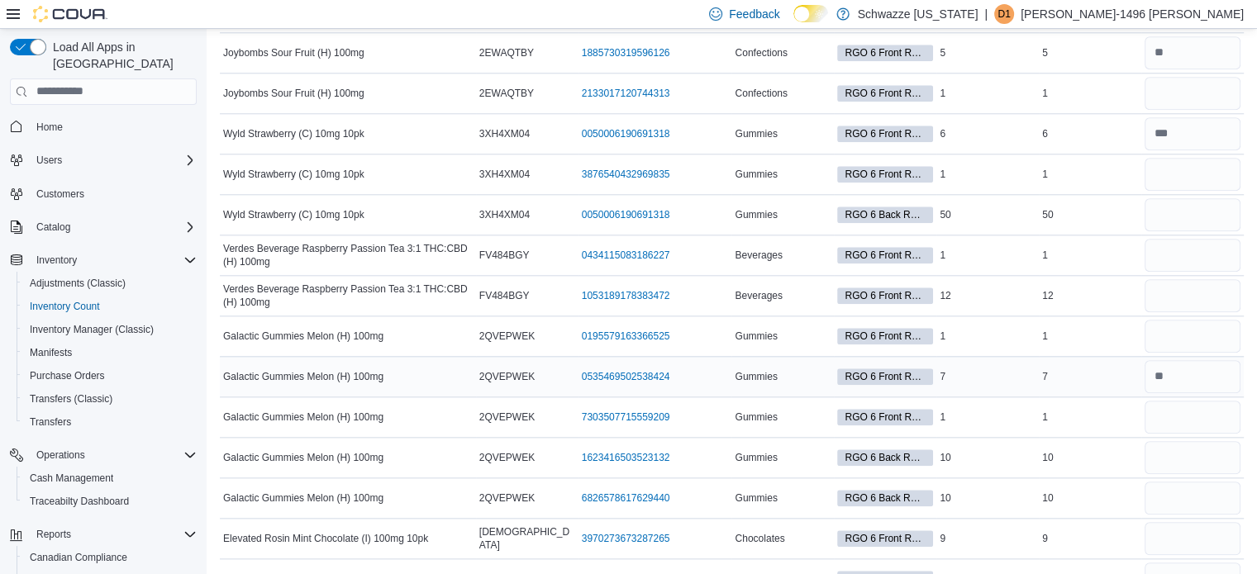
scroll to position [1777, 0]
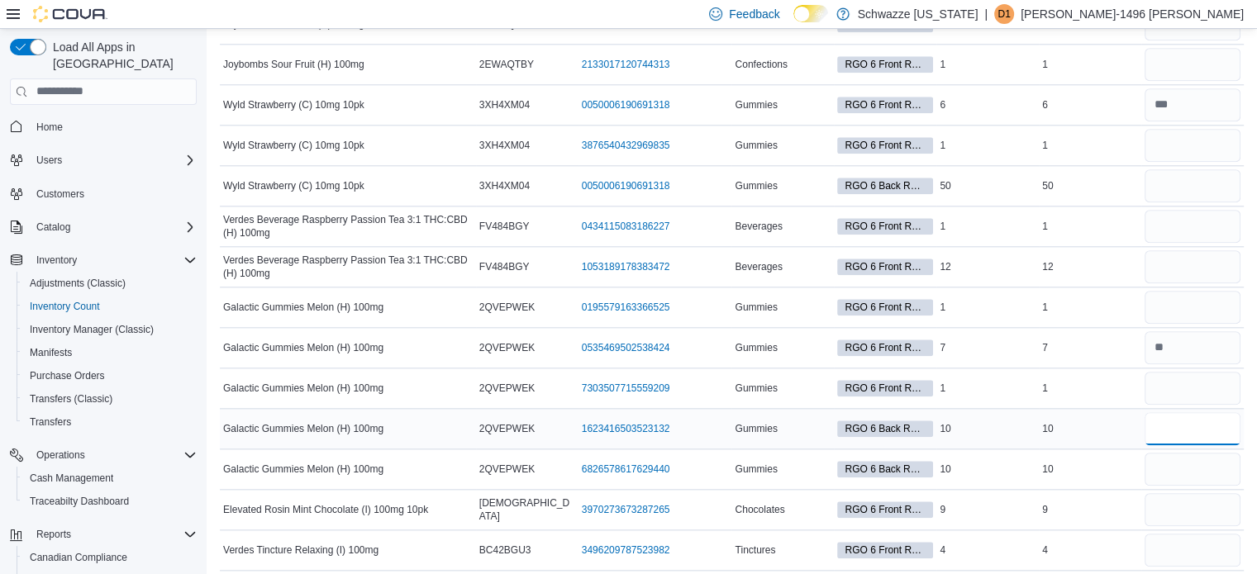
click at [1190, 428] on input "number" at bounding box center [1192, 428] width 96 height 33
type input "**"
click at [1190, 460] on input "*" at bounding box center [1192, 469] width 96 height 33
type input "**"
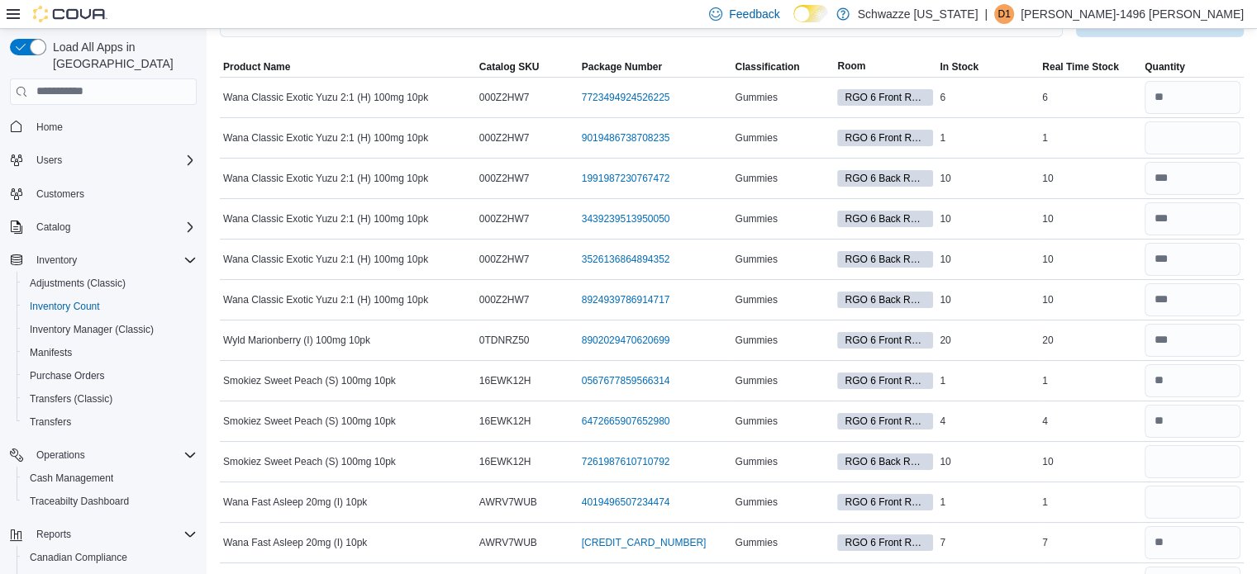
scroll to position [0, 0]
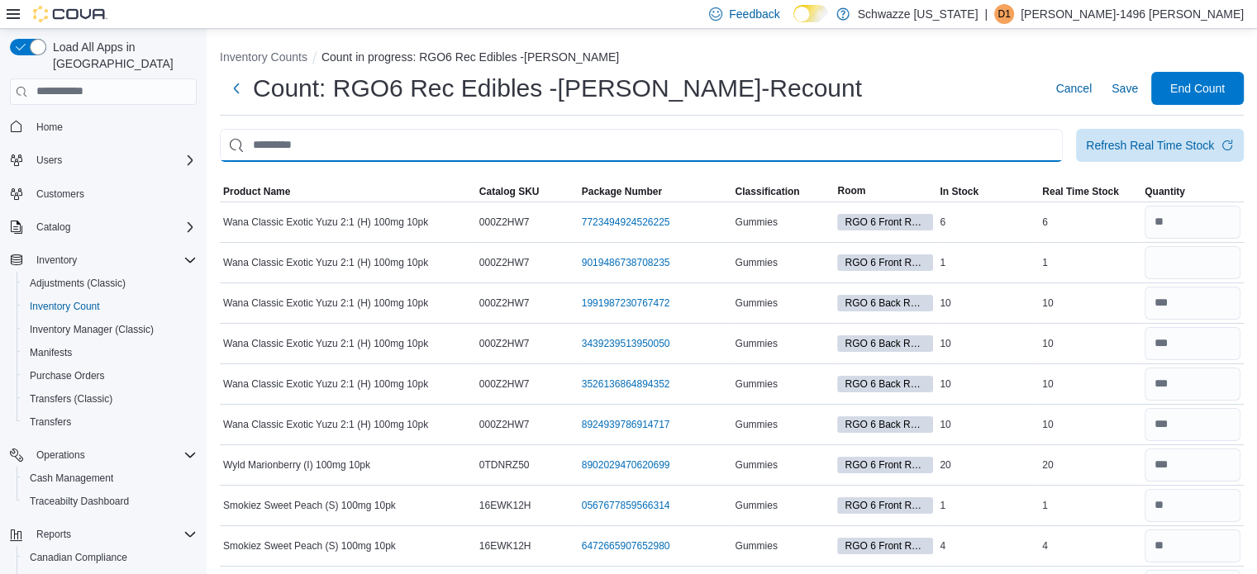
click at [750, 143] on input "This is a search bar. After typing your query, hit enter to filter the results …" at bounding box center [641, 145] width 843 height 33
type input "****"
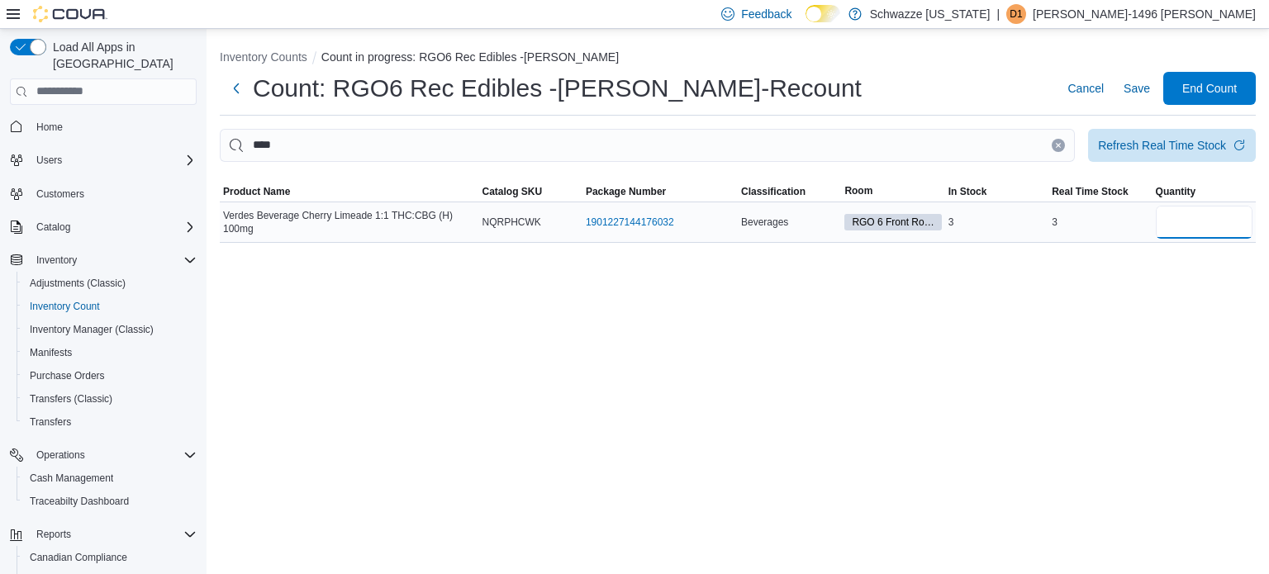
click at [1183, 220] on input "number" at bounding box center [1204, 222] width 97 height 33
type input "*"
click at [1062, 144] on button "Clear input" at bounding box center [1058, 145] width 13 height 13
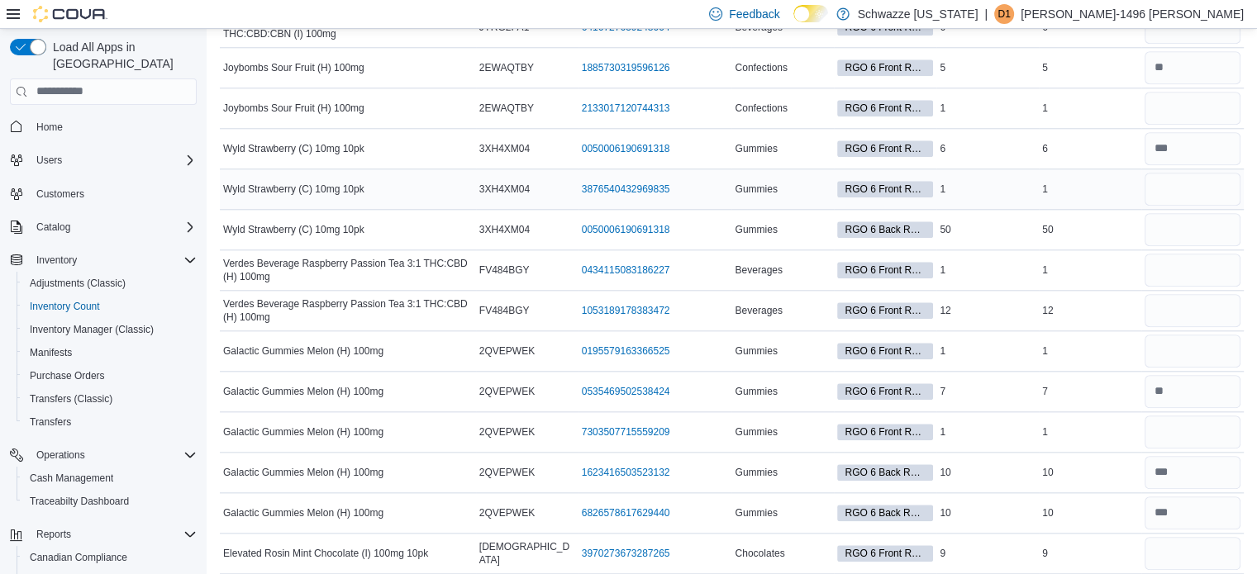
scroll to position [1777, 0]
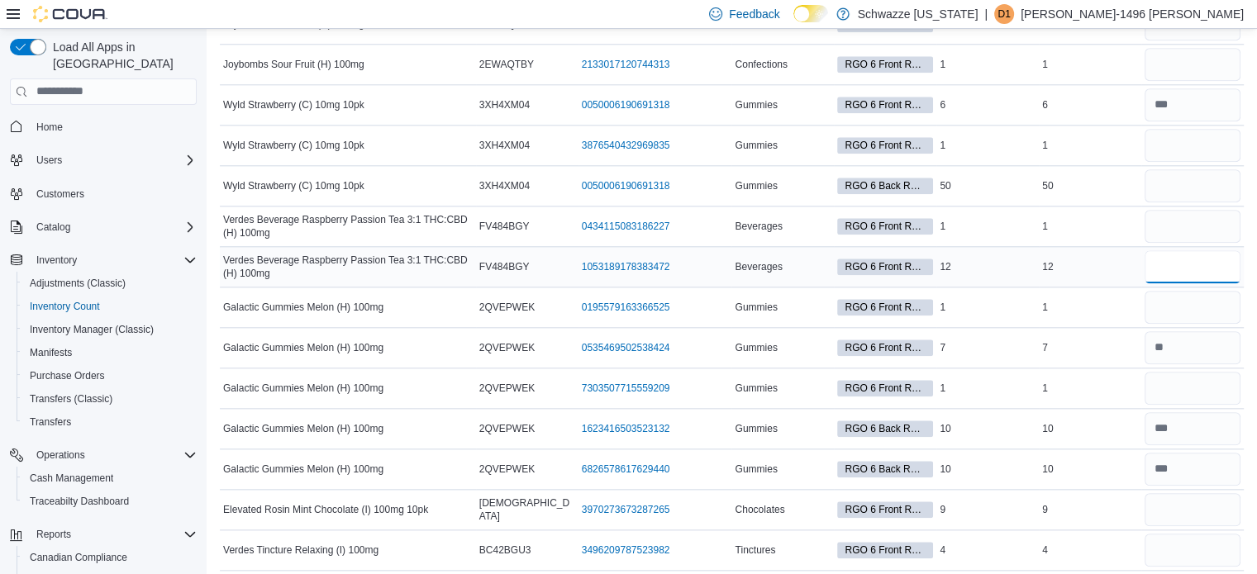
click at [1168, 272] on input "number" at bounding box center [1192, 266] width 96 height 33
type input "**"
click at [1192, 501] on input "number" at bounding box center [1192, 509] width 96 height 33
click at [1203, 541] on input "number" at bounding box center [1192, 550] width 96 height 33
type input "*"
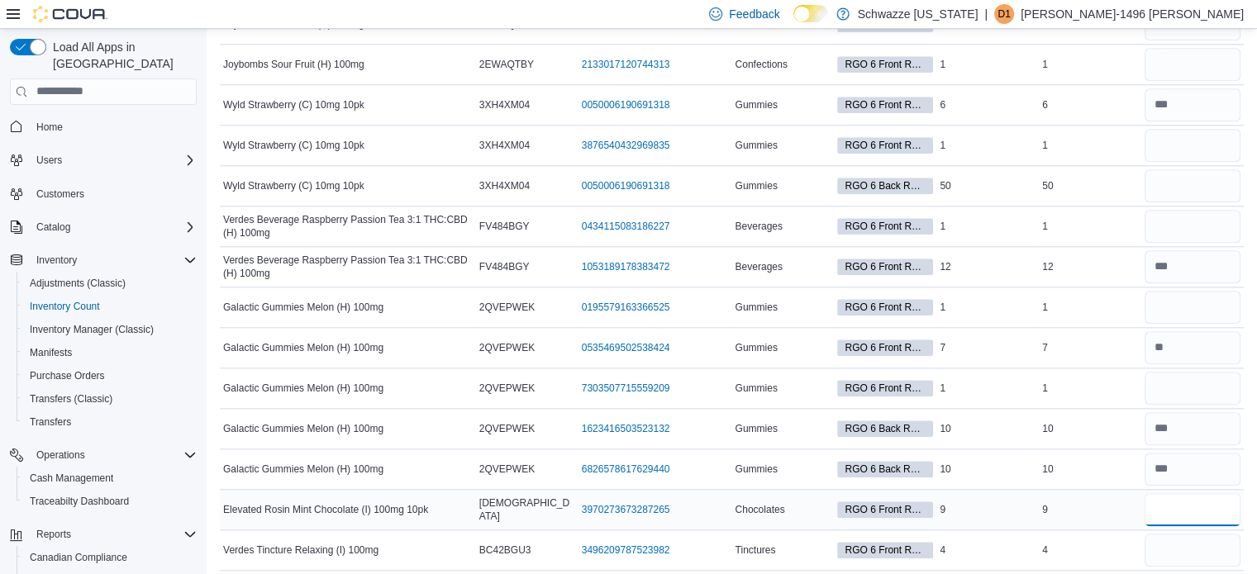
click at [1186, 516] on input "number" at bounding box center [1192, 509] width 96 height 33
type input "**"
click at [1190, 376] on input "number" at bounding box center [1192, 388] width 96 height 33
type input "*"
click at [1161, 301] on input "number" at bounding box center [1192, 307] width 96 height 33
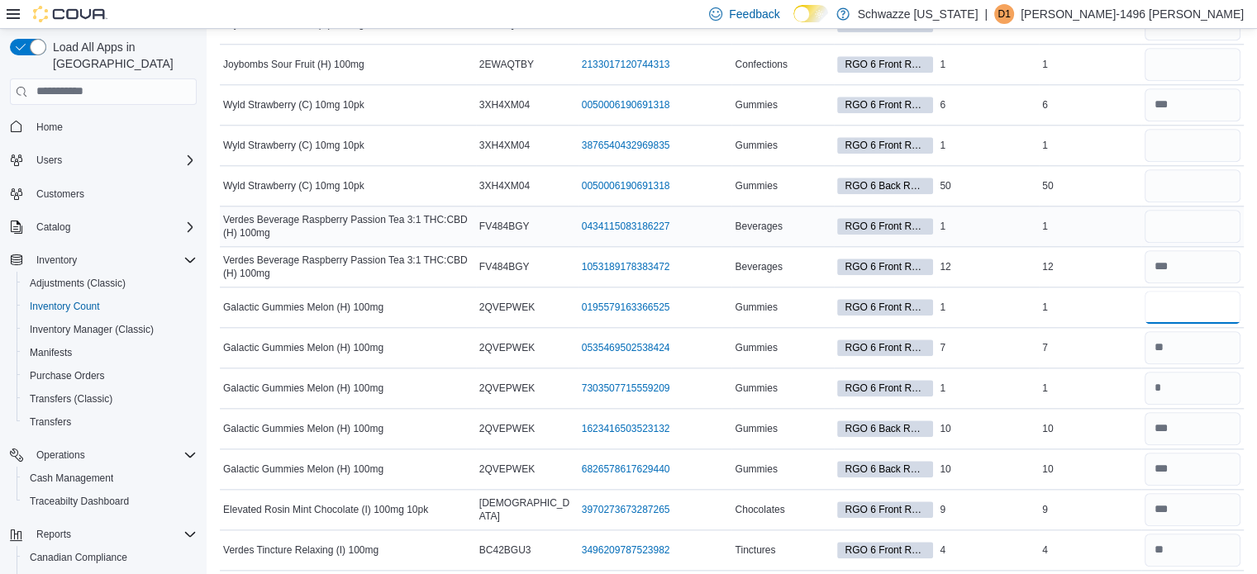
type input "*"
click at [1165, 216] on input "number" at bounding box center [1192, 226] width 96 height 33
type input "*"
click at [1173, 141] on input "number" at bounding box center [1192, 145] width 96 height 33
type input "*"
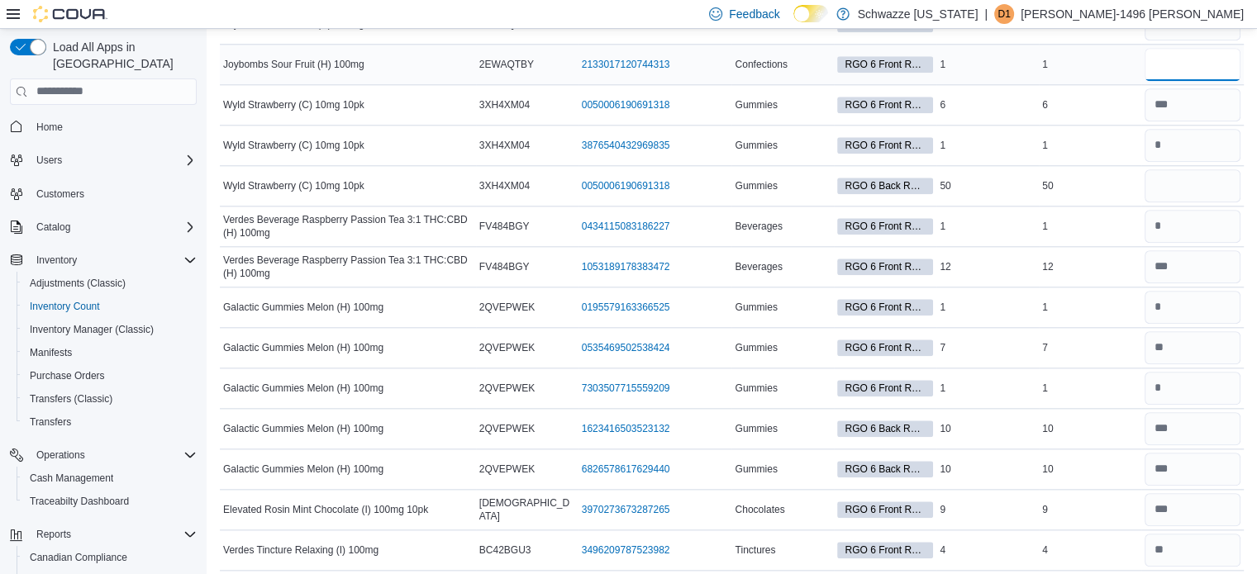
click at [1171, 52] on input "number" at bounding box center [1192, 64] width 96 height 33
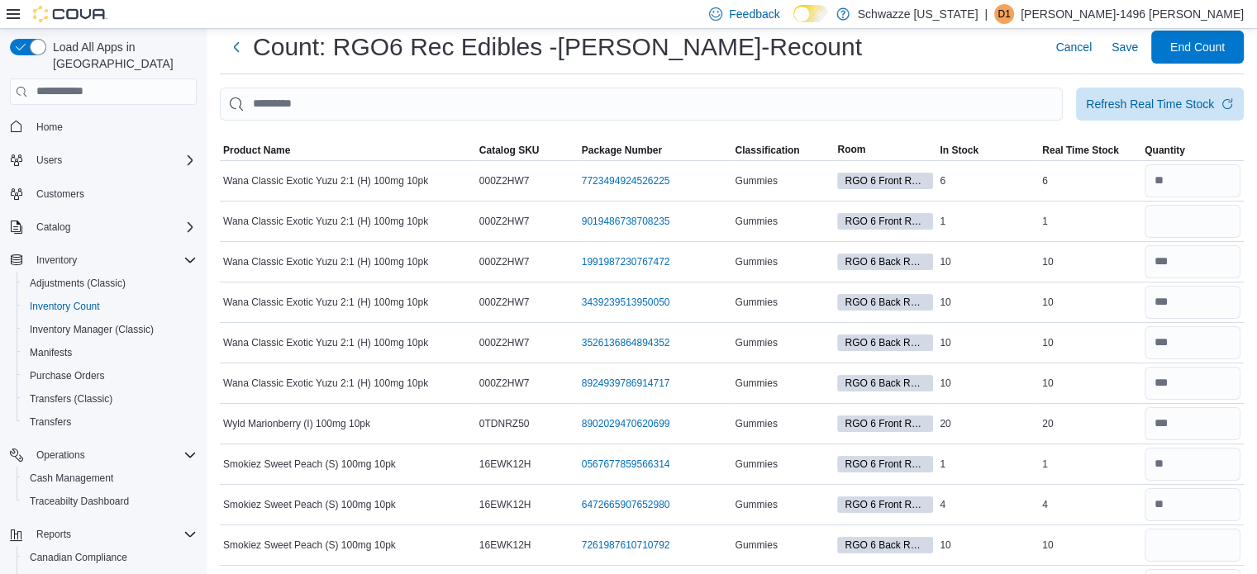
scroll to position [0, 0]
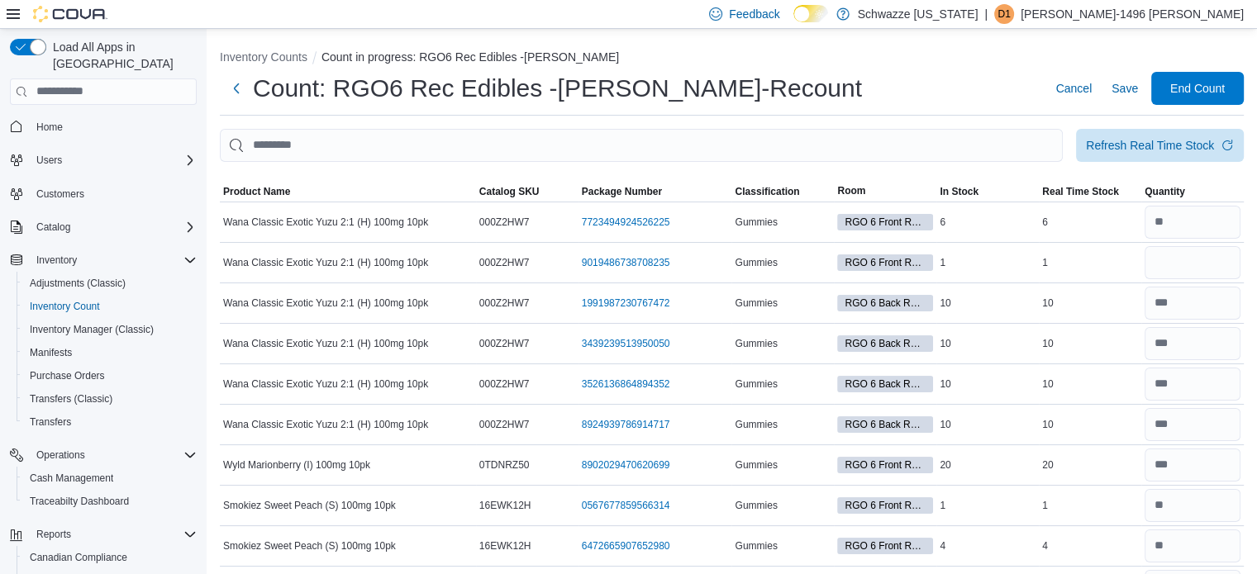
type input "*"
click at [1210, 267] on input "number" at bounding box center [1192, 262] width 96 height 33
type input "*"
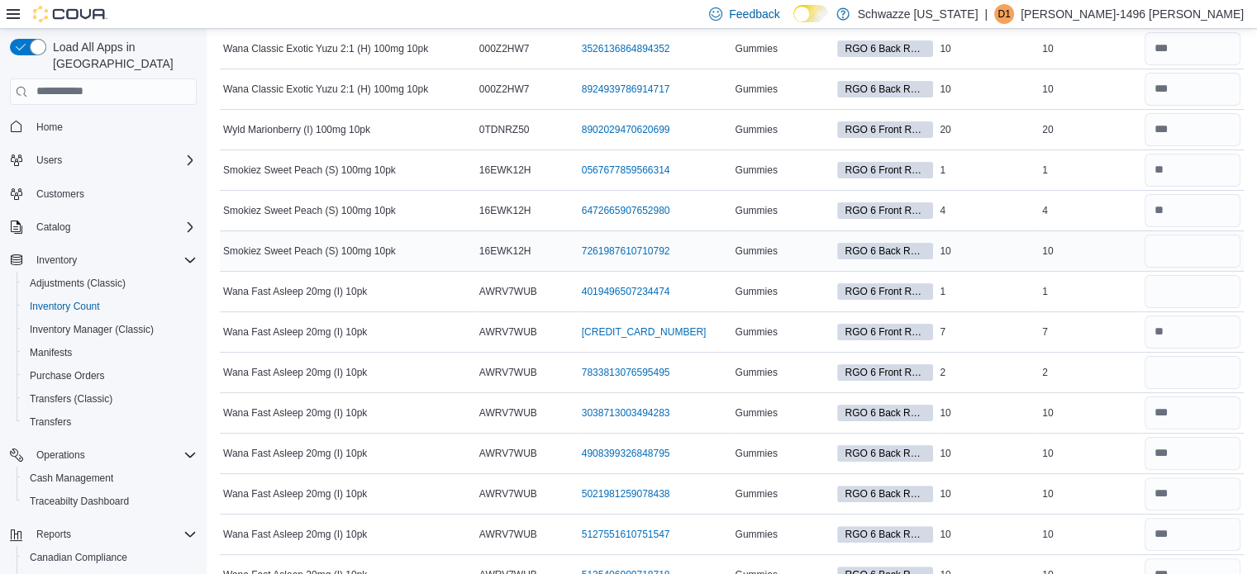
scroll to position [330, 0]
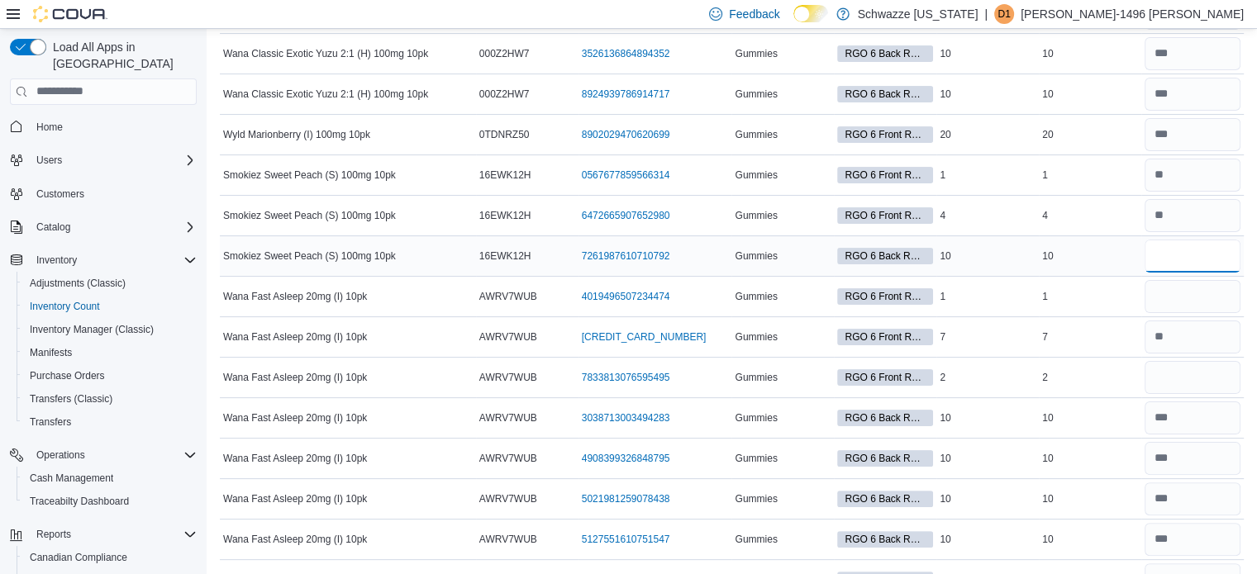
click at [1180, 257] on input "number" at bounding box center [1192, 256] width 96 height 33
type input "**"
click at [1226, 310] on input "number" at bounding box center [1192, 296] width 96 height 33
type input "*"
click at [1229, 392] on div at bounding box center [1192, 378] width 102 height 40
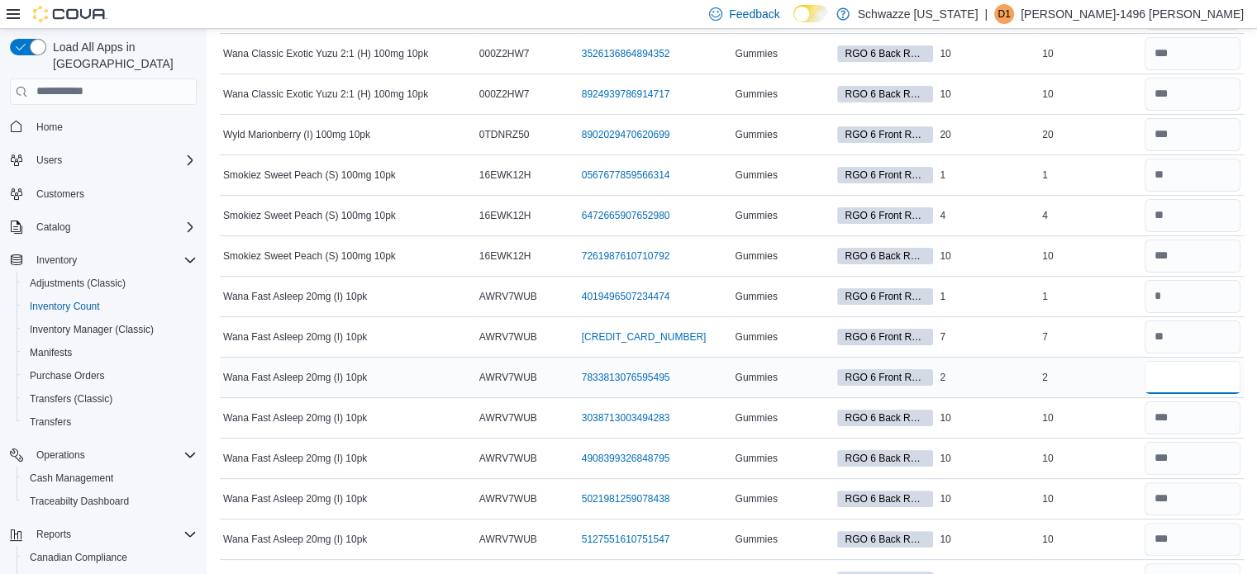
click at [1223, 377] on input "number" at bounding box center [1192, 377] width 96 height 33
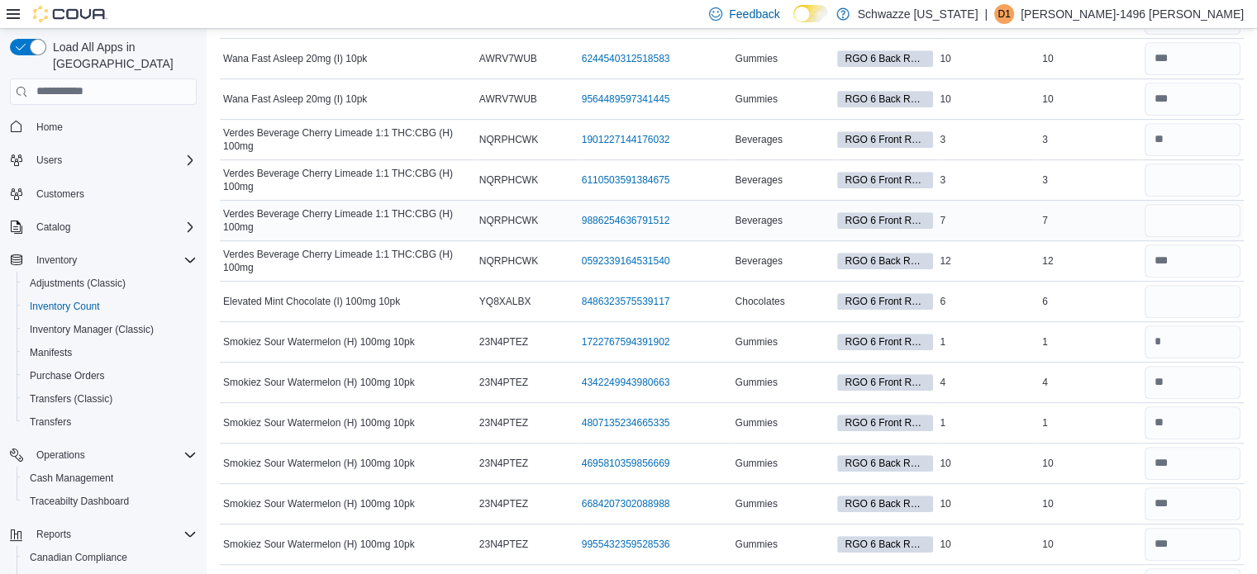
scroll to position [909, 0]
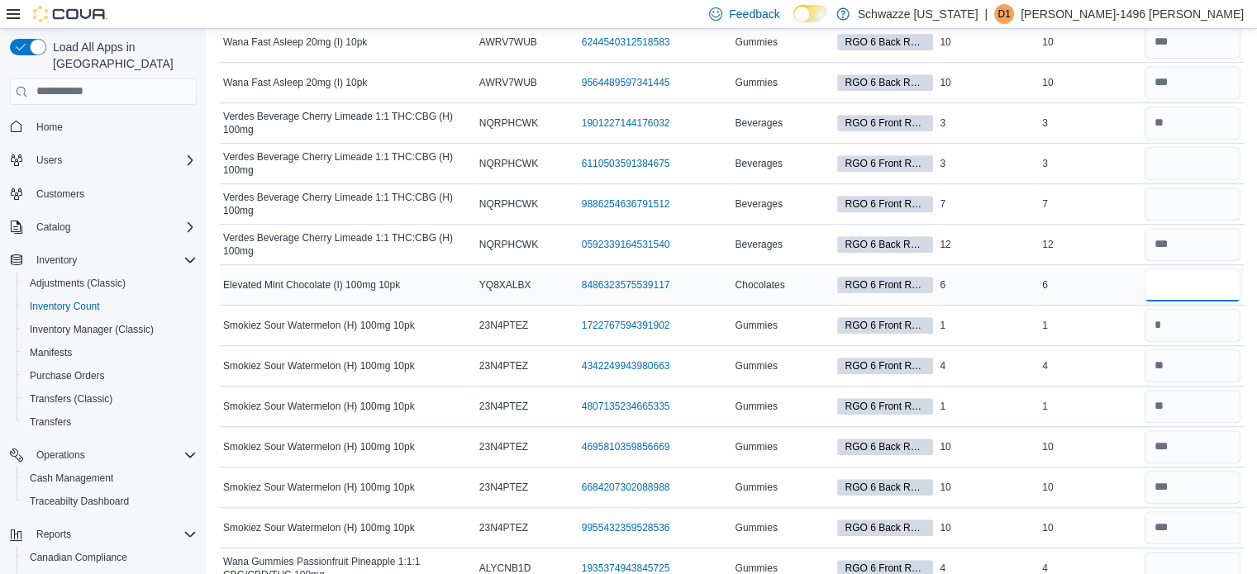
click at [1181, 280] on input "number" at bounding box center [1192, 285] width 96 height 33
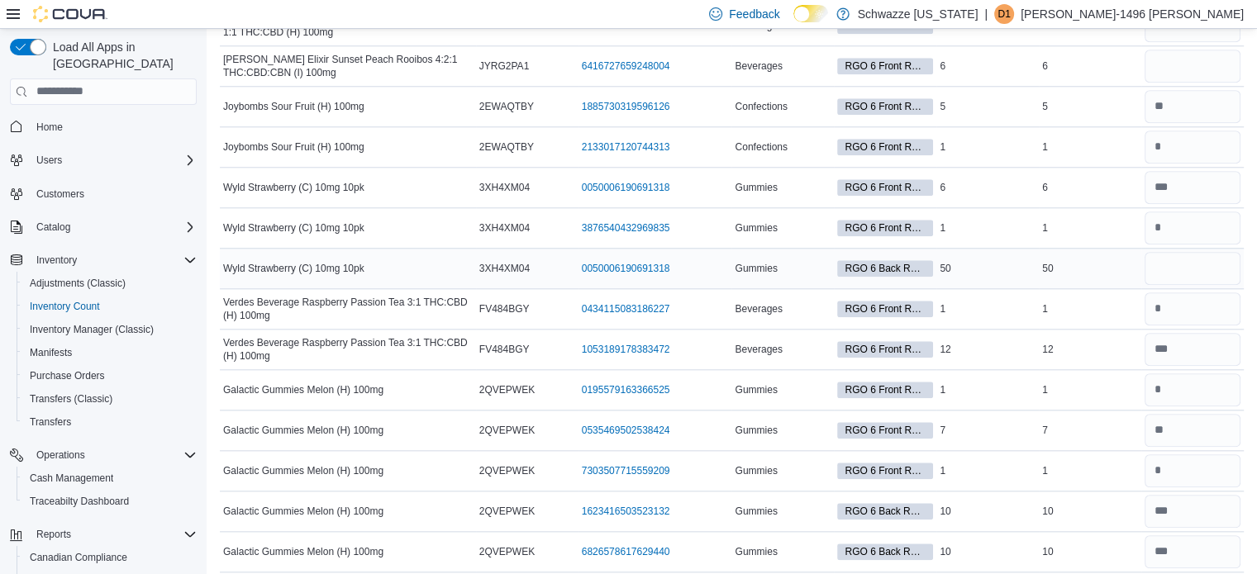
scroll to position [1612, 0]
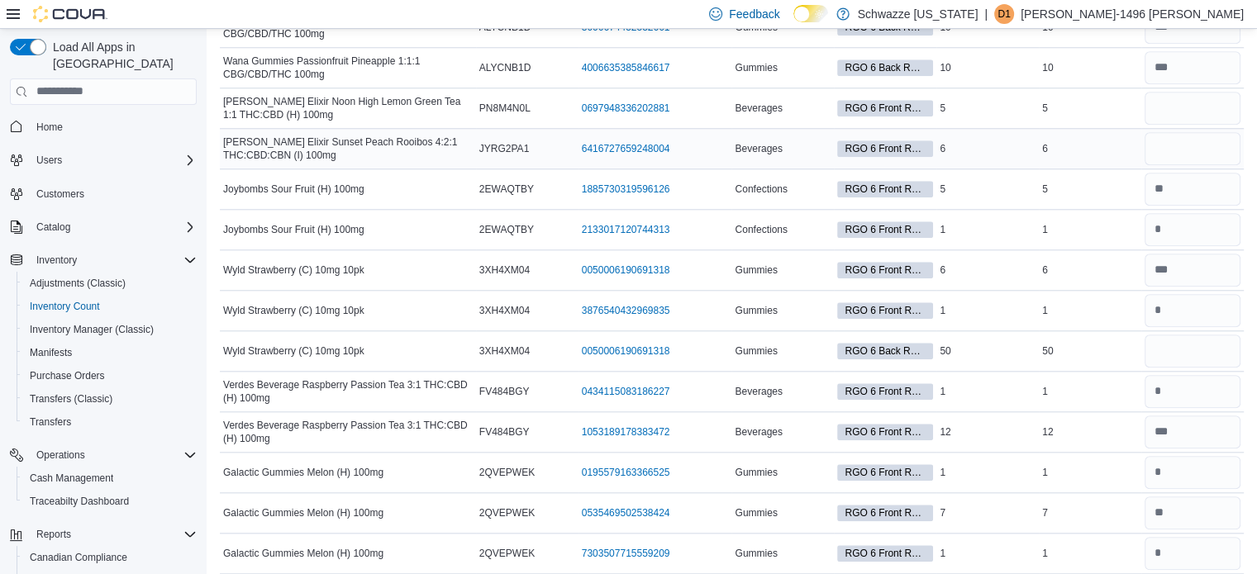
type input "*"
click at [1194, 148] on input "number" at bounding box center [1192, 148] width 96 height 33
type input "*"
click at [1160, 95] on input "number" at bounding box center [1192, 108] width 96 height 33
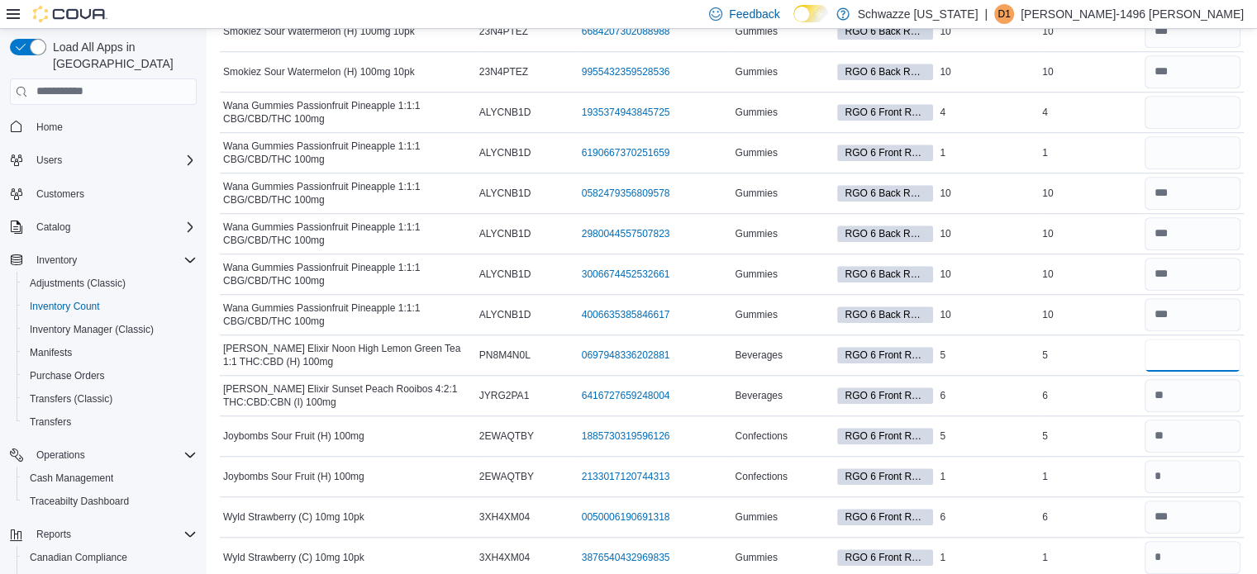
scroll to position [1364, 0]
type input "*"
click at [1200, 154] on input "number" at bounding box center [1192, 153] width 96 height 33
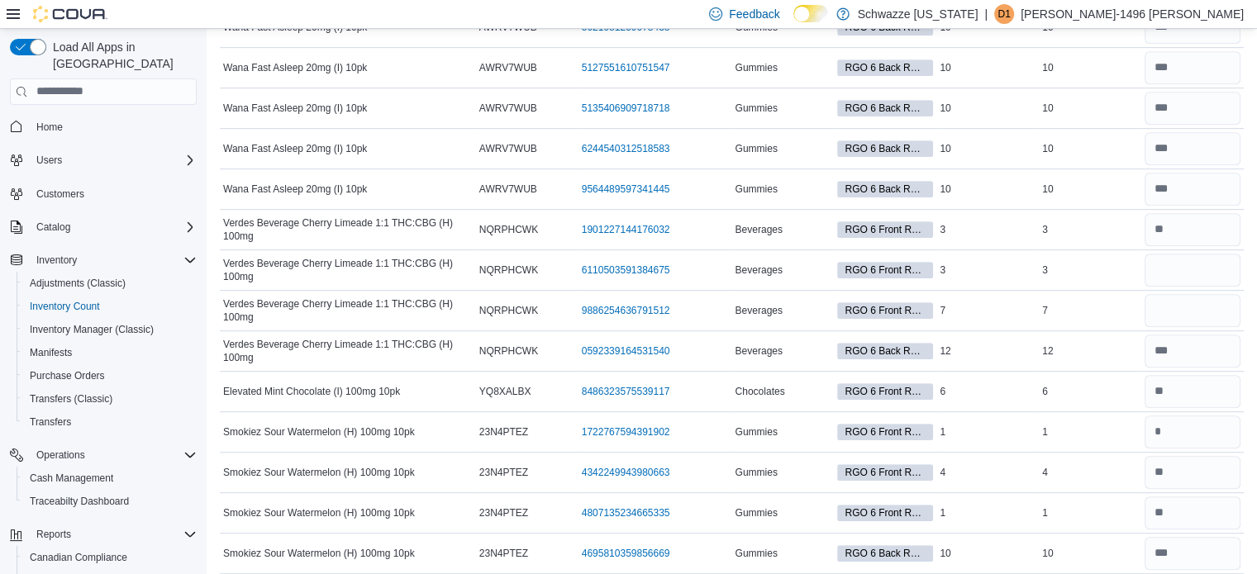
scroll to position [786, 0]
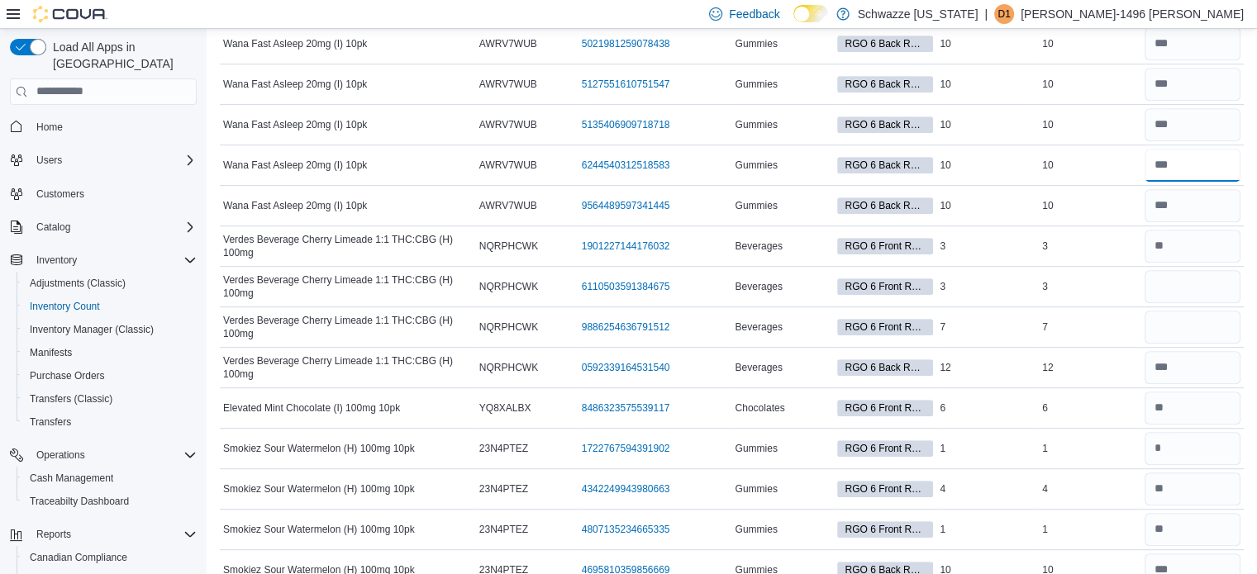
click at [1200, 154] on input "number" at bounding box center [1192, 165] width 96 height 33
